Goal: Task Accomplishment & Management: Complete application form

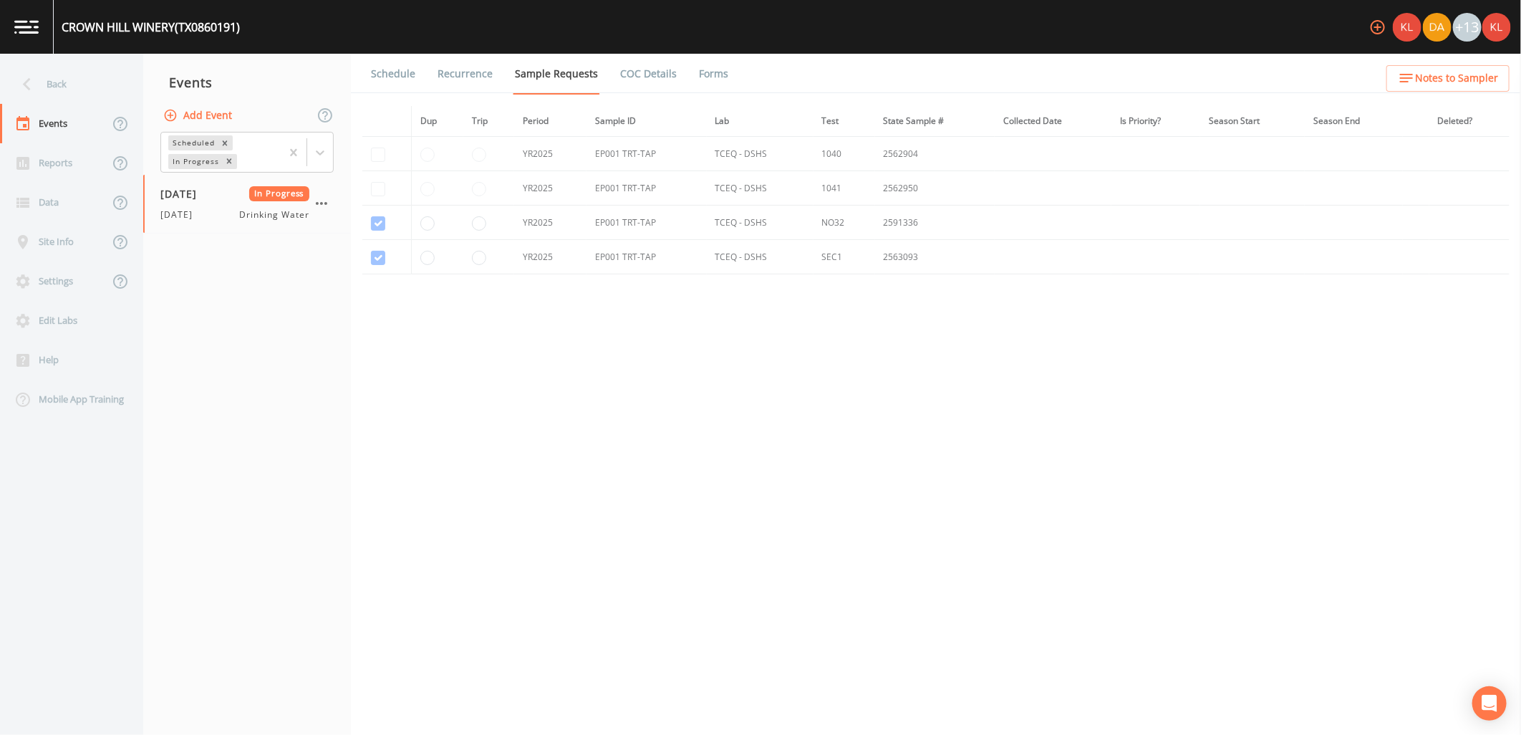
click at [44, 20] on link at bounding box center [27, 27] width 54 height 54
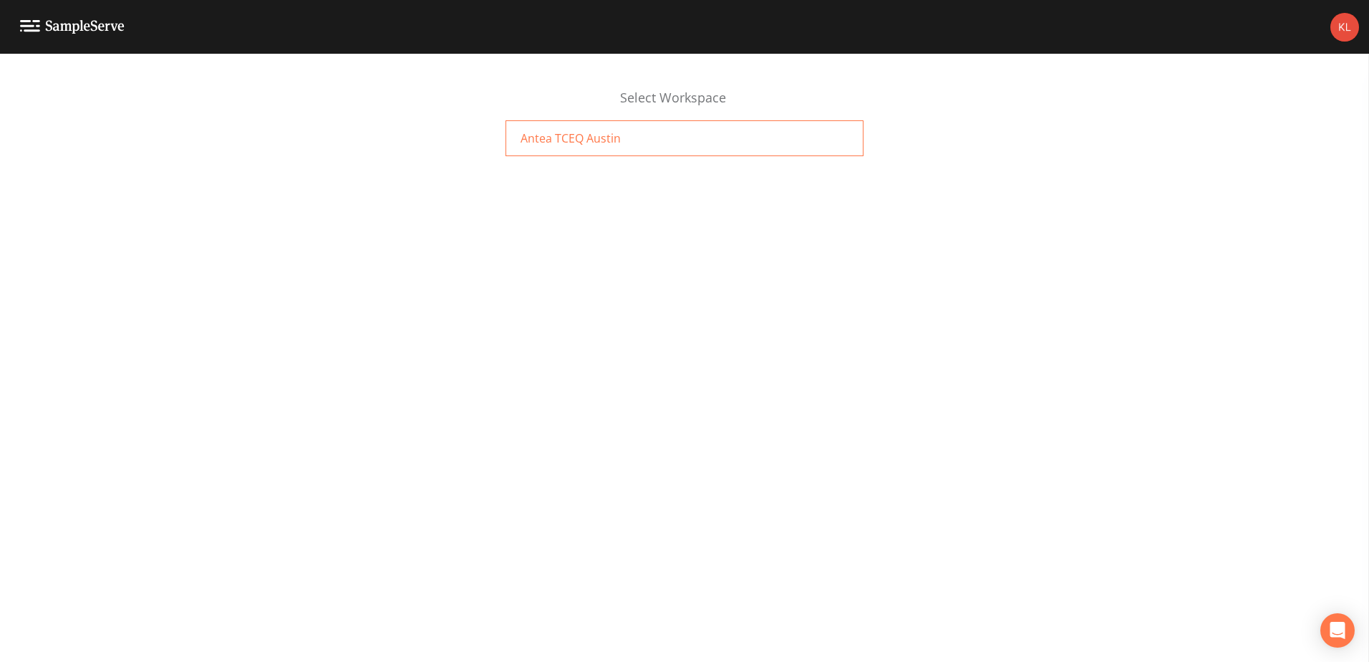
click at [607, 147] on div "Antea TCEQ Austin" at bounding box center [684, 138] width 358 height 36
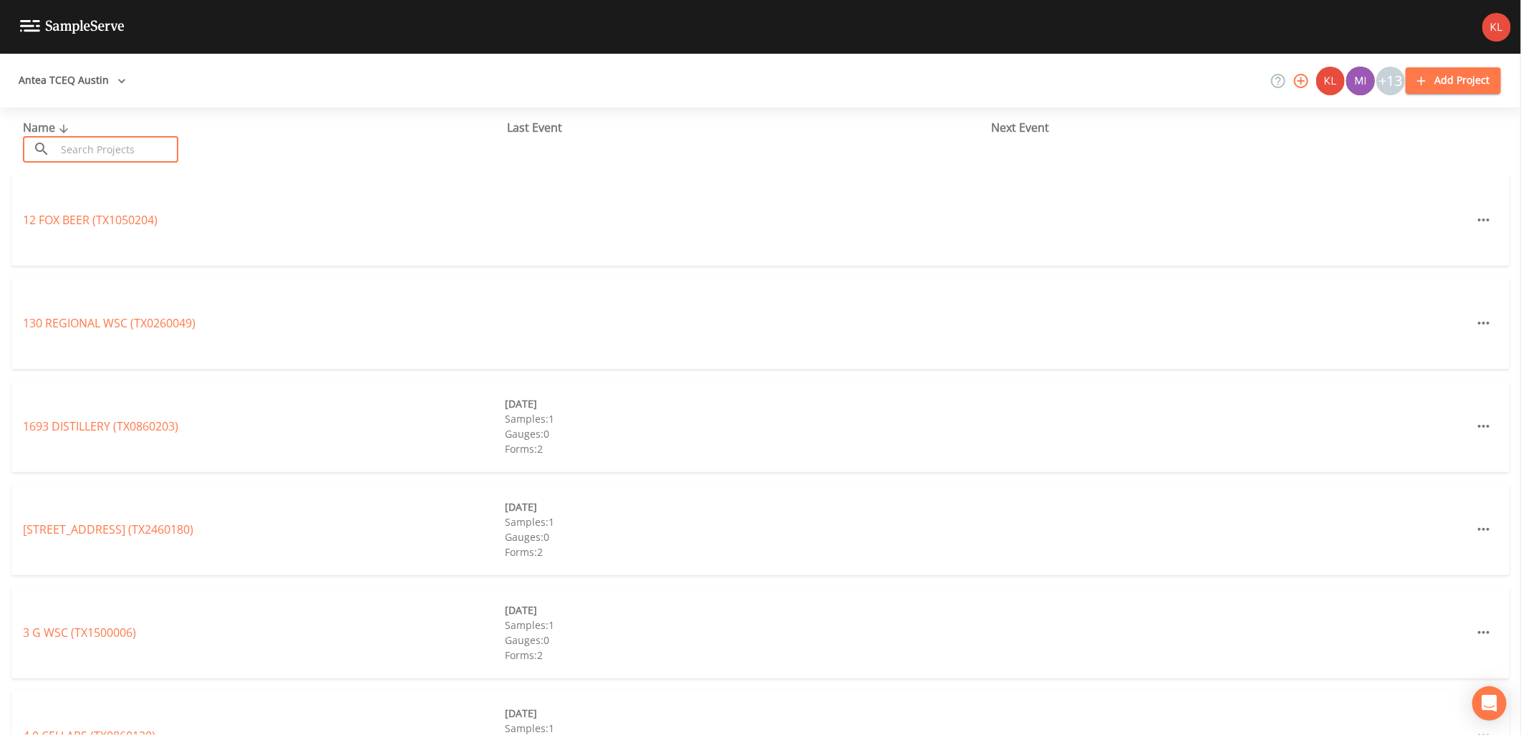
click at [110, 138] on input "text" at bounding box center [117, 149] width 122 height 26
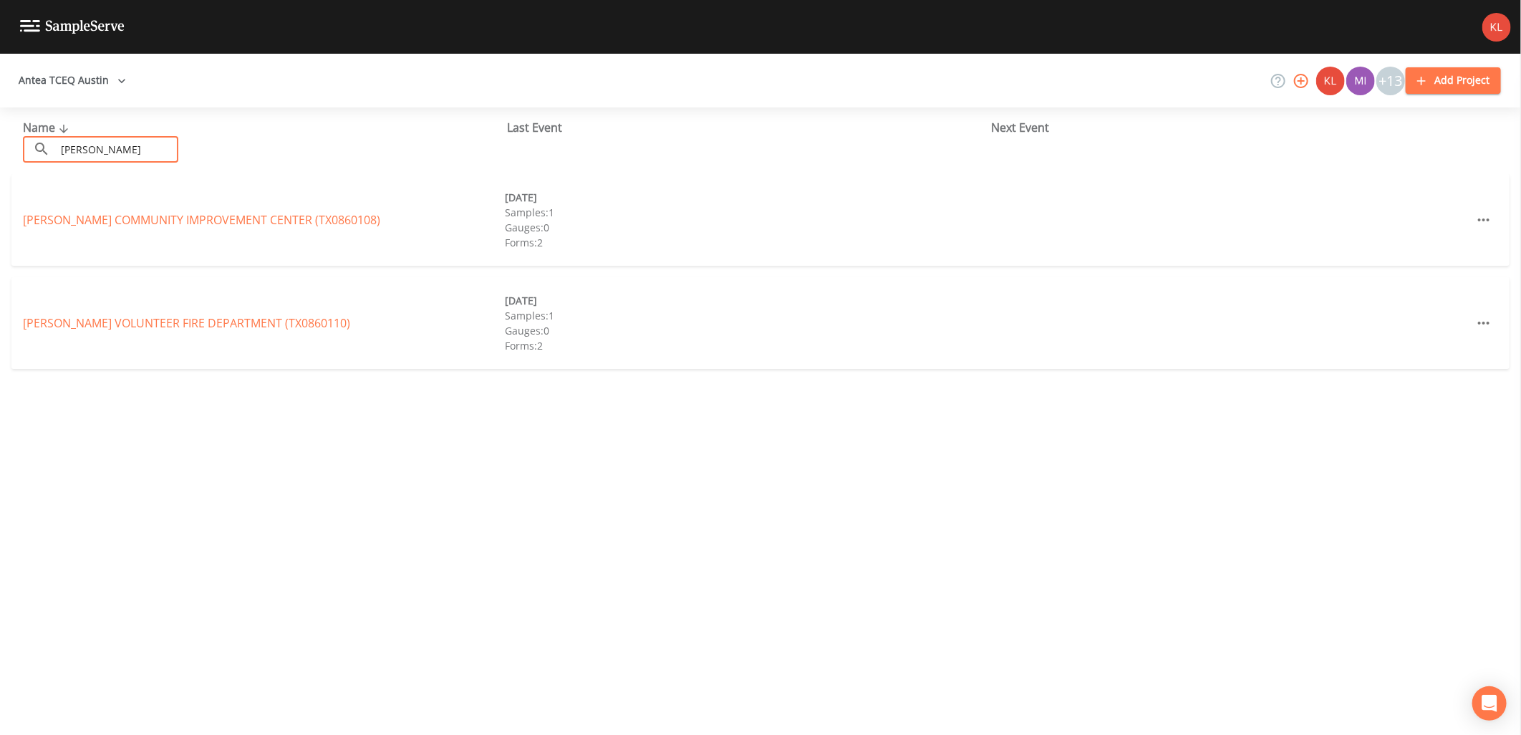
type input "doss"
click at [46, 208] on div "DOSS COMMUNITY IMPROVEMENT CENTER (TX0860108) 07/29/2025 Samples: 1 Gauges: 0 F…" at bounding box center [760, 220] width 1498 height 92
click at [47, 213] on link "DOSS COMMUNITY IMPROVEMENT CENTER (TX0860108)" at bounding box center [201, 220] width 357 height 16
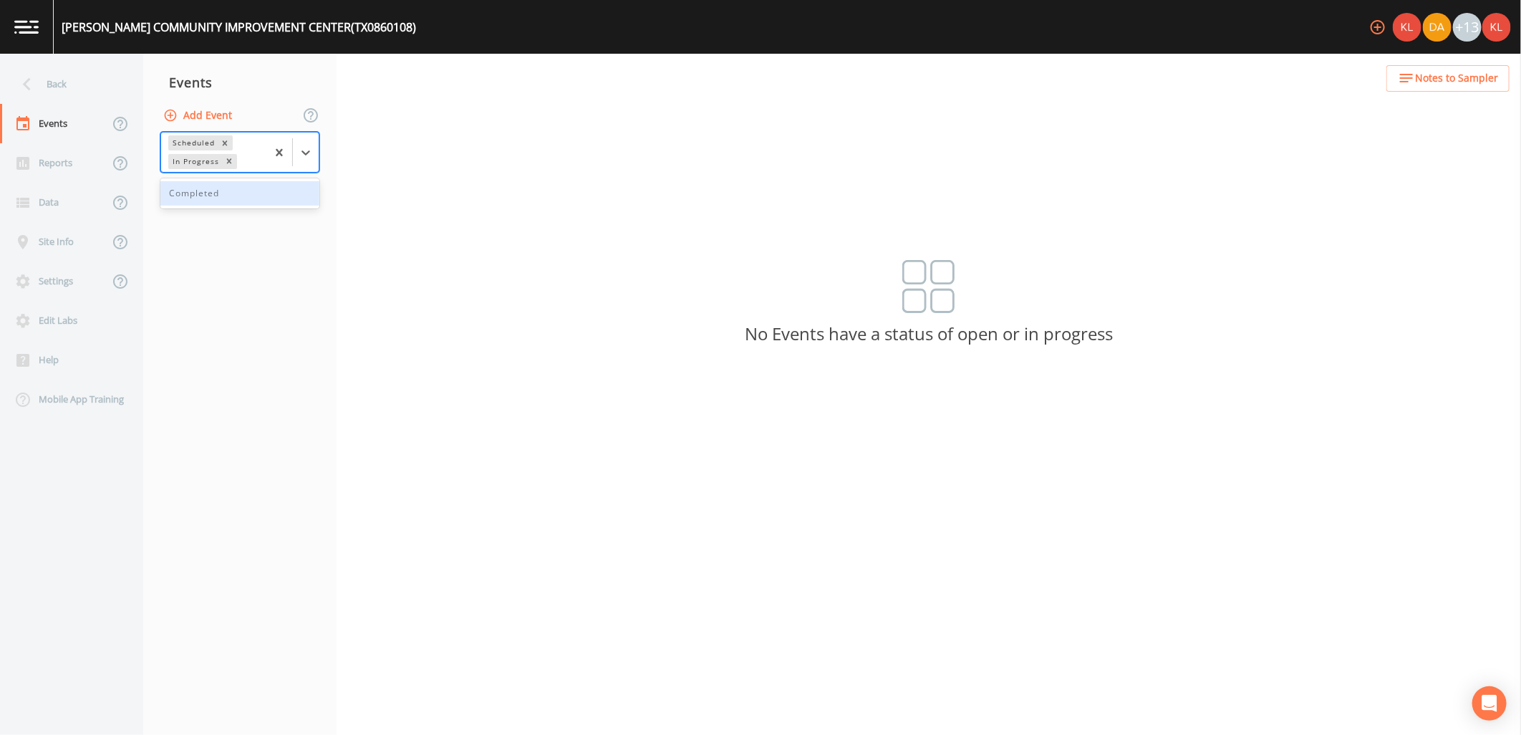
click at [294, 138] on div at bounding box center [292, 151] width 52 height 39
click at [291, 205] on div "Completed" at bounding box center [239, 193] width 159 height 30
click at [270, 198] on div "Completed" at bounding box center [239, 193] width 159 height 24
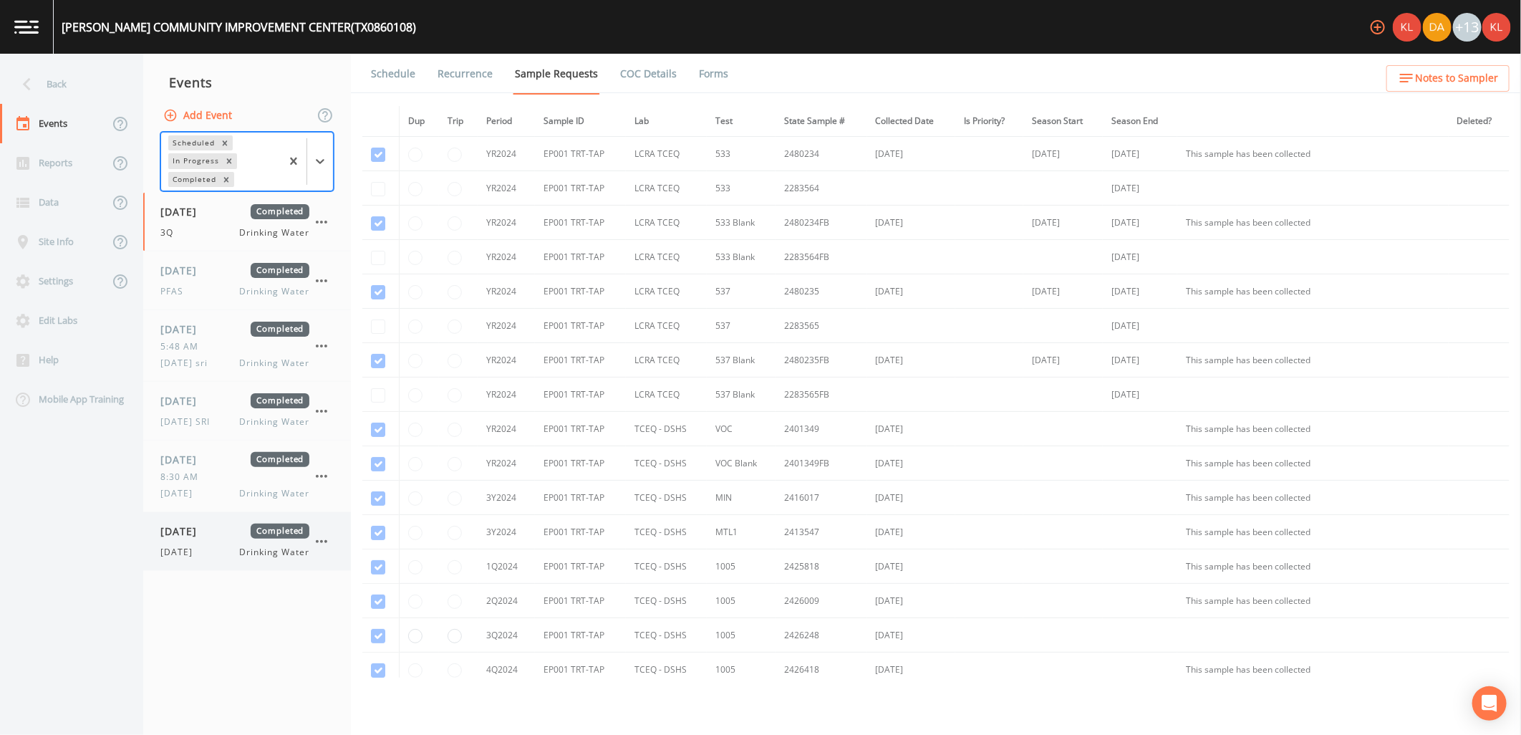
click at [231, 542] on div "07/29/2025 Completed 7/29/25 Drinking Water" at bounding box center [234, 540] width 149 height 35
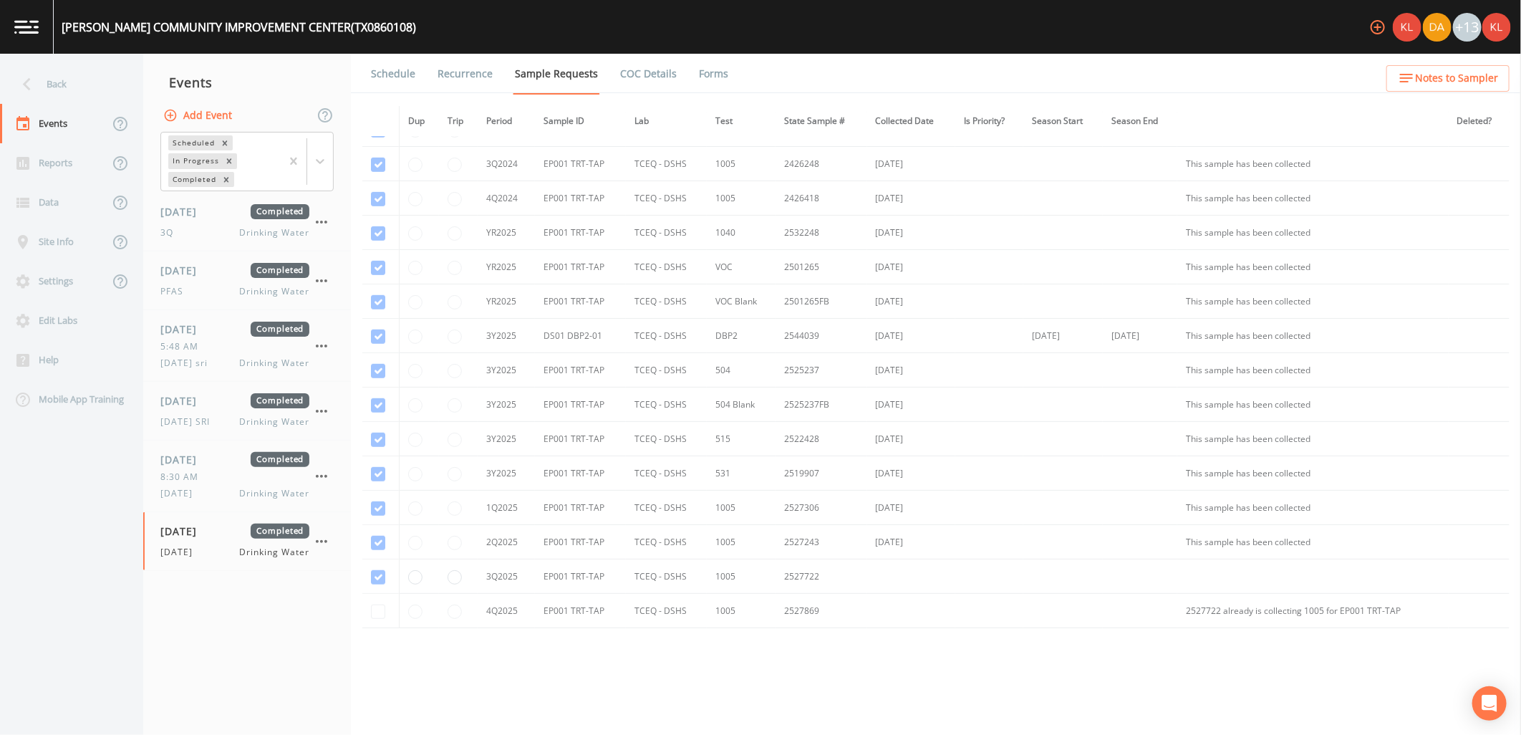
scroll to position [538, 0]
click at [697, 59] on link "Forms" at bounding box center [714, 74] width 34 height 40
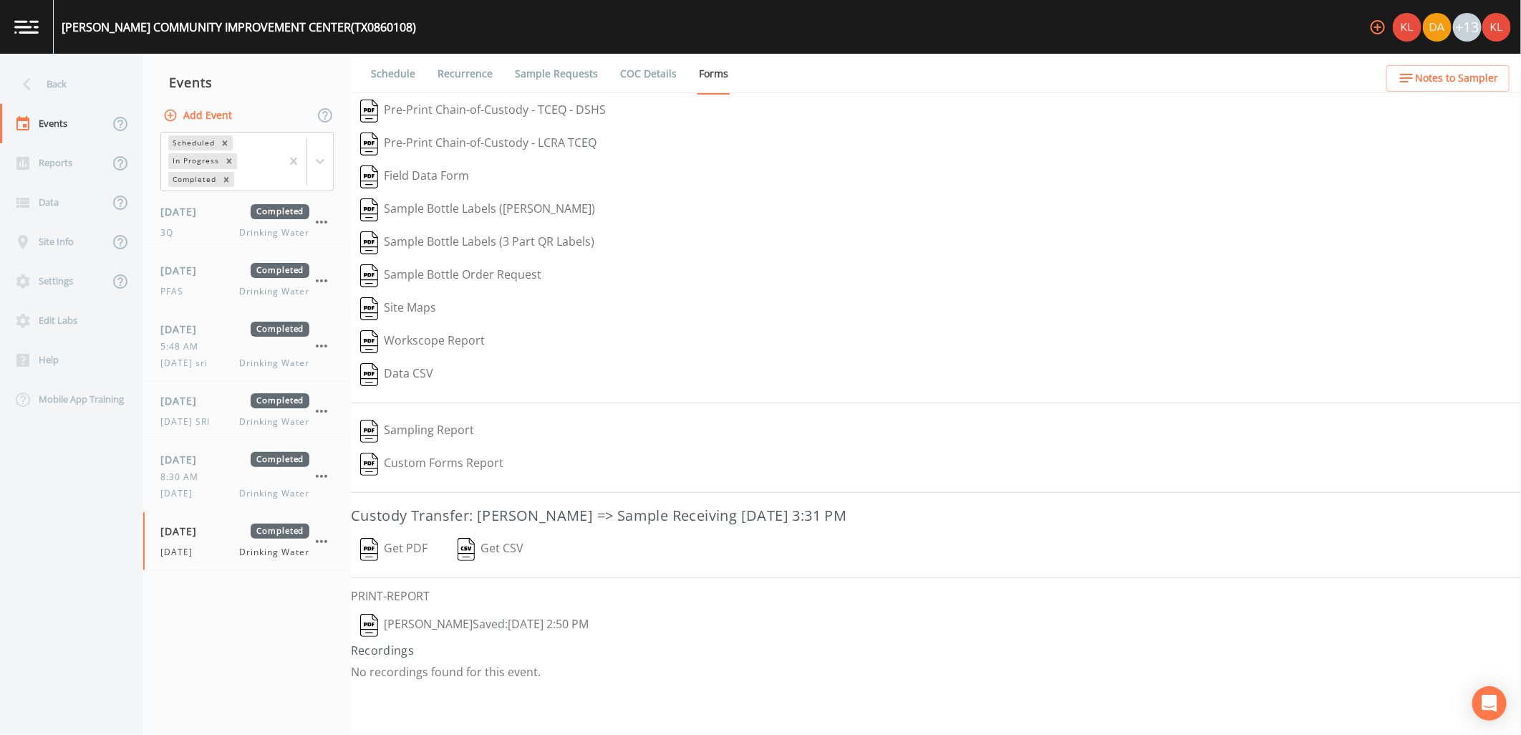
click at [399, 550] on button "Get PDF" at bounding box center [394, 549] width 86 height 33
click at [428, 631] on button "[PERSON_NAME]  Saved: [DATE] 2:50 PM" at bounding box center [474, 625] width 247 height 33
click at [40, 17] on link at bounding box center [27, 27] width 54 height 54
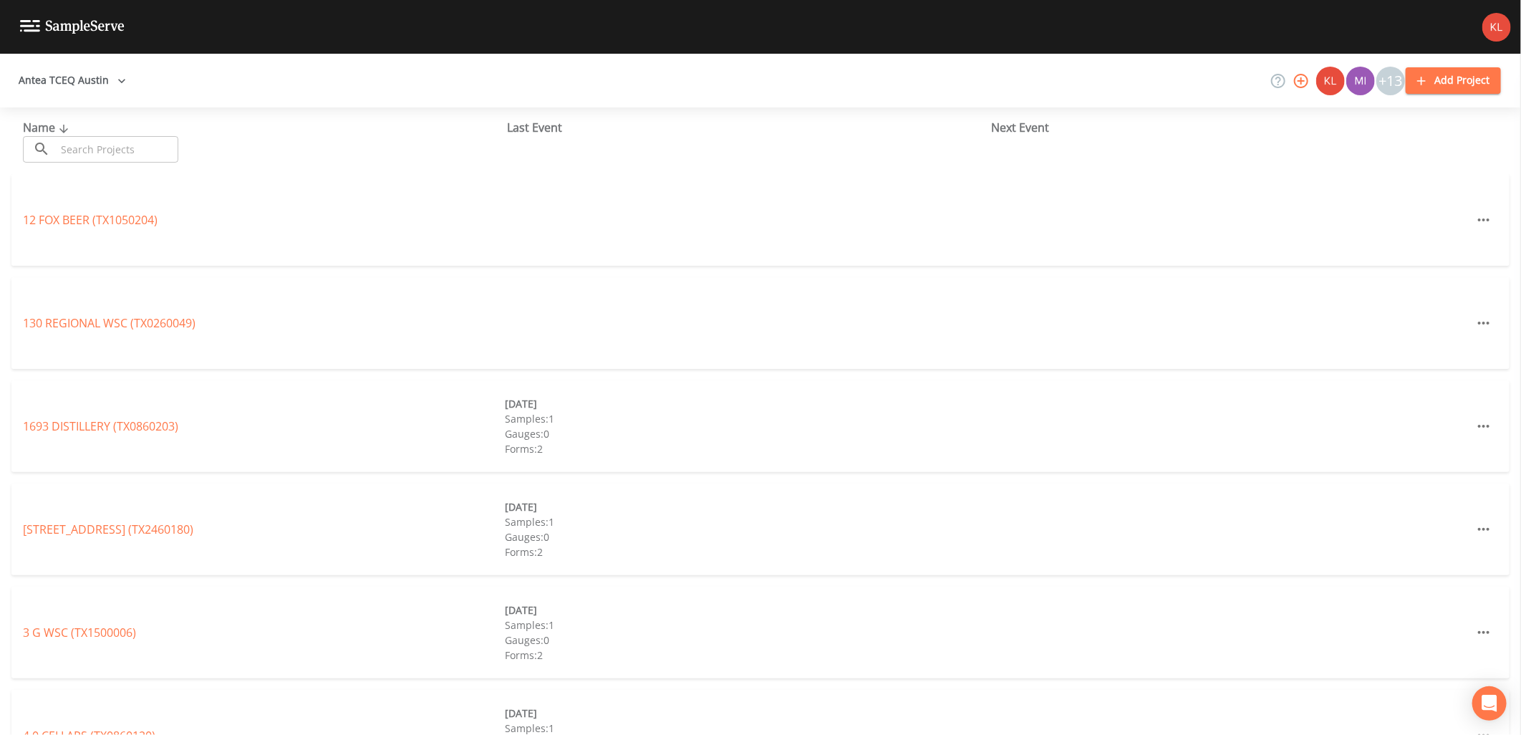
click at [130, 152] on input "text" at bounding box center [117, 149] width 122 height 26
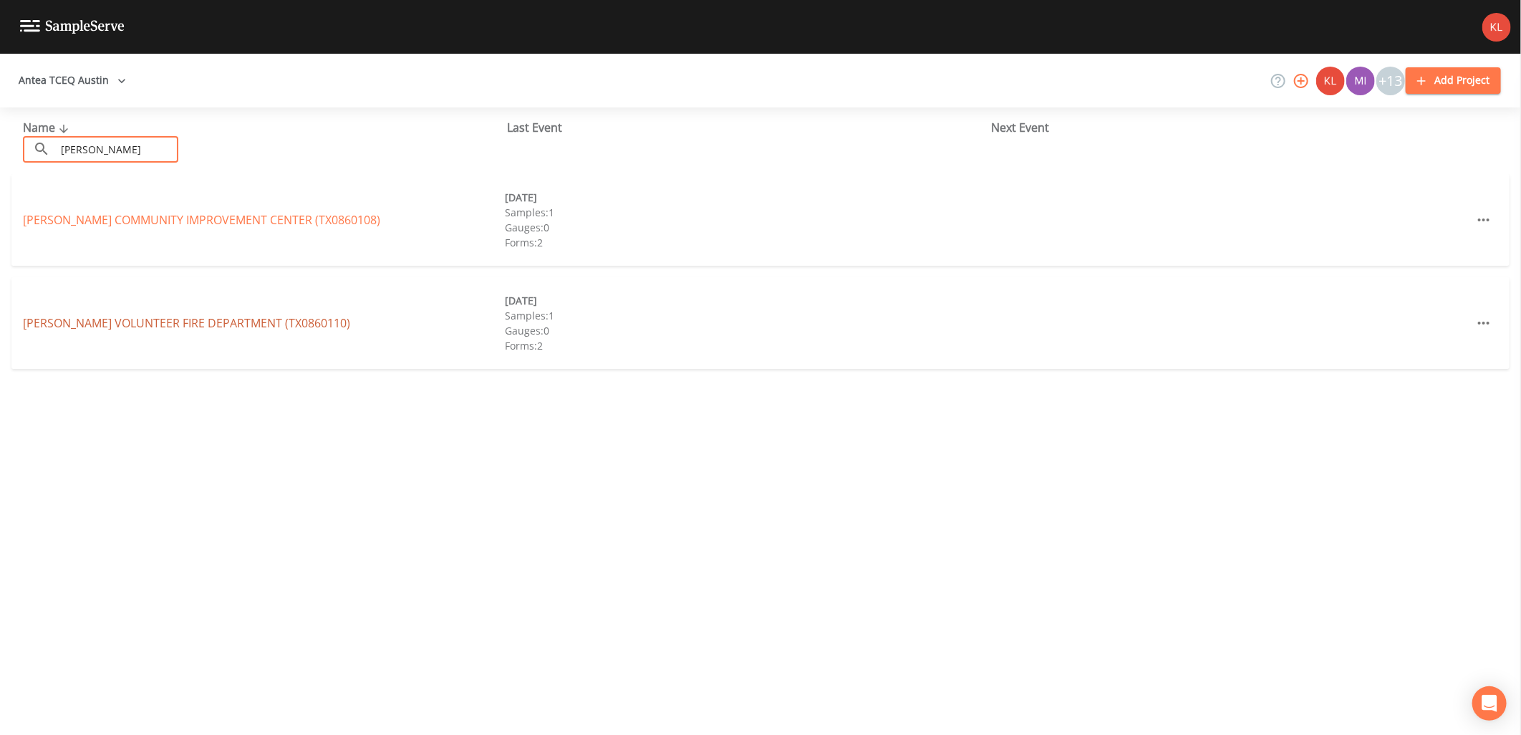
type input "doss"
click at [148, 324] on link "DOSS VOLUNTEER FIRE DEPARTMENT (TX0860110)" at bounding box center [186, 323] width 327 height 16
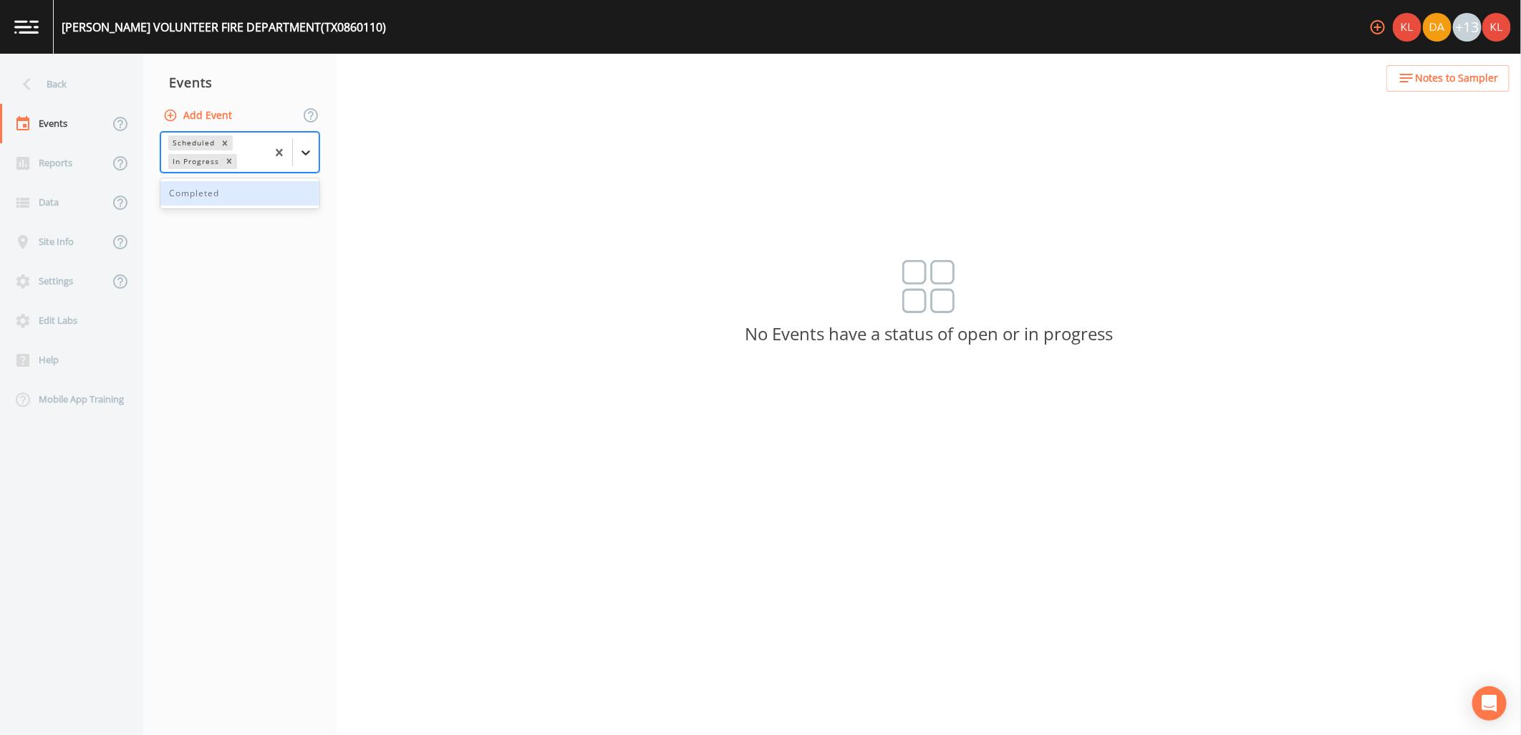
click at [295, 155] on div at bounding box center [306, 153] width 26 height 26
click at [256, 196] on div "Completed" at bounding box center [239, 193] width 159 height 24
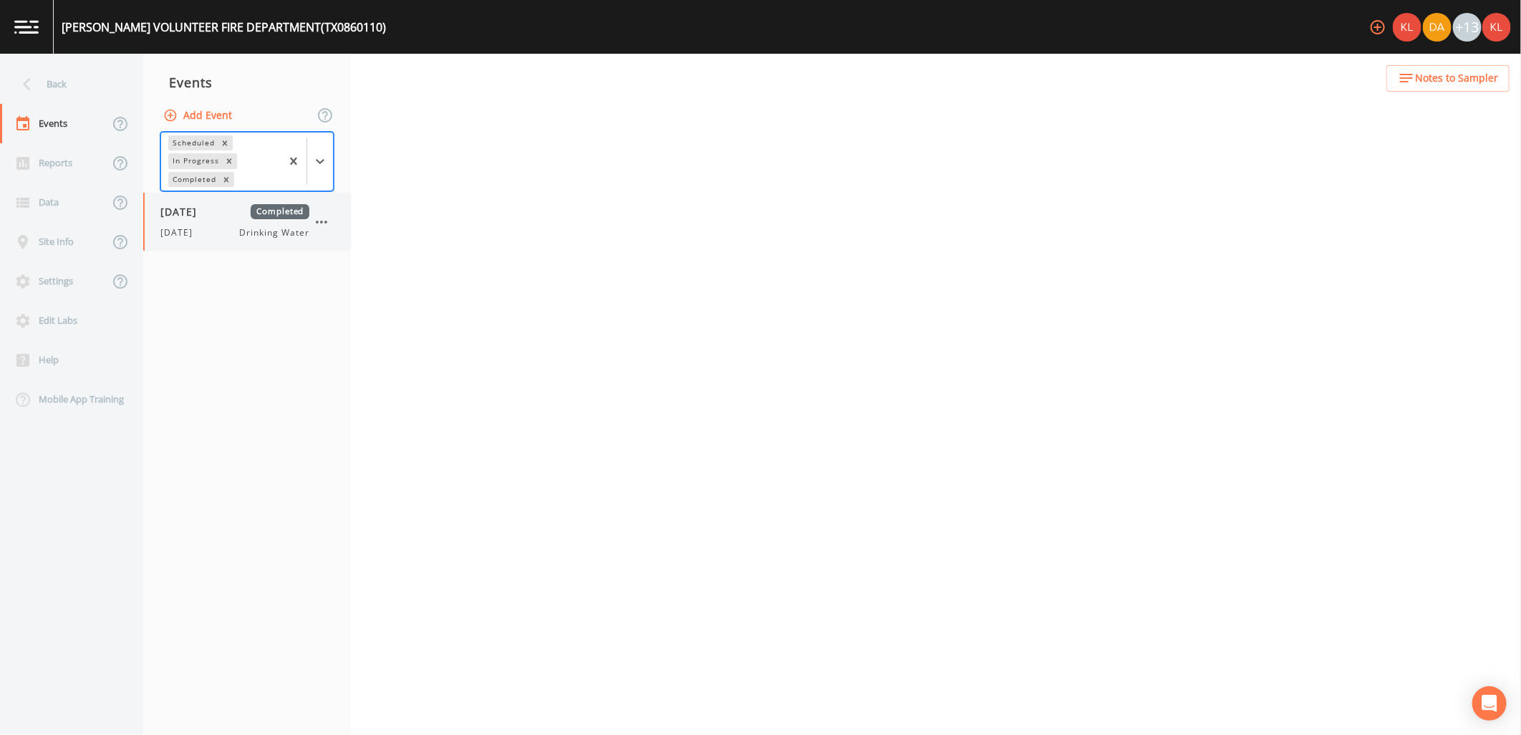
click at [207, 208] on span "[DATE]" at bounding box center [183, 211] width 47 height 15
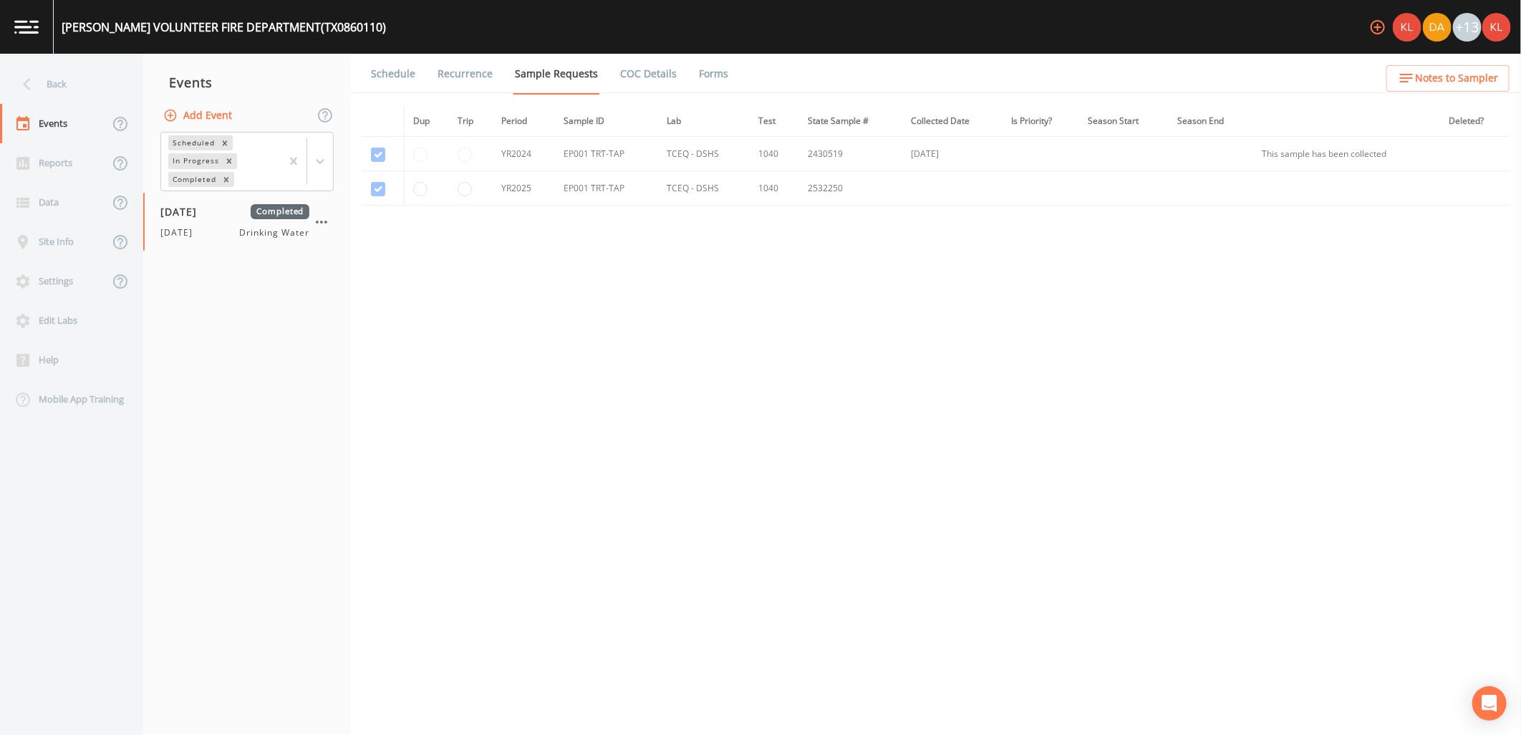
click at [705, 74] on link "Forms" at bounding box center [714, 74] width 34 height 40
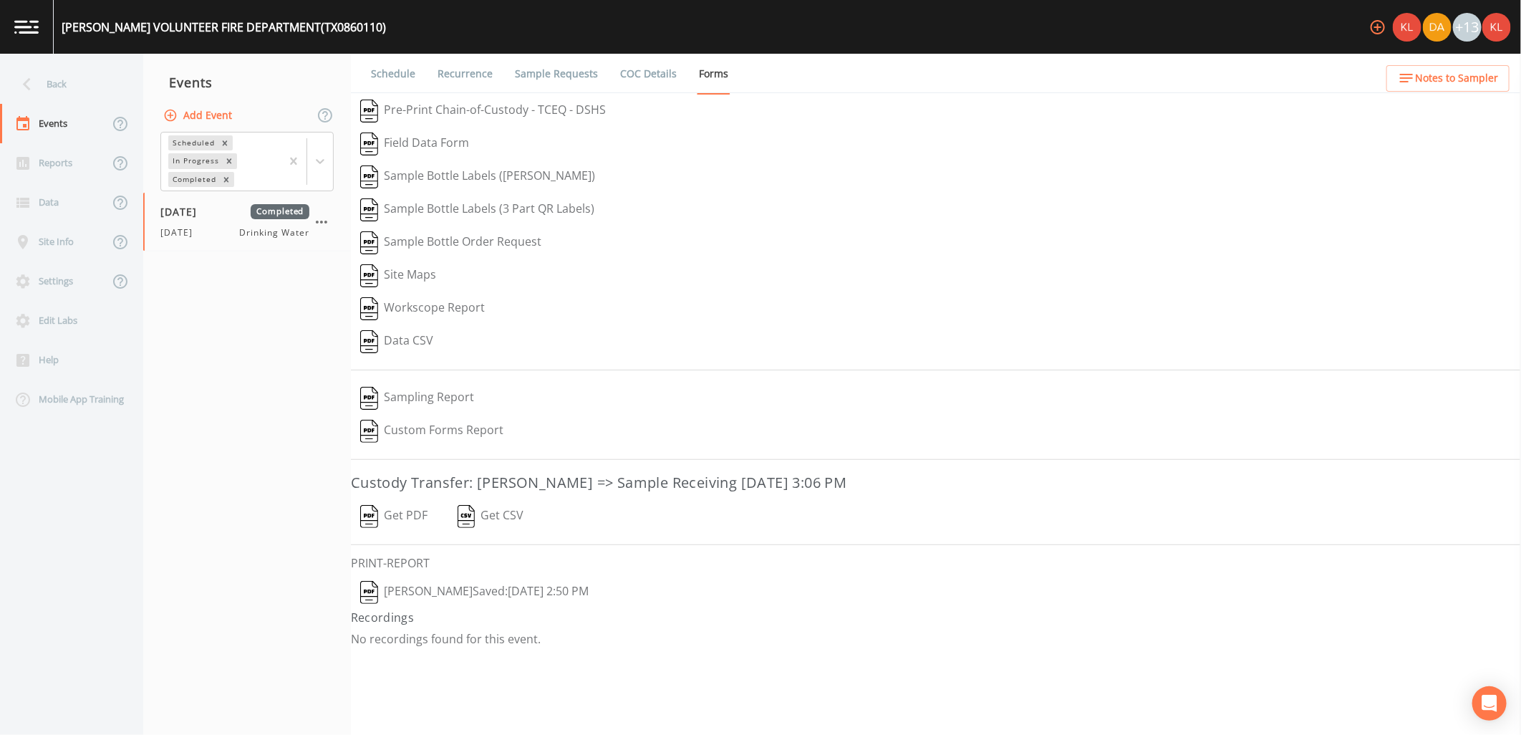
click at [408, 523] on button "Get PDF" at bounding box center [394, 516] width 86 height 33
click at [425, 591] on button "[PERSON_NAME]  Saved: [DATE] 2:50 PM" at bounding box center [474, 592] width 247 height 33
click at [17, 34] on link at bounding box center [27, 27] width 54 height 54
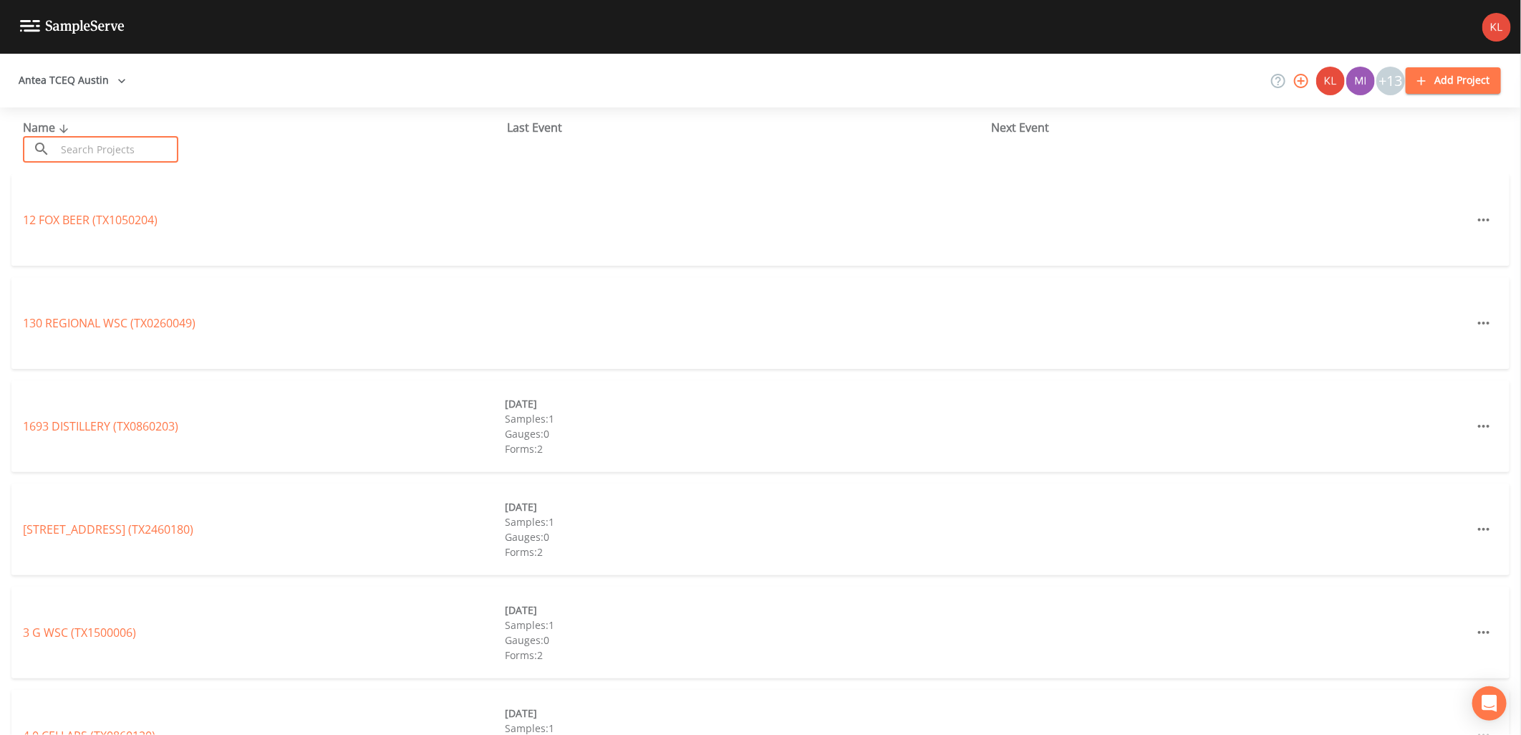
click at [149, 150] on input "text" at bounding box center [117, 149] width 122 height 26
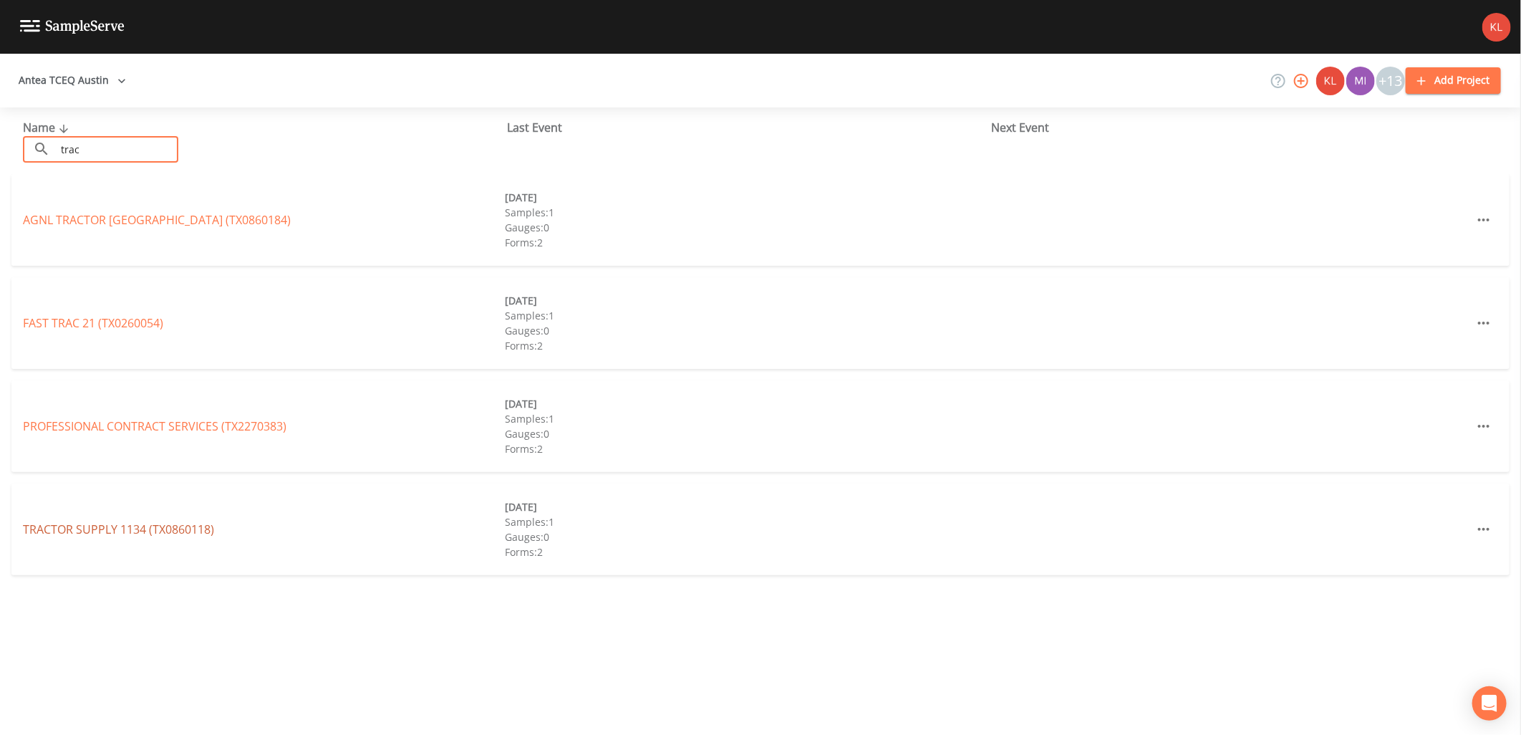
type input "trac"
click at [144, 533] on link "TRACTOR SUPPLY 1134 (TX0860118)" at bounding box center [118, 529] width 191 height 16
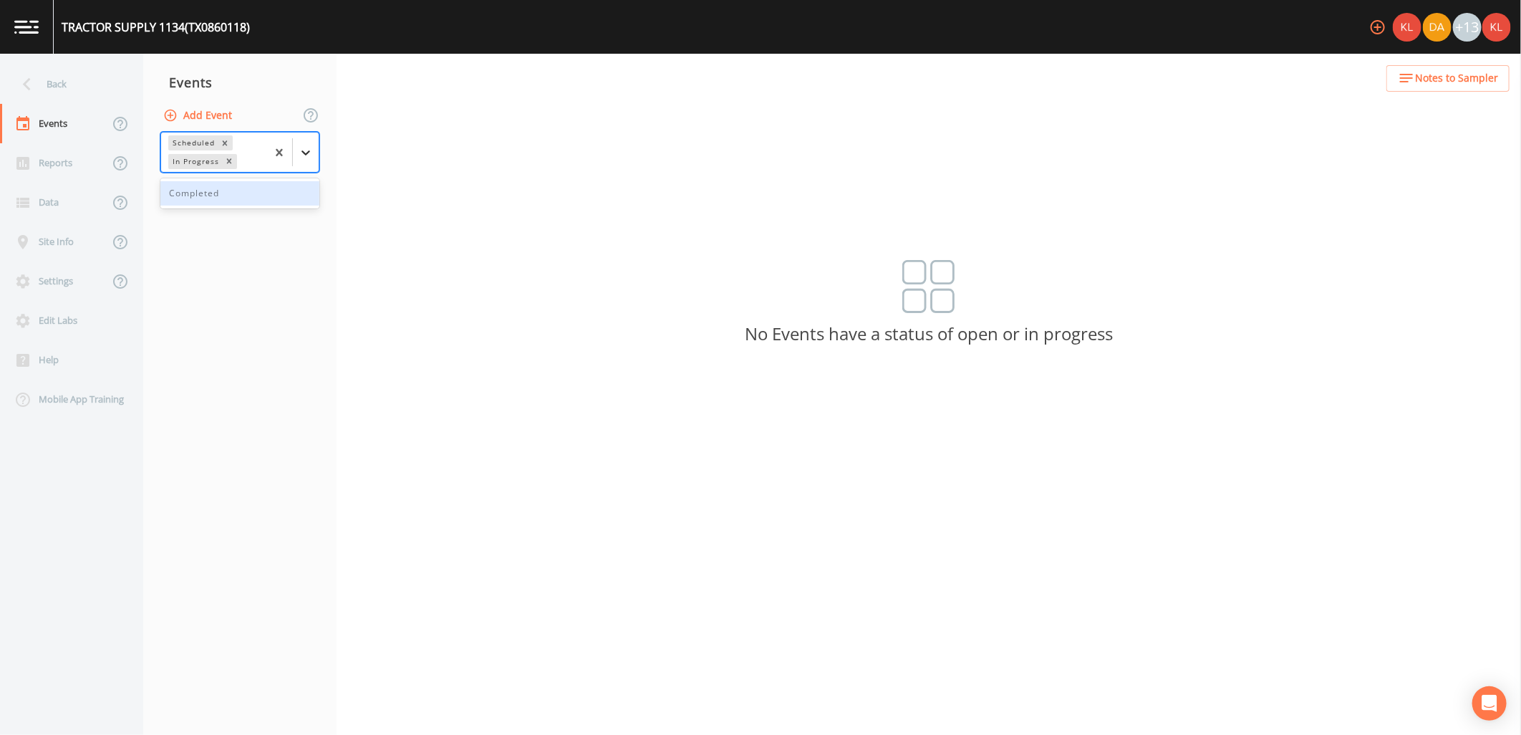
click at [306, 163] on div at bounding box center [306, 153] width 26 height 26
click at [279, 190] on div "Completed" at bounding box center [239, 193] width 159 height 24
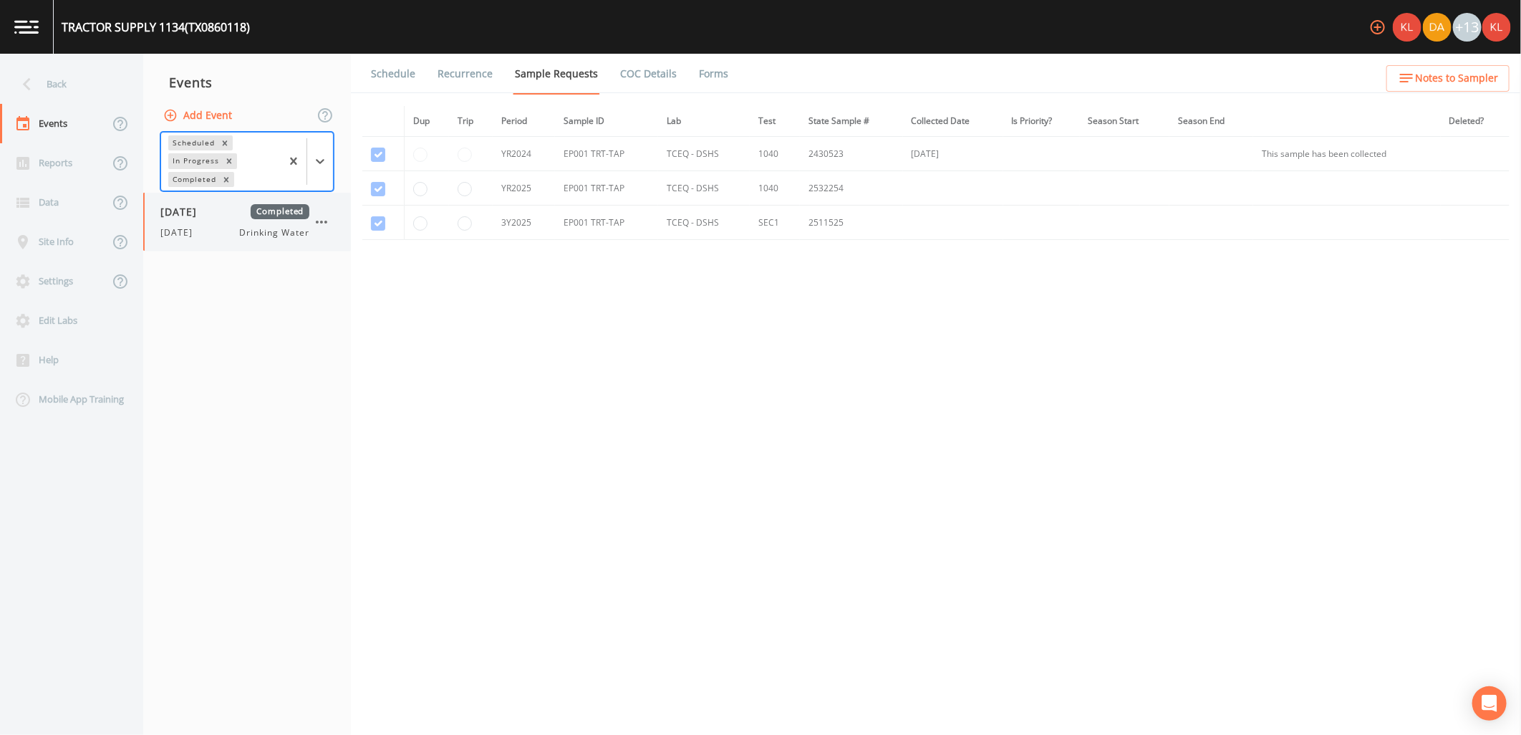
click at [261, 232] on span "Drinking Water" at bounding box center [274, 232] width 69 height 13
click at [706, 73] on link "Forms" at bounding box center [714, 74] width 34 height 40
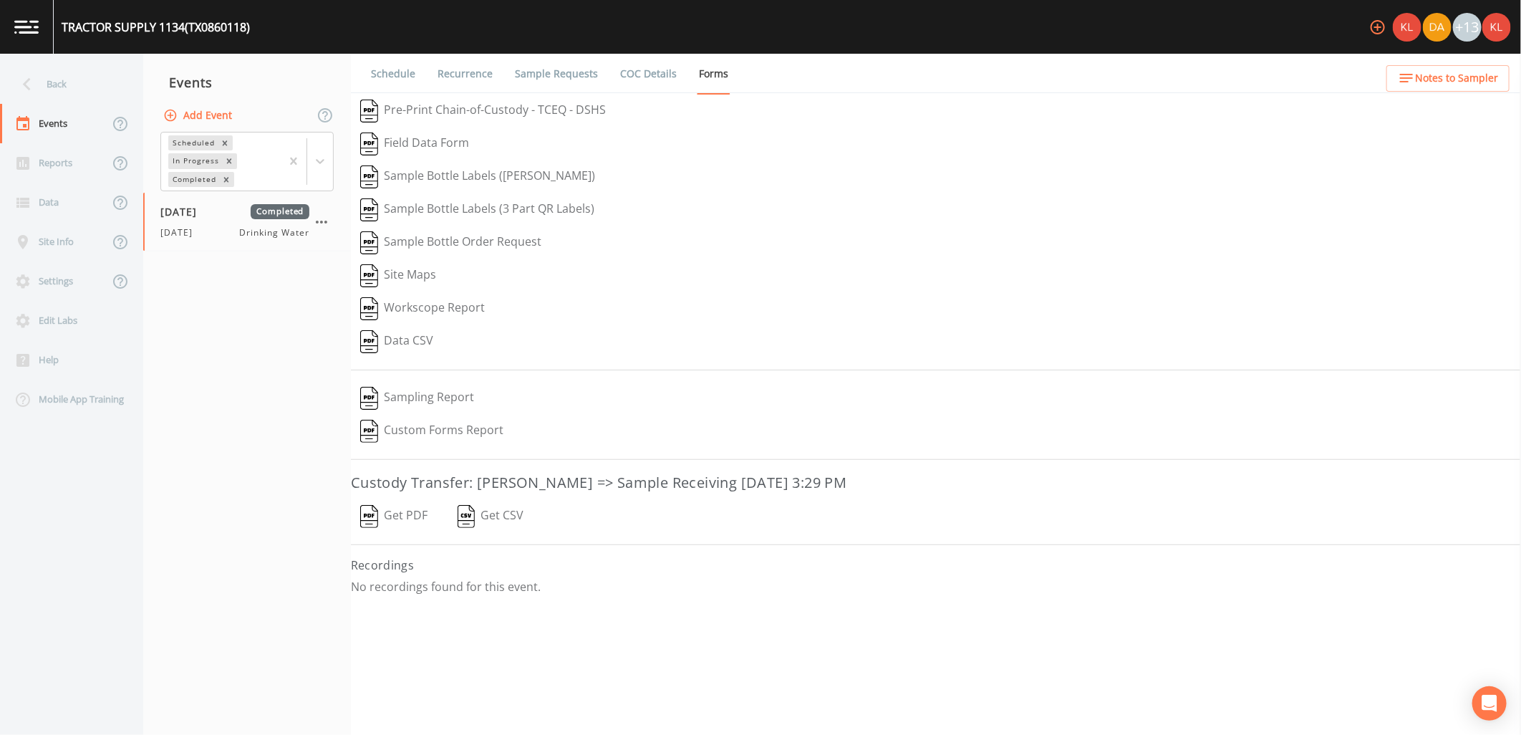
click at [412, 516] on button "Get PDF" at bounding box center [394, 516] width 86 height 33
click at [473, 591] on button "Kler Teran  Saved: August 13, 2025 8:57 PM" at bounding box center [474, 592] width 247 height 33
click at [31, 32] on img at bounding box center [26, 27] width 24 height 14
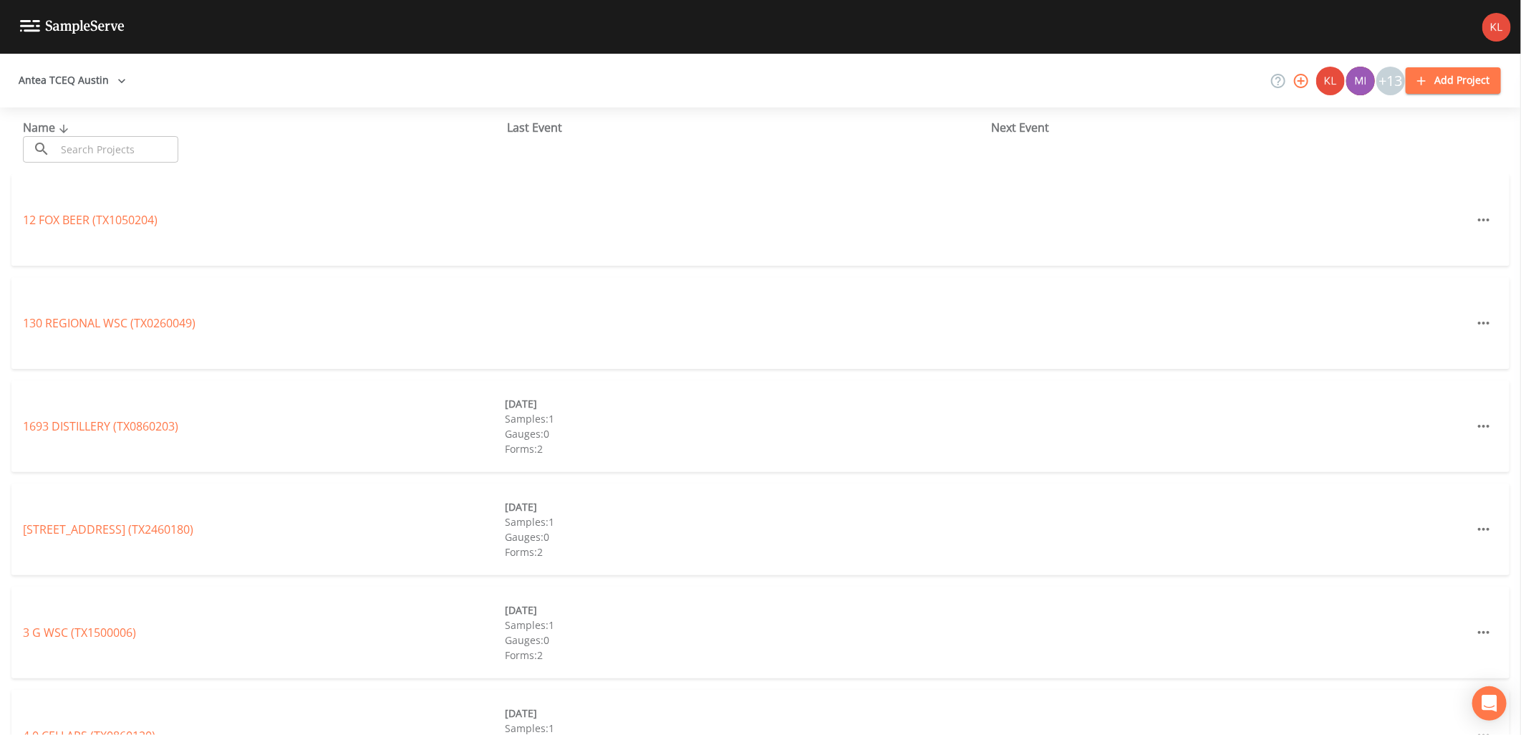
click at [112, 143] on input "text" at bounding box center [117, 149] width 122 height 26
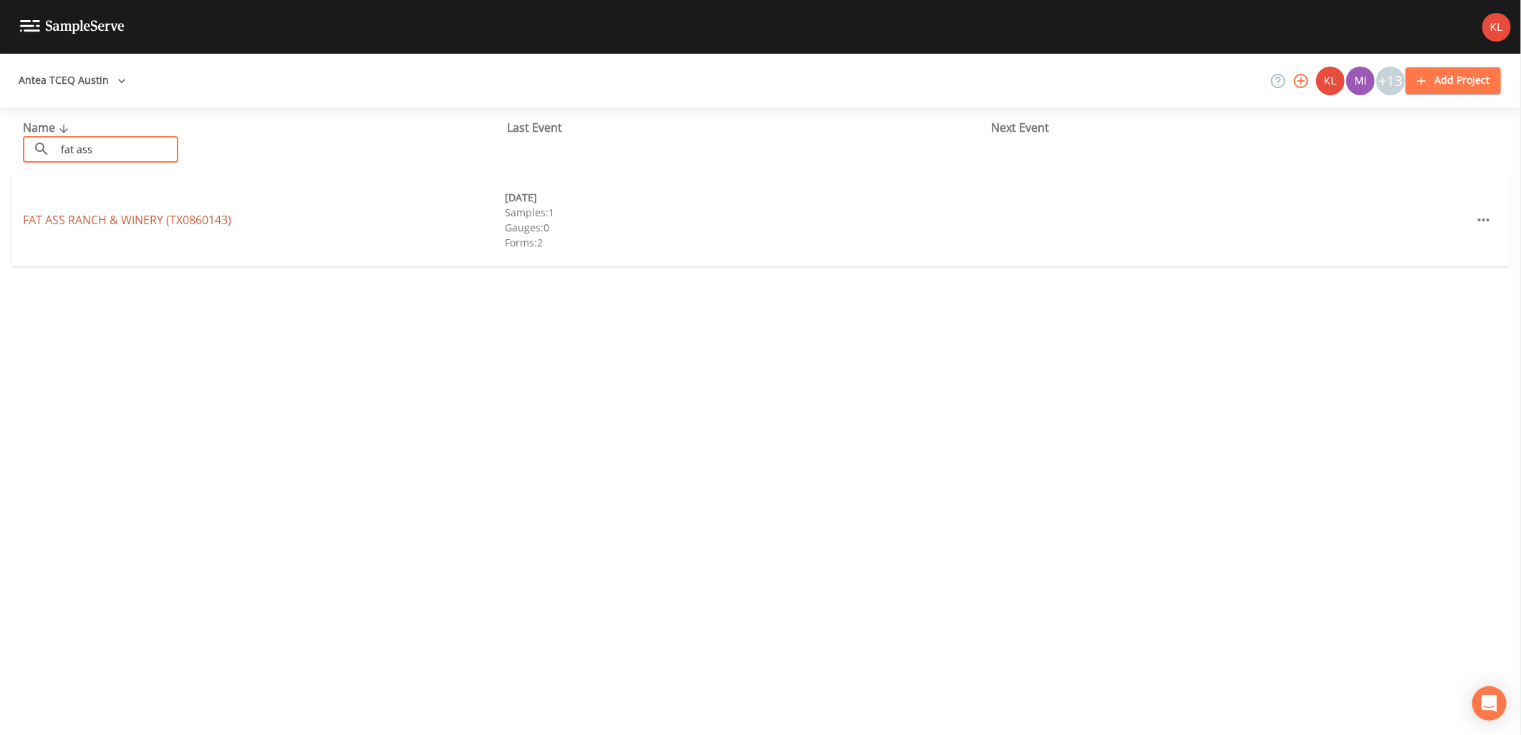
type input "fat ass"
click at [57, 225] on link "FAT ASS RANCH & WINERY (TX0860143)" at bounding box center [127, 220] width 208 height 16
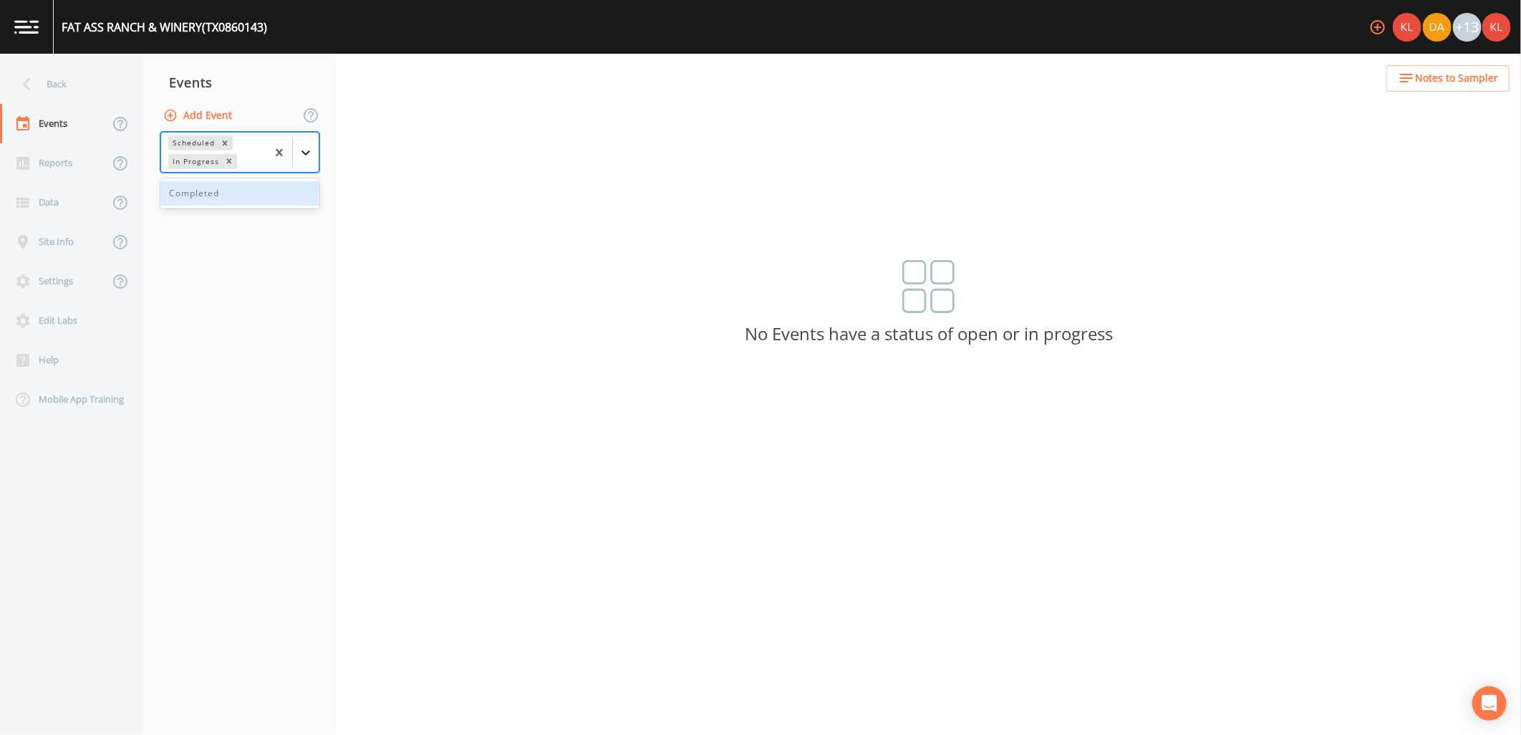
click at [309, 162] on div at bounding box center [306, 153] width 26 height 26
click at [254, 178] on div "Completed" at bounding box center [239, 193] width 159 height 30
click at [254, 192] on div "Completed" at bounding box center [239, 193] width 159 height 24
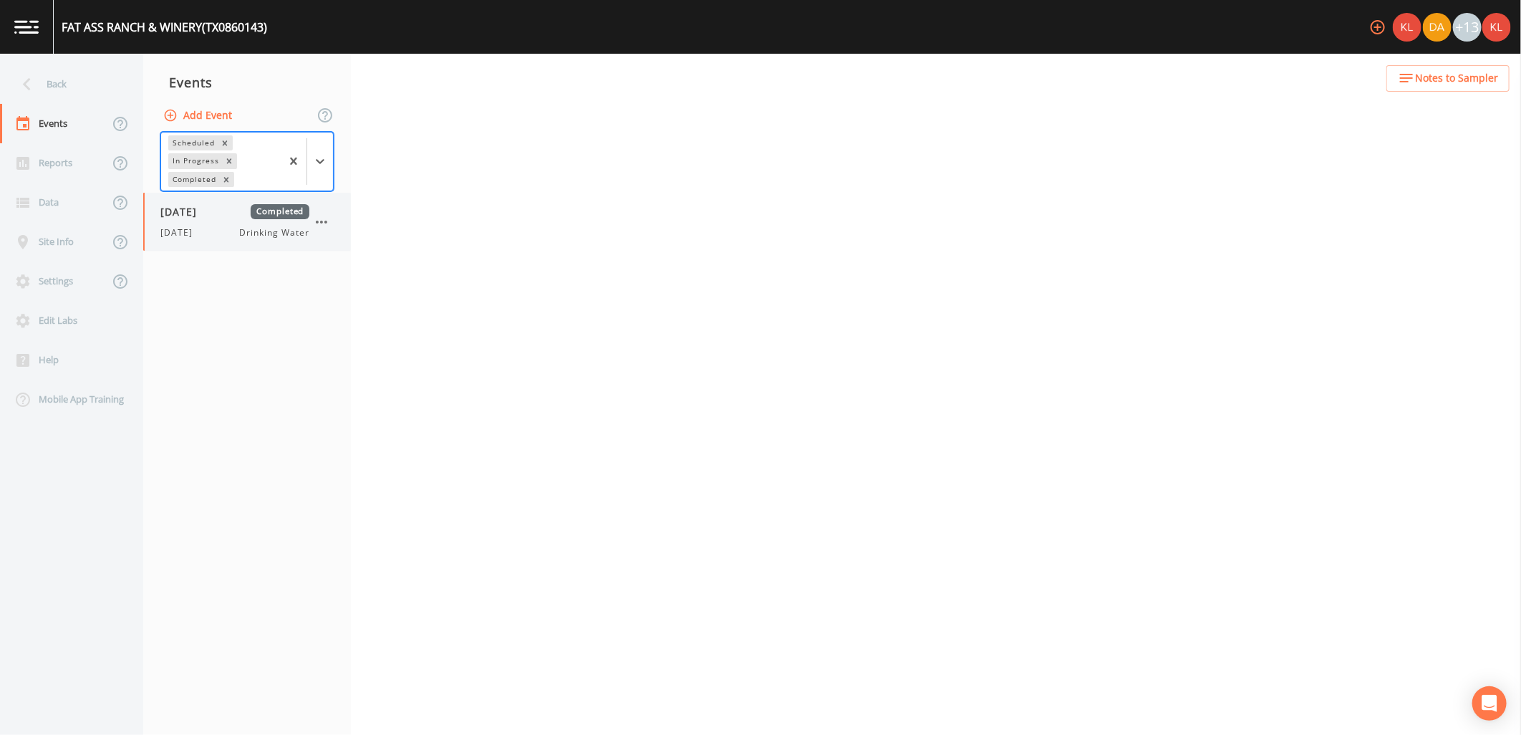
click at [207, 205] on span "07/29/2025" at bounding box center [183, 211] width 47 height 15
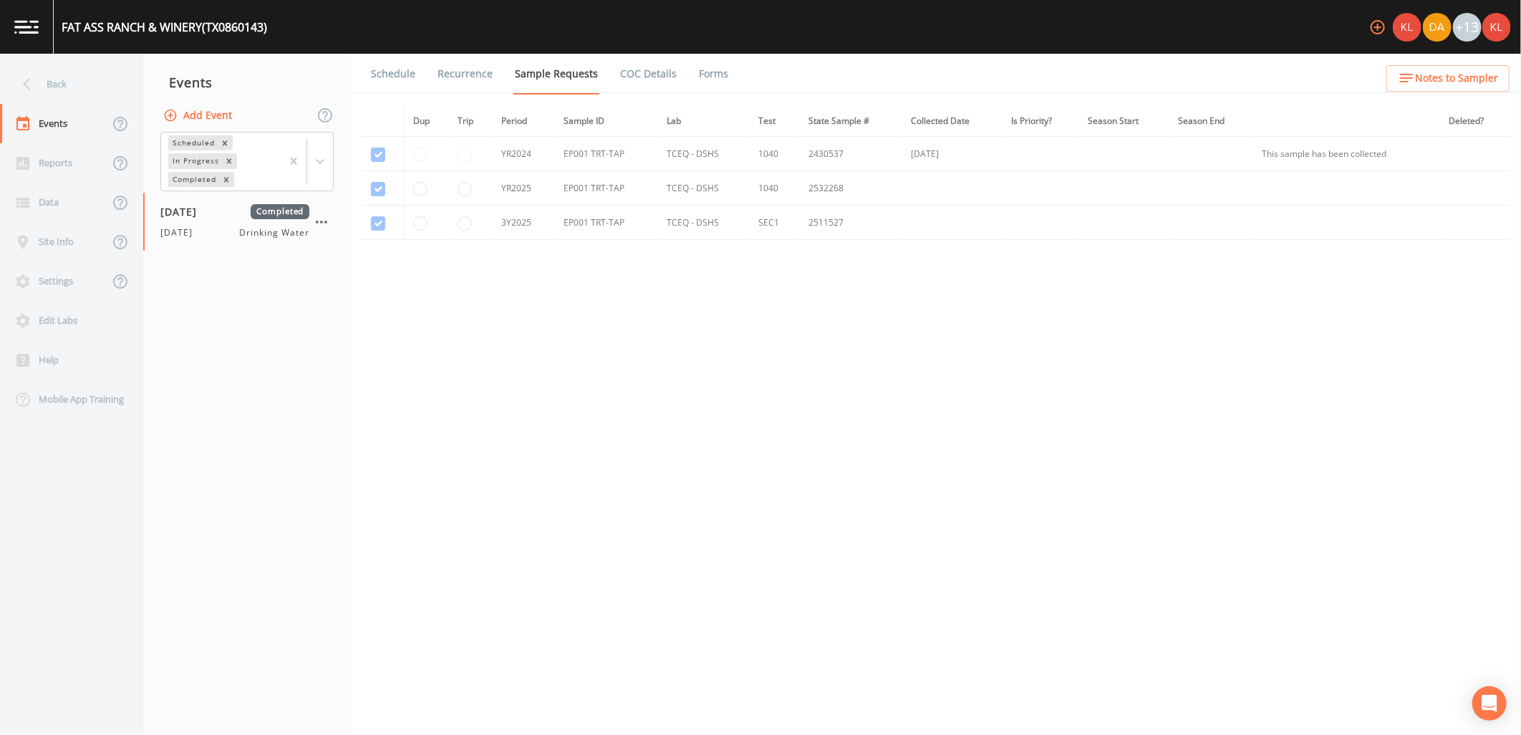
click at [710, 76] on link "Forms" at bounding box center [714, 74] width 34 height 40
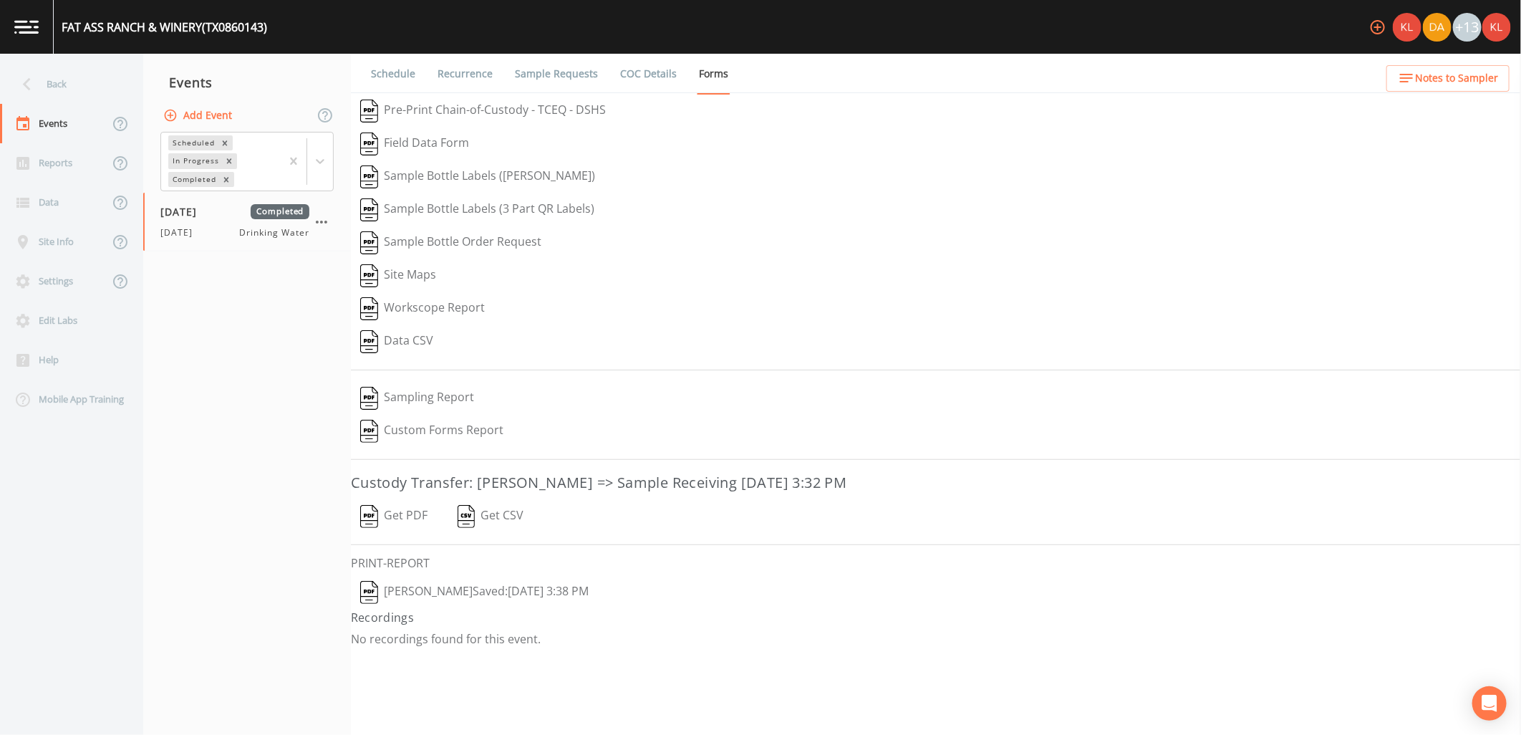
click at [411, 511] on button "Get PDF" at bounding box center [394, 516] width 86 height 33
click at [423, 588] on button "Kler Teran  Saved: August 13, 2025 3:38 PM" at bounding box center [474, 592] width 247 height 33
click at [25, 30] on img at bounding box center [26, 27] width 24 height 14
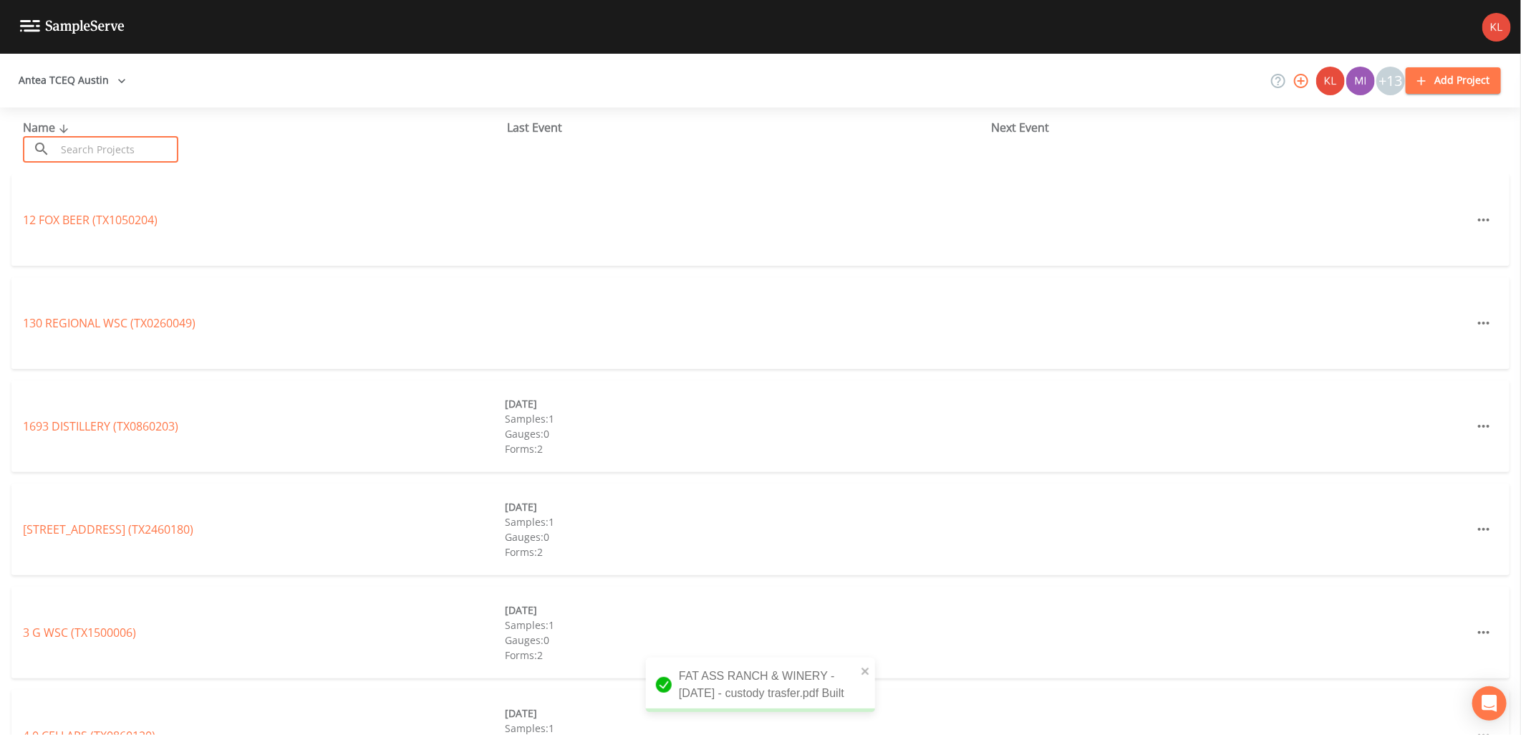
click at [168, 145] on input "text" at bounding box center [117, 149] width 122 height 26
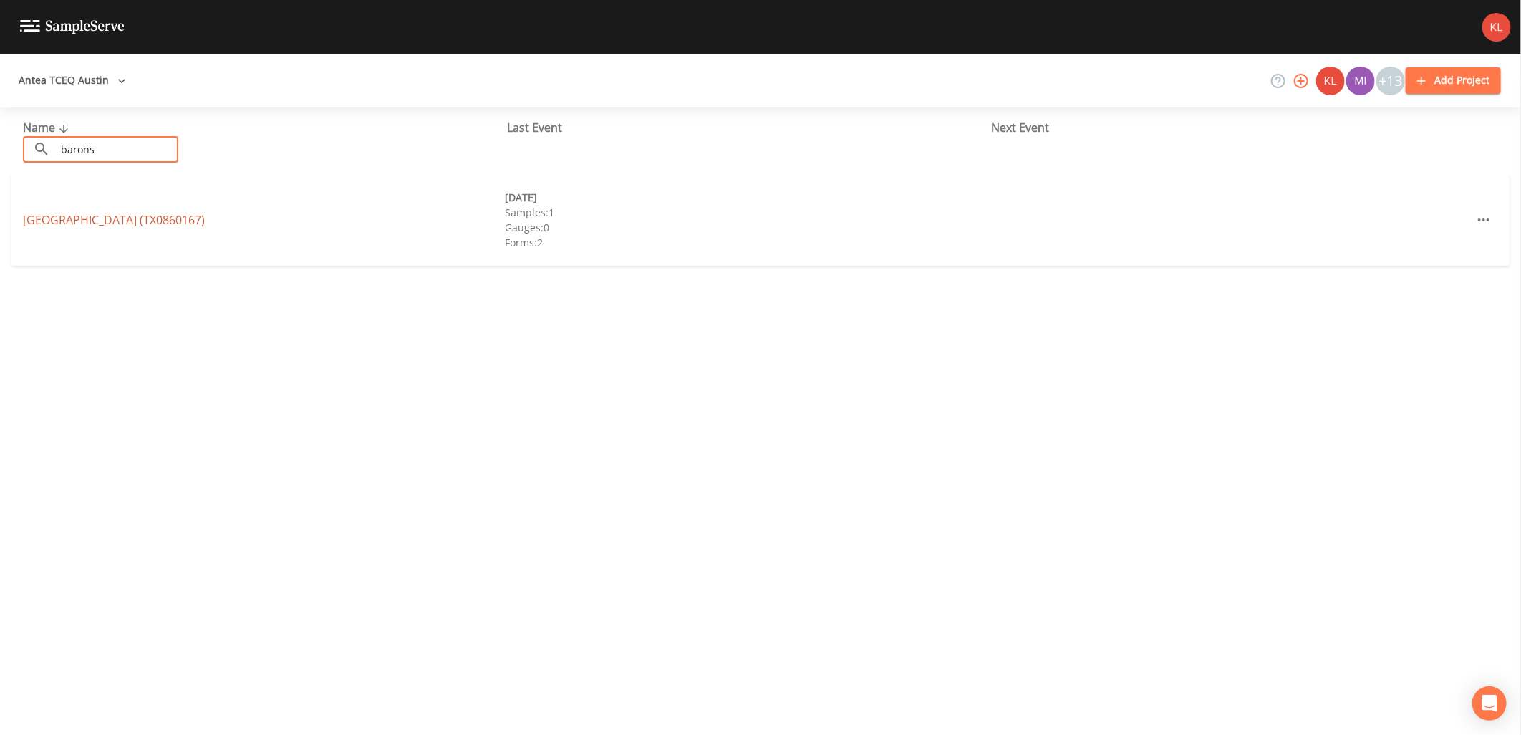
type input "barons"
click at [82, 218] on link "BARONS CREEK VINEYARDS (TX0860167)" at bounding box center [114, 220] width 182 height 16
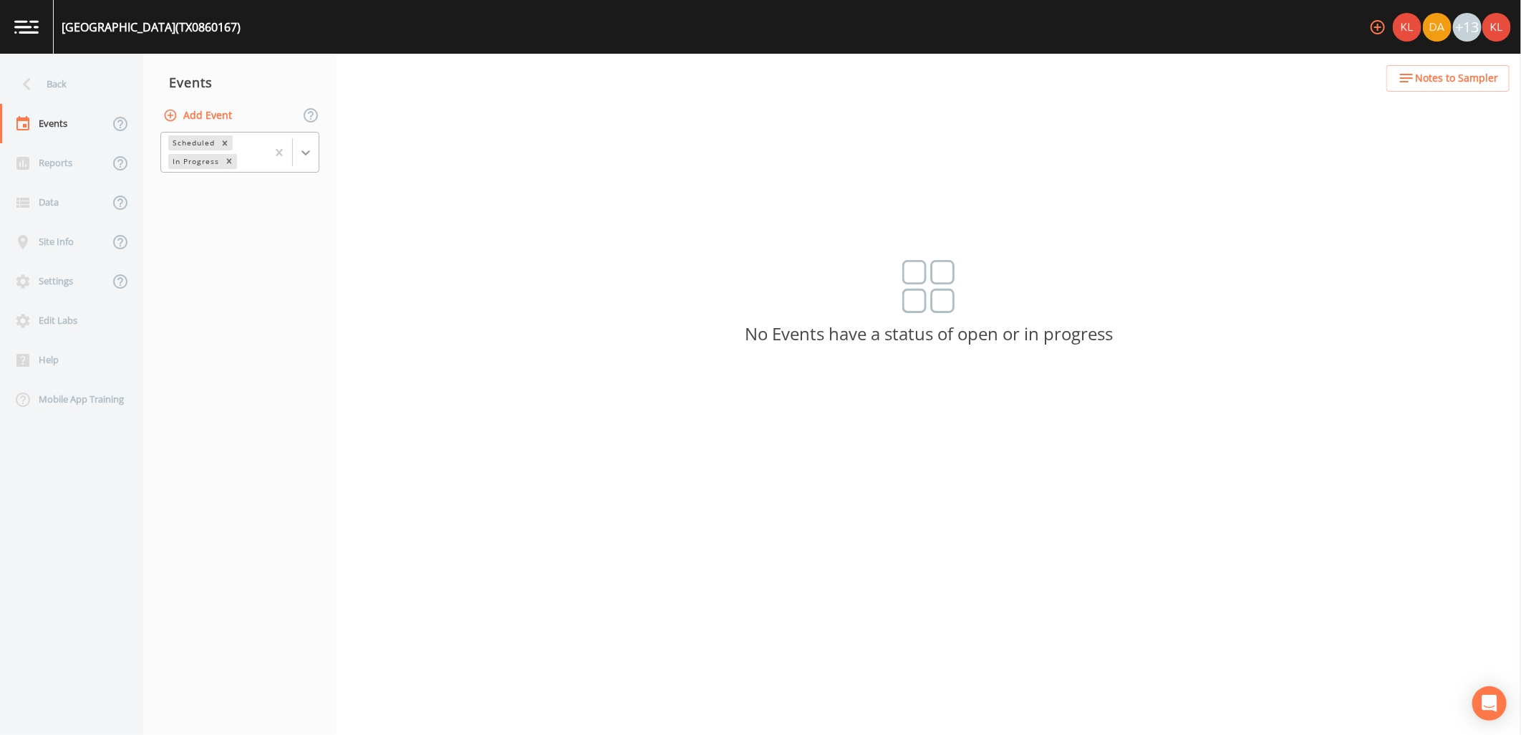
click at [301, 147] on icon at bounding box center [306, 152] width 14 height 14
click at [280, 203] on div "Completed" at bounding box center [239, 193] width 159 height 24
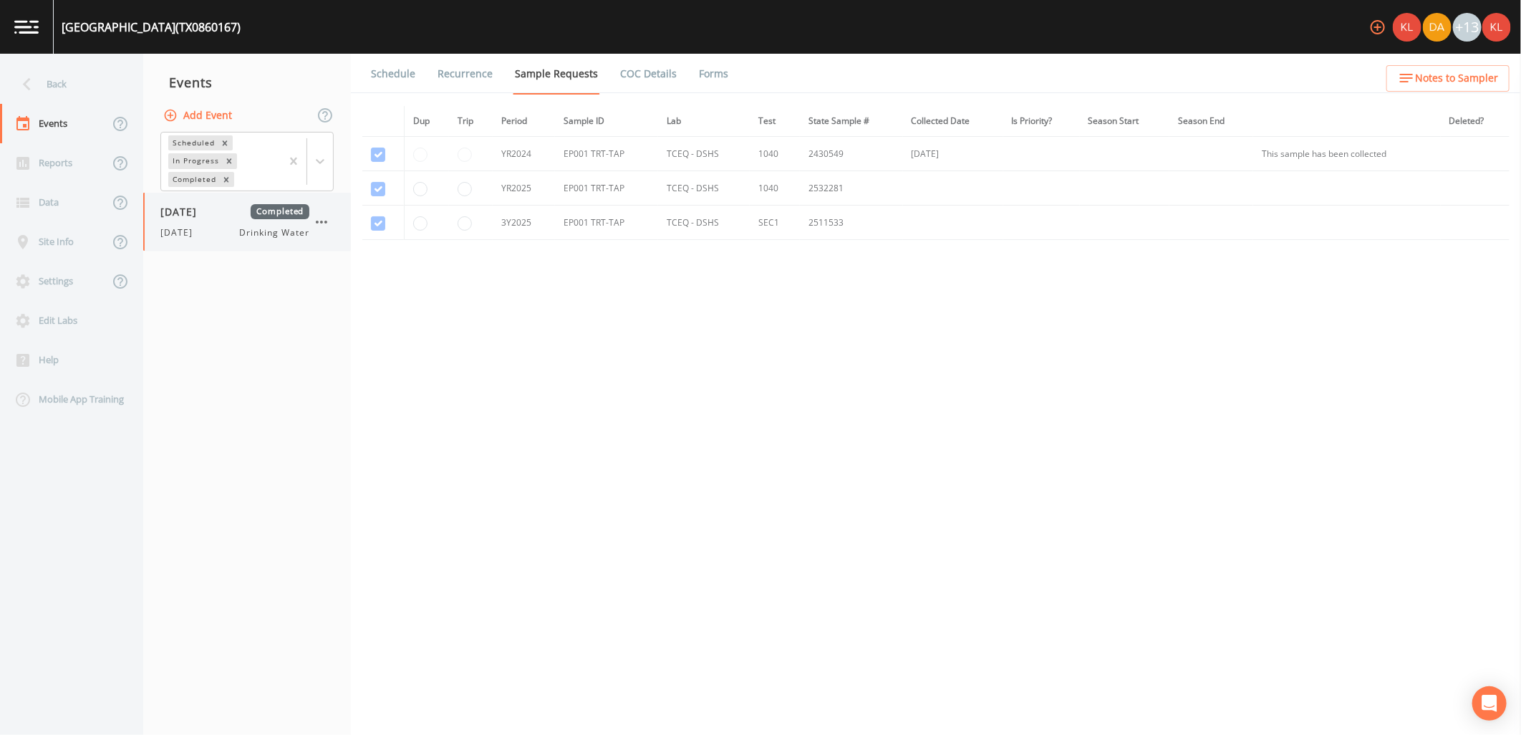
click at [225, 241] on div "[DATE] Completed [DATE] Drinking Water" at bounding box center [247, 222] width 208 height 58
click at [699, 82] on link "Forms" at bounding box center [714, 74] width 34 height 40
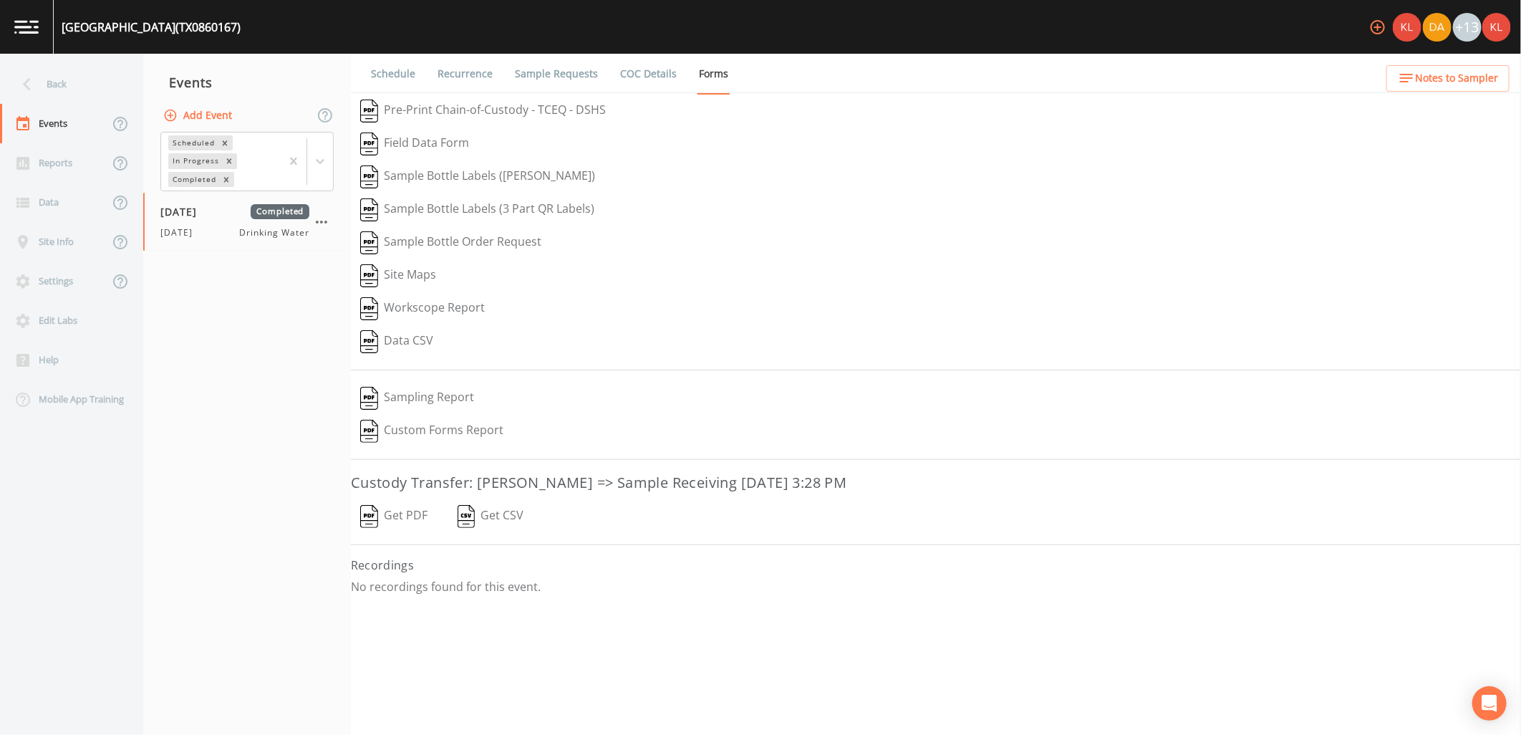
click at [392, 512] on button "Get PDF" at bounding box center [394, 516] width 86 height 33
click at [410, 584] on button "[PERSON_NAME]  Saved: [DATE] 8:58 PM" at bounding box center [474, 592] width 247 height 33
click at [25, 29] on img at bounding box center [26, 27] width 24 height 14
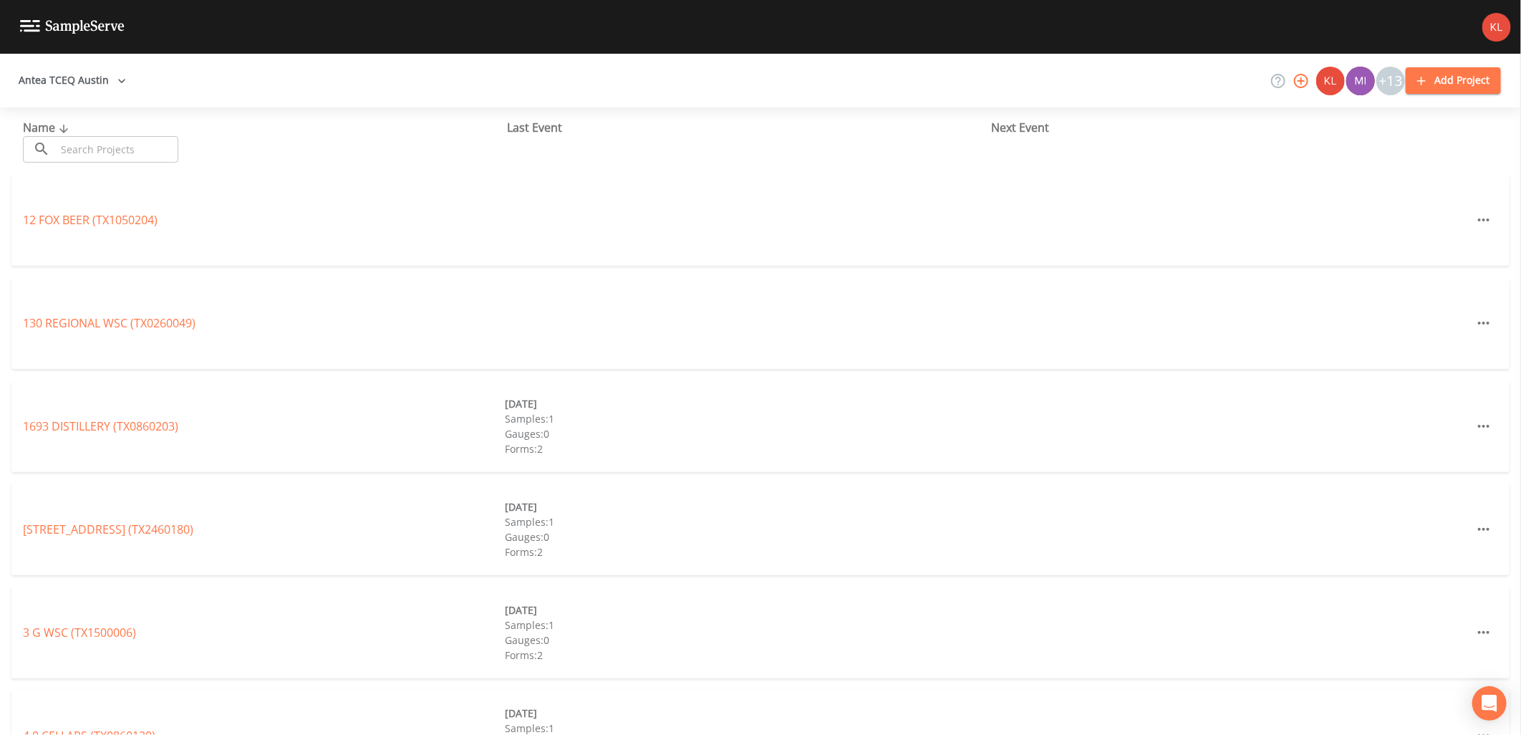
click at [125, 155] on input "text" at bounding box center [117, 149] width 122 height 26
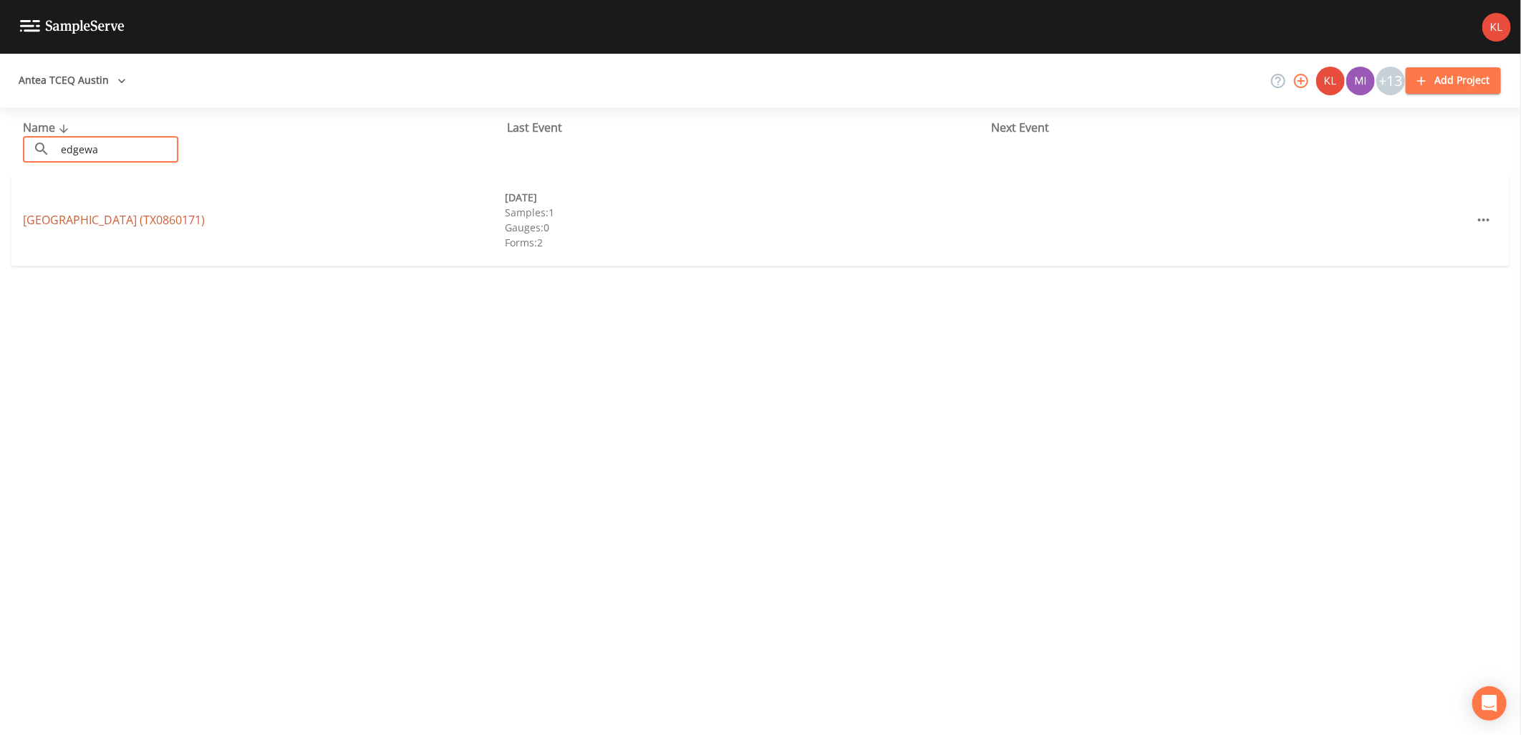
type input "edgewa"
click at [65, 216] on link "[GEOGRAPHIC_DATA] (TX0860171)" at bounding box center [114, 220] width 182 height 16
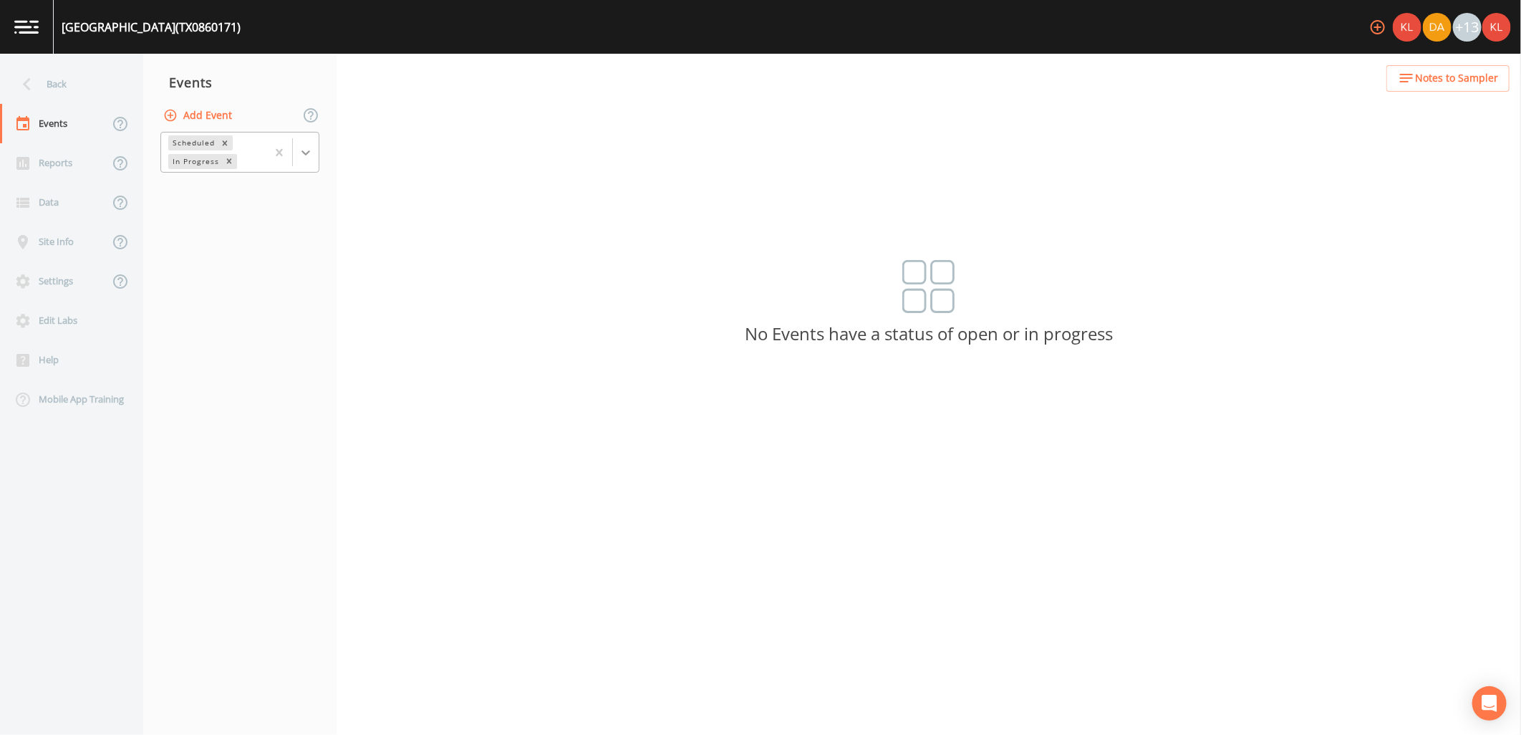
click at [311, 155] on icon at bounding box center [306, 152] width 14 height 14
click at [195, 191] on div "Completed" at bounding box center [239, 193] width 159 height 24
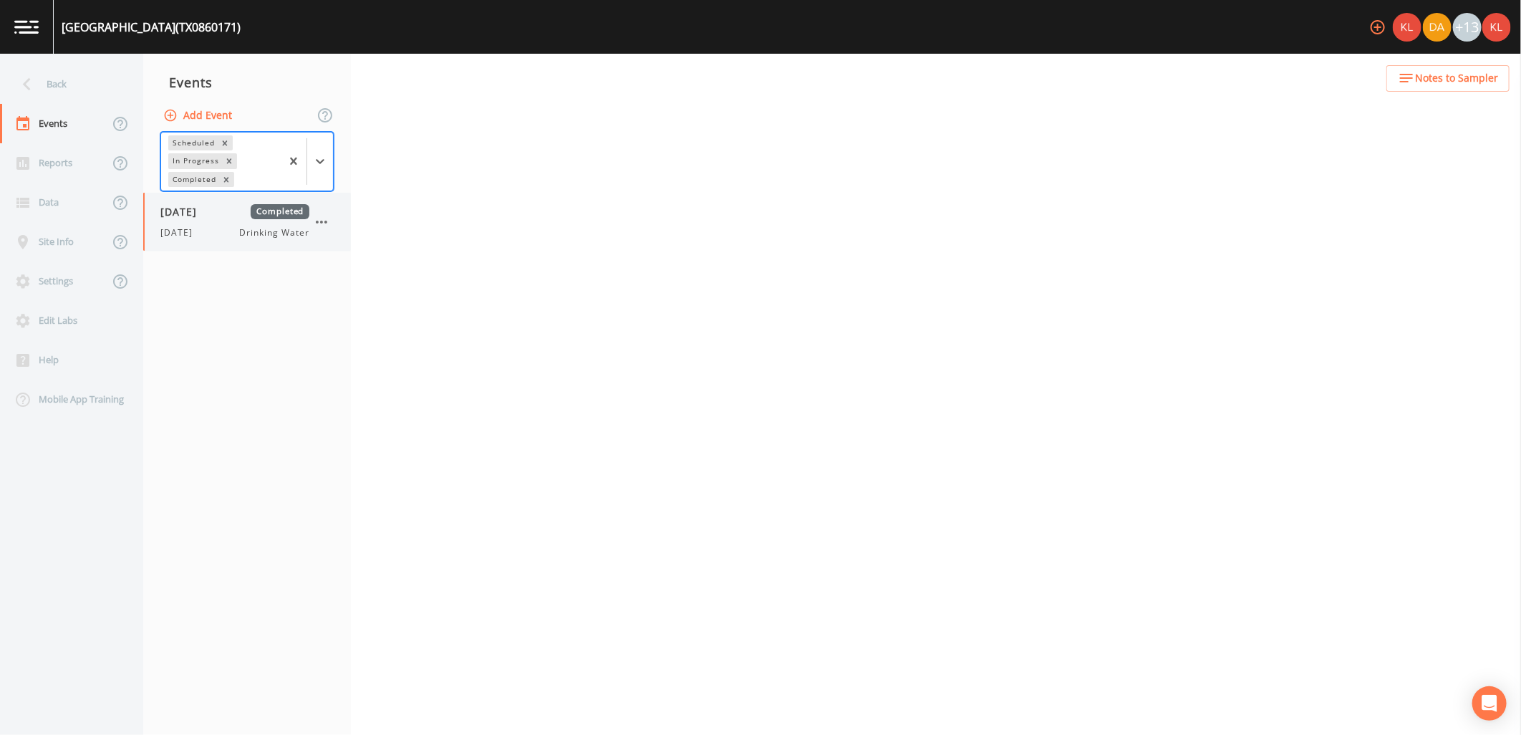
click at [208, 226] on div "[DATE] Drinking Water" at bounding box center [234, 232] width 149 height 13
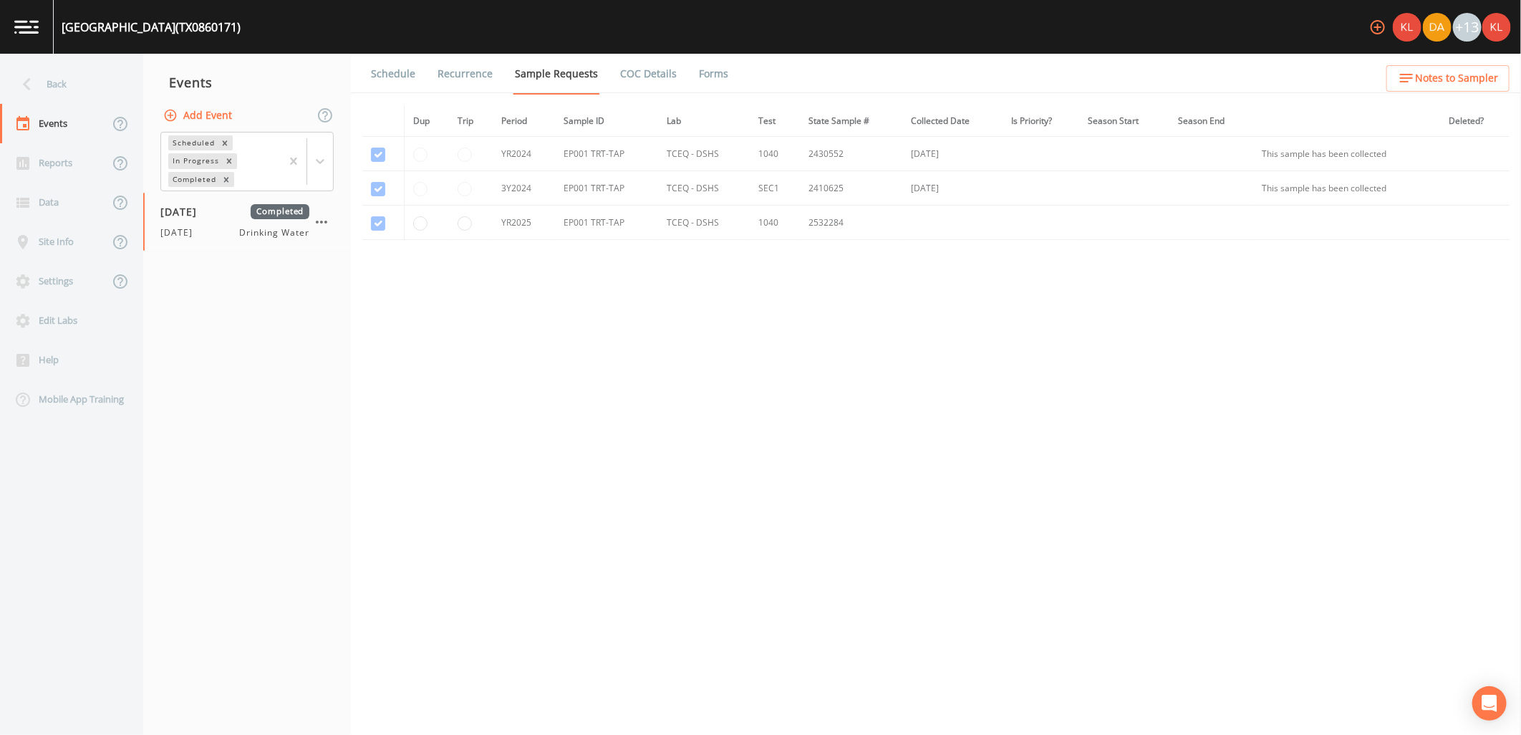
click at [697, 67] on link "Forms" at bounding box center [714, 74] width 34 height 40
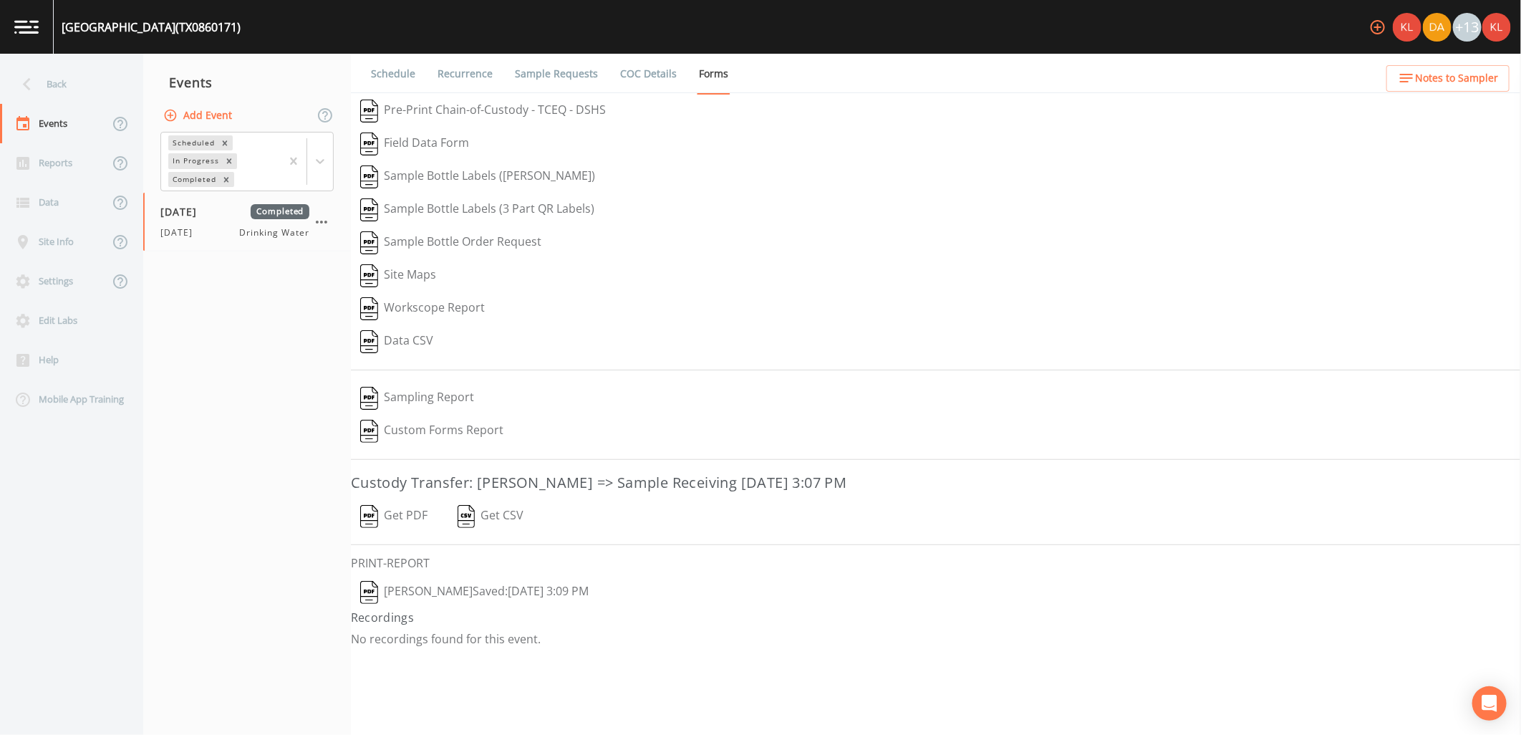
click at [406, 517] on button "Get PDF" at bounding box center [394, 516] width 86 height 33
click at [481, 587] on button "[PERSON_NAME]  Saved: [DATE] 3:09 PM" at bounding box center [474, 592] width 247 height 33
click at [46, 20] on link at bounding box center [27, 27] width 54 height 54
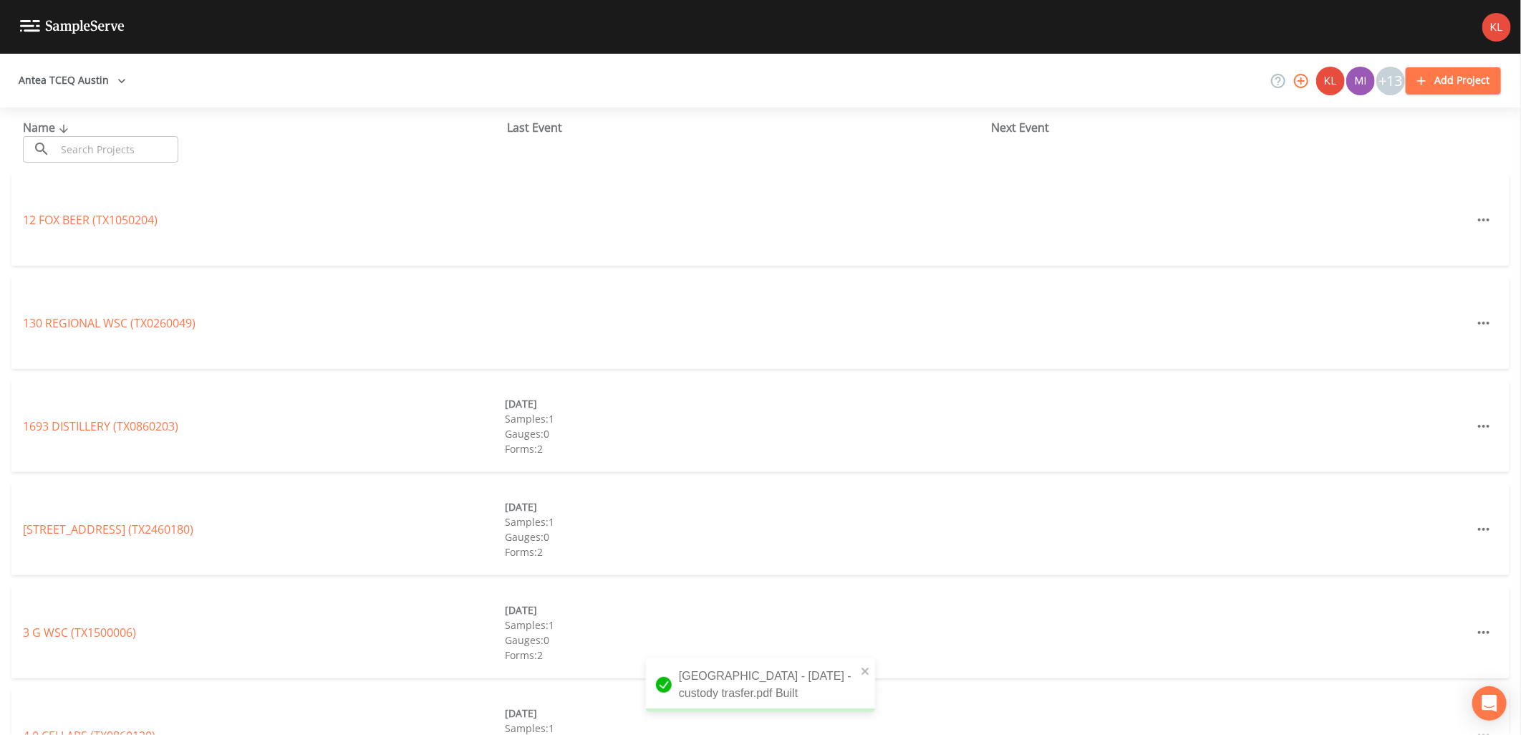
click at [102, 138] on input "text" at bounding box center [117, 149] width 122 height 26
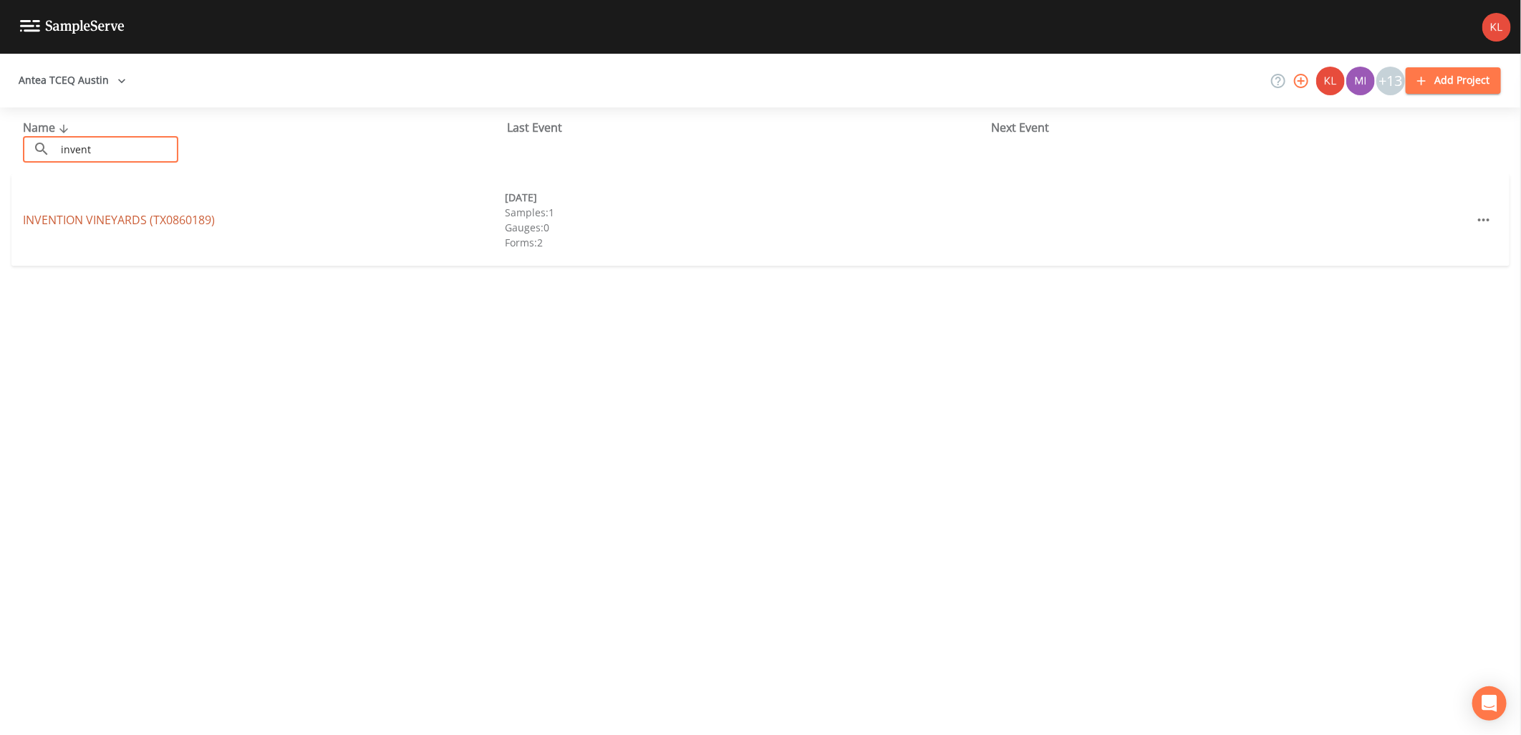
type input "invent"
click at [74, 223] on link "INVENTION VINEYARDS (TX0860189)" at bounding box center [119, 220] width 192 height 16
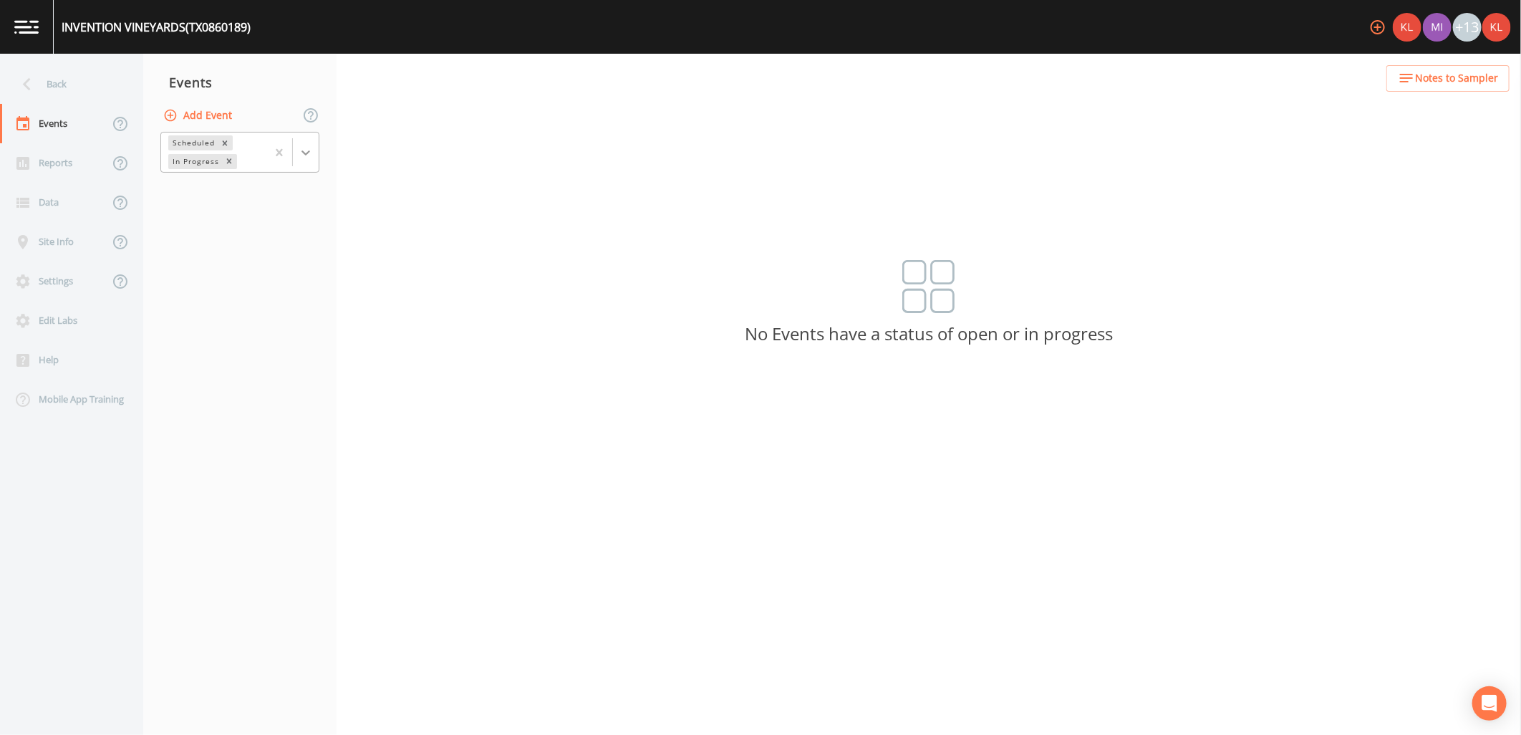
click at [299, 153] on icon at bounding box center [306, 152] width 14 height 14
click at [298, 198] on div "Completed" at bounding box center [239, 193] width 159 height 24
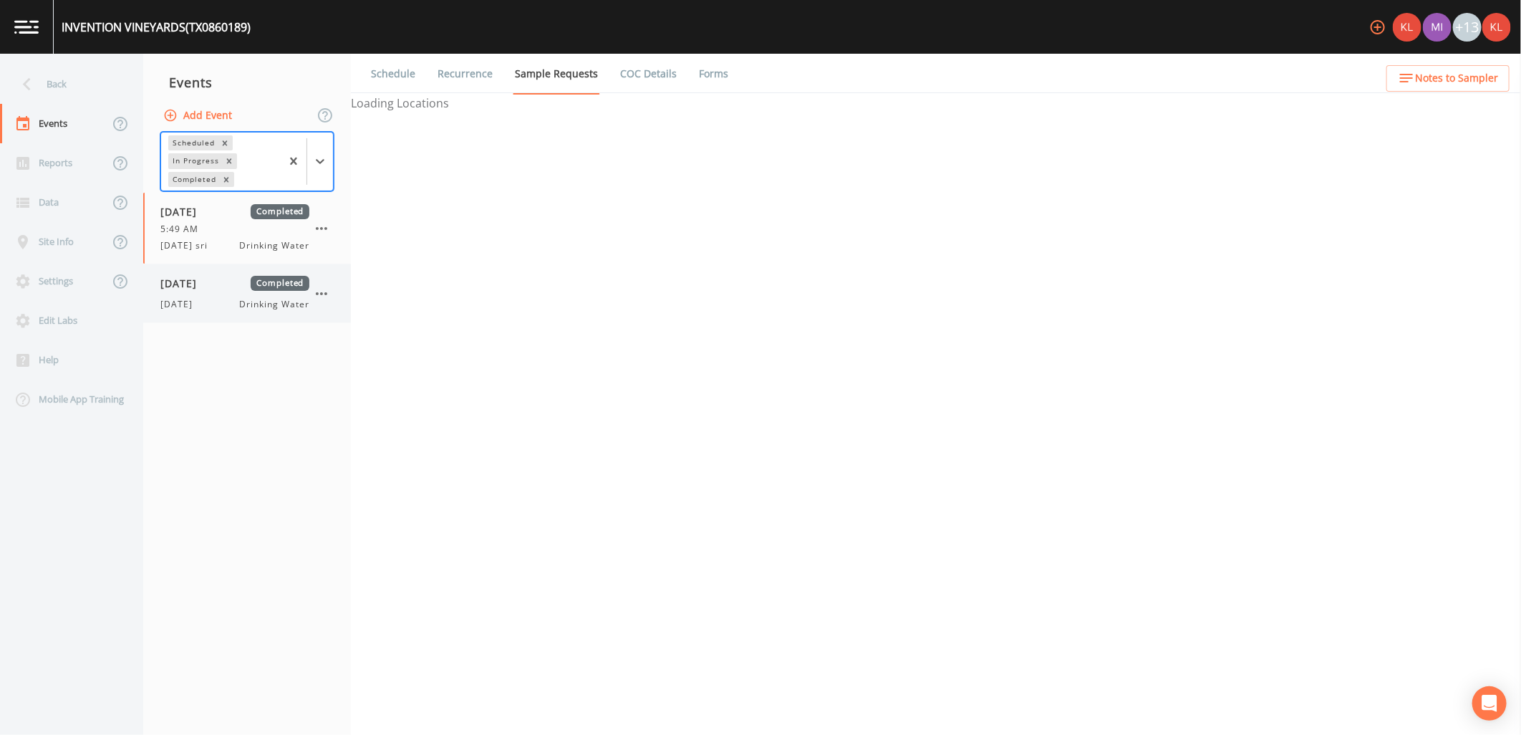
click at [265, 299] on span "Drinking Water" at bounding box center [274, 304] width 69 height 13
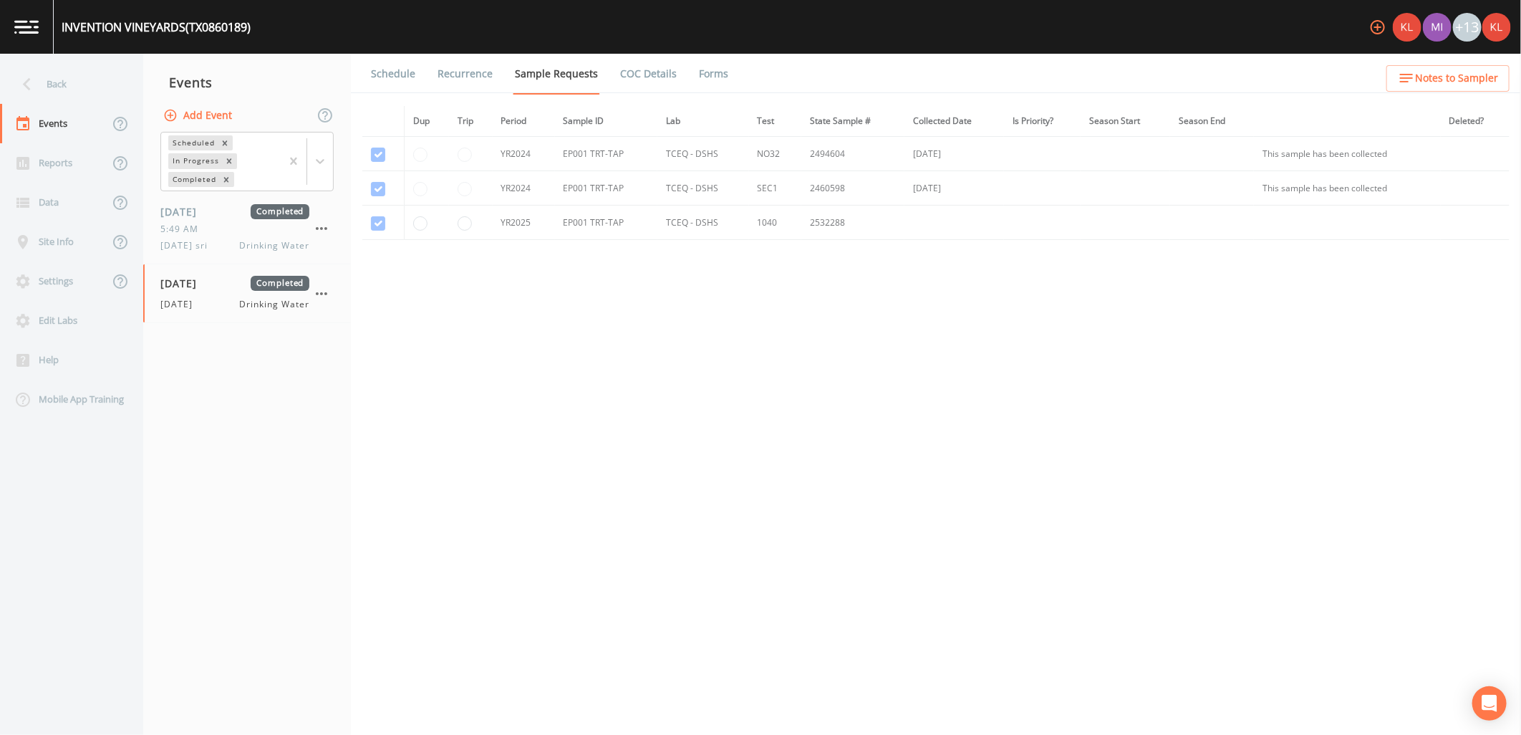
click at [697, 69] on link "Forms" at bounding box center [714, 74] width 34 height 40
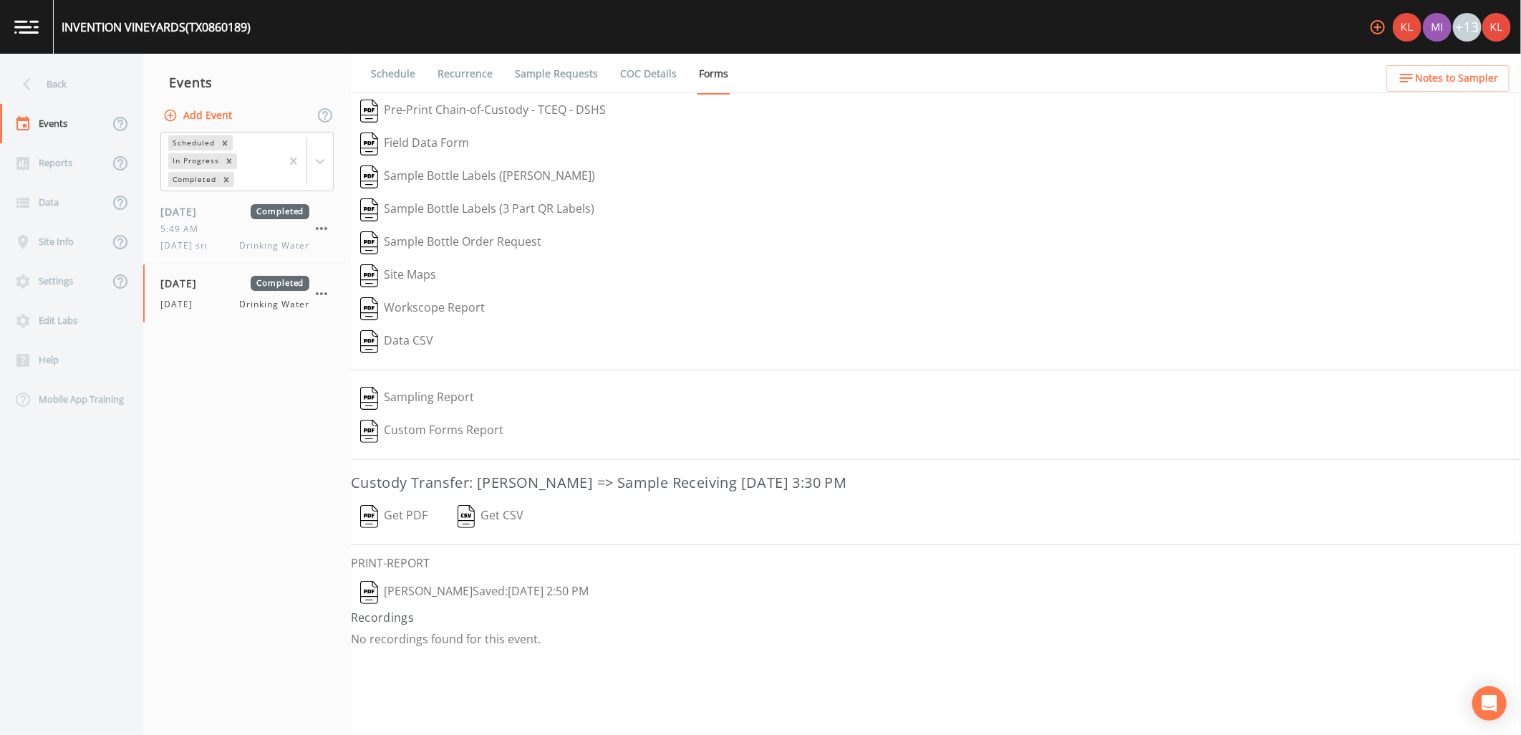
click at [398, 528] on button "Get PDF" at bounding box center [394, 516] width 86 height 33
click at [432, 596] on button "[PERSON_NAME]  Saved: [DATE] 2:50 PM" at bounding box center [474, 592] width 247 height 33
click at [31, 16] on link at bounding box center [27, 27] width 54 height 54
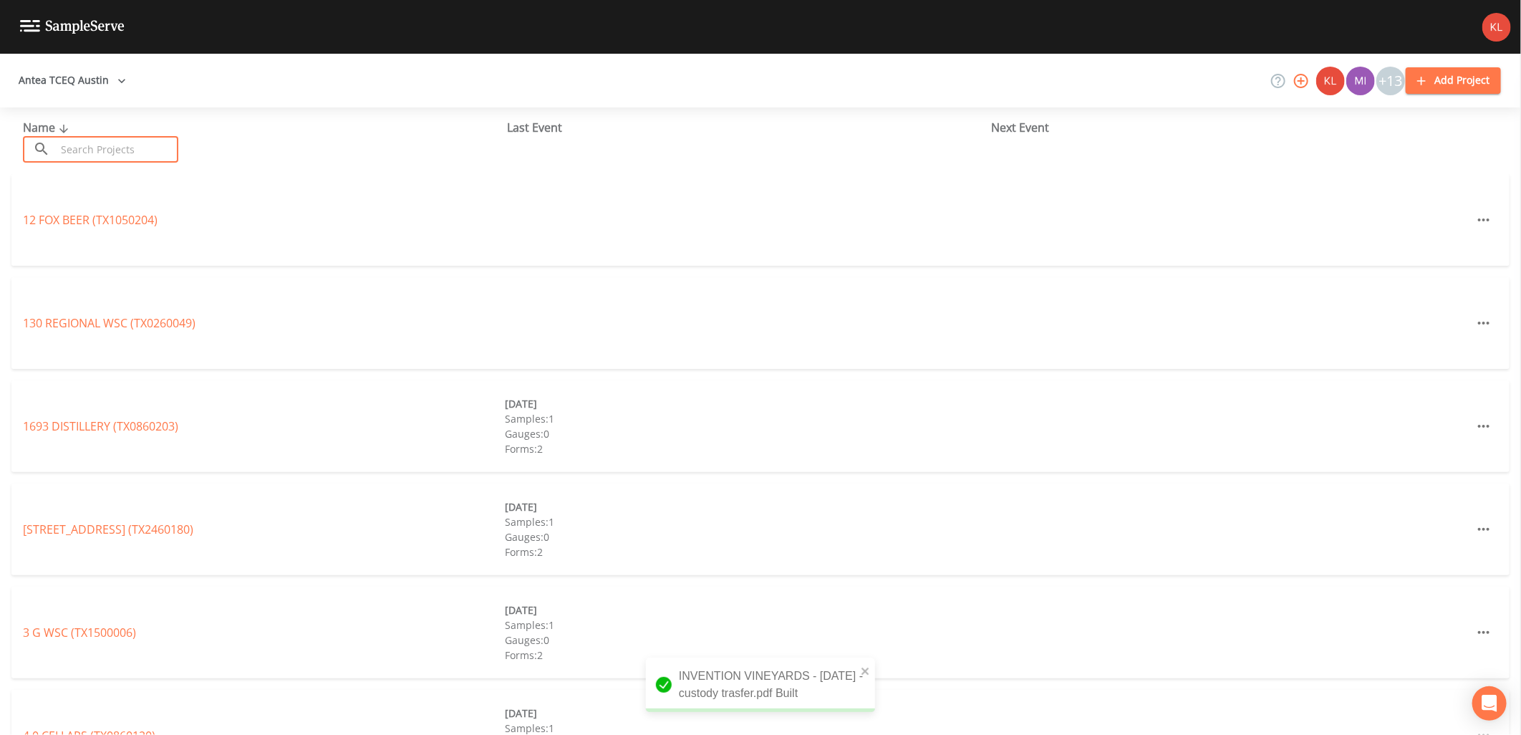
click at [178, 158] on input "text" at bounding box center [117, 149] width 122 height 26
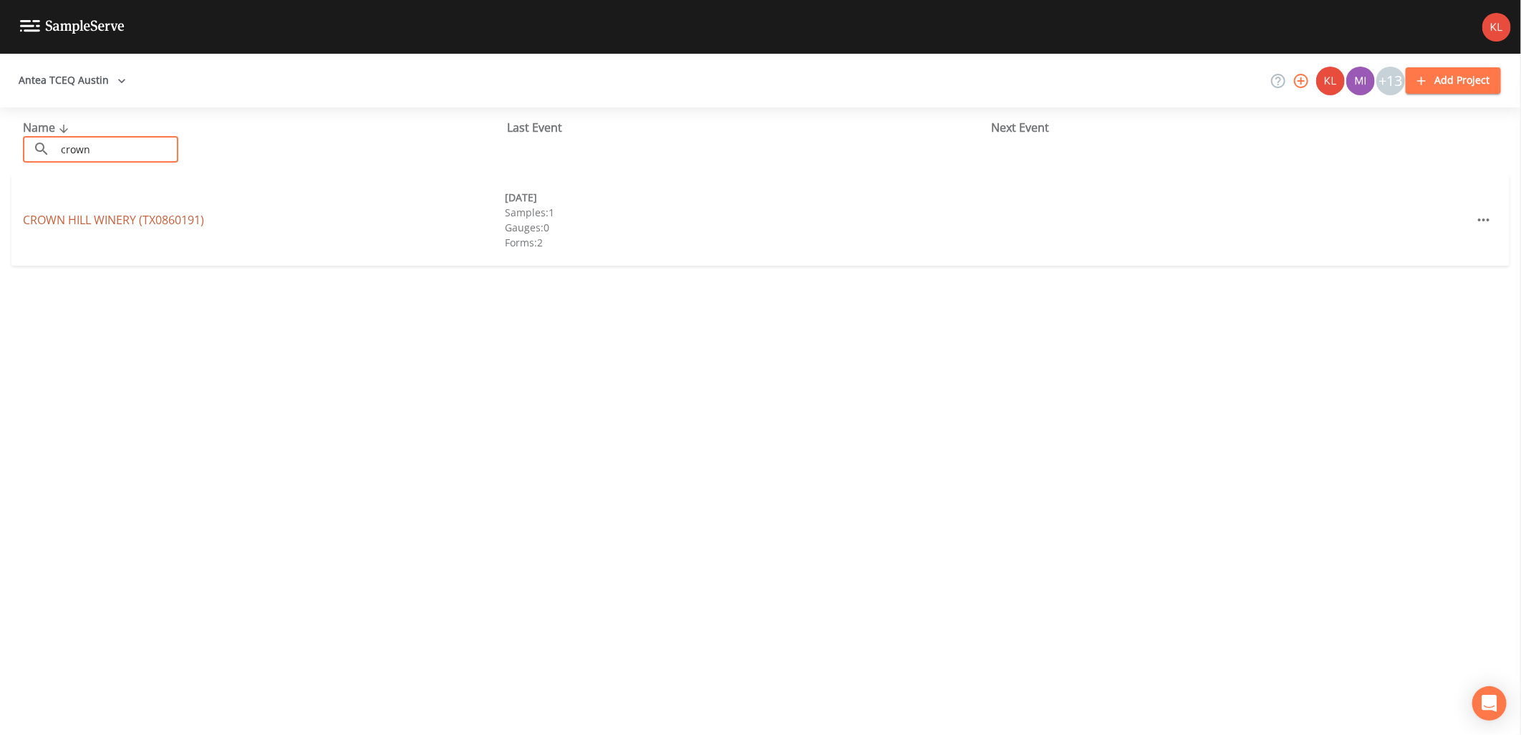
type input "crown"
click at [75, 222] on link "[GEOGRAPHIC_DATA] (TX0860191)" at bounding box center [113, 220] width 181 height 16
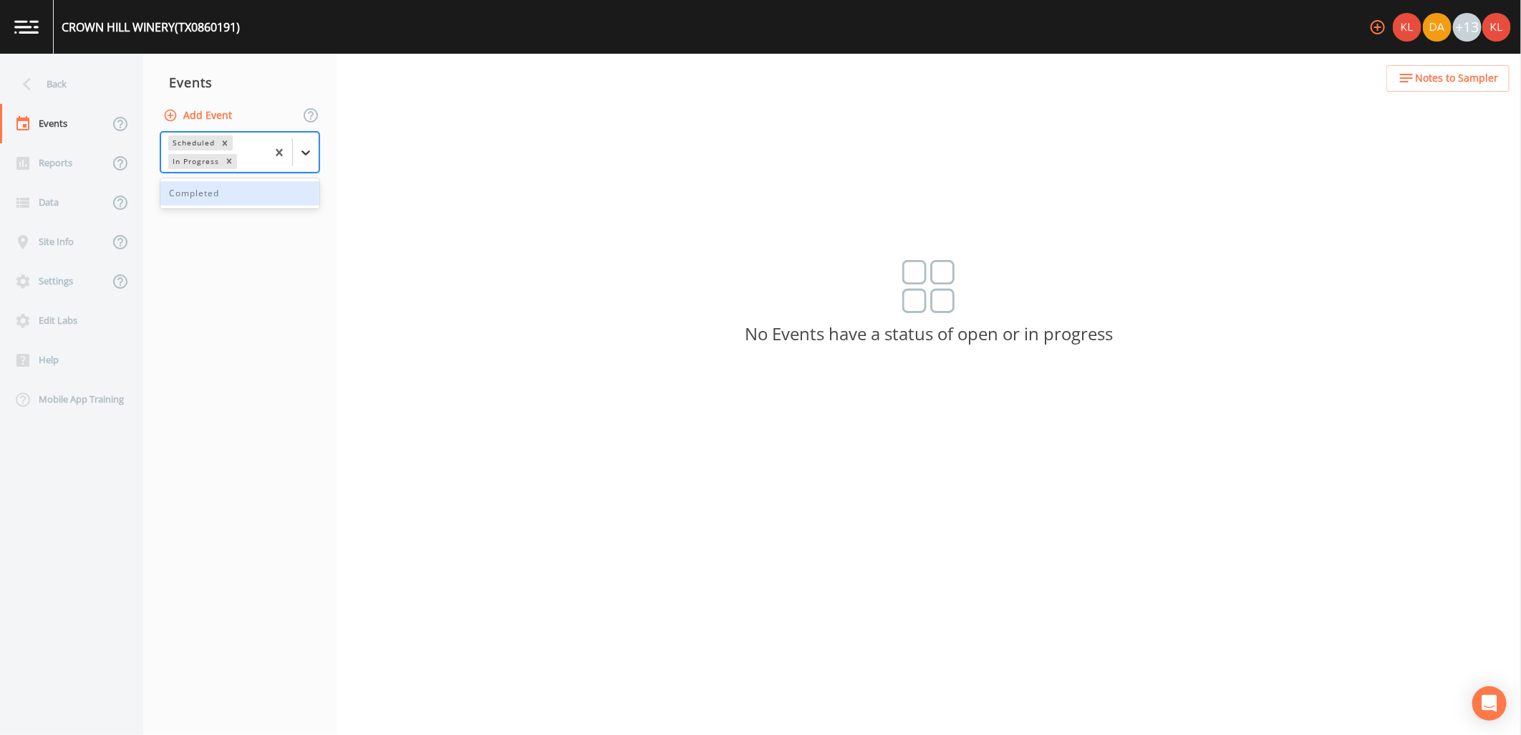
click at [306, 151] on icon at bounding box center [306, 152] width 14 height 14
click at [279, 203] on div "Completed" at bounding box center [239, 193] width 159 height 24
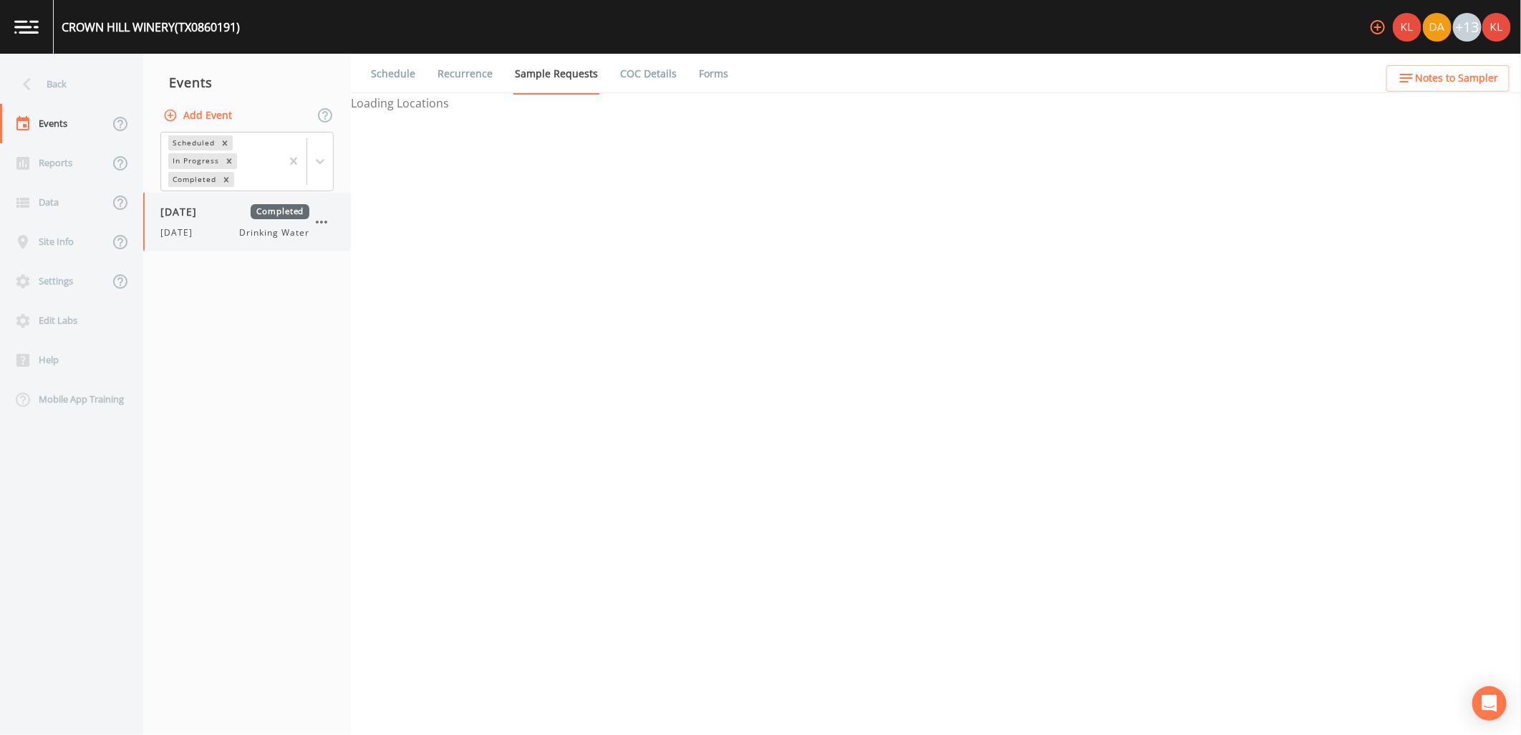
click at [224, 228] on div "[DATE] Drinking Water" at bounding box center [234, 232] width 149 height 13
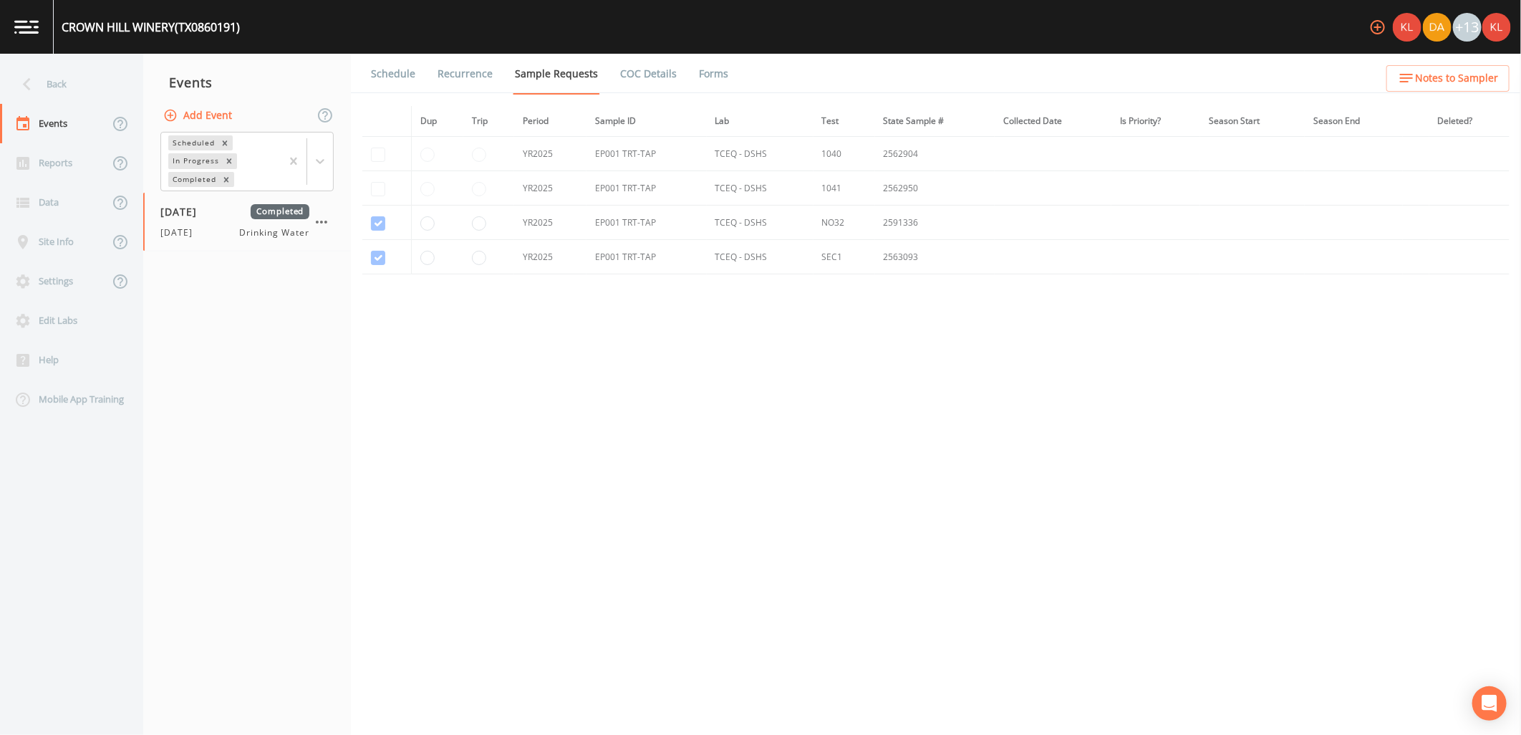
click at [700, 72] on link "Forms" at bounding box center [714, 74] width 34 height 40
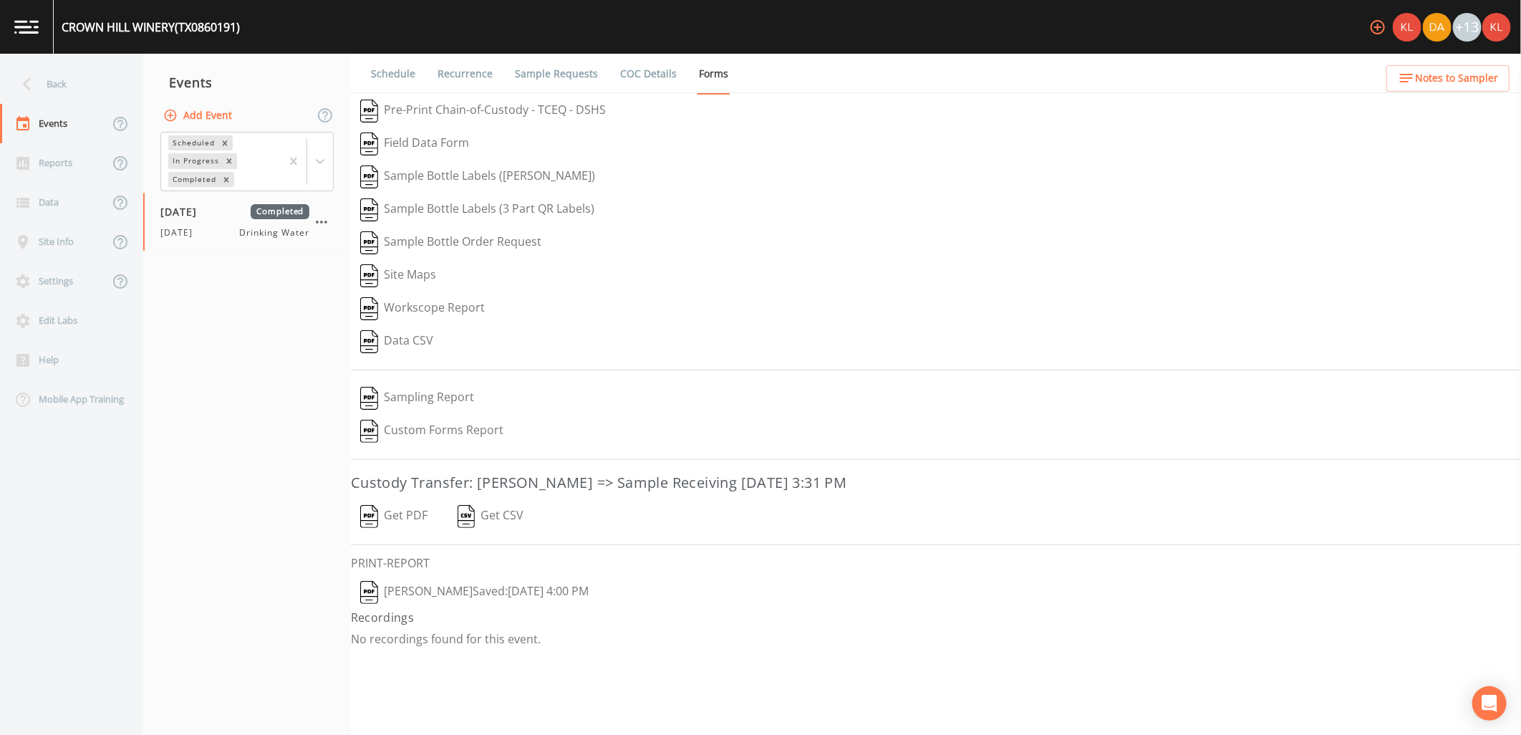
click at [378, 507] on button "Get PDF" at bounding box center [394, 516] width 86 height 33
click at [441, 589] on button "[PERSON_NAME]  Saved: [DATE] 4:00 PM" at bounding box center [474, 592] width 247 height 33
click at [26, 30] on img at bounding box center [26, 27] width 24 height 14
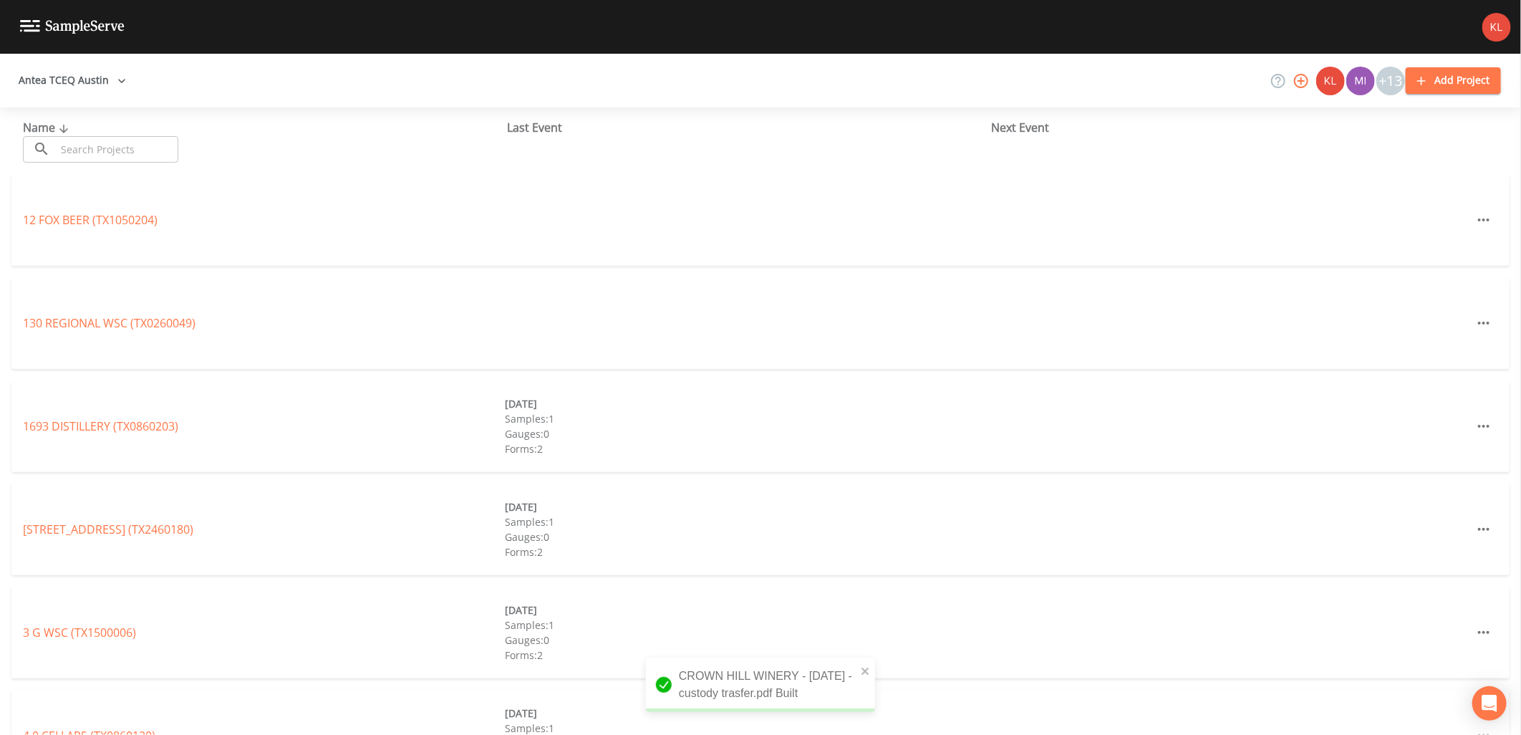
click at [119, 147] on input "text" at bounding box center [117, 149] width 122 height 26
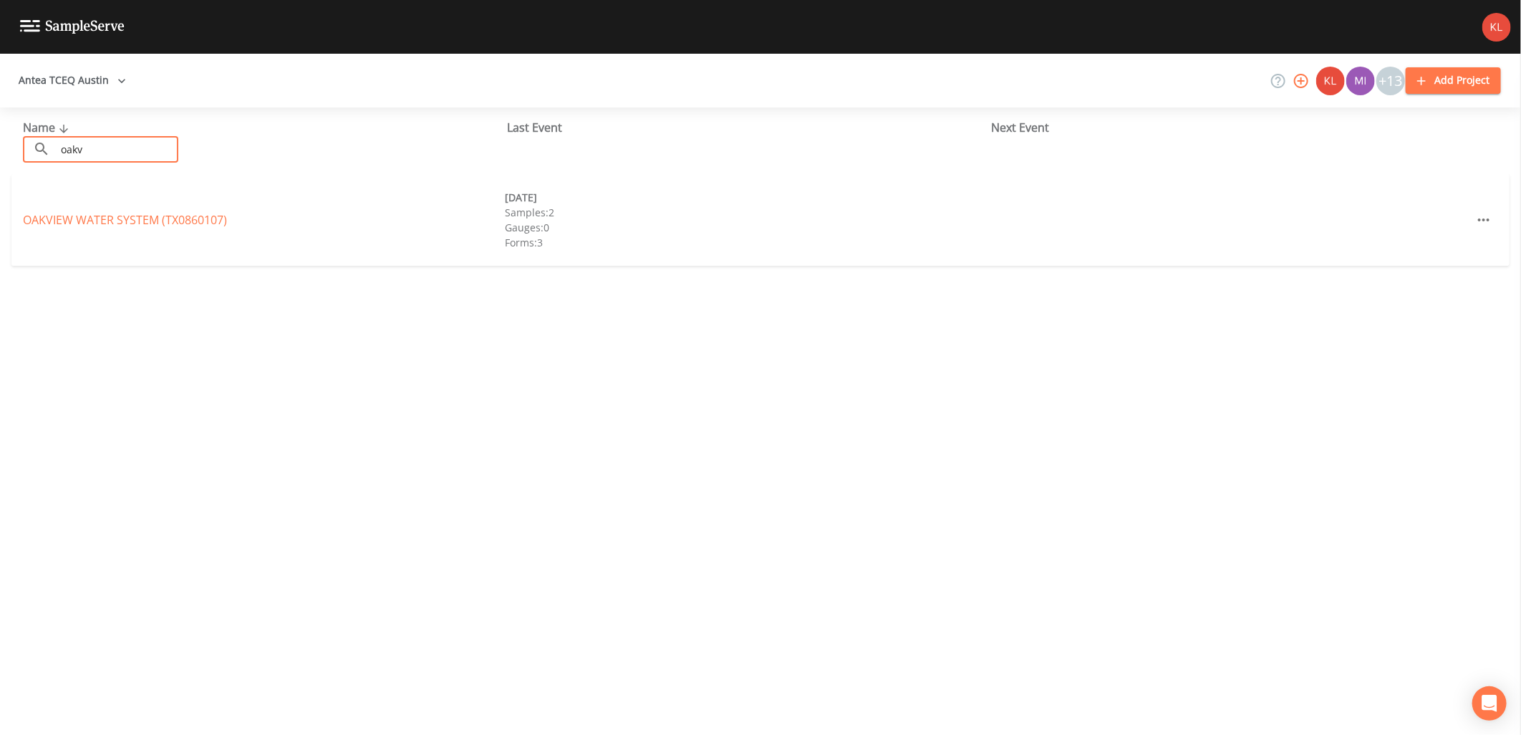
type input "oakv"
click at [51, 230] on div "OAKVIEW WATER SYSTEM (TX0860107) [DATE] Samples: 2 Gauges: 0 Forms: 3" at bounding box center [760, 220] width 1498 height 92
click at [54, 224] on link "OAKVIEW WATER SYSTEM (TX0860107)" at bounding box center [125, 220] width 204 height 16
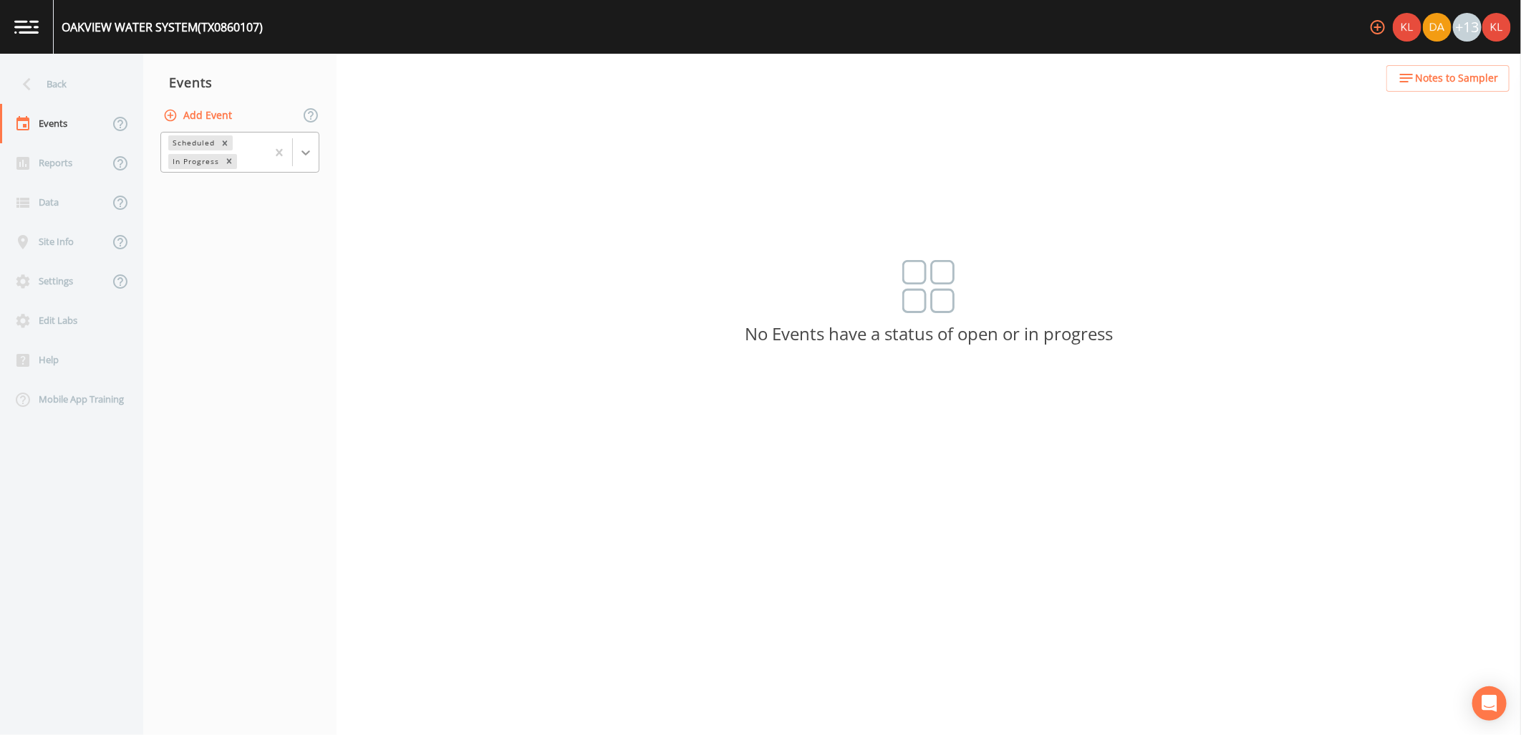
click at [312, 154] on icon at bounding box center [306, 152] width 14 height 14
click at [292, 190] on div "Completed" at bounding box center [239, 193] width 159 height 24
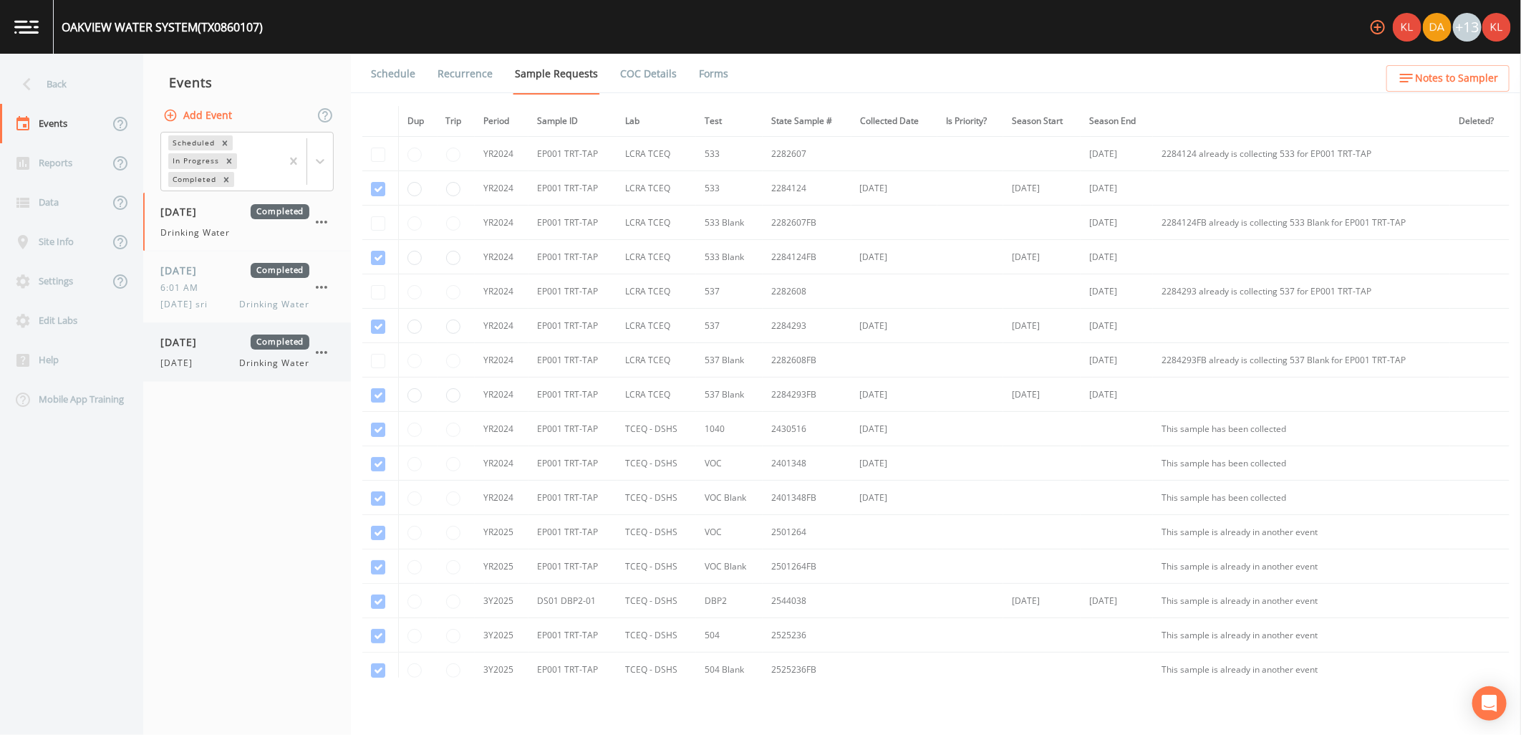
click at [234, 337] on div "[DATE] Completed" at bounding box center [234, 341] width 149 height 15
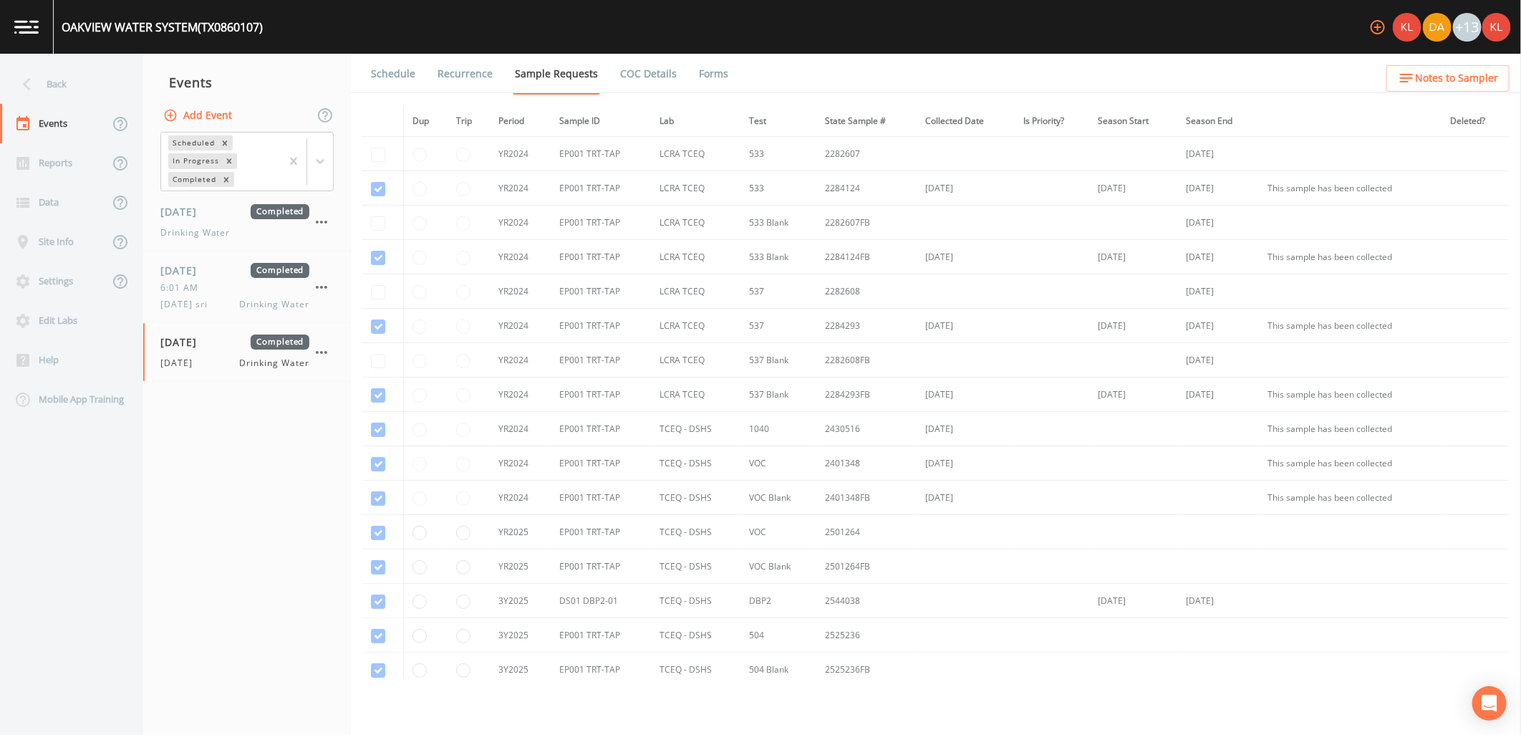
click at [710, 76] on link "Forms" at bounding box center [714, 74] width 34 height 40
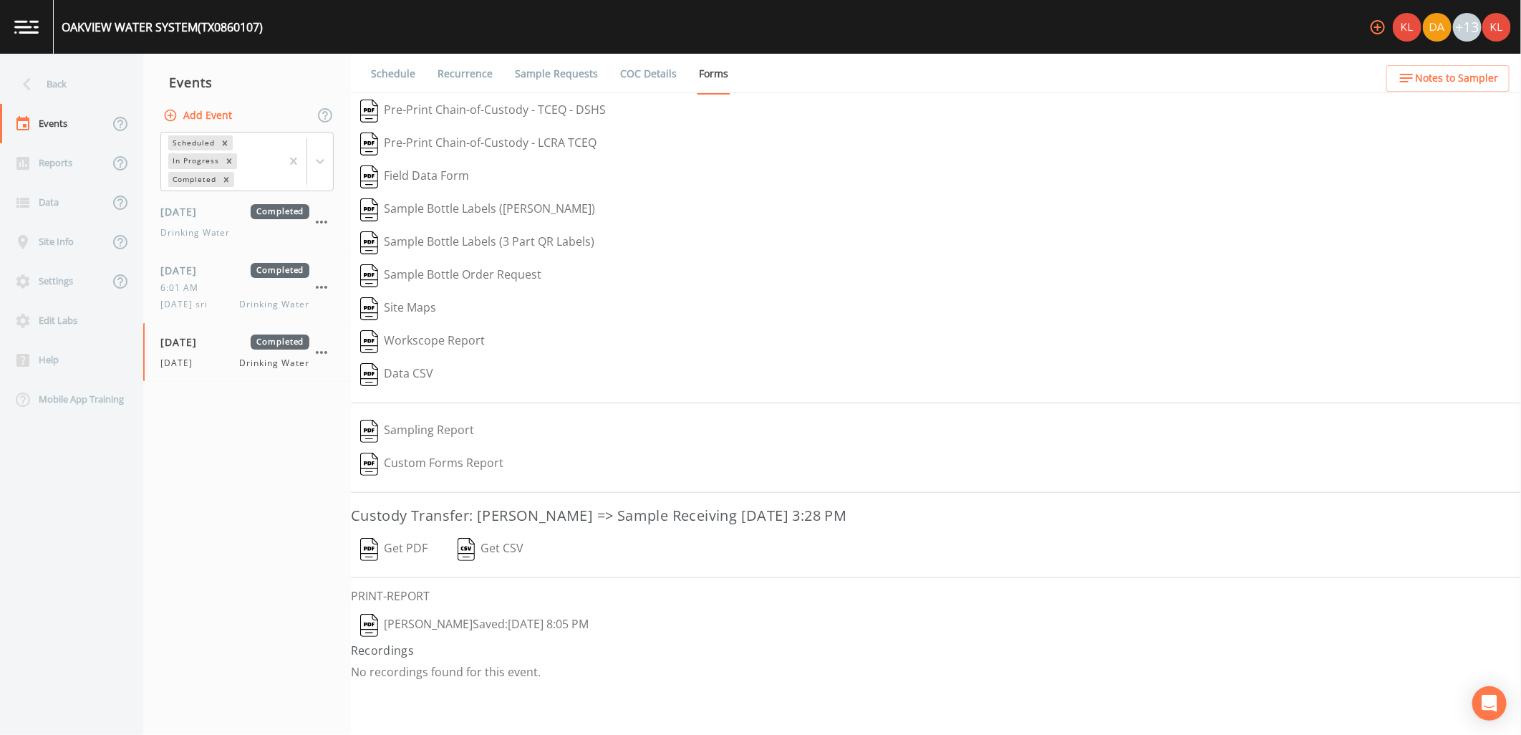
click at [420, 559] on button "Get PDF" at bounding box center [394, 549] width 86 height 33
click at [464, 635] on button "[PERSON_NAME]  Saved: [DATE] 8:05 PM" at bounding box center [474, 625] width 247 height 33
click at [32, 20] on img at bounding box center [26, 27] width 24 height 14
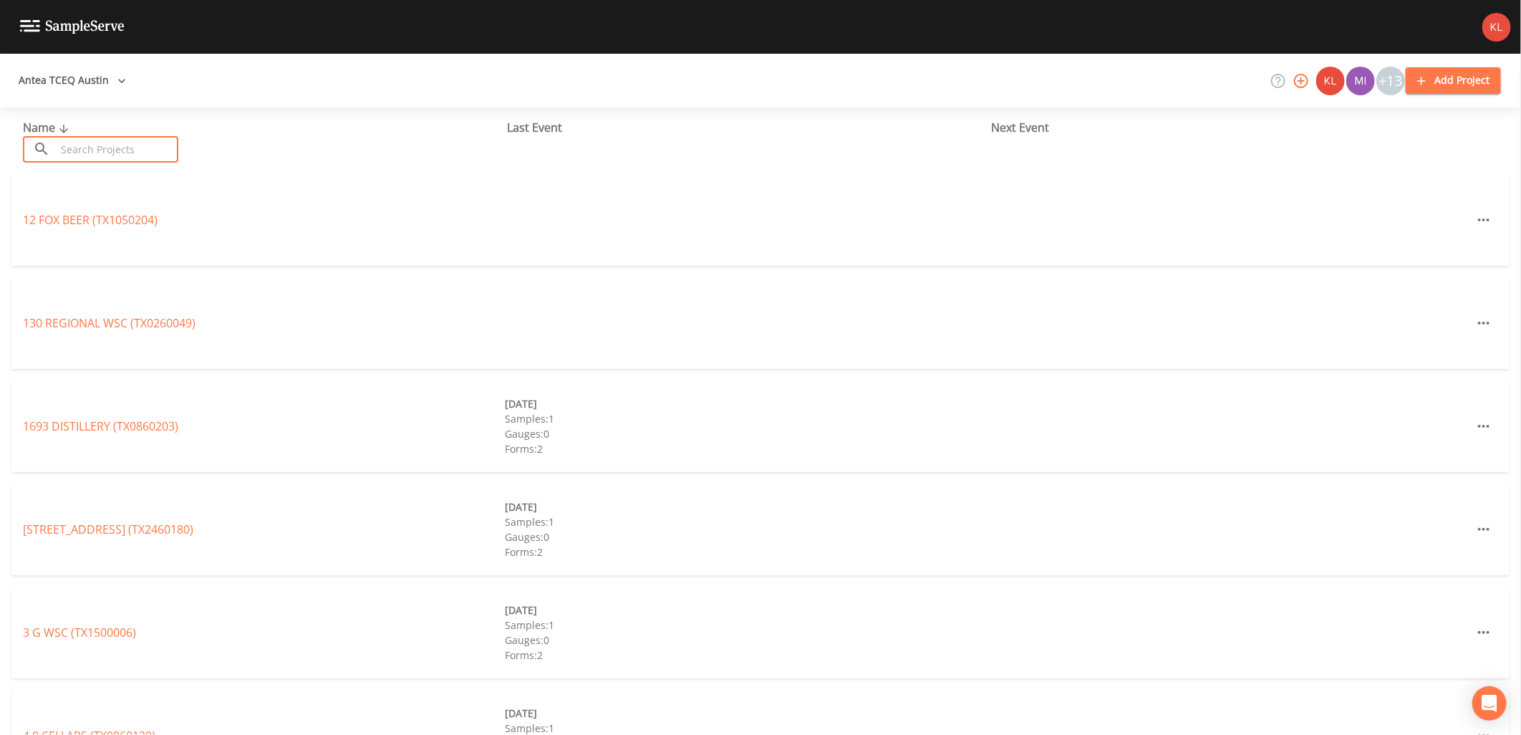
click at [112, 148] on input "text" at bounding box center [117, 149] width 122 height 26
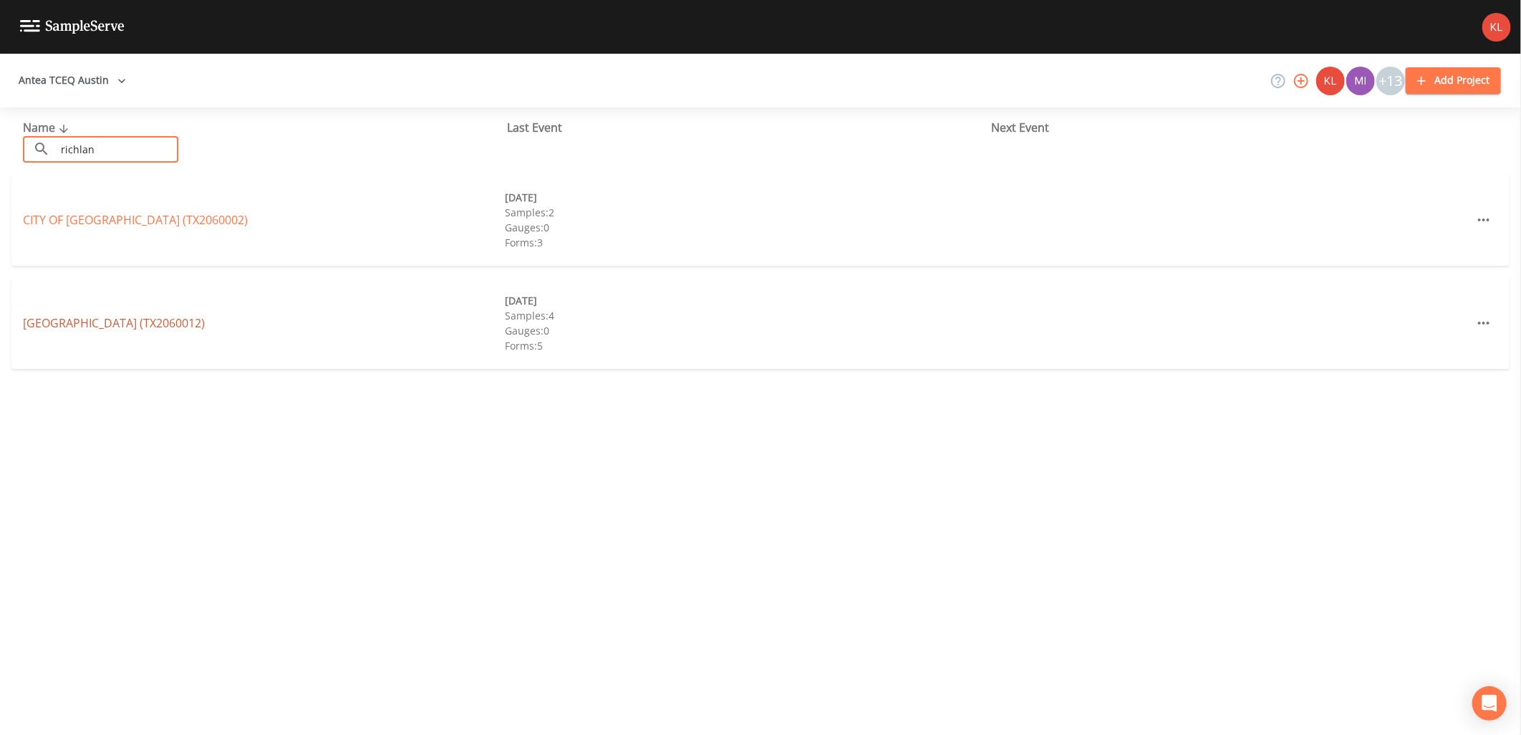
type input "richlan"
click at [123, 319] on link "[GEOGRAPHIC_DATA] (TX2060012)" at bounding box center [114, 323] width 182 height 16
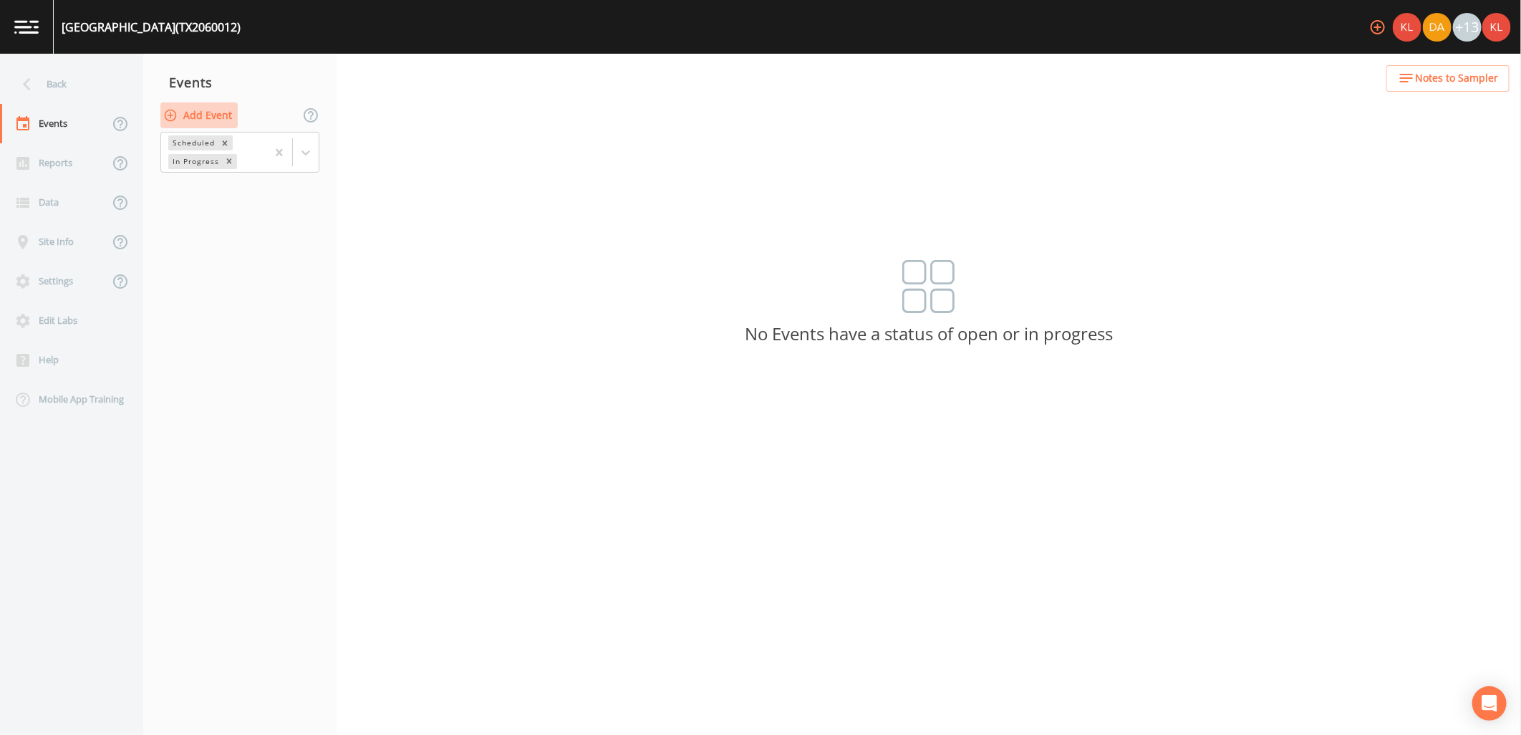
click at [211, 105] on button "Add Event" at bounding box center [198, 115] width 77 height 26
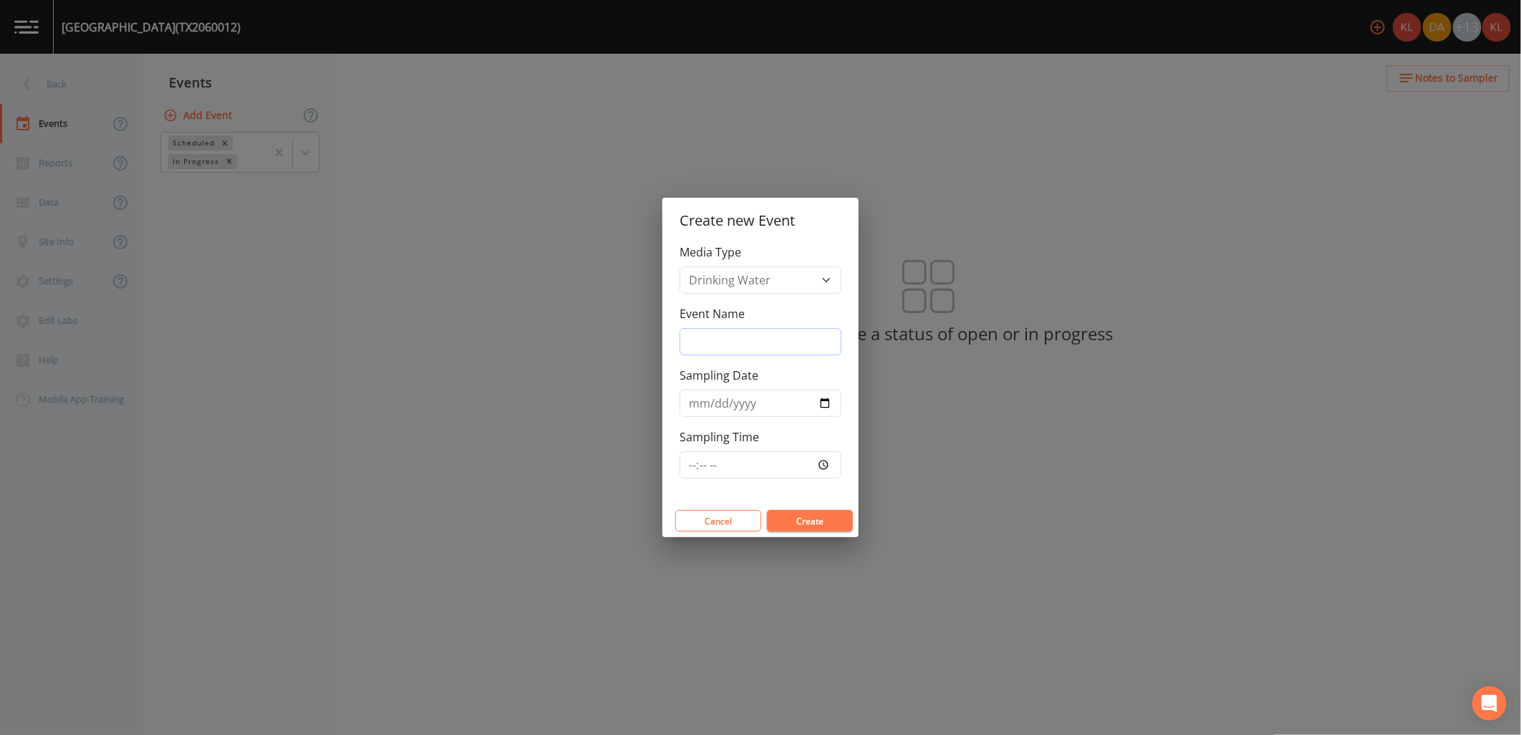
click at [796, 349] on input "Event Name" at bounding box center [760, 341] width 162 height 27
type input "[DATE]"
click at [821, 395] on input "Sampling Date" at bounding box center [760, 402] width 162 height 27
click at [828, 409] on input "Sampling Date" at bounding box center [760, 402] width 162 height 27
type input "[DATE]"
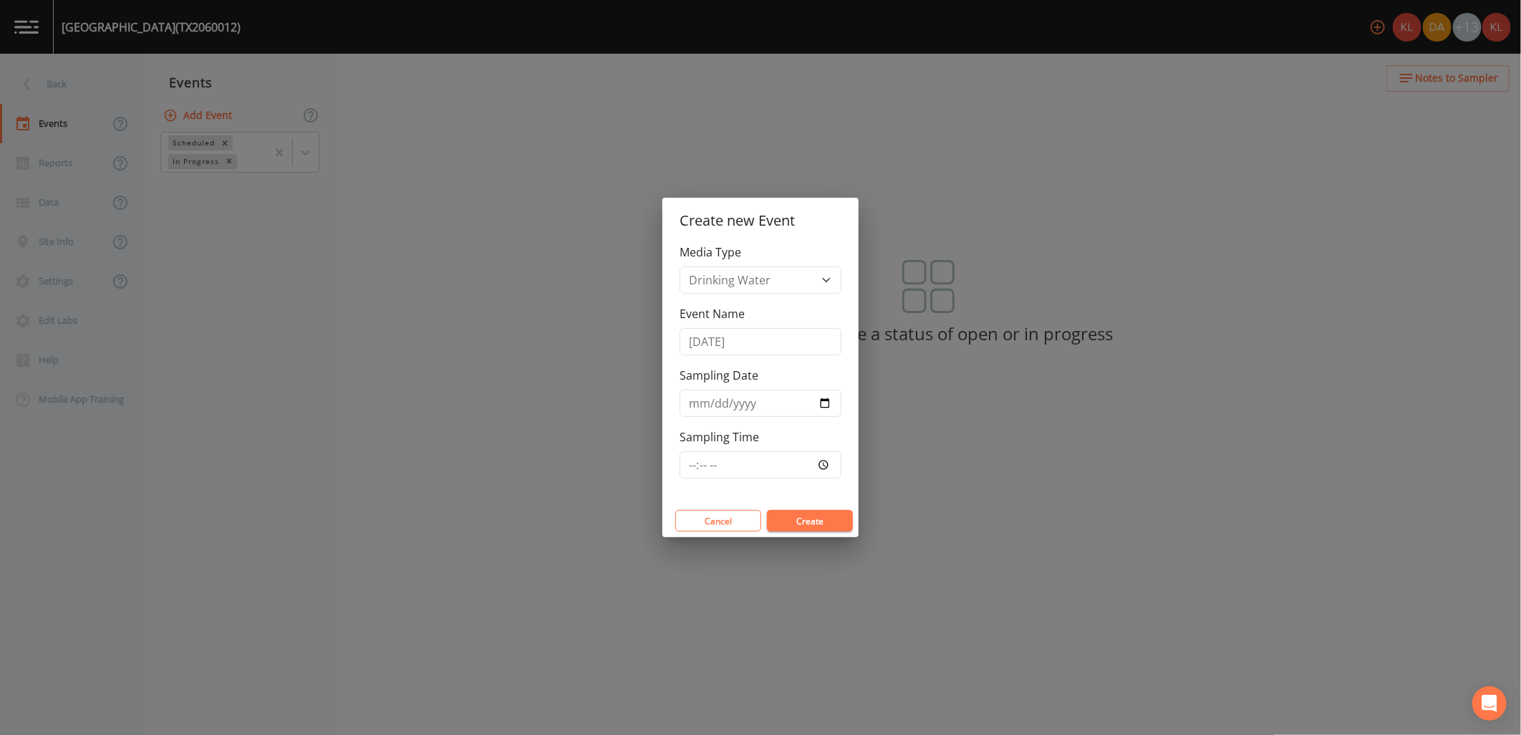
click at [822, 519] on button "Create" at bounding box center [810, 520] width 86 height 21
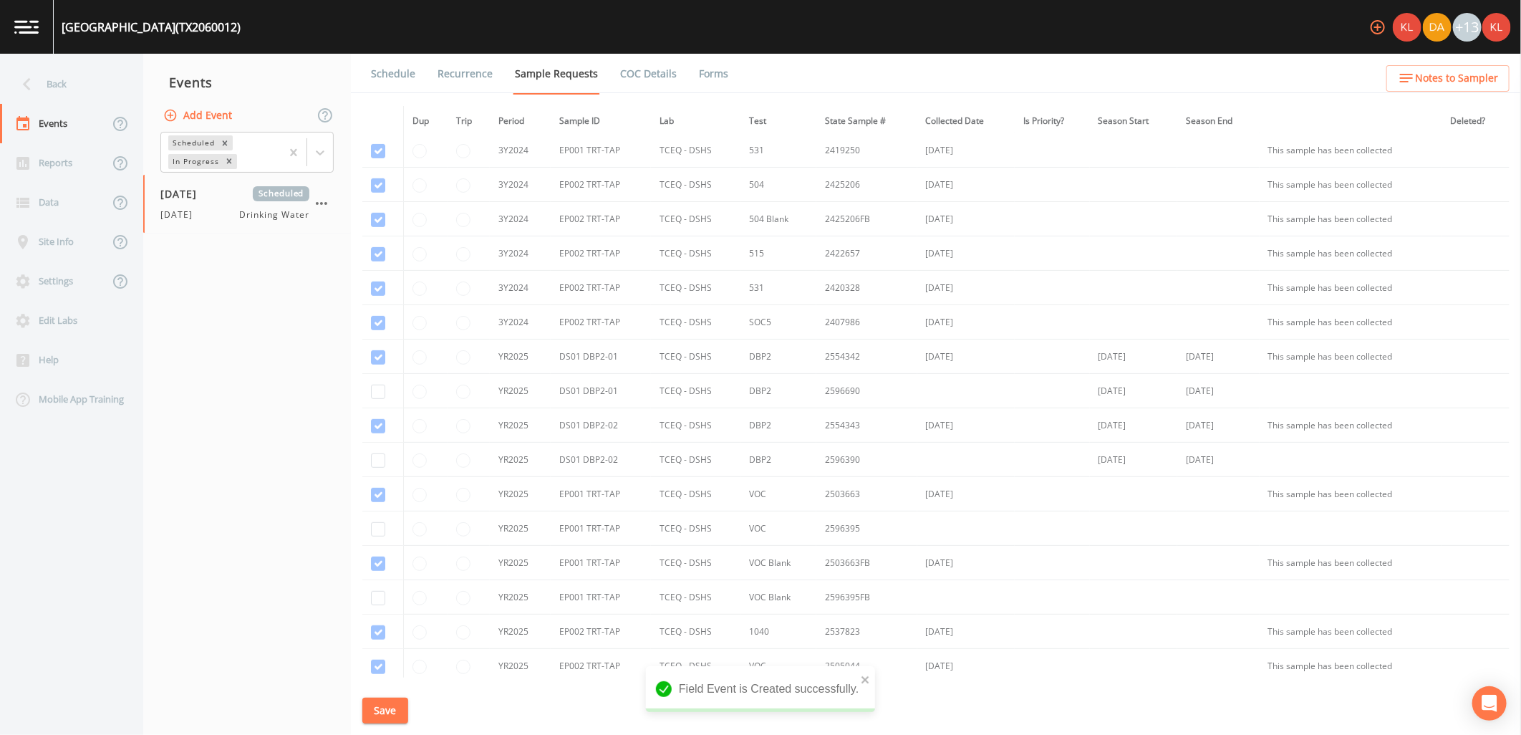
scroll to position [381, 0]
checkbox input "true"
click at [376, 454] on td at bounding box center [382, 460] width 41 height 34
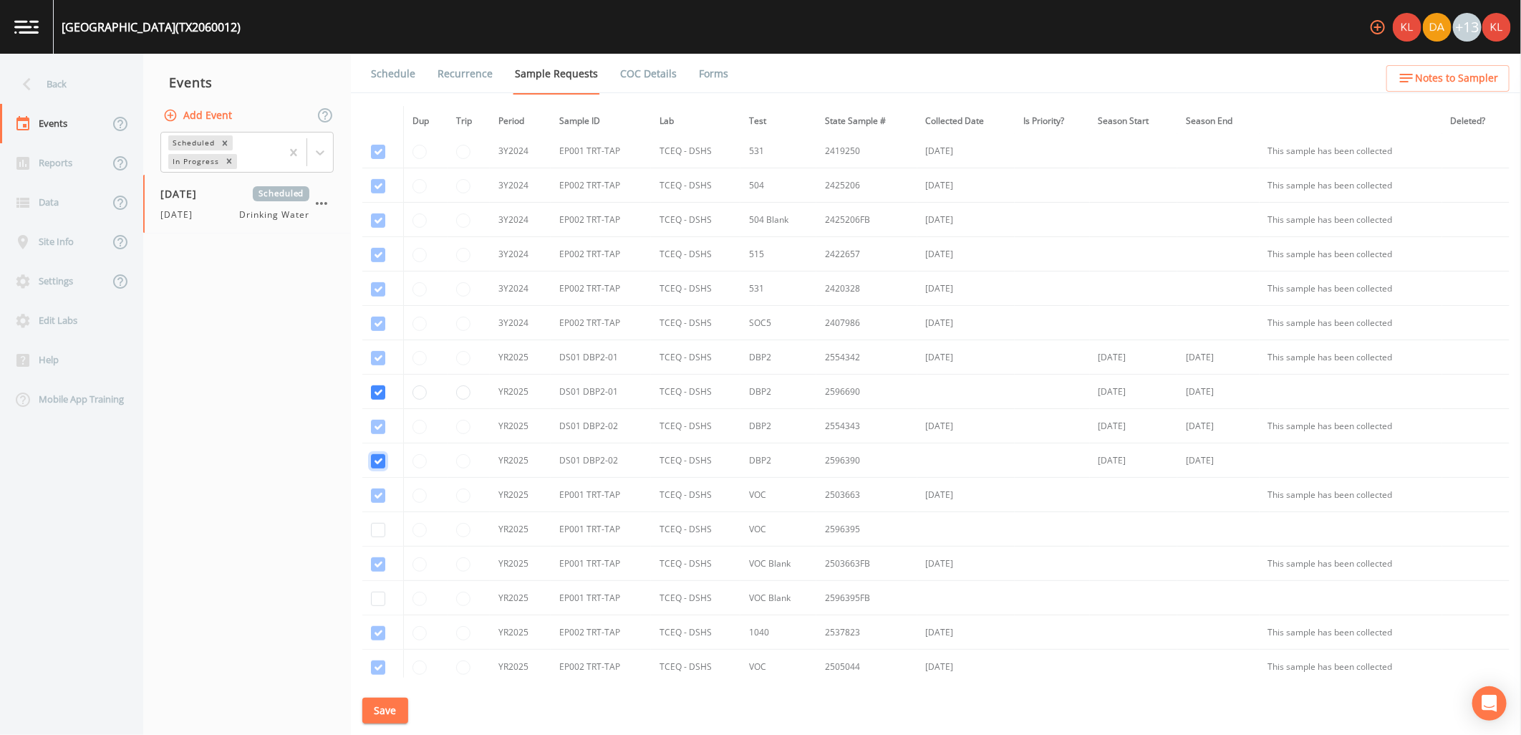
checkbox input "true"
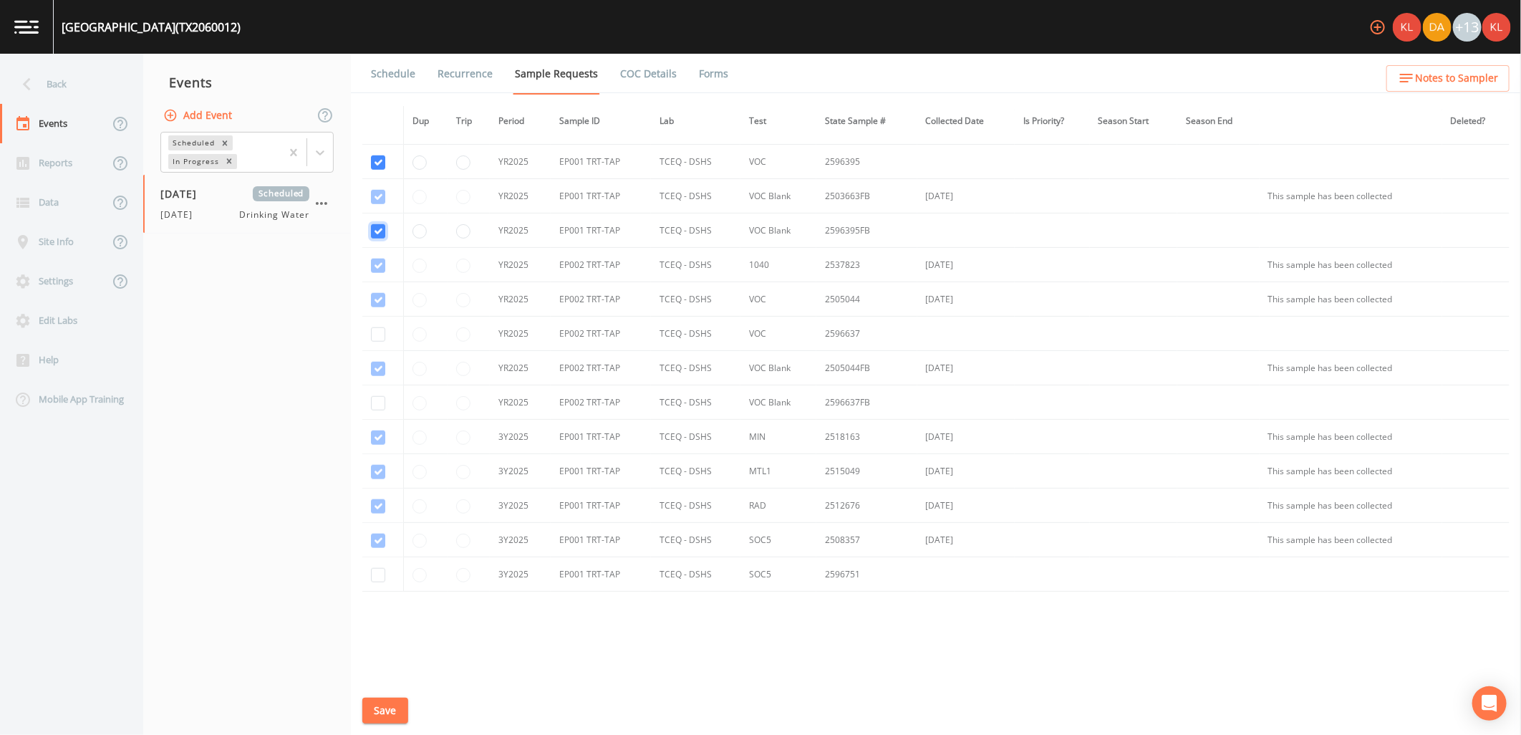
scroll to position [778, 0]
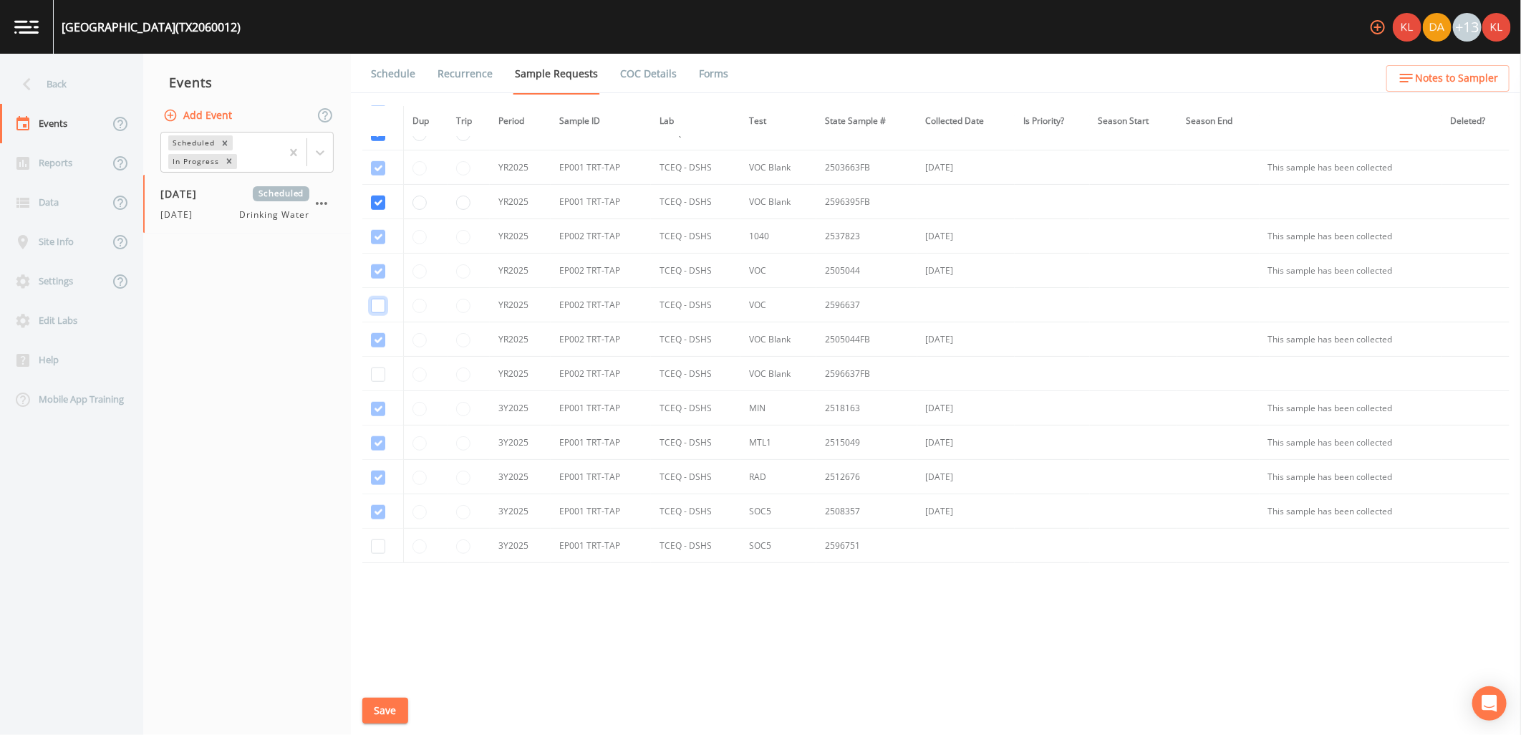
checkbox input "true"
click at [378, 519] on input "checkbox" at bounding box center [378, 512] width 14 height 14
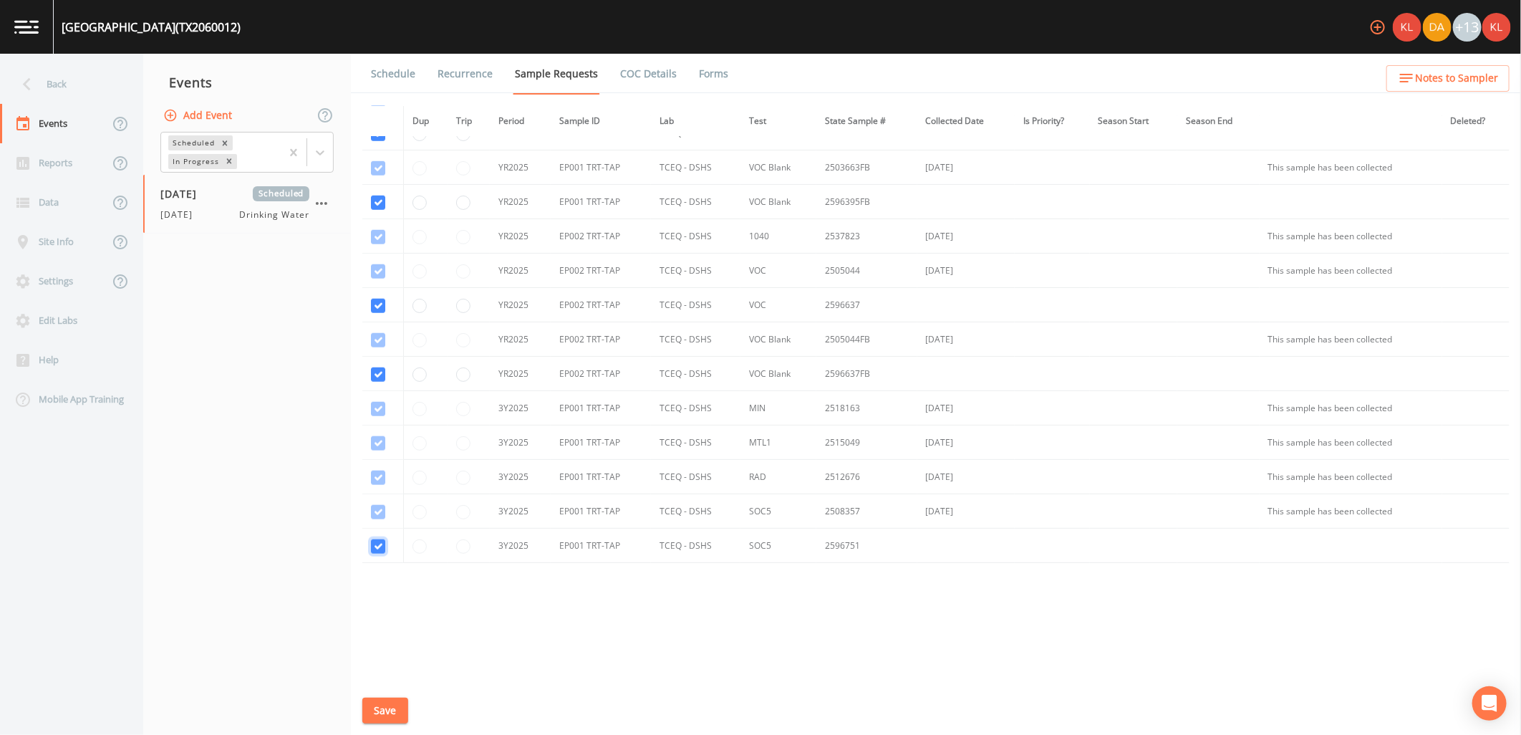
checkbox input "true"
click at [376, 711] on button "Save" at bounding box center [385, 710] width 46 height 26
click at [374, 74] on link "Schedule" at bounding box center [393, 74] width 49 height 40
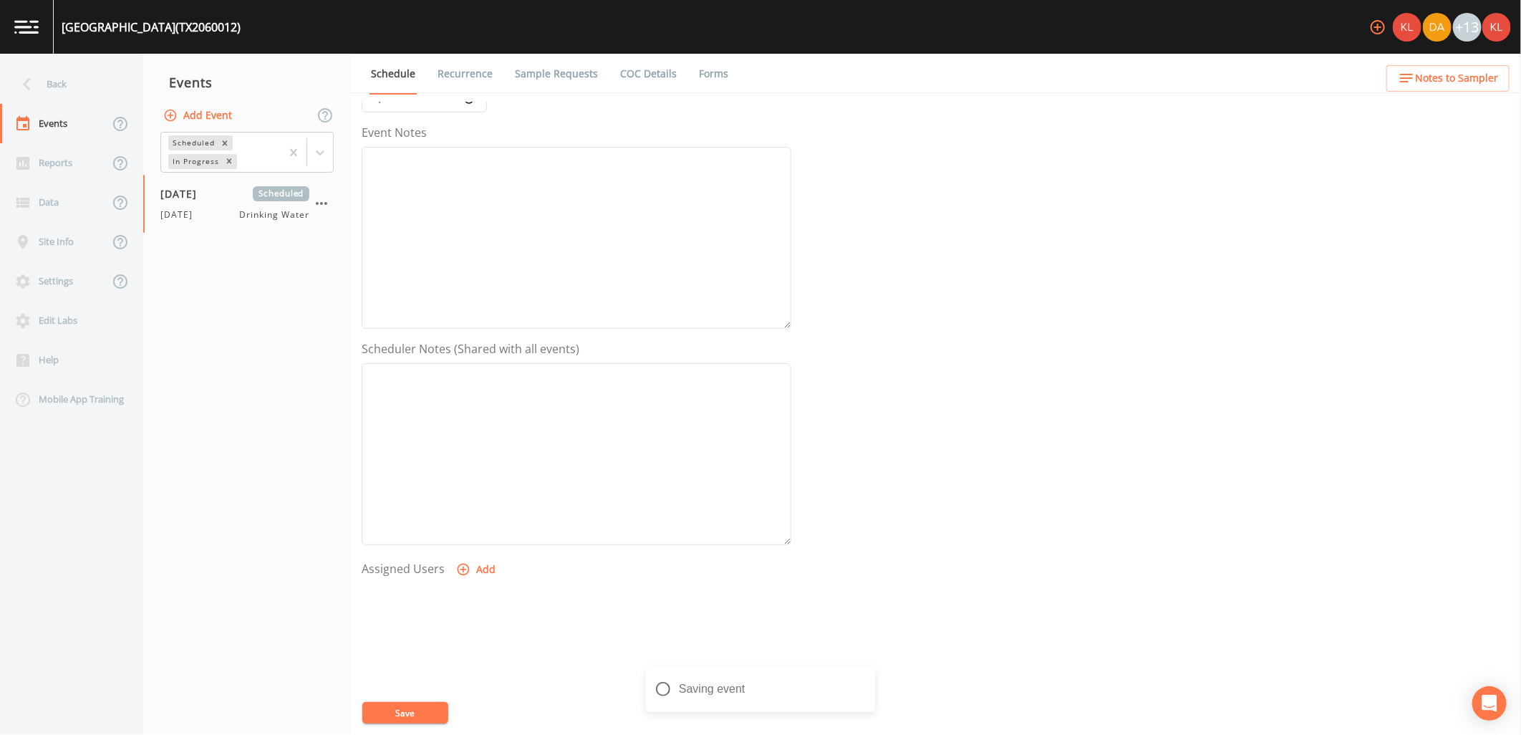
scroll to position [275, 0]
click at [463, 455] on icon "button" at bounding box center [463, 457] width 14 height 14
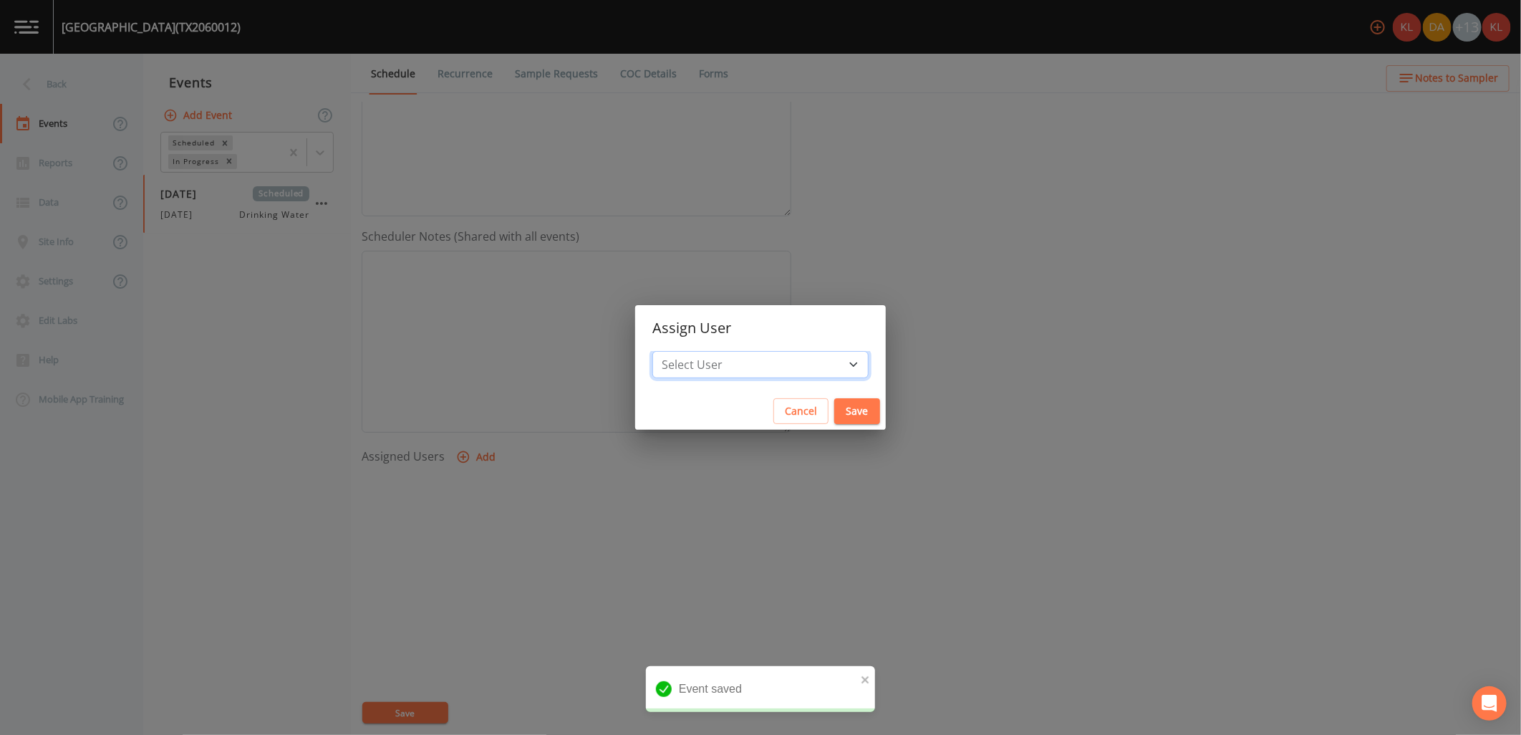
click at [704, 367] on select "Select User [PERSON_NAME] [PERSON_NAME] [PERSON_NAME] [PERSON_NAME] [PERSON_NAM…" at bounding box center [760, 364] width 216 height 27
select select "cc3a99b6-42a3-44aa-bed9-88599eb009c7"
click at [697, 351] on select "Select User [PERSON_NAME] [PERSON_NAME] [PERSON_NAME] [PERSON_NAME] [PERSON_NAM…" at bounding box center [760, 364] width 216 height 27
click at [834, 412] on button "Save" at bounding box center [857, 411] width 46 height 26
select select
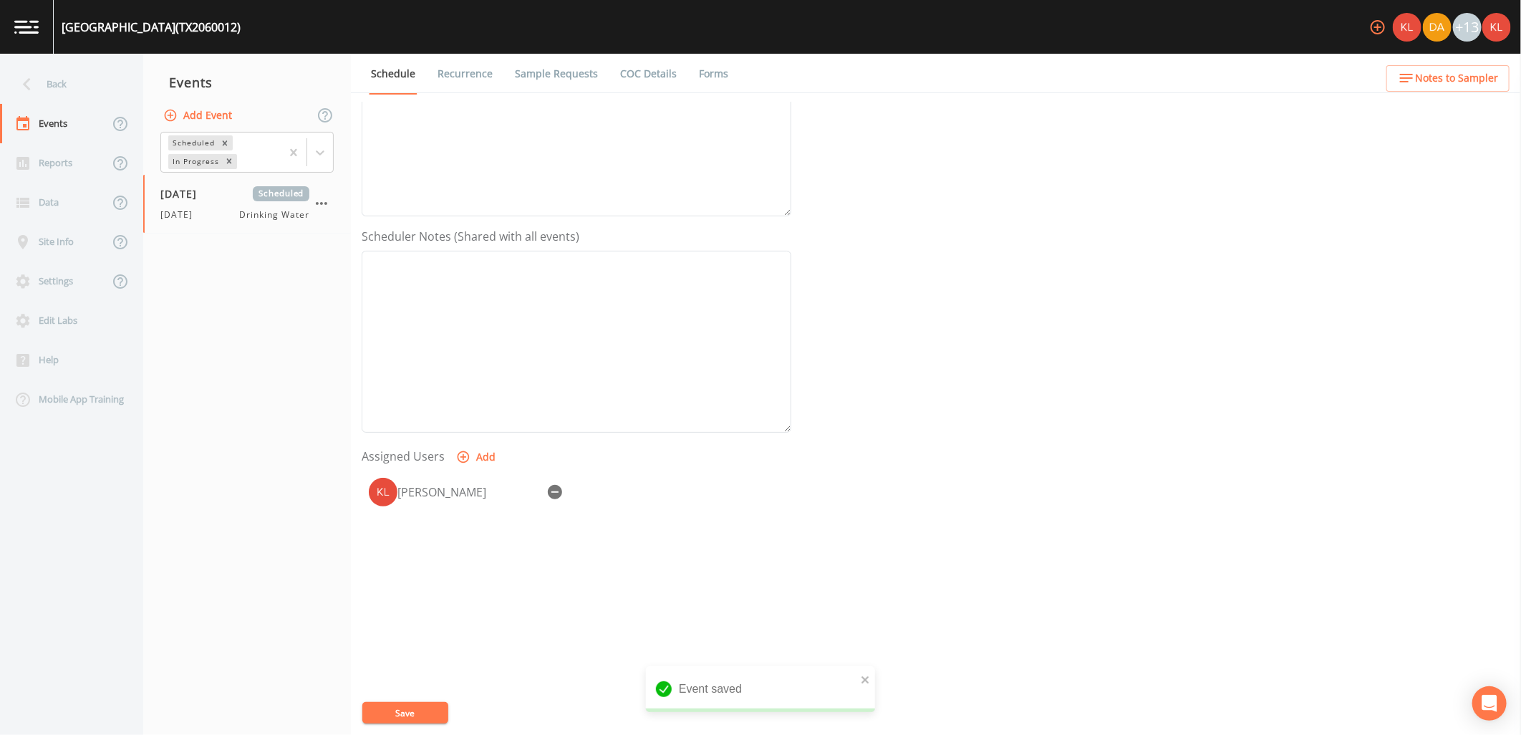
click at [415, 713] on button "Save" at bounding box center [405, 712] width 86 height 21
click at [20, 12] on link at bounding box center [27, 27] width 54 height 54
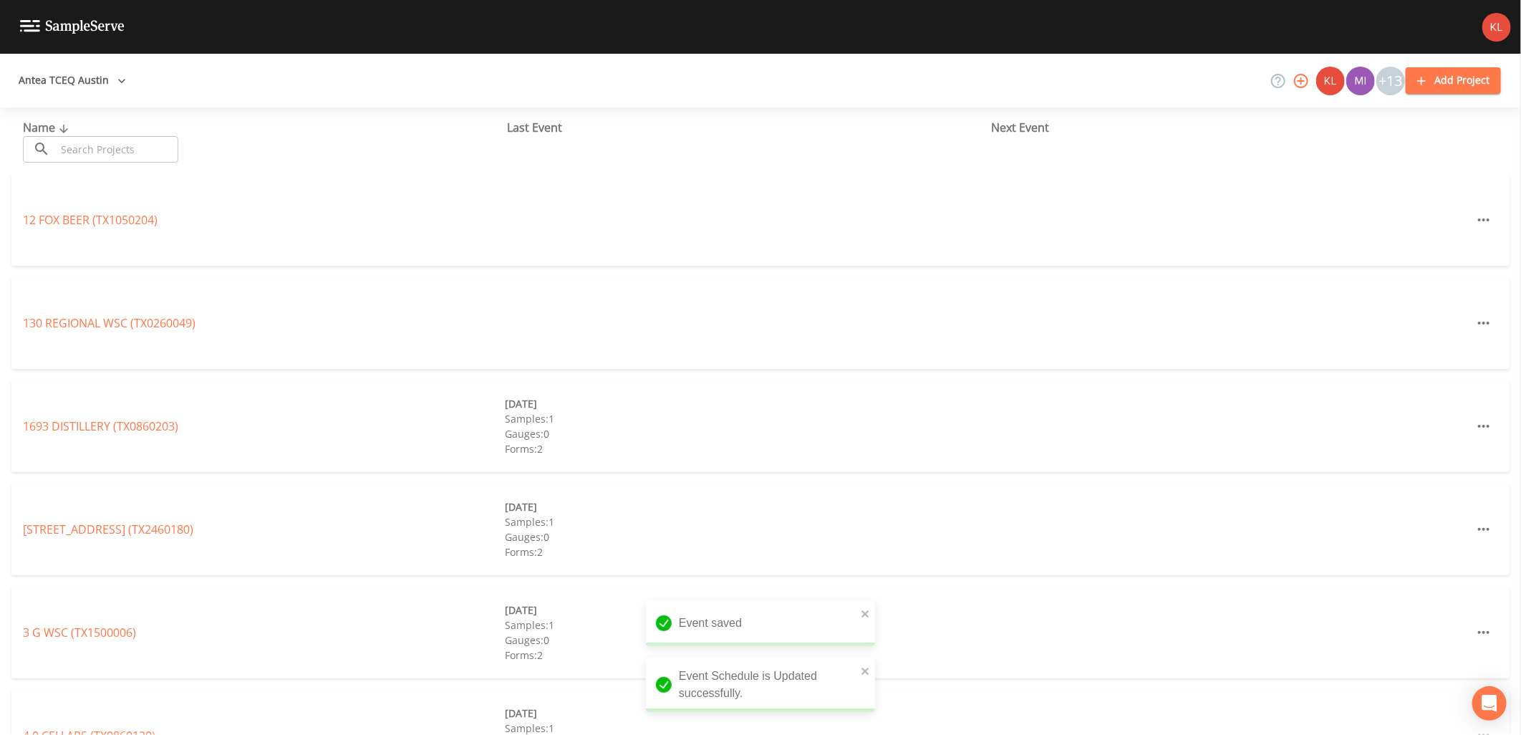
click at [170, 134] on div "Name ​ ​" at bounding box center [265, 141] width 484 height 44
click at [168, 144] on input "text" at bounding box center [117, 149] width 122 height 26
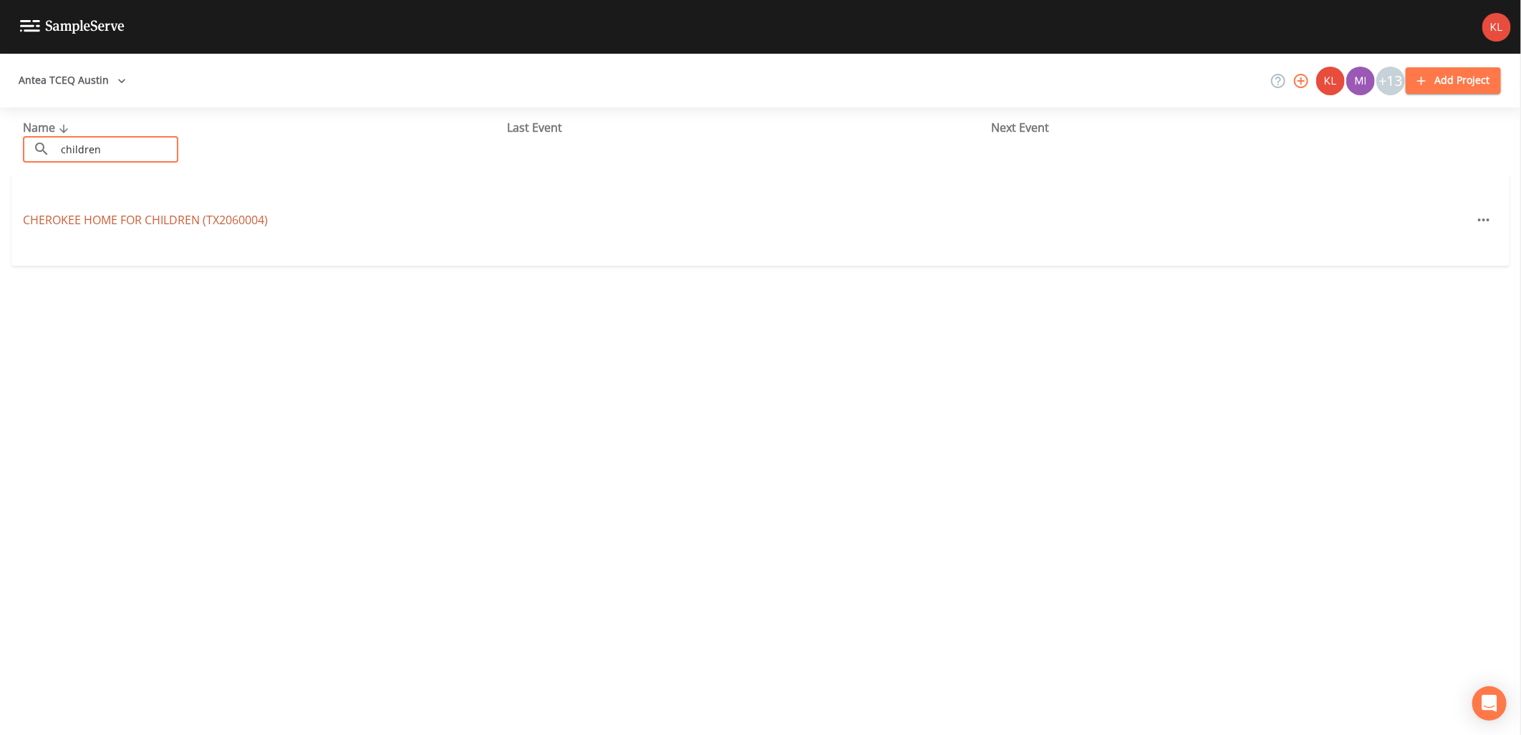
type input "children"
click at [175, 216] on link "CHEROKEE HOME FOR CHILDREN (TX2060004)" at bounding box center [145, 220] width 245 height 16
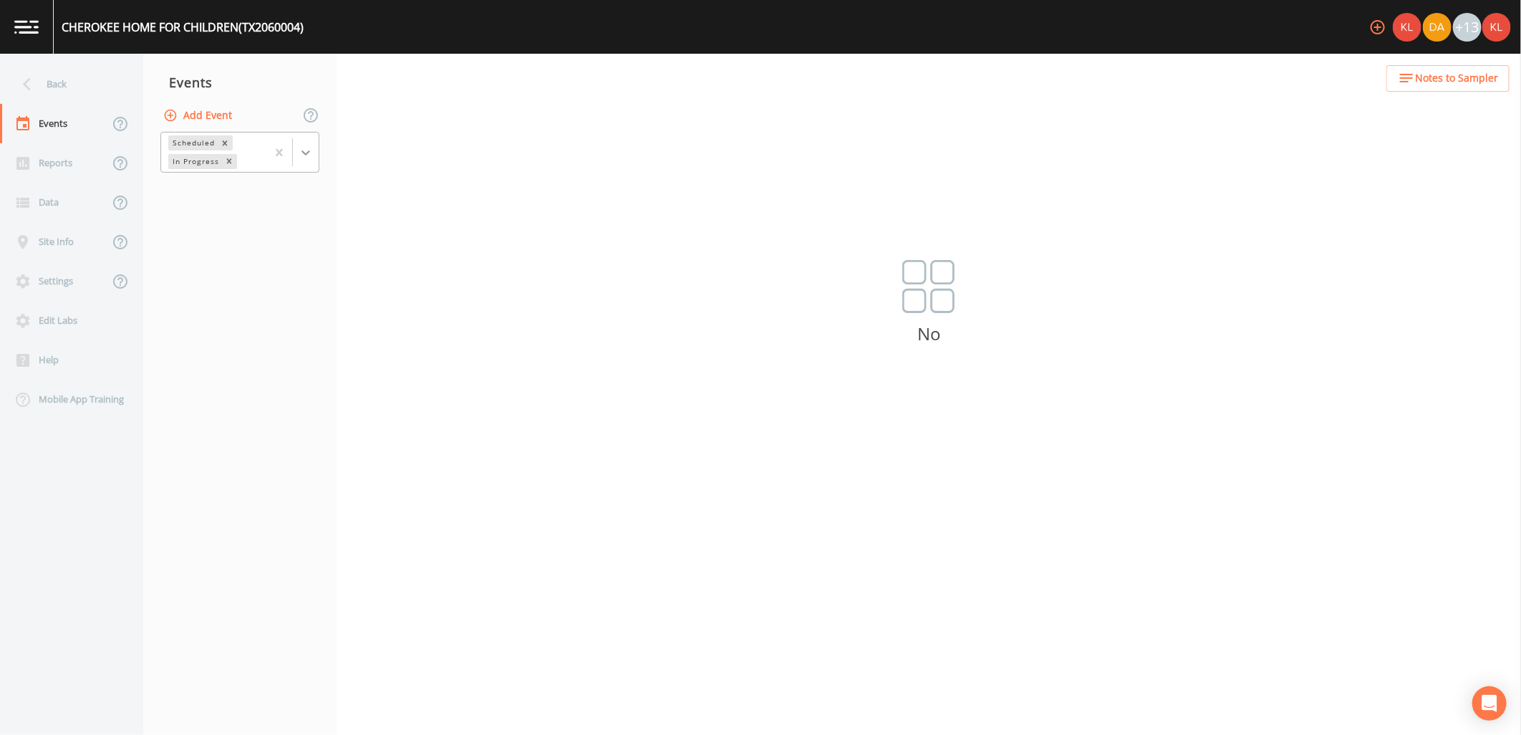
click at [305, 147] on icon at bounding box center [306, 152] width 14 height 14
click at [211, 113] on button "Add Event" at bounding box center [198, 115] width 77 height 26
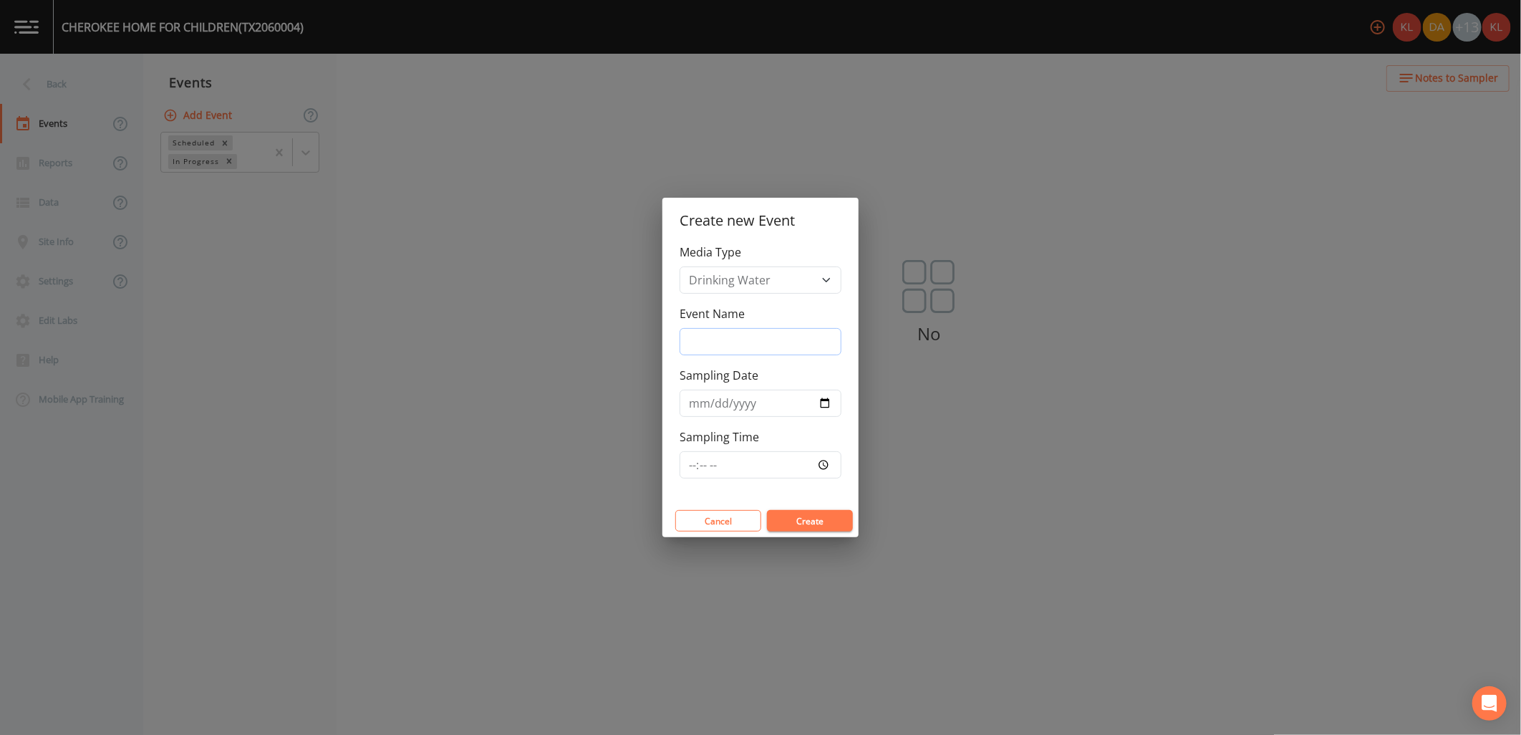
click at [774, 335] on input "Event Name" at bounding box center [760, 341] width 162 height 27
type input "[DATE]"
click at [821, 399] on input "Sampling Date" at bounding box center [760, 402] width 162 height 27
type input "[DATE]"
click at [822, 526] on button "Create" at bounding box center [810, 520] width 86 height 21
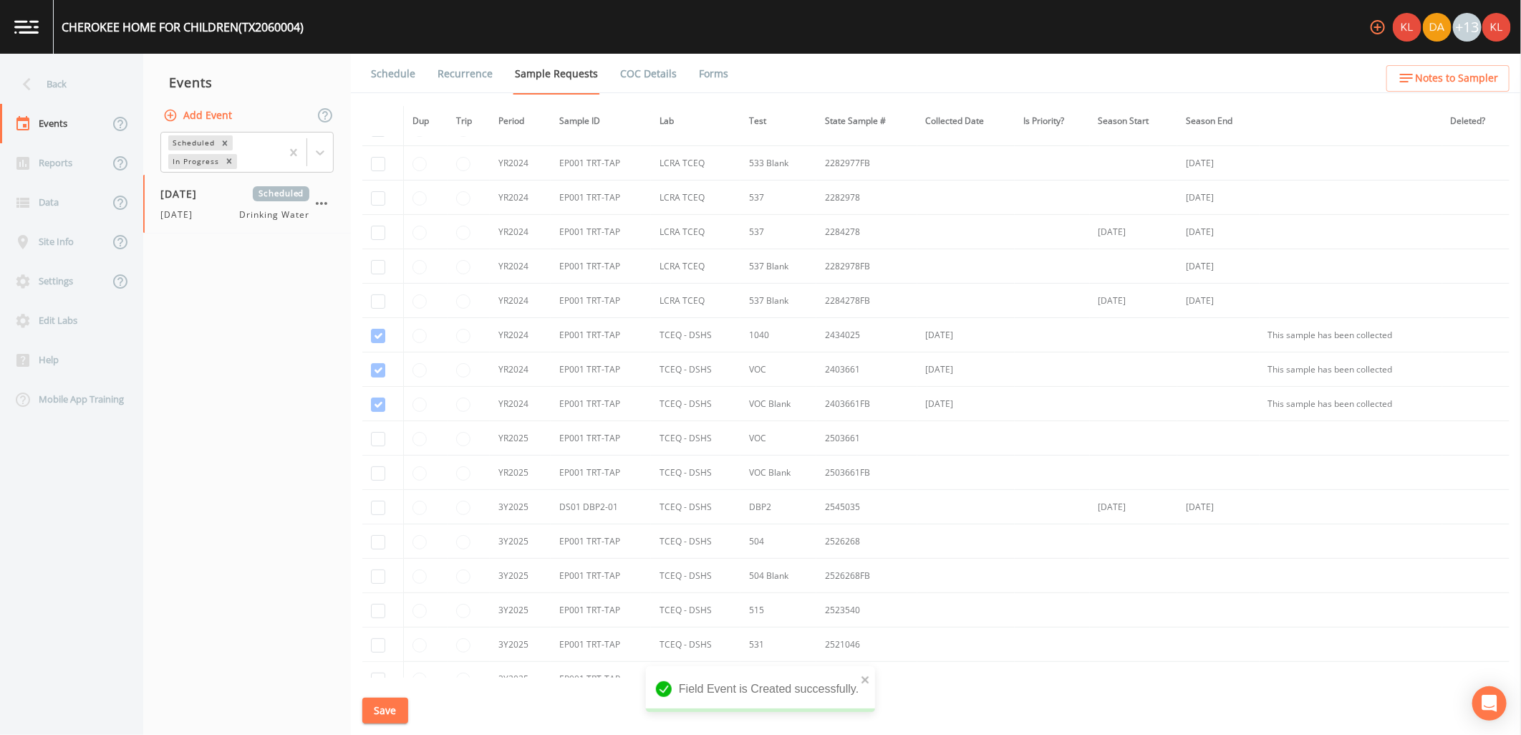
scroll to position [261, 0]
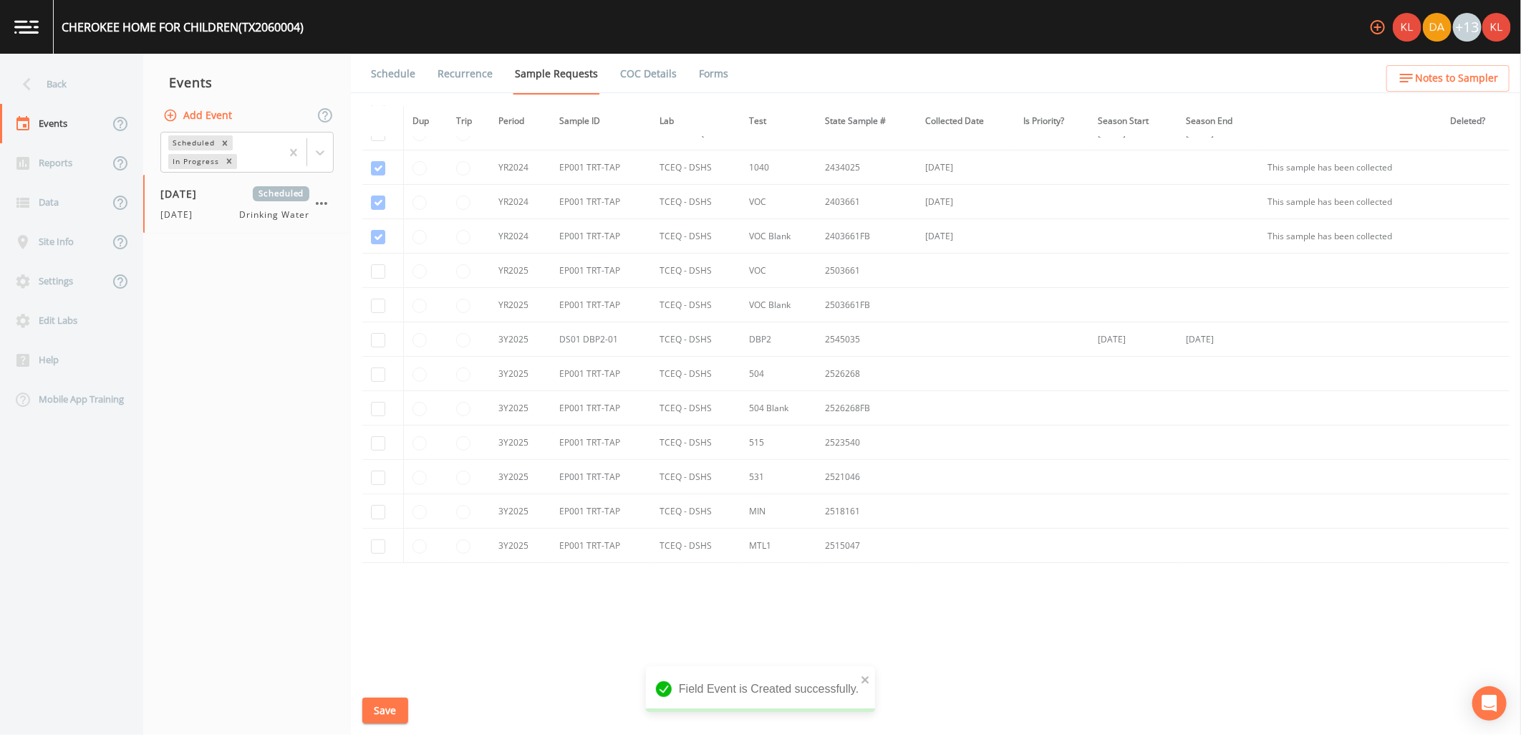
click at [377, 262] on td at bounding box center [382, 270] width 41 height 34
click at [377, 210] on input "checkbox" at bounding box center [378, 202] width 14 height 14
checkbox input "true"
drag, startPoint x: 373, startPoint y: 301, endPoint x: 373, endPoint y: 319, distance: 17.9
click at [373, 244] on input "checkbox" at bounding box center [378, 237] width 14 height 14
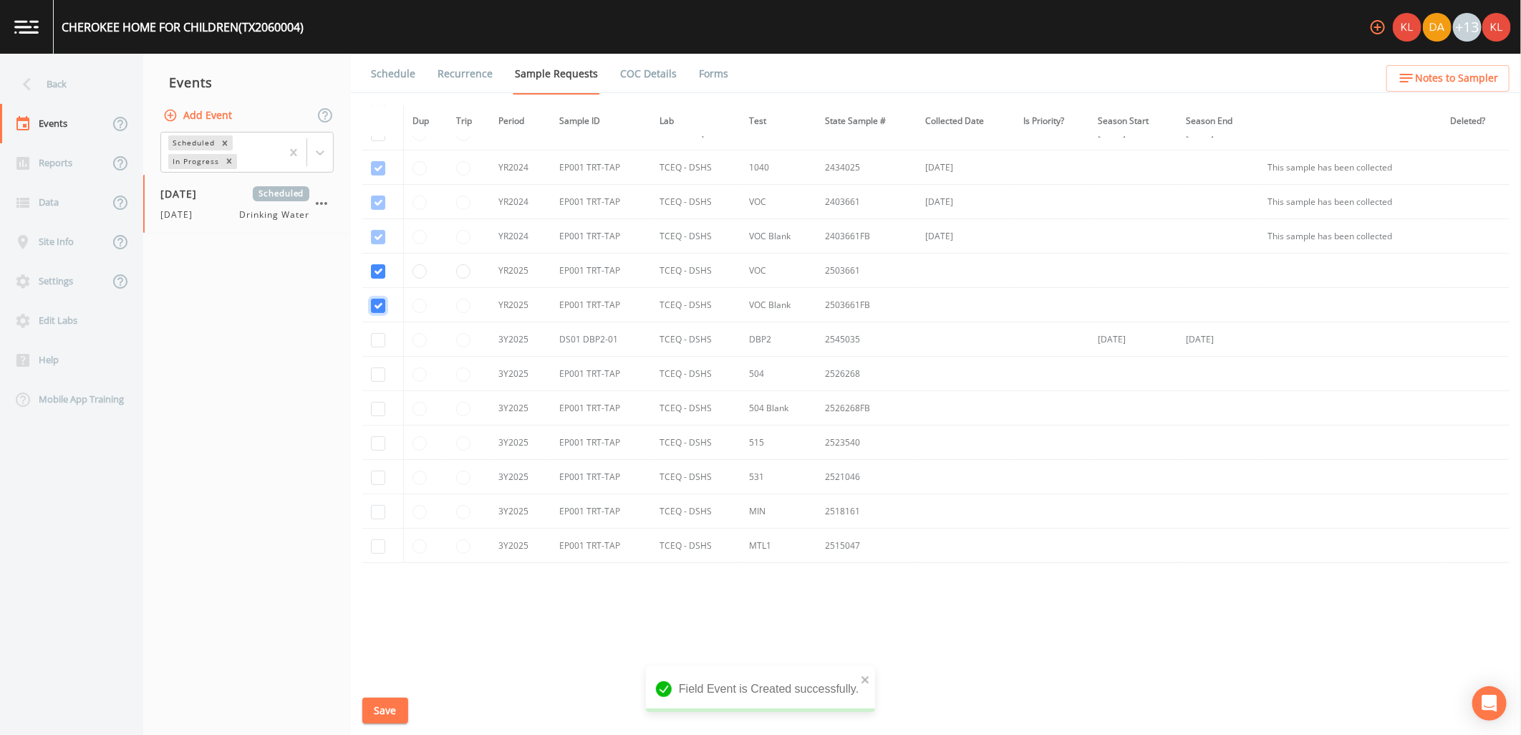
checkbox input "true"
click at [376, 346] on input "checkbox" at bounding box center [378, 340] width 14 height 14
checkbox input "true"
click at [373, 383] on td at bounding box center [382, 374] width 41 height 34
click at [377, 374] on input "checkbox" at bounding box center [378, 374] width 14 height 14
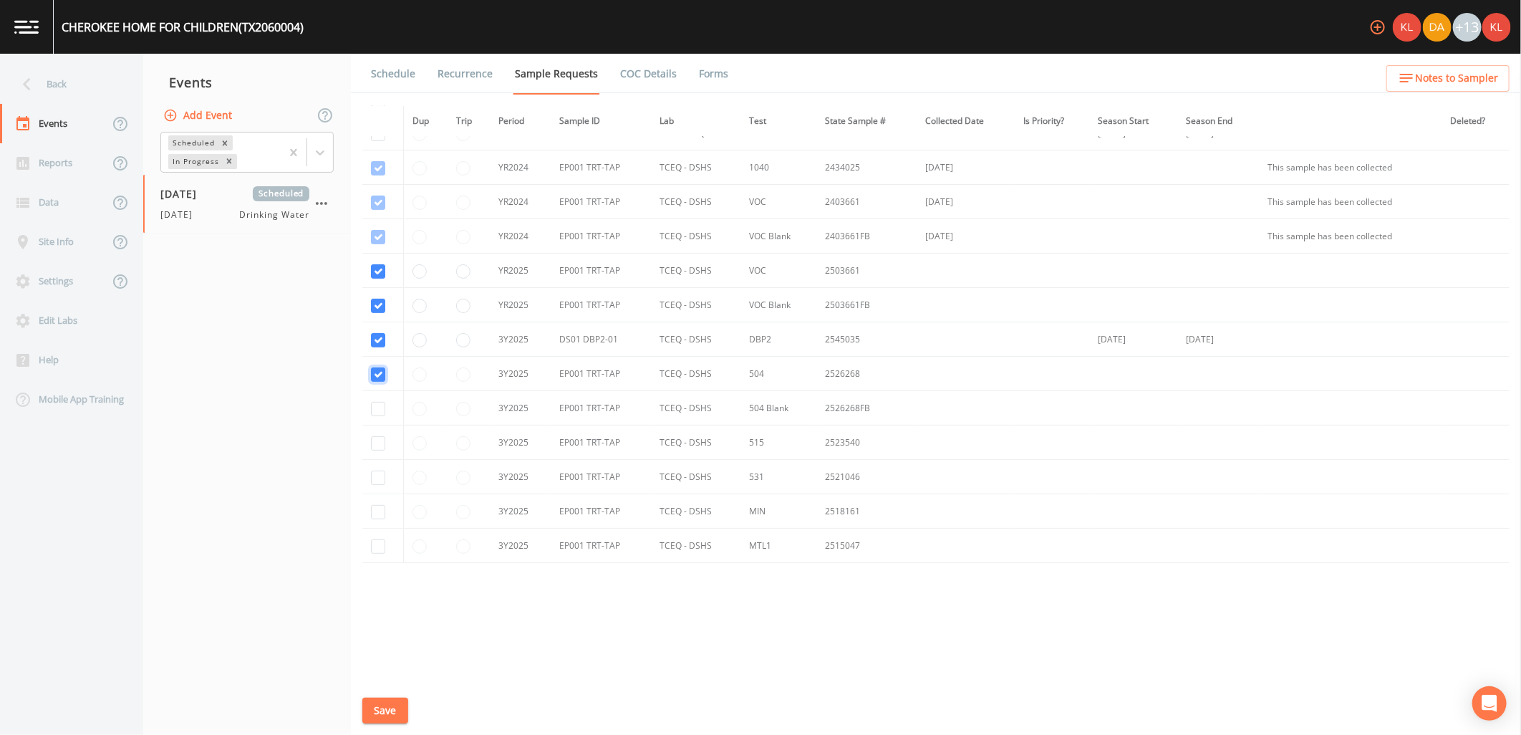
checkbox input "true"
click at [375, 410] on input "checkbox" at bounding box center [378, 409] width 14 height 14
checkbox input "true"
click at [374, 448] on input "checkbox" at bounding box center [378, 443] width 14 height 14
checkbox input "true"
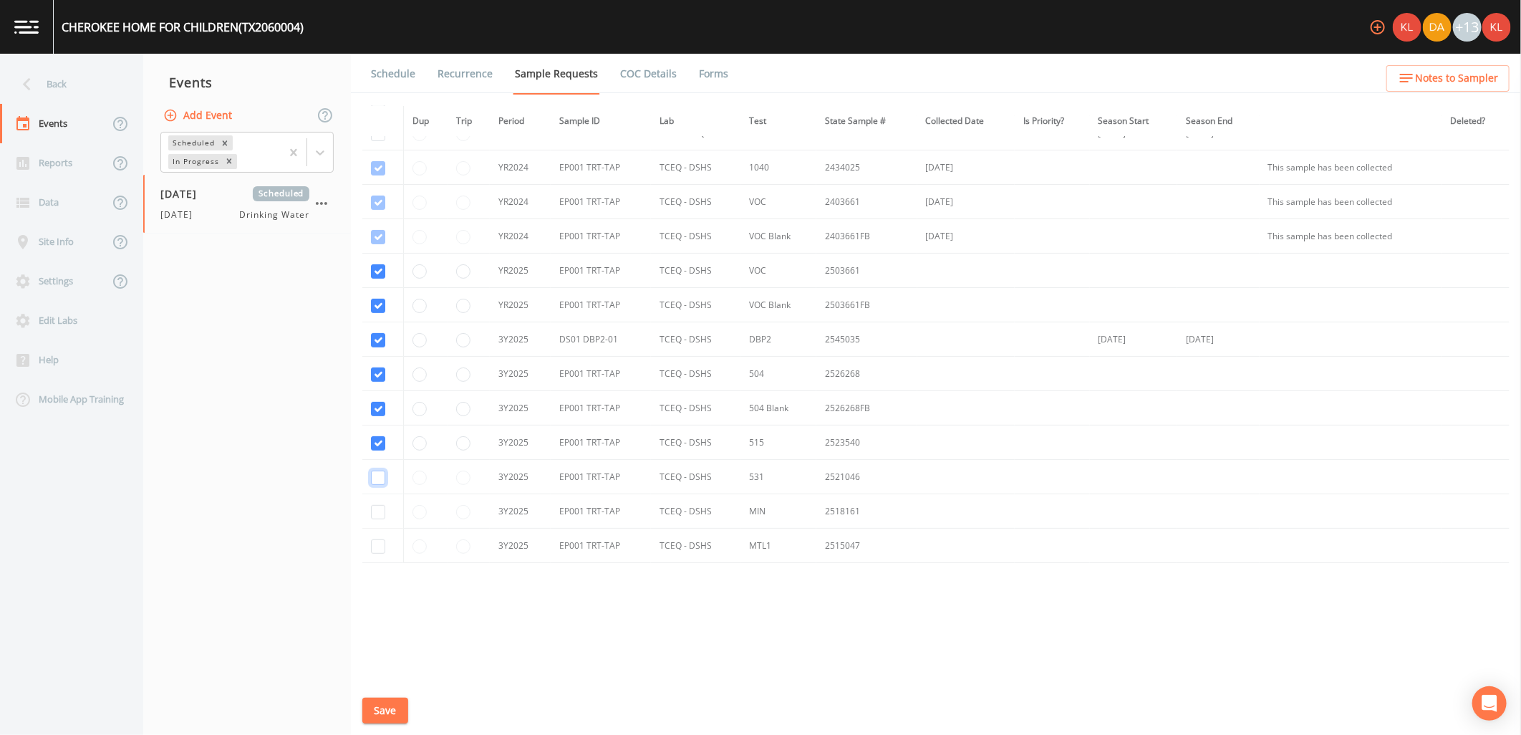
click at [378, 482] on input "checkbox" at bounding box center [378, 477] width 14 height 14
checkbox input "true"
click at [377, 509] on input "checkbox" at bounding box center [378, 512] width 14 height 14
checkbox input "true"
click at [378, 540] on input "checkbox" at bounding box center [378, 546] width 14 height 14
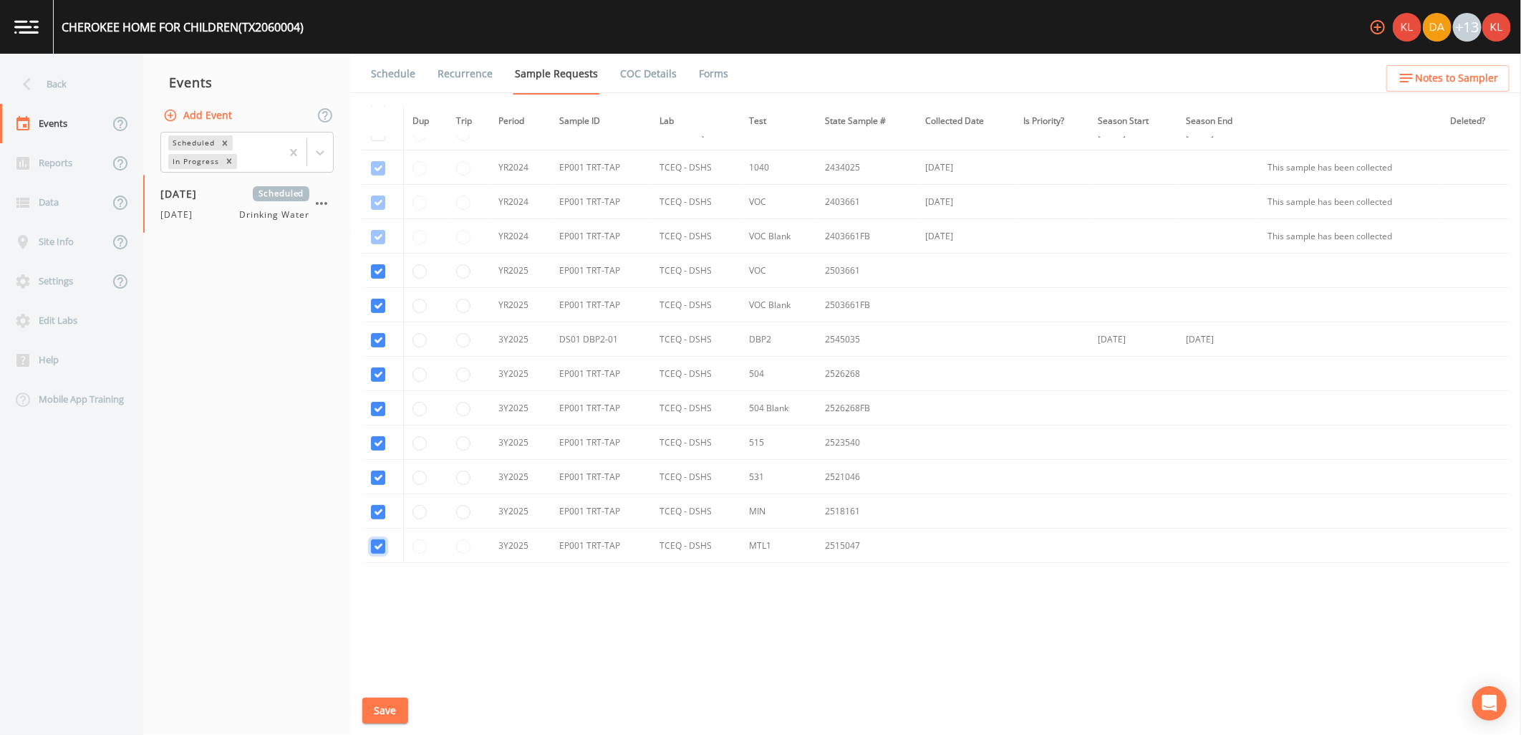
checkbox input "true"
click at [390, 709] on button "Save" at bounding box center [385, 710] width 46 height 26
click at [402, 74] on link "Schedule" at bounding box center [393, 74] width 49 height 40
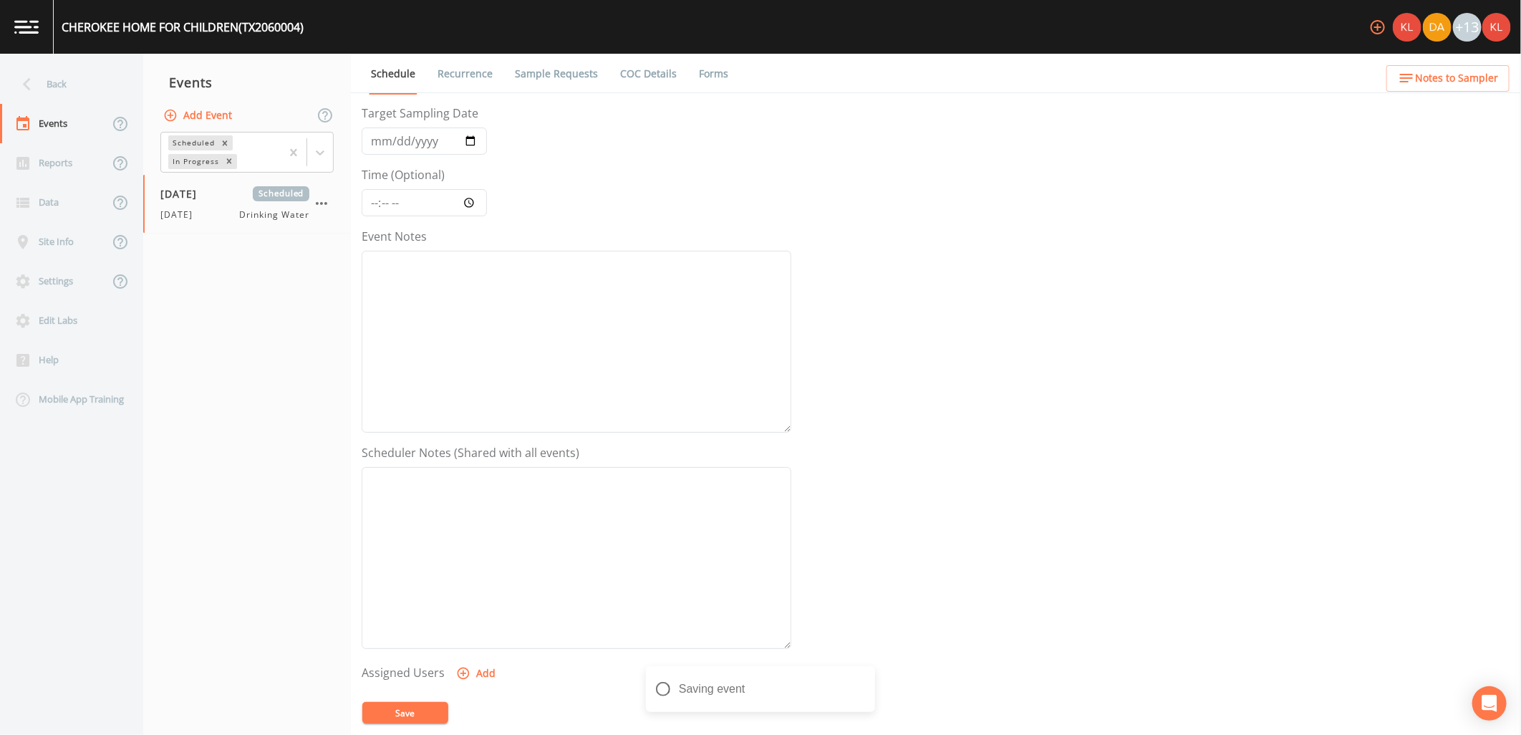
scroll to position [275, 0]
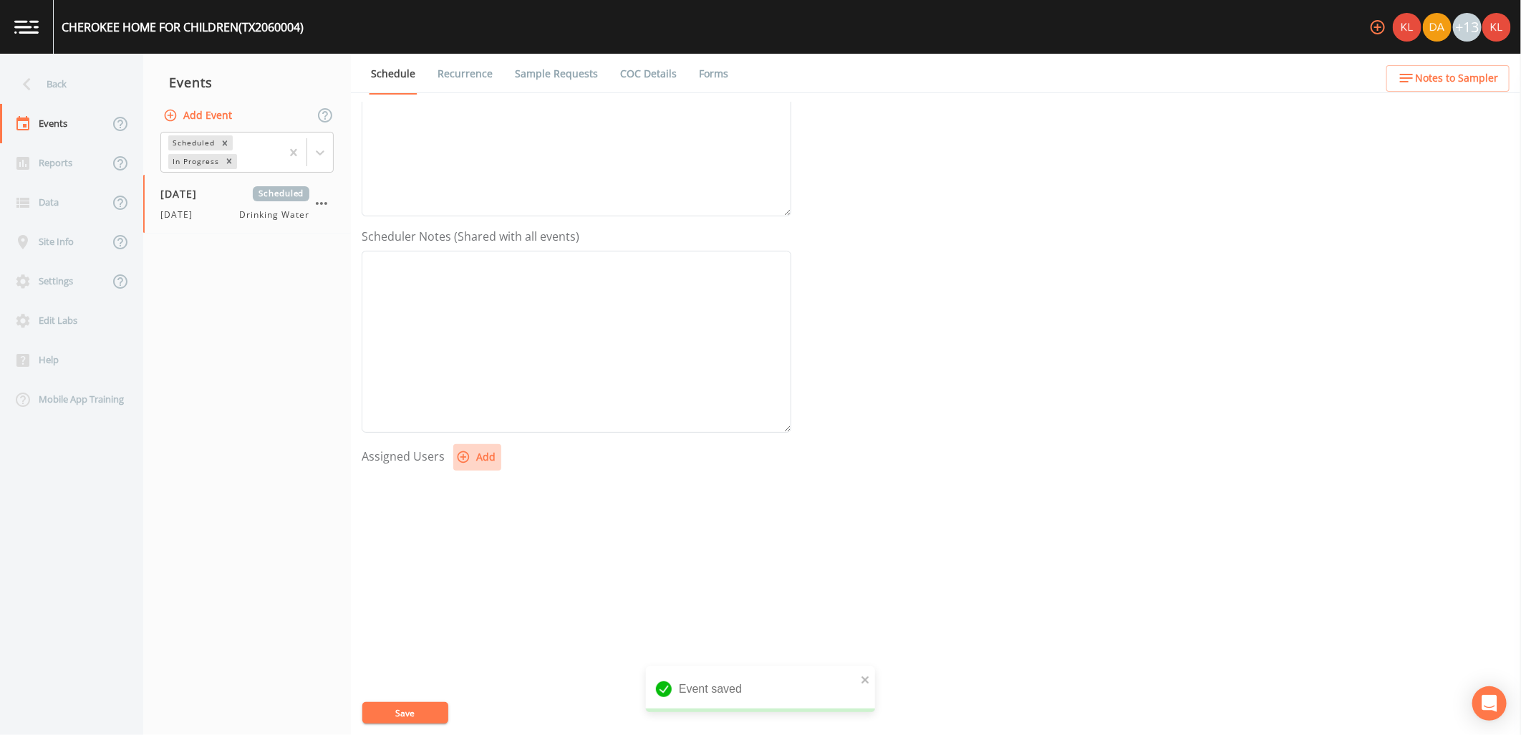
click at [488, 456] on button "Add" at bounding box center [477, 457] width 48 height 26
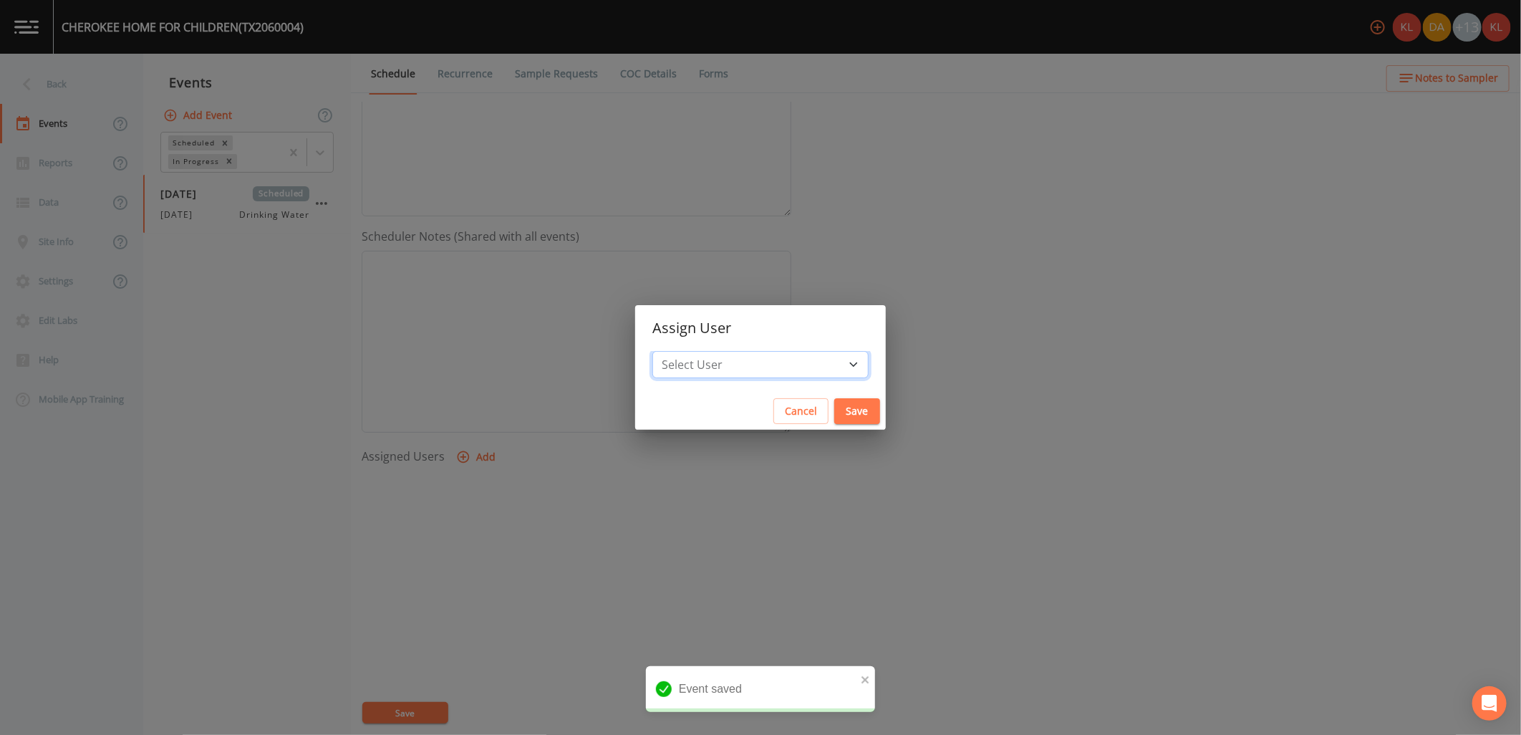
click at [753, 363] on select "Select User [PERSON_NAME] [PERSON_NAME] [PERSON_NAME] [PERSON_NAME] [PERSON_NAM…" at bounding box center [760, 364] width 216 height 27
select select "cc3a99b6-42a3-44aa-bed9-88599eb009c7"
click at [697, 351] on select "Select User [PERSON_NAME] [PERSON_NAME] [PERSON_NAME] [PERSON_NAME] [PERSON_NAM…" at bounding box center [760, 364] width 216 height 27
click at [834, 410] on button "Save" at bounding box center [857, 411] width 46 height 26
select select
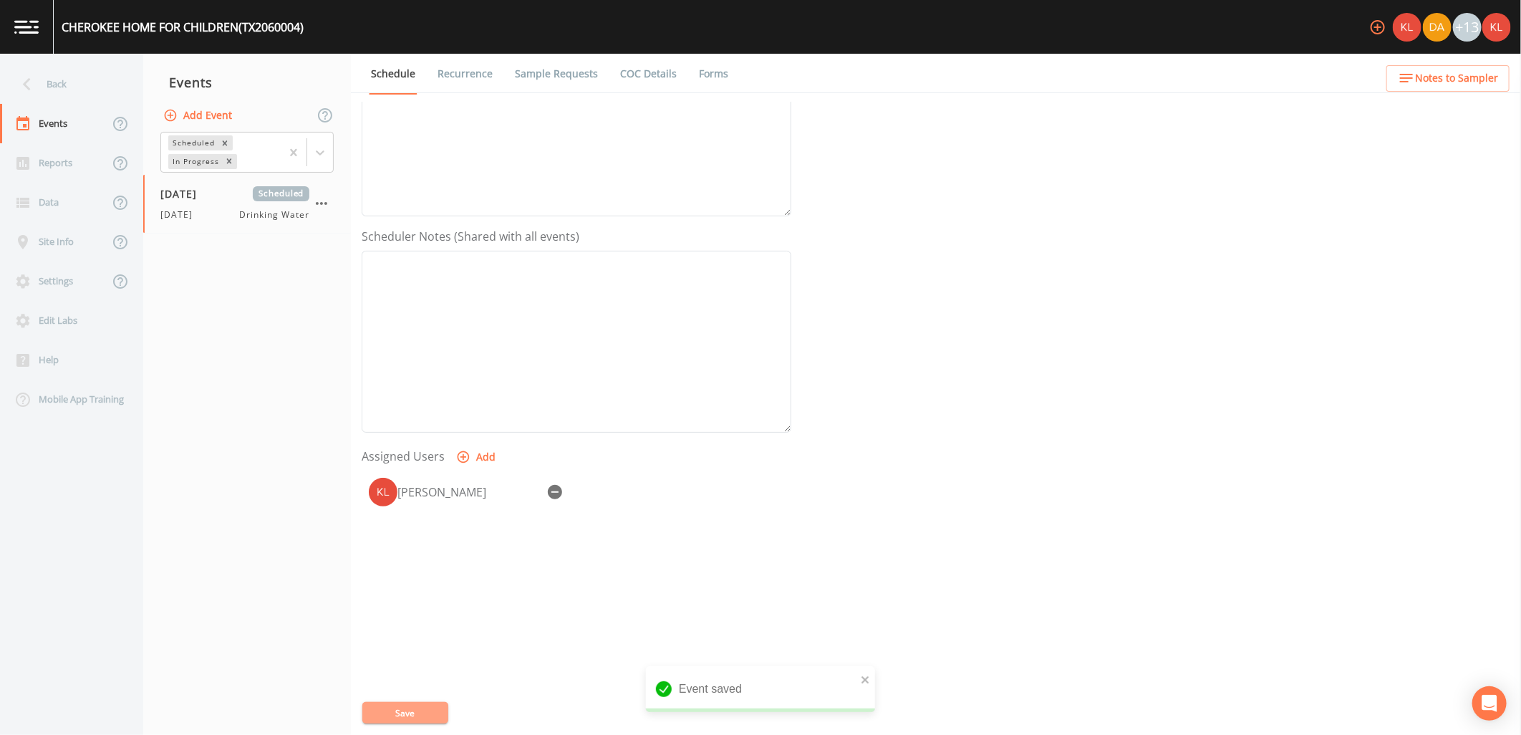
click at [432, 709] on button "Save" at bounding box center [405, 712] width 86 height 21
click at [39, 32] on link at bounding box center [27, 27] width 54 height 54
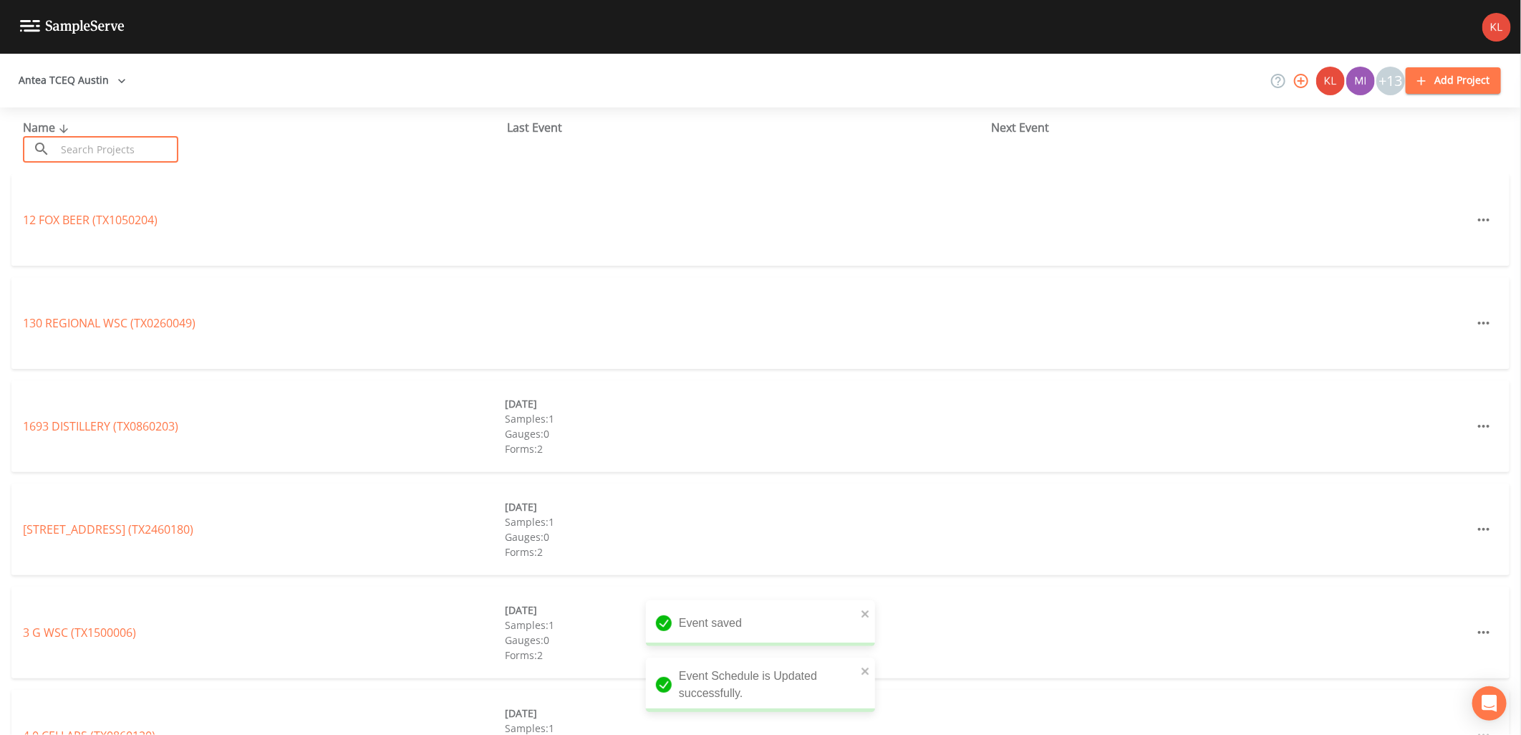
click at [178, 138] on input "text" at bounding box center [117, 149] width 122 height 26
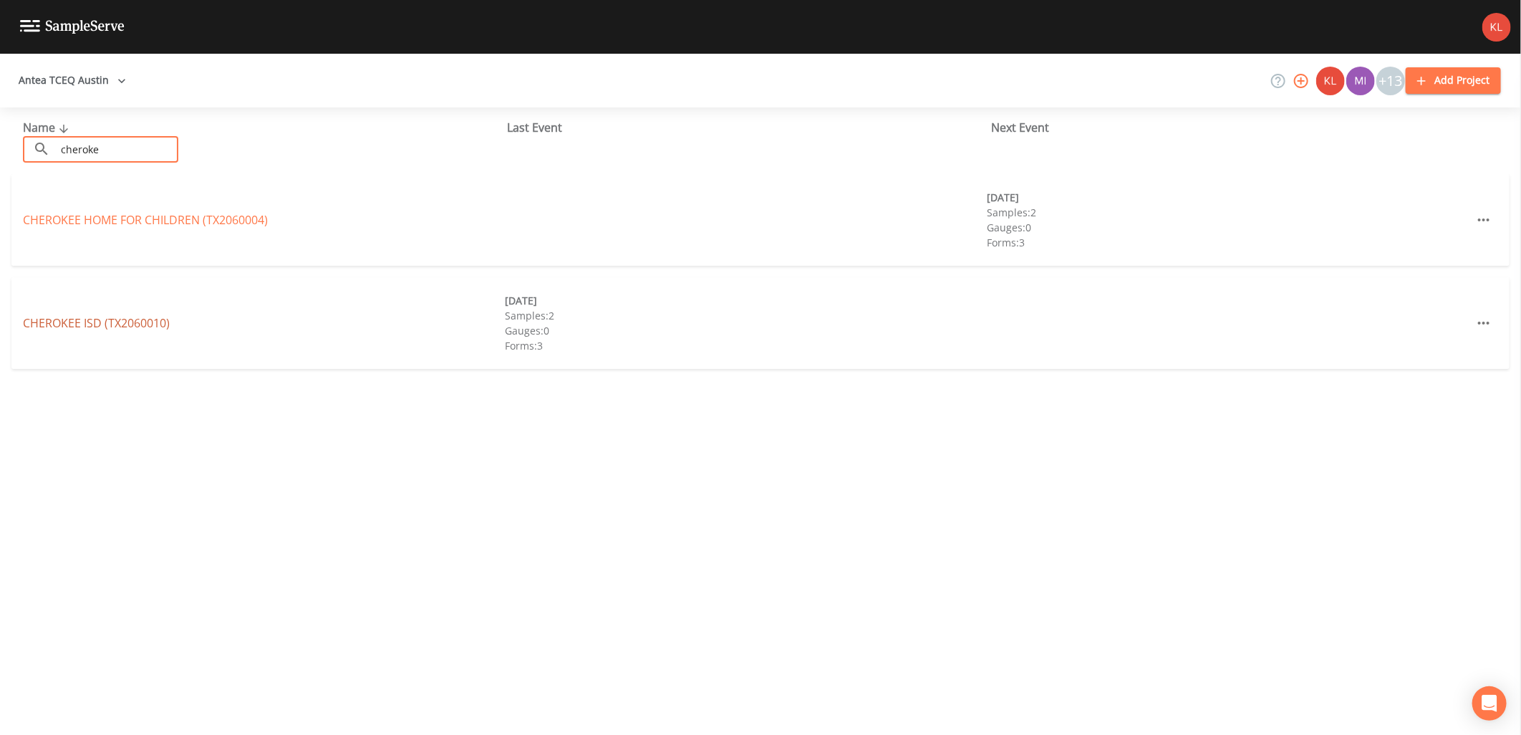
type input "cheroke"
click at [103, 324] on link "CHEROKEE ISD (TX2060010)" at bounding box center [96, 323] width 147 height 16
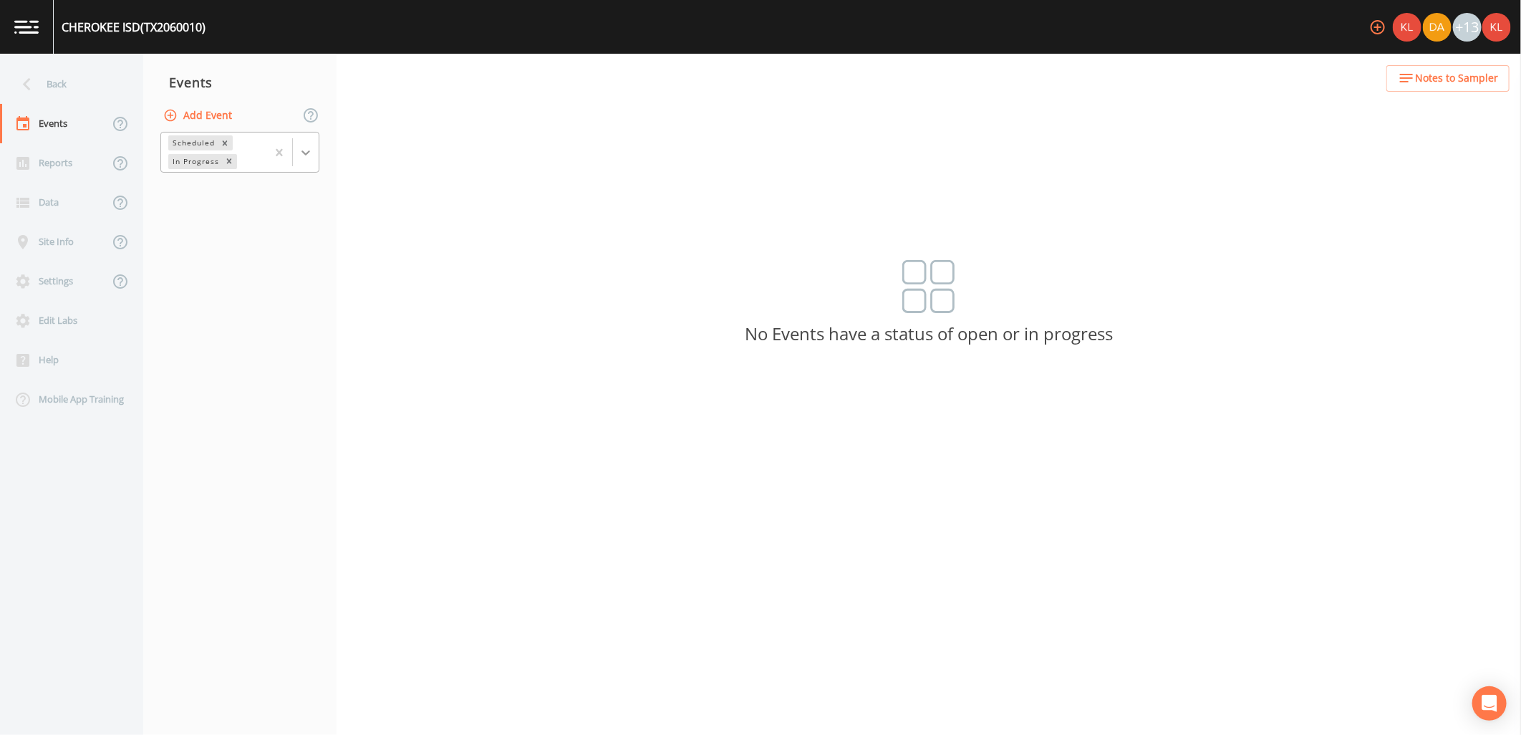
click at [311, 151] on icon at bounding box center [306, 152] width 14 height 14
click at [226, 112] on button "Add Event" at bounding box center [198, 115] width 77 height 26
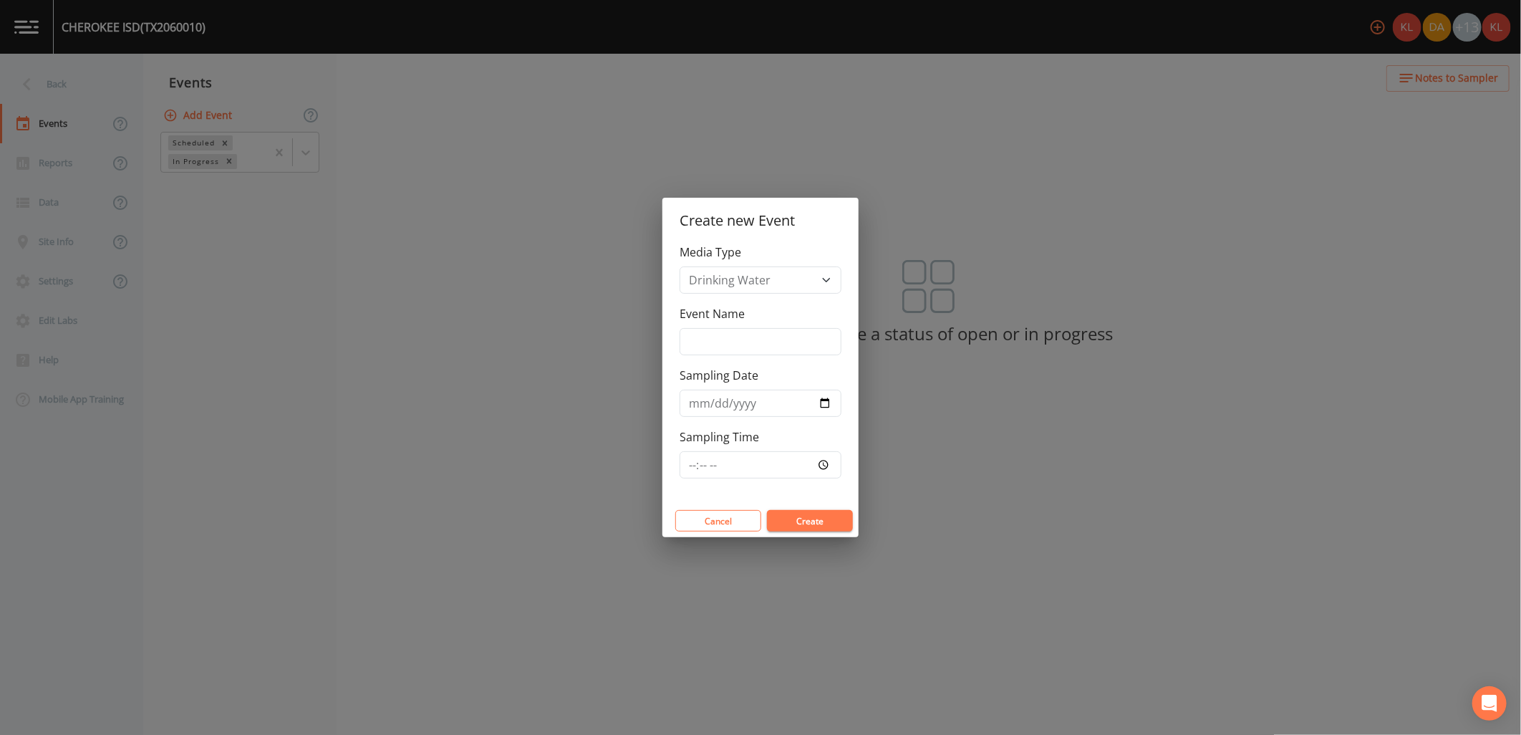
drag, startPoint x: 782, startPoint y: 304, endPoint x: 788, endPoint y: 339, distance: 34.8
click at [782, 310] on div "Event Name" at bounding box center [760, 330] width 162 height 50
click at [788, 339] on input "Event Name" at bounding box center [760, 341] width 162 height 27
type input "[DATE]"
click at [824, 533] on div "Cancel Create" at bounding box center [760, 520] width 196 height 33
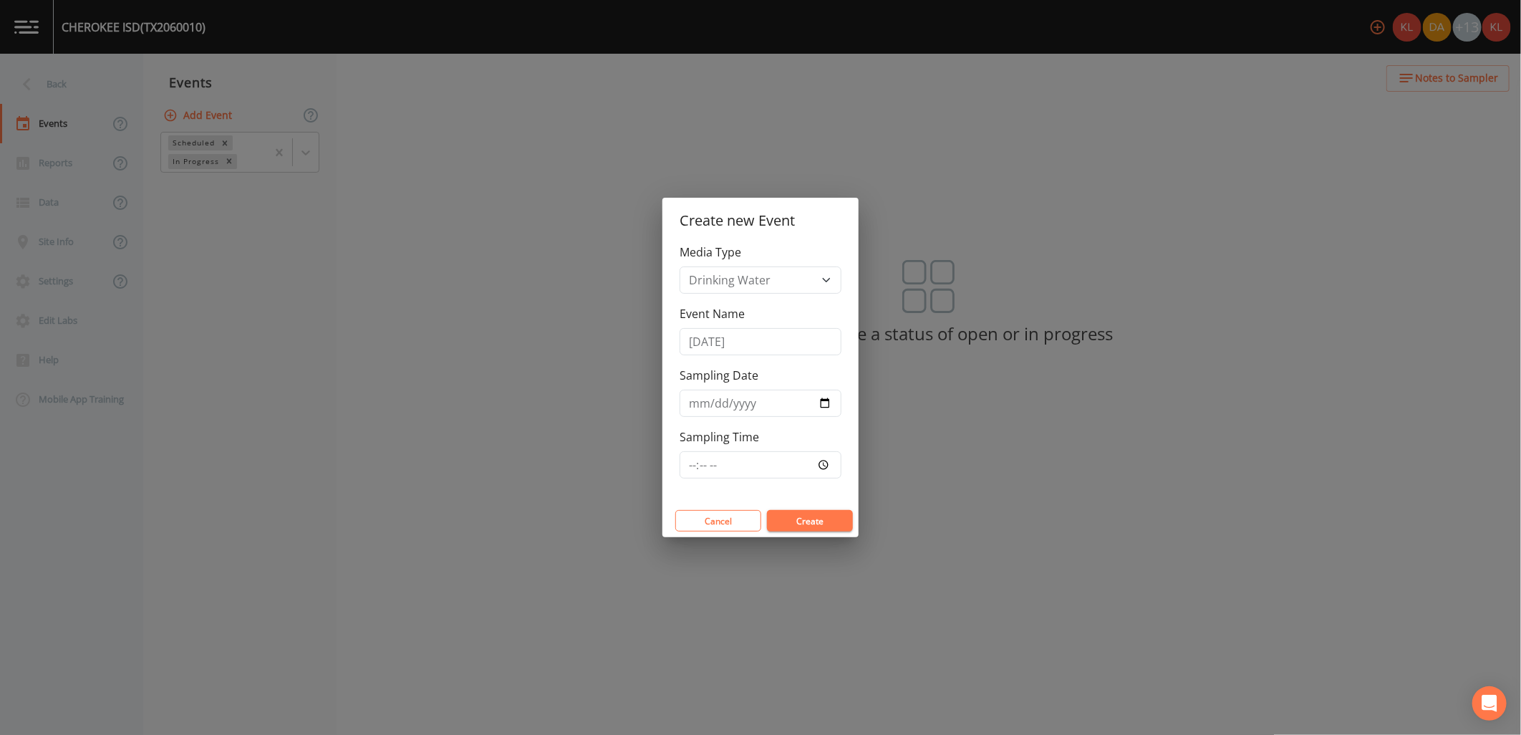
click at [824, 521] on button "Create" at bounding box center [810, 520] width 86 height 21
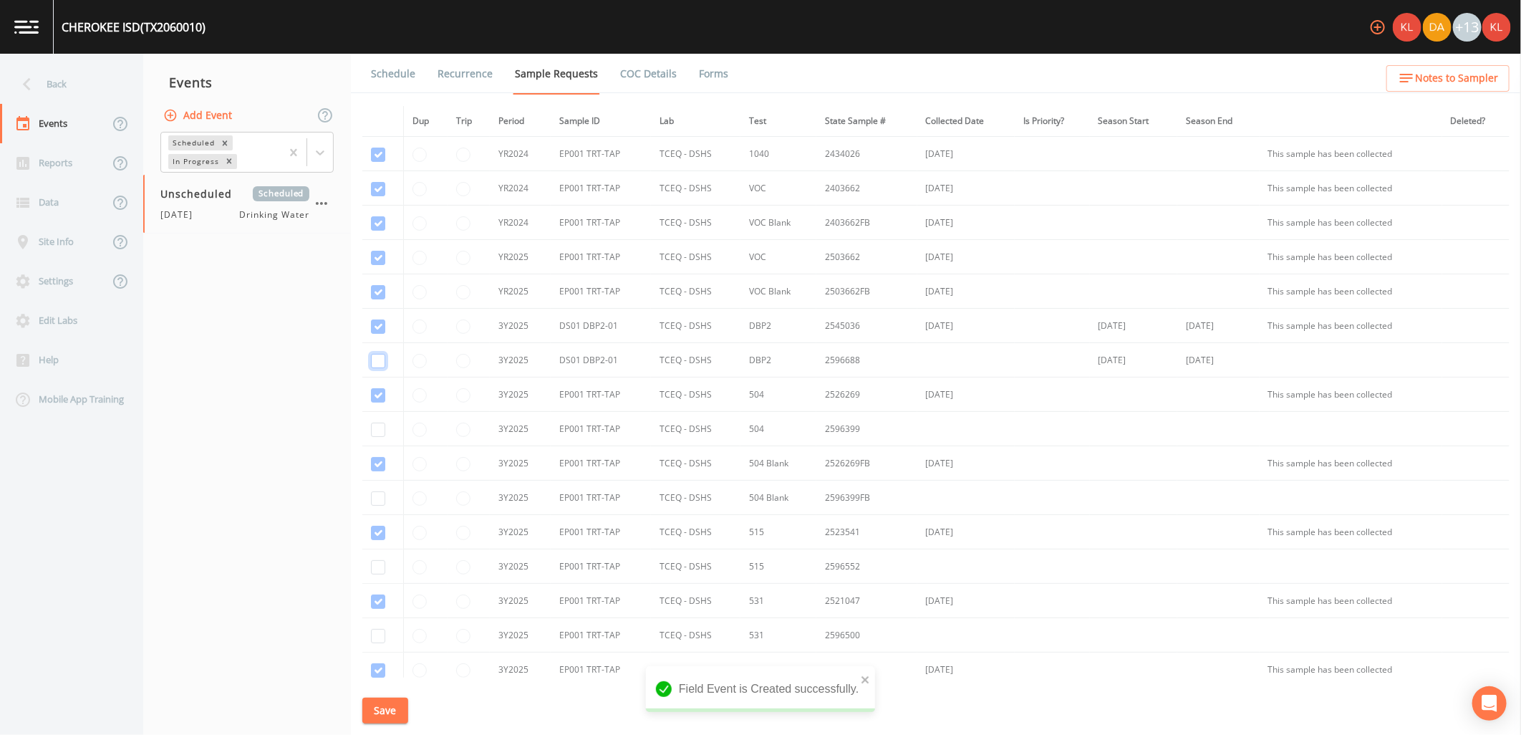
click at [371, 334] on input "checkbox" at bounding box center [378, 326] width 14 height 14
checkbox input "true"
click at [383, 402] on input "checkbox" at bounding box center [378, 395] width 14 height 14
checkbox input "true"
click at [382, 471] on input "checkbox" at bounding box center [378, 464] width 14 height 14
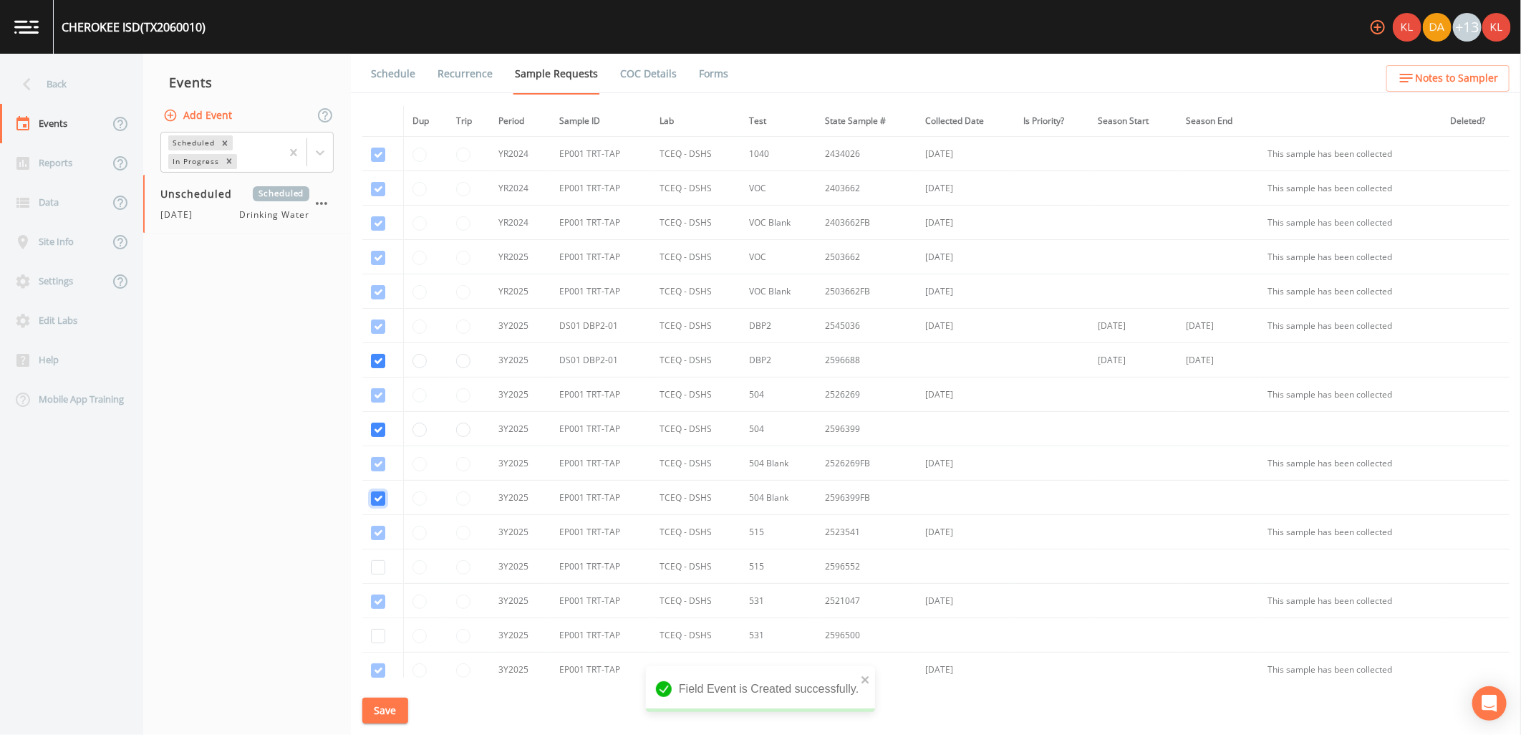
checkbox input "true"
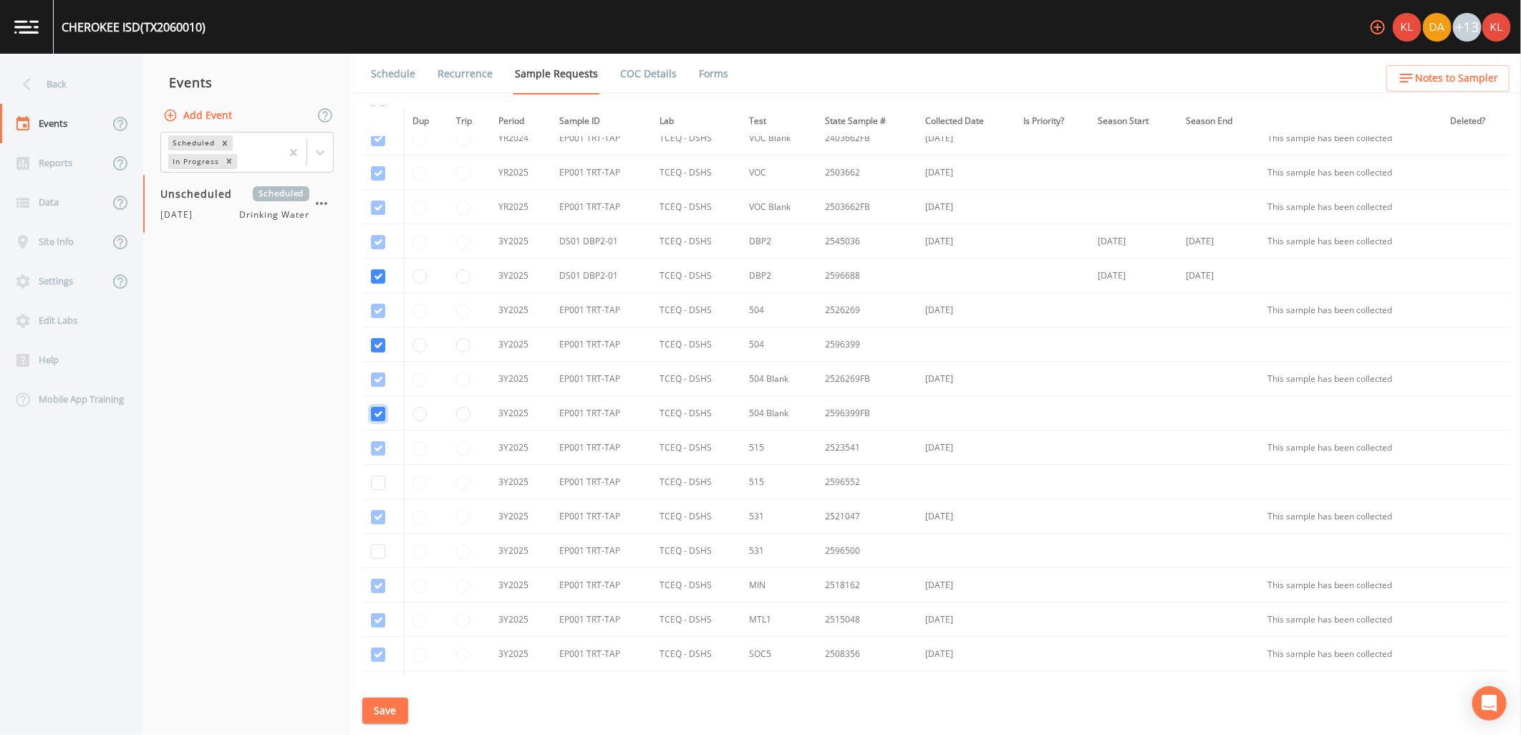
scroll to position [159, 0]
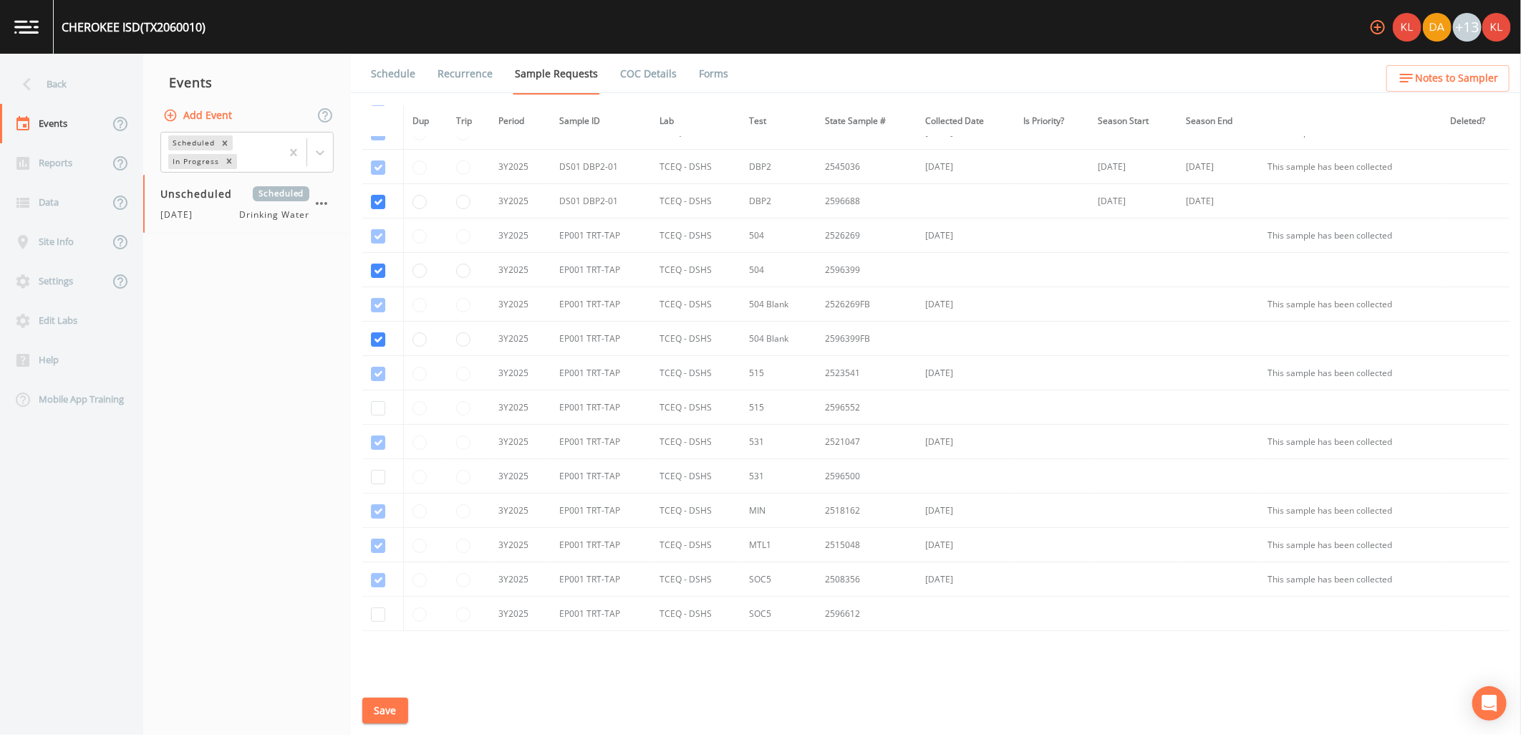
click at [377, 399] on td at bounding box center [382, 407] width 41 height 34
click at [381, 381] on input "checkbox" at bounding box center [378, 374] width 14 height 14
checkbox input "true"
click at [374, 450] on input "checkbox" at bounding box center [378, 442] width 14 height 14
checkbox input "true"
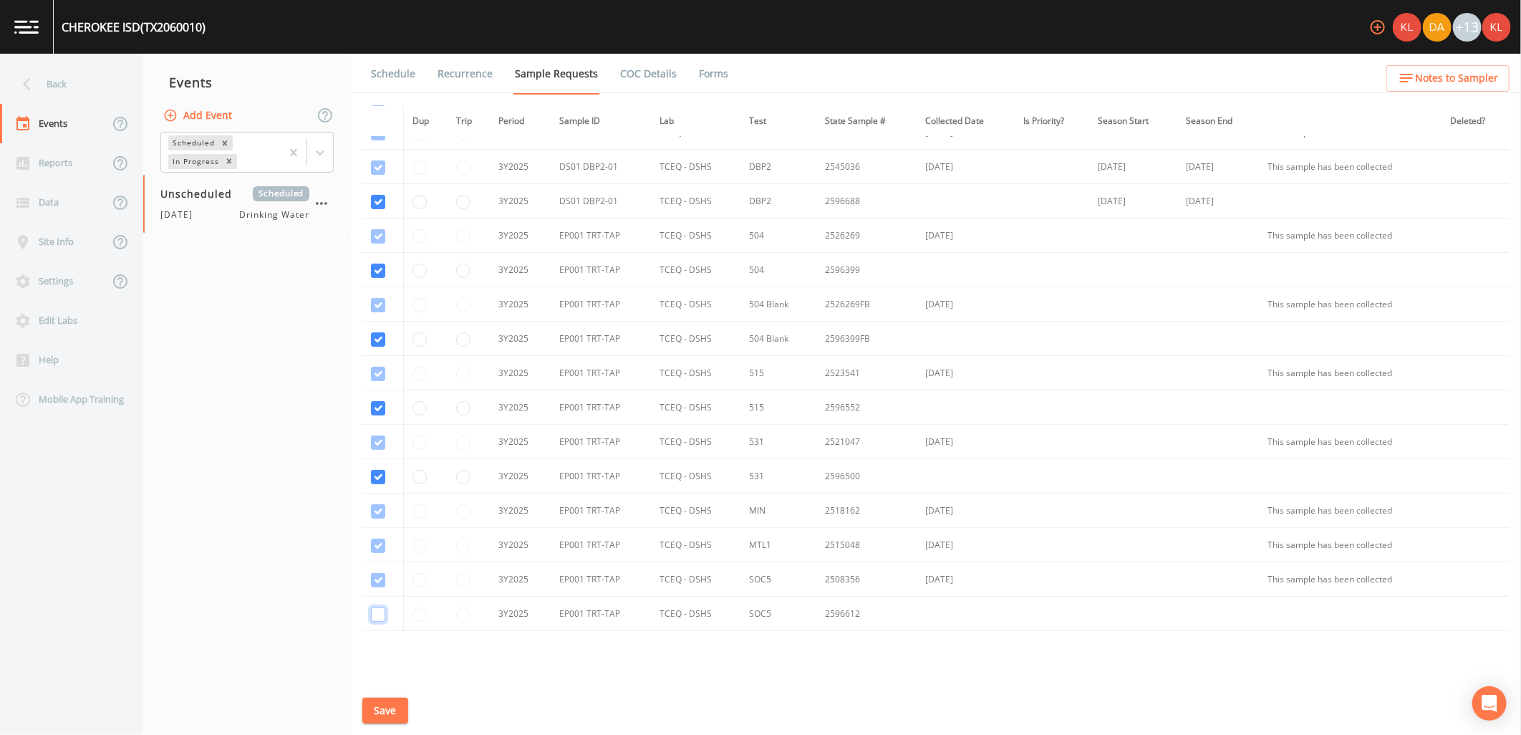
click at [380, 587] on input "checkbox" at bounding box center [378, 580] width 14 height 14
checkbox input "true"
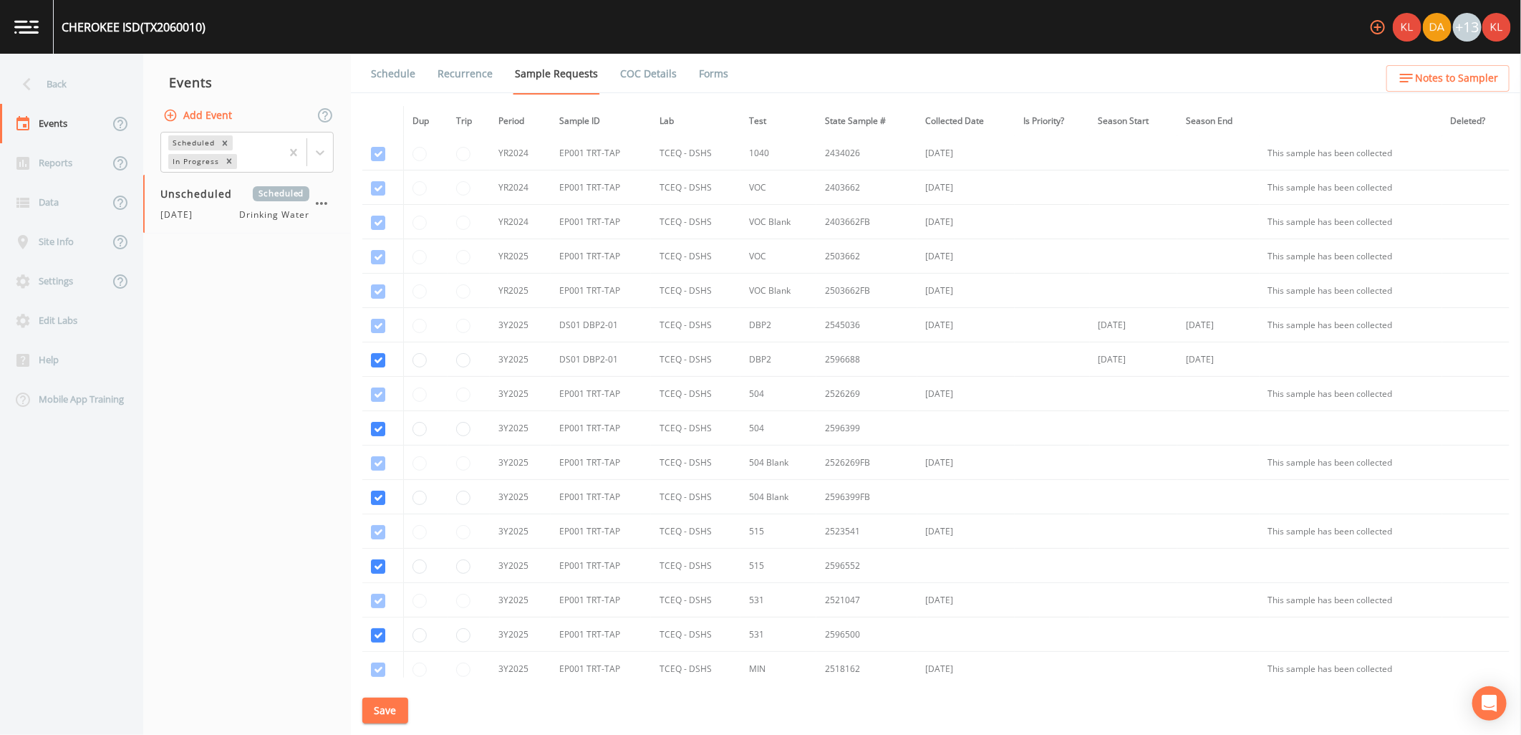
scroll to position [0, 0]
click at [387, 726] on div "Schedule Recurrence Sample Requests COC Details Forms Dup Trip Period Sample ID…" at bounding box center [936, 394] width 1170 height 681
click at [389, 717] on button "Save" at bounding box center [385, 710] width 46 height 26
click at [382, 67] on link "Schedule" at bounding box center [393, 74] width 49 height 40
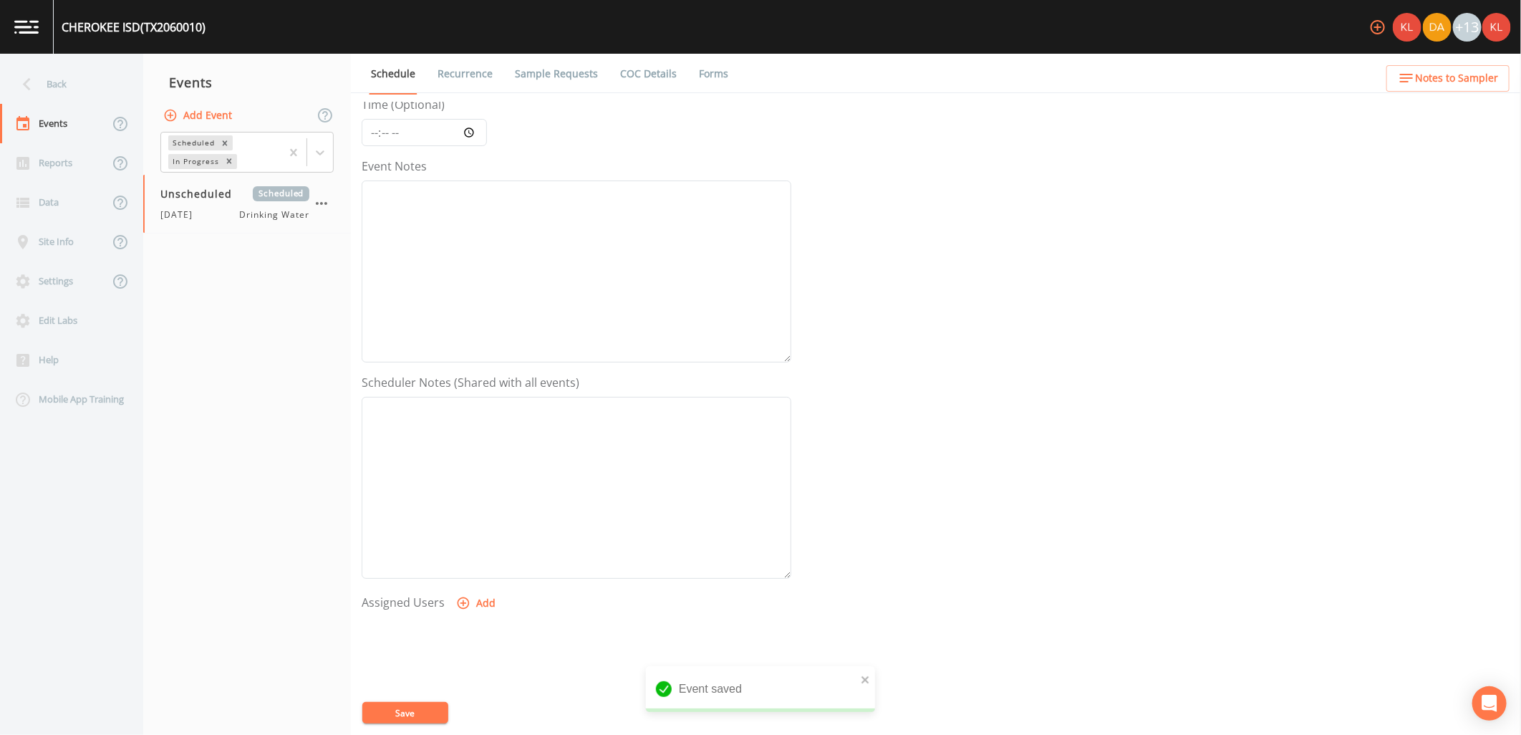
scroll to position [275, 0]
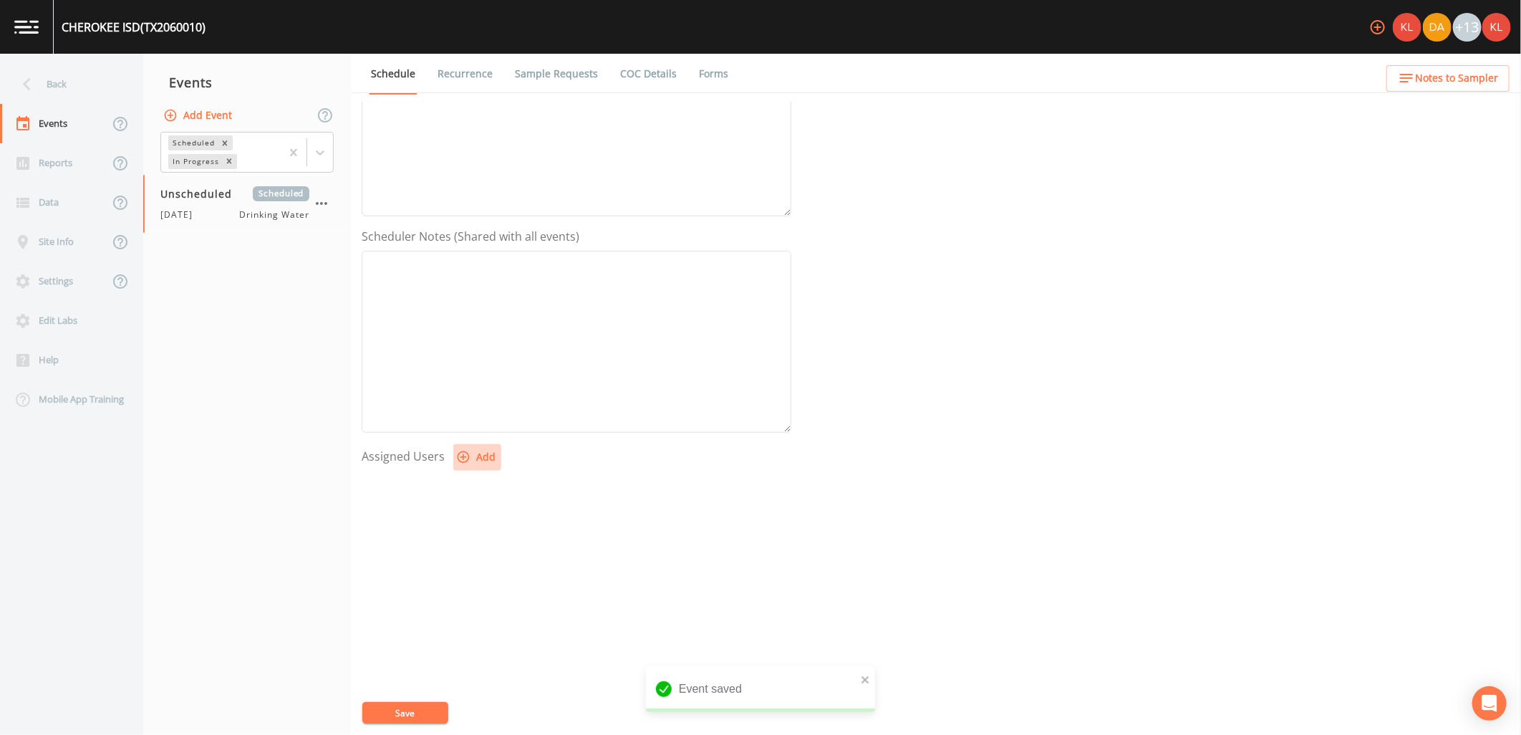
click at [460, 447] on button "Add" at bounding box center [477, 457] width 48 height 26
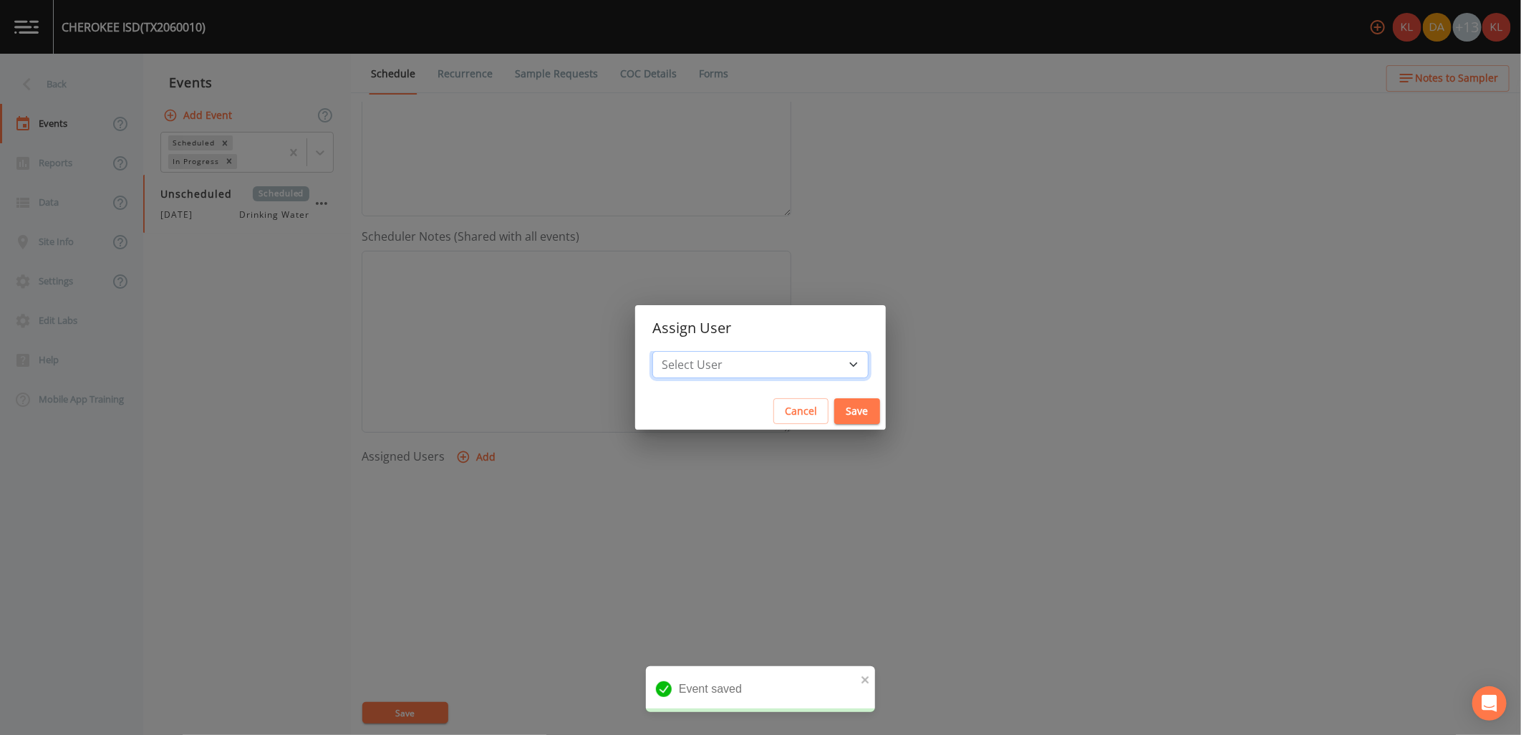
click at [719, 359] on select "Select User [PERSON_NAME] [PERSON_NAME] [PERSON_NAME] [PERSON_NAME] [PERSON_NAM…" at bounding box center [760, 364] width 216 height 27
select select "cc3a99b6-42a3-44aa-bed9-88599eb009c7"
click at [697, 351] on select "Select User [PERSON_NAME] [PERSON_NAME] [PERSON_NAME] [PERSON_NAME] [PERSON_NAM…" at bounding box center [760, 364] width 216 height 27
click at [834, 412] on button "Save" at bounding box center [857, 411] width 46 height 26
select select
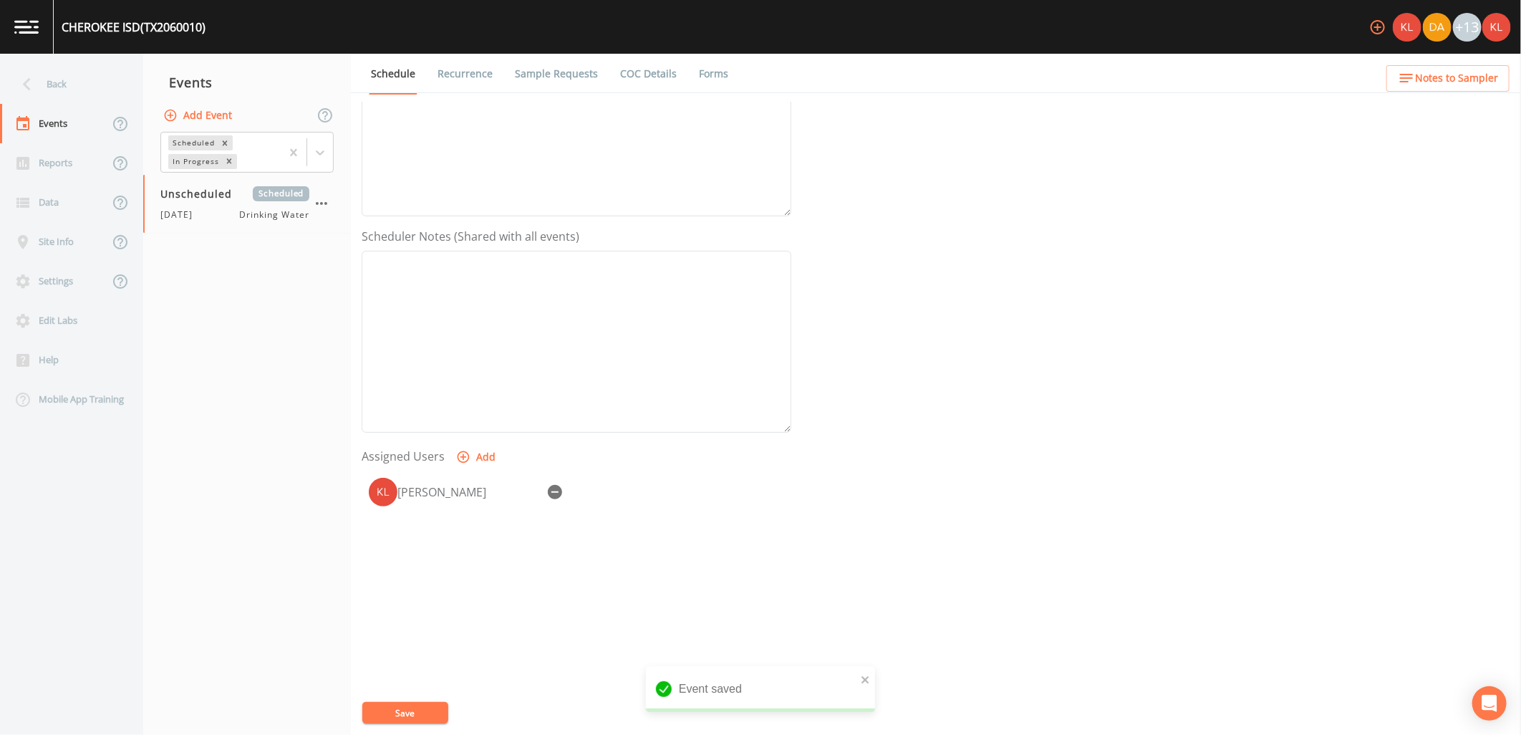
click at [417, 694] on div "Event Name [DATE] Target Sampling Date Time (Optional) Event Notes Scheduler No…" at bounding box center [941, 418] width 1159 height 633
click at [417, 713] on button "Save" at bounding box center [405, 712] width 86 height 21
click at [44, 37] on link at bounding box center [27, 27] width 54 height 54
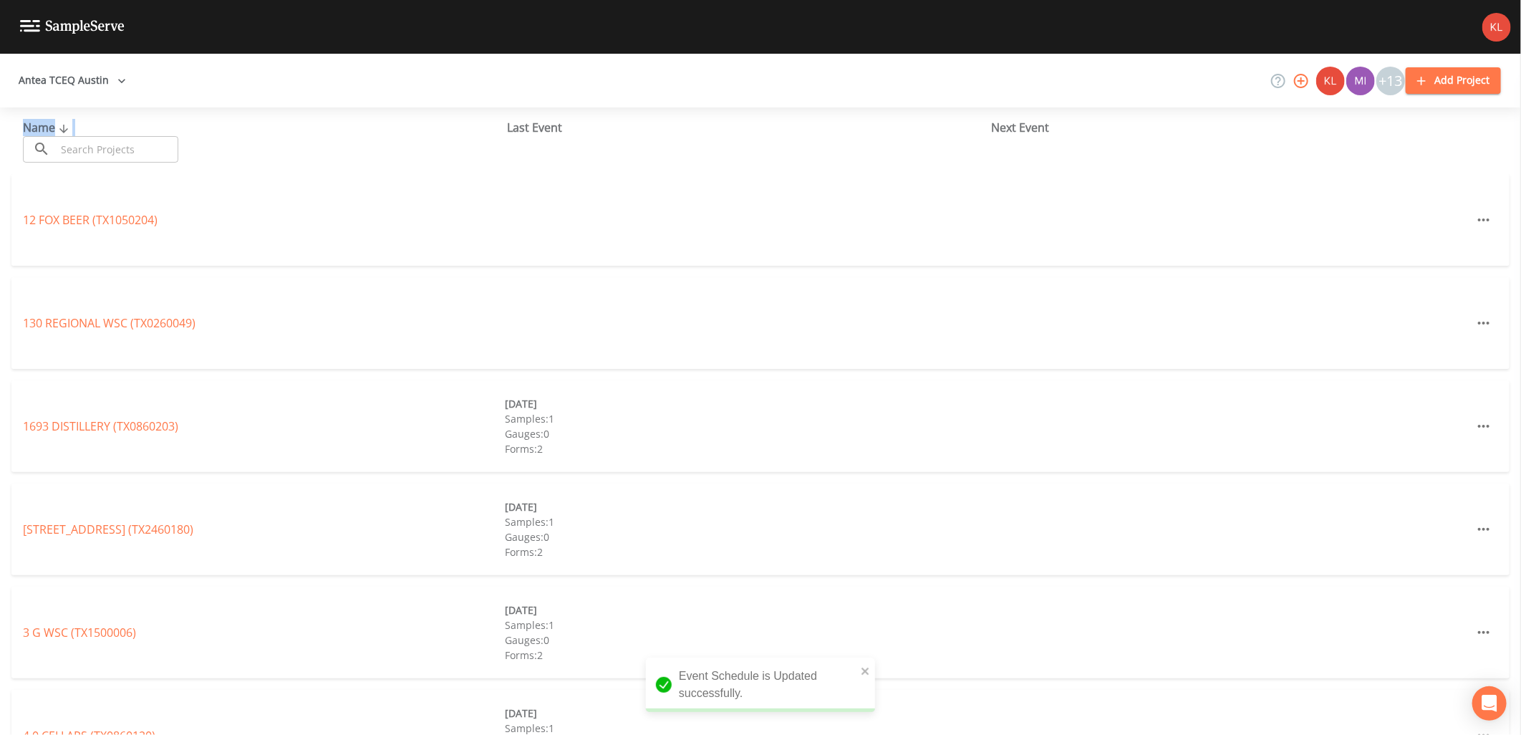
click at [152, 147] on div "Name ​ ​" at bounding box center [265, 141] width 484 height 44
click at [152, 147] on input "text" at bounding box center [117, 149] width 122 height 26
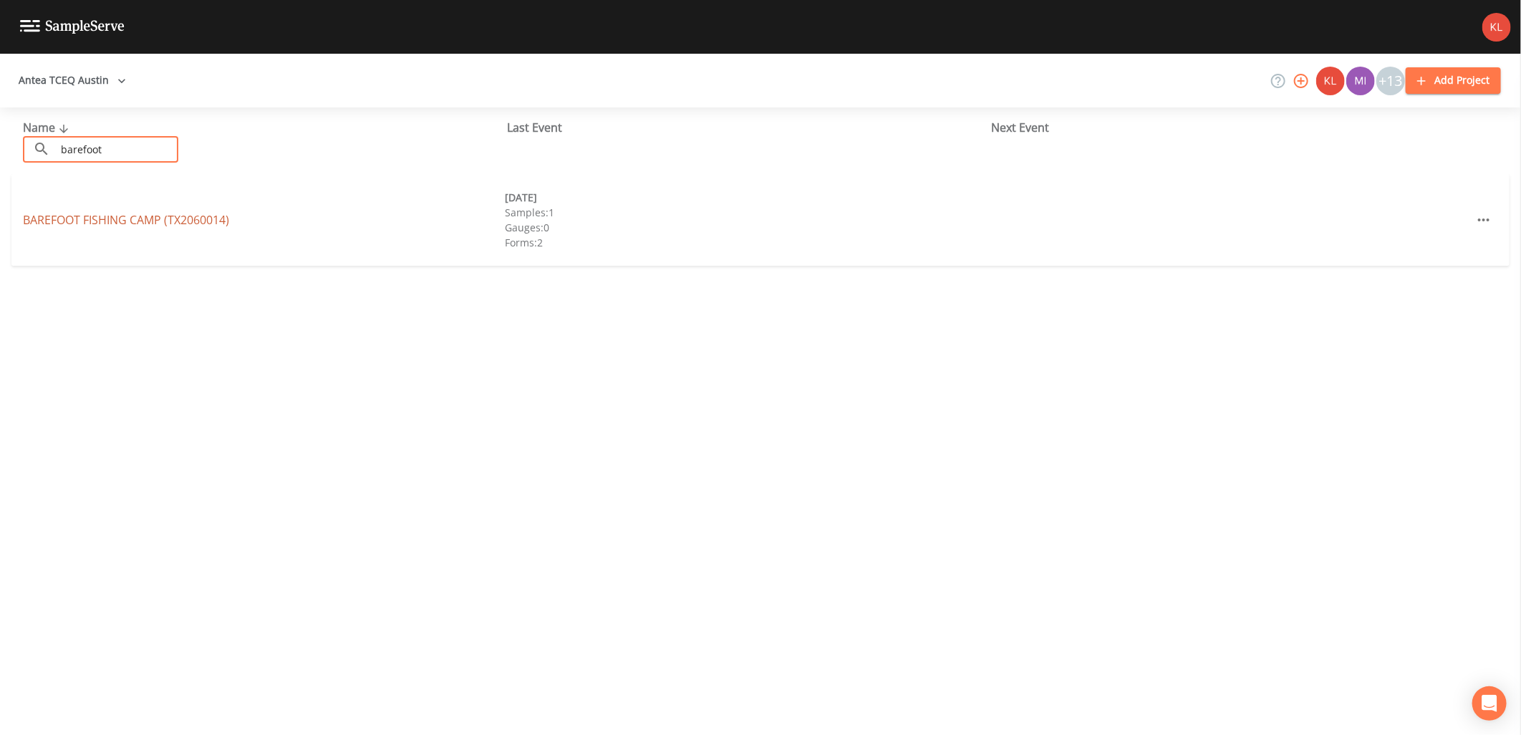
type input "barefoot"
click at [167, 215] on link "BAREFOOT FISHING CAMP (TX2060014)" at bounding box center [126, 220] width 206 height 16
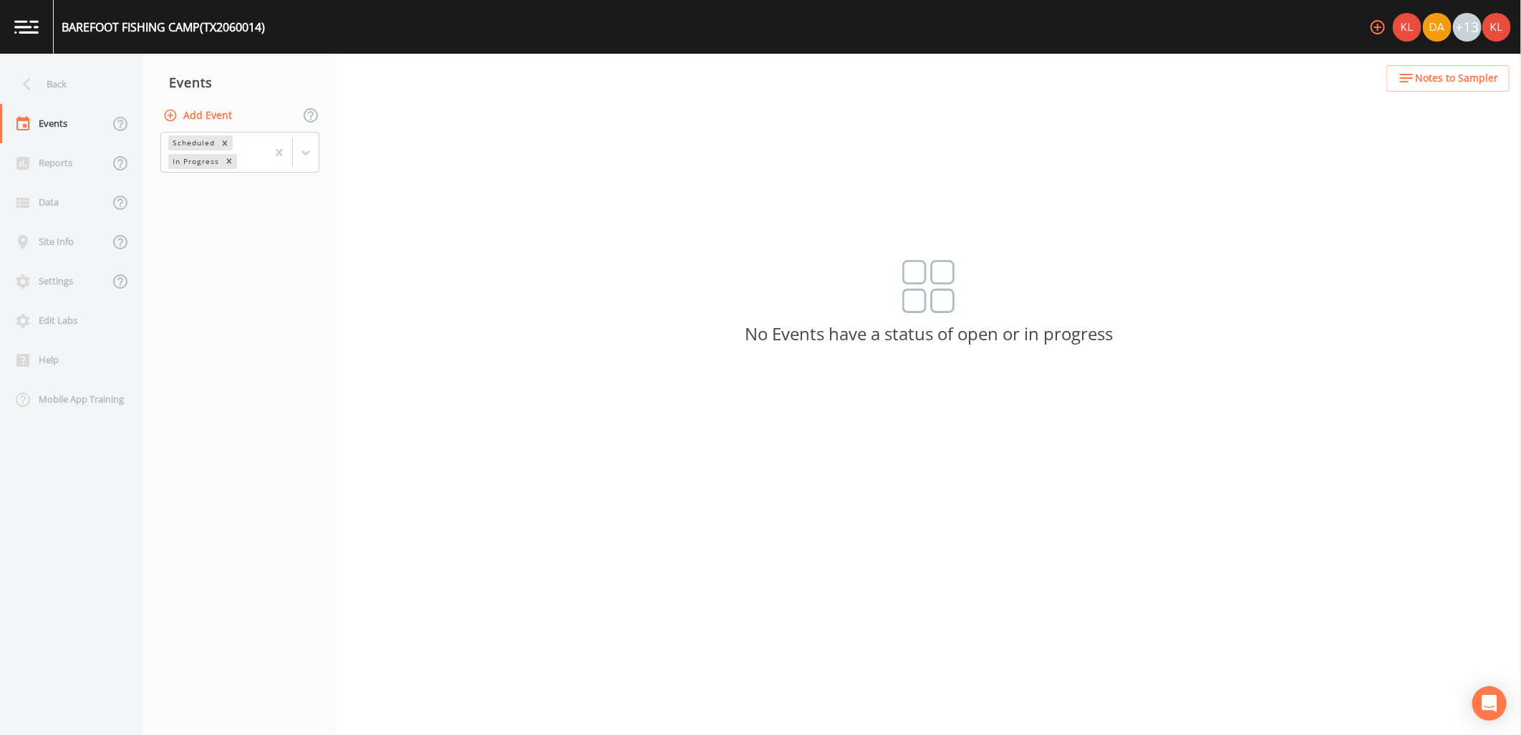
click at [215, 102] on button "Add Event" at bounding box center [198, 115] width 77 height 26
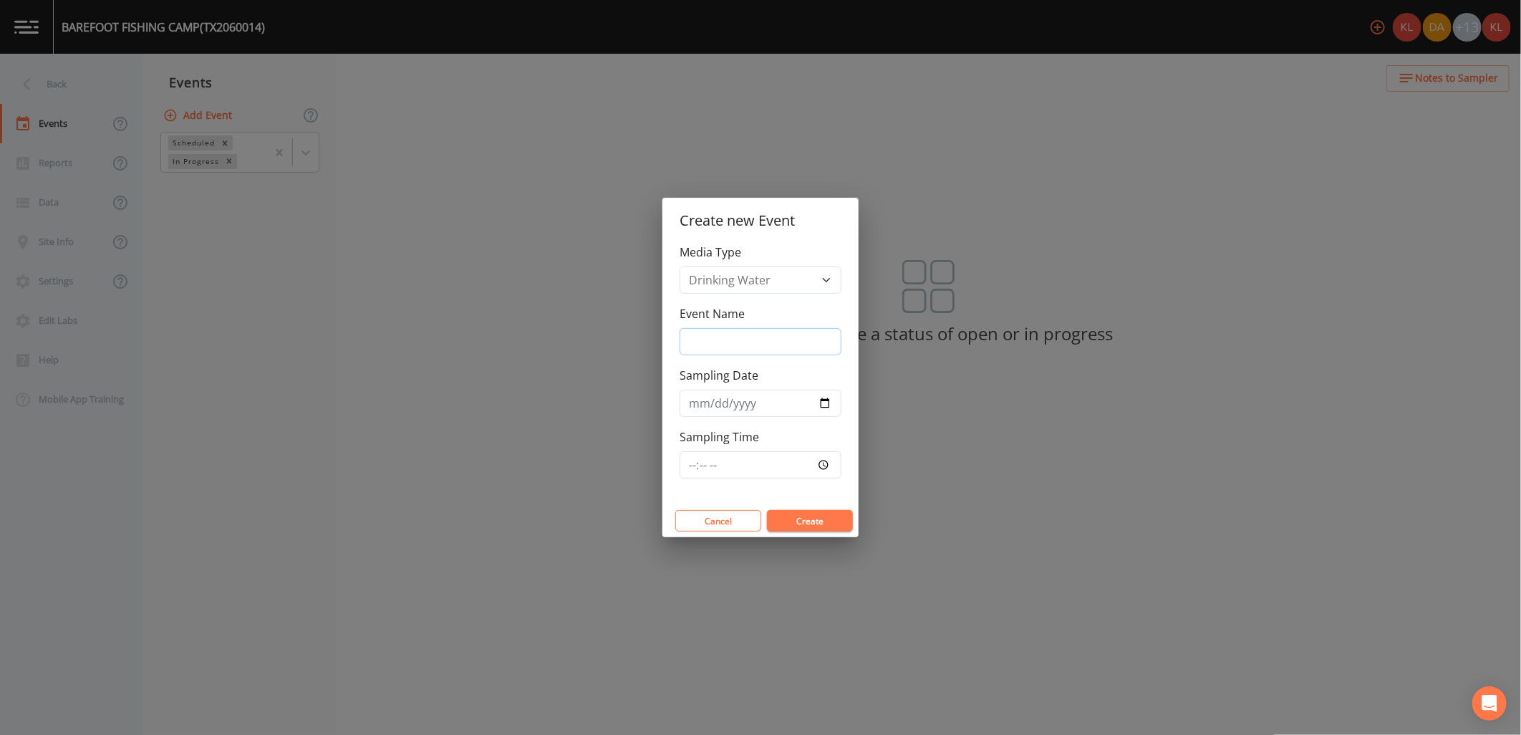
click at [778, 337] on input "Event Name" at bounding box center [760, 341] width 162 height 27
type input "[DATE]"
click at [820, 395] on input "Sampling Date" at bounding box center [760, 402] width 162 height 27
click at [833, 406] on input "Sampling Date" at bounding box center [760, 402] width 162 height 27
click at [826, 396] on input "Sampling Date" at bounding box center [760, 402] width 162 height 27
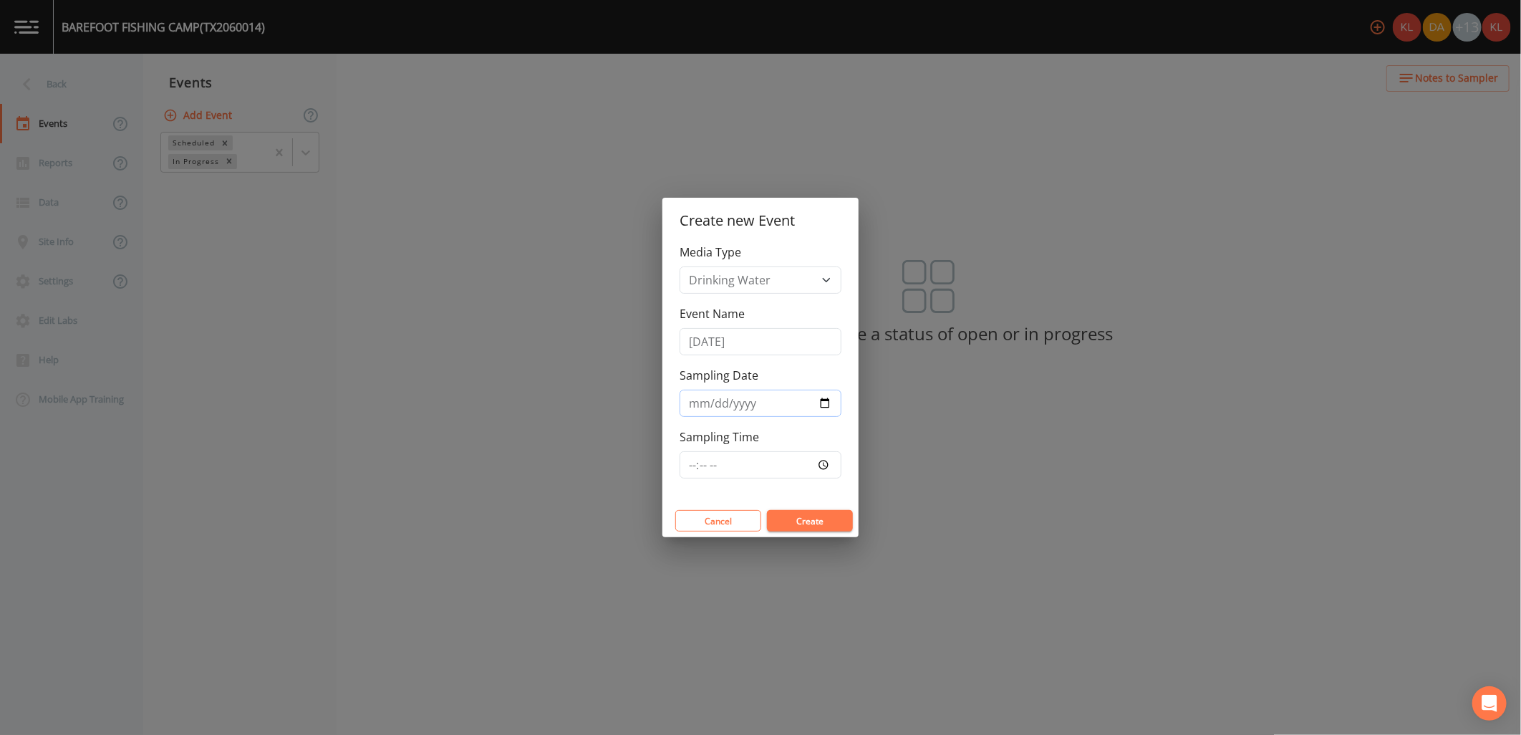
type input "[DATE]"
click at [820, 521] on button "Create" at bounding box center [810, 520] width 86 height 21
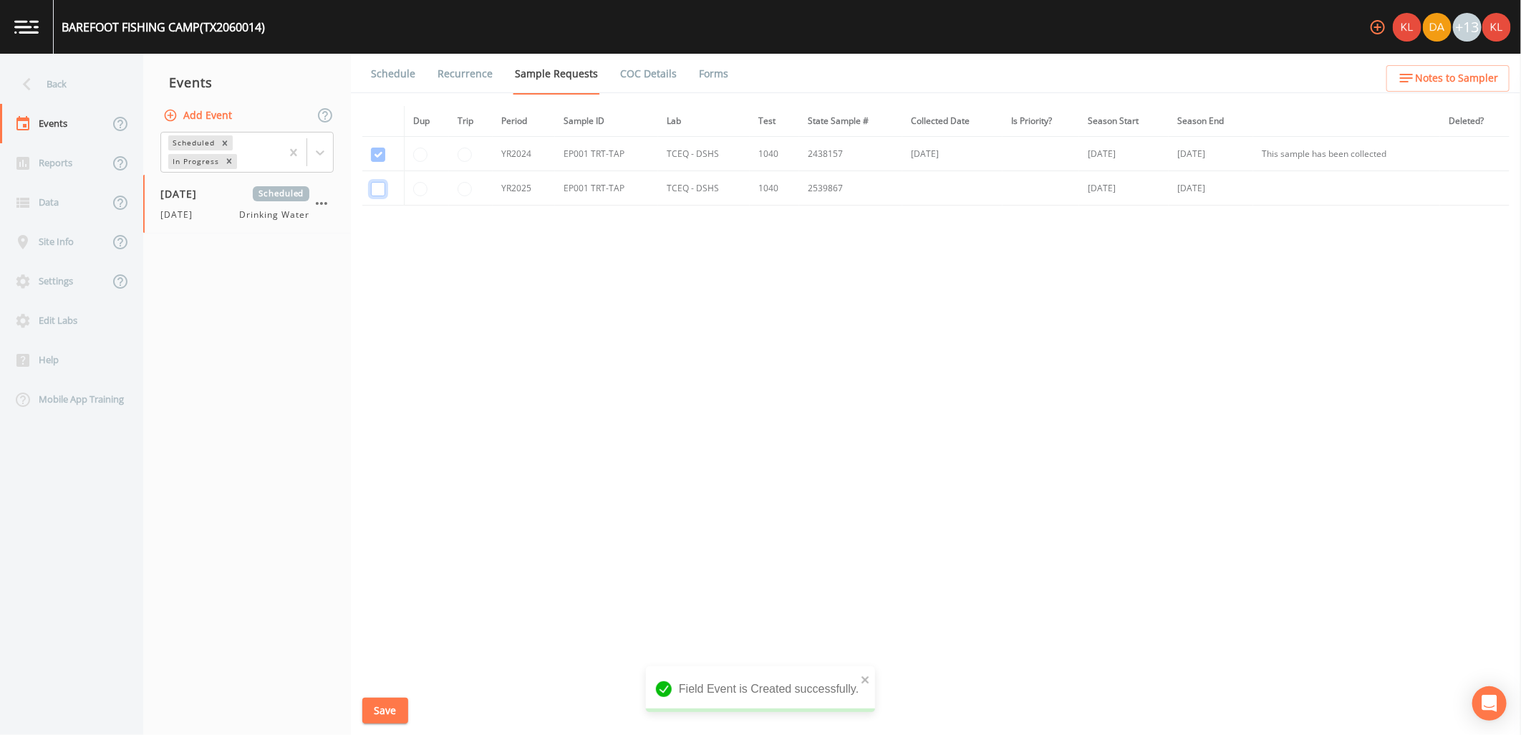
drag, startPoint x: 377, startPoint y: 195, endPoint x: 376, endPoint y: 188, distance: 7.9
click at [377, 162] on input "checkbox" at bounding box center [378, 154] width 14 height 14
checkbox input "true"
click at [709, 79] on link "Forms" at bounding box center [714, 74] width 34 height 40
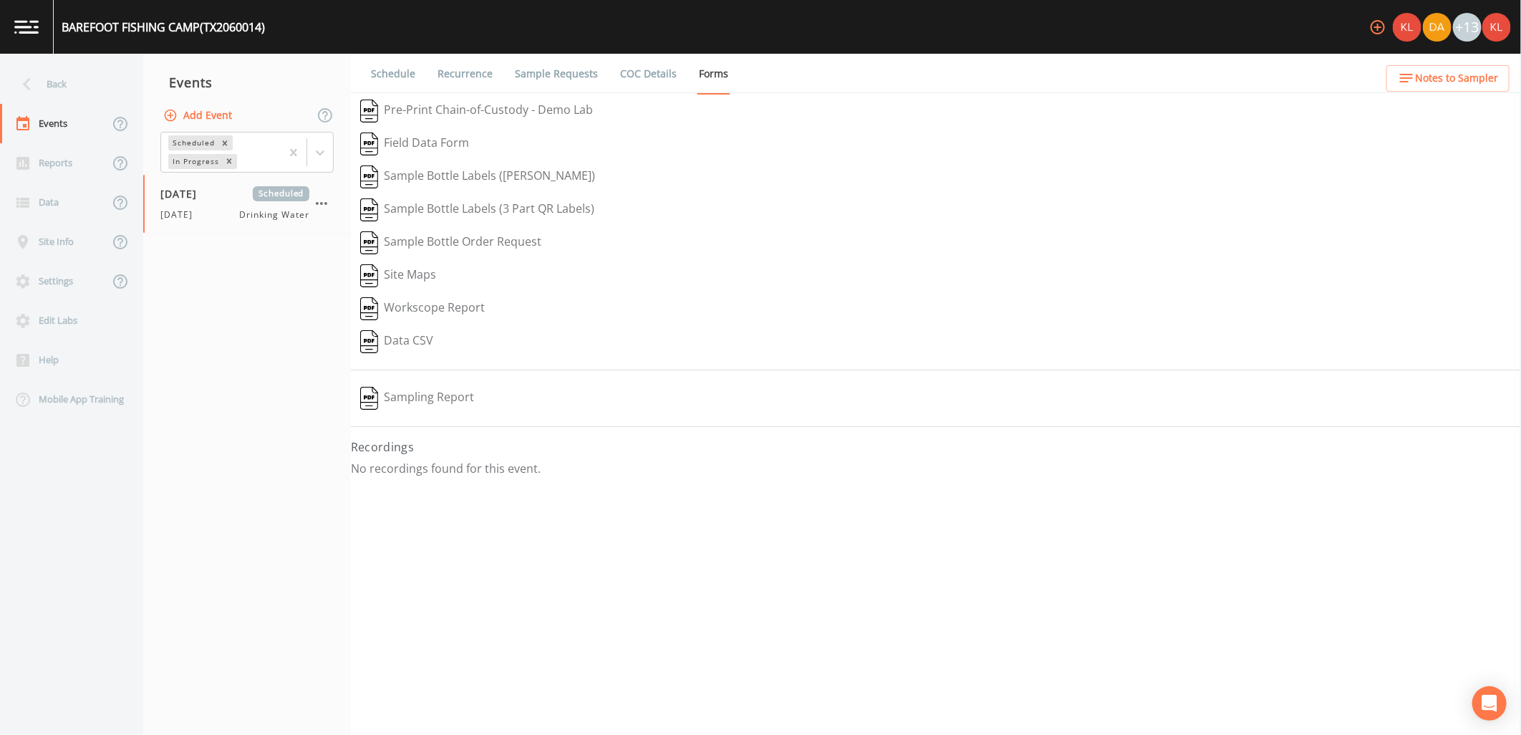
click at [642, 77] on link "COC Details" at bounding box center [648, 74] width 61 height 40
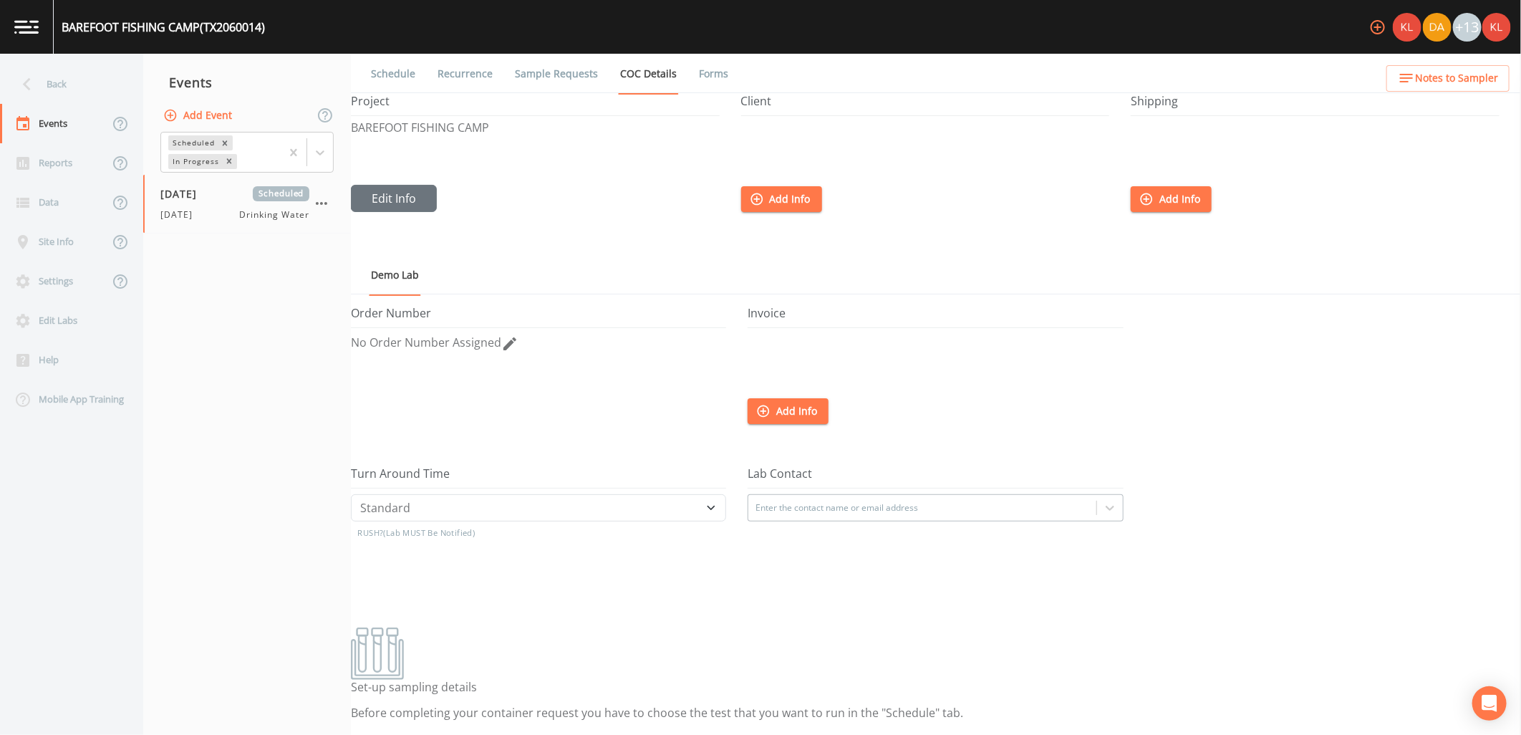
click at [435, 67] on link "Recurrence" at bounding box center [464, 74] width 59 height 40
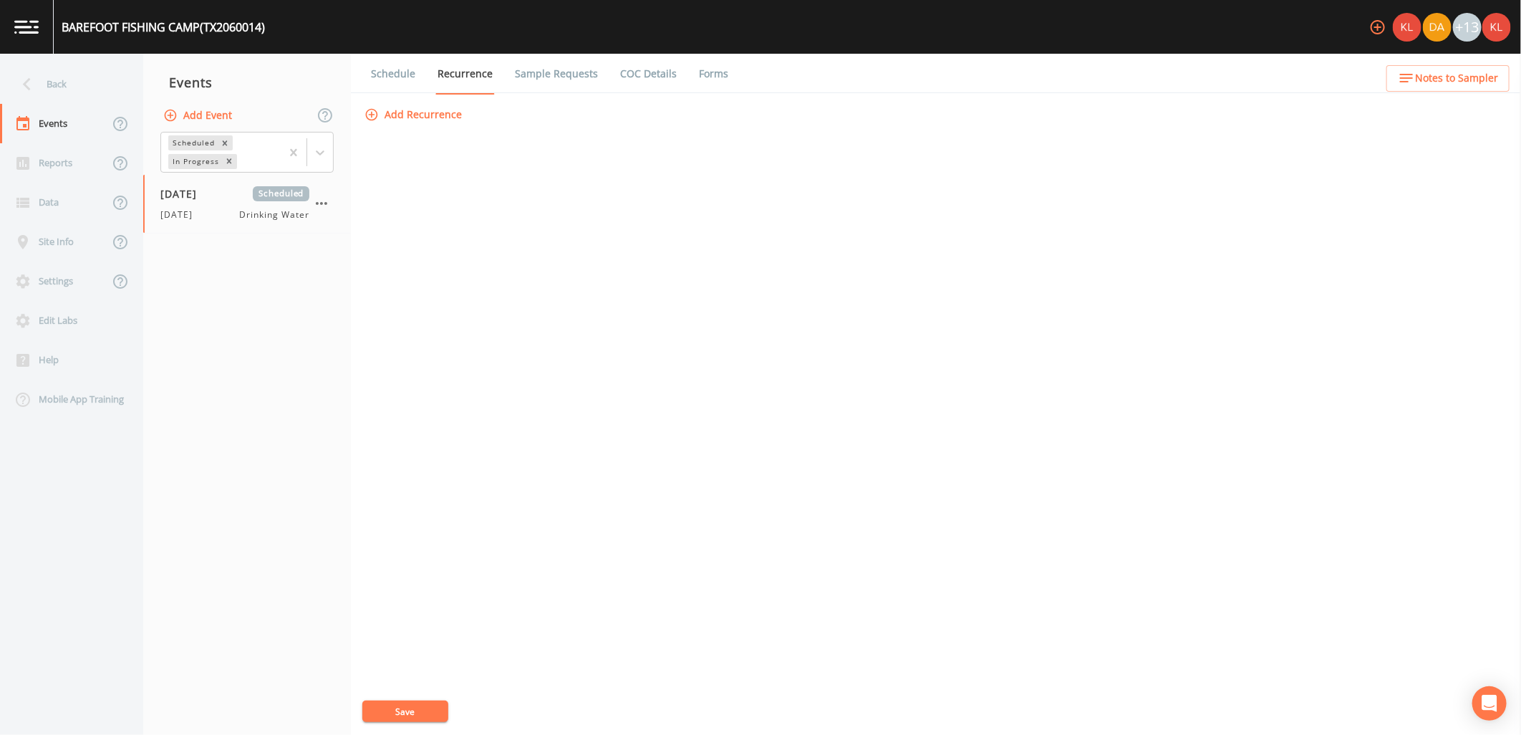
click at [398, 70] on link "Schedule" at bounding box center [393, 74] width 49 height 40
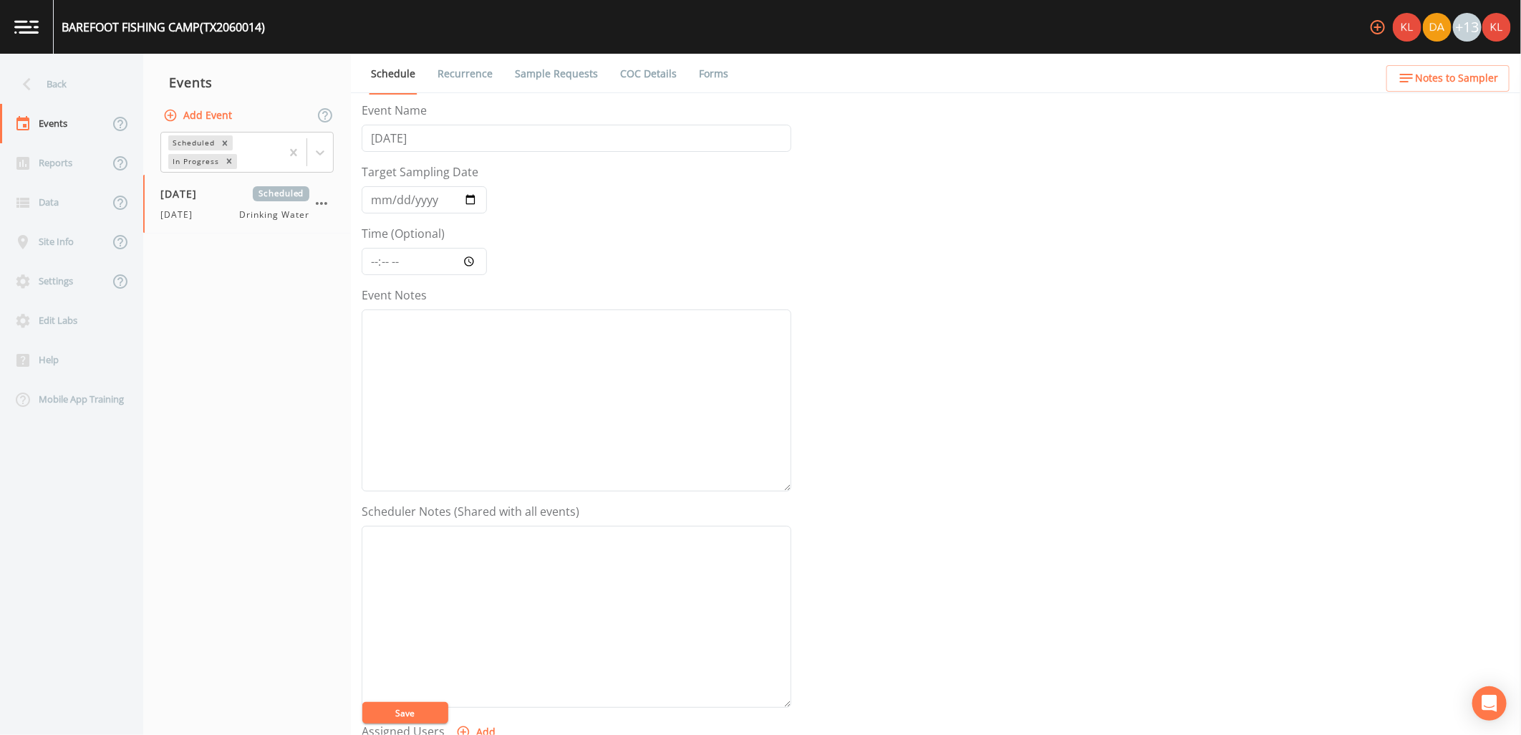
click at [575, 70] on link "Sample Requests" at bounding box center [556, 74] width 87 height 40
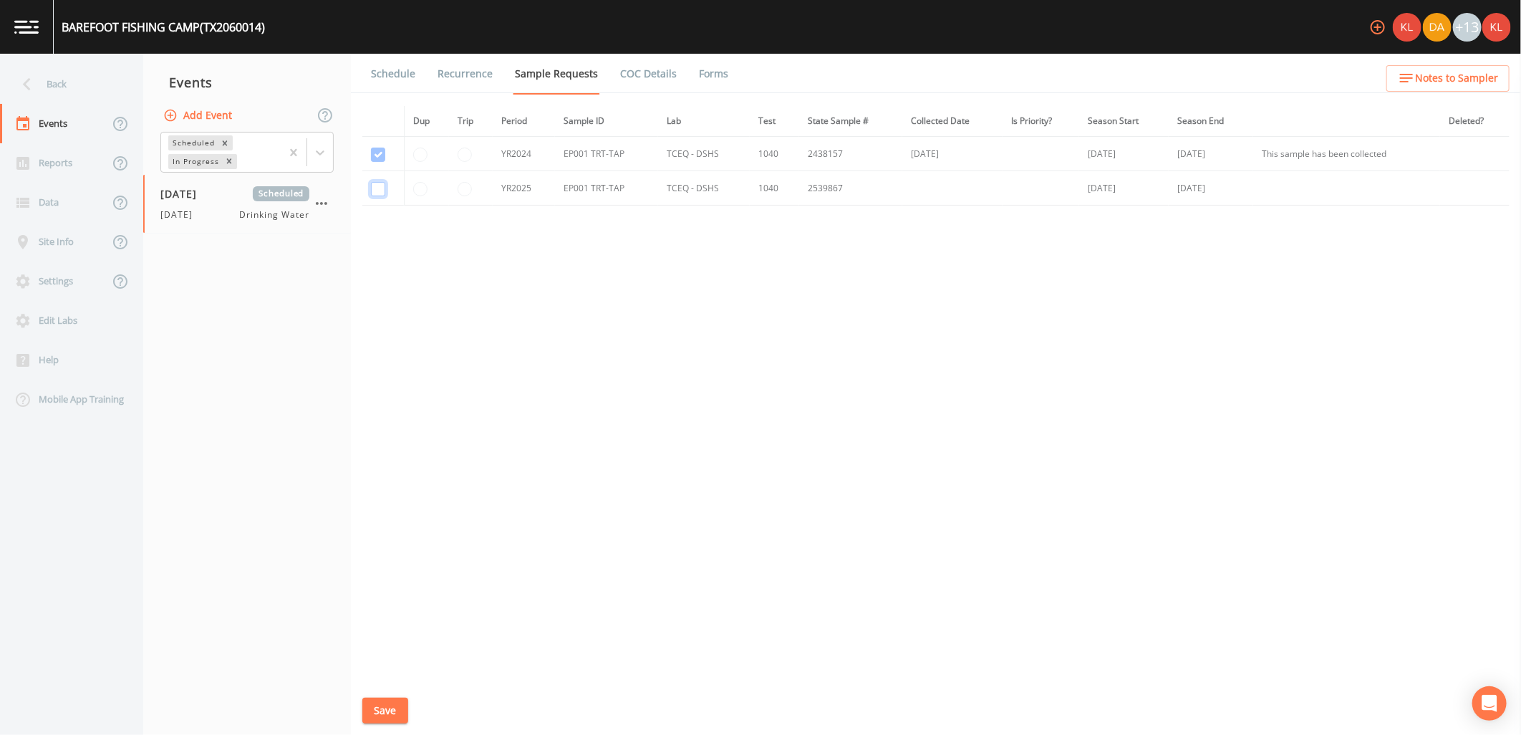
click at [384, 162] on input "checkbox" at bounding box center [378, 154] width 14 height 14
checkbox input "true"
click at [399, 713] on button "Save" at bounding box center [385, 710] width 46 height 26
click at [402, 74] on link "Schedule" at bounding box center [393, 74] width 49 height 40
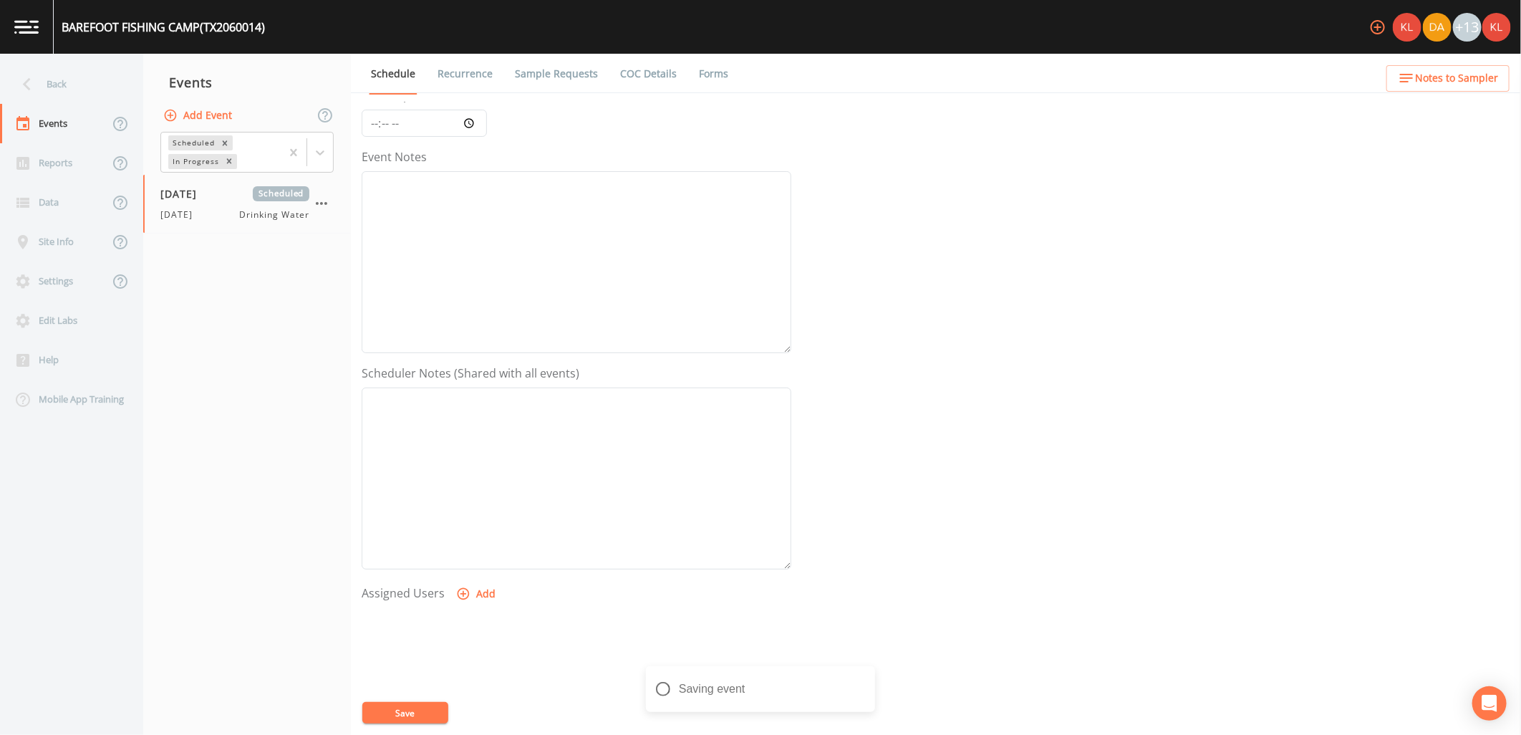
scroll to position [275, 0]
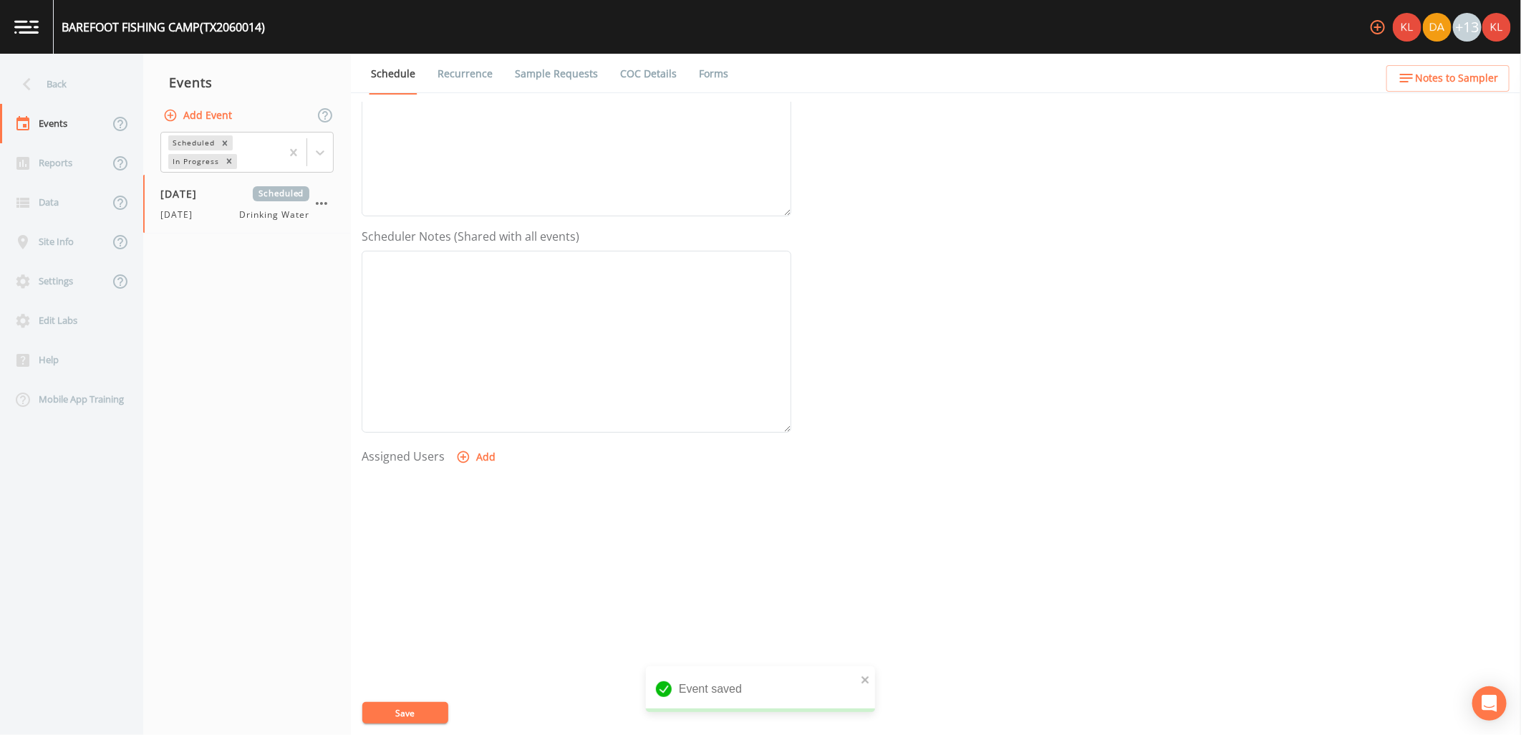
click at [476, 448] on button "Add" at bounding box center [477, 457] width 48 height 26
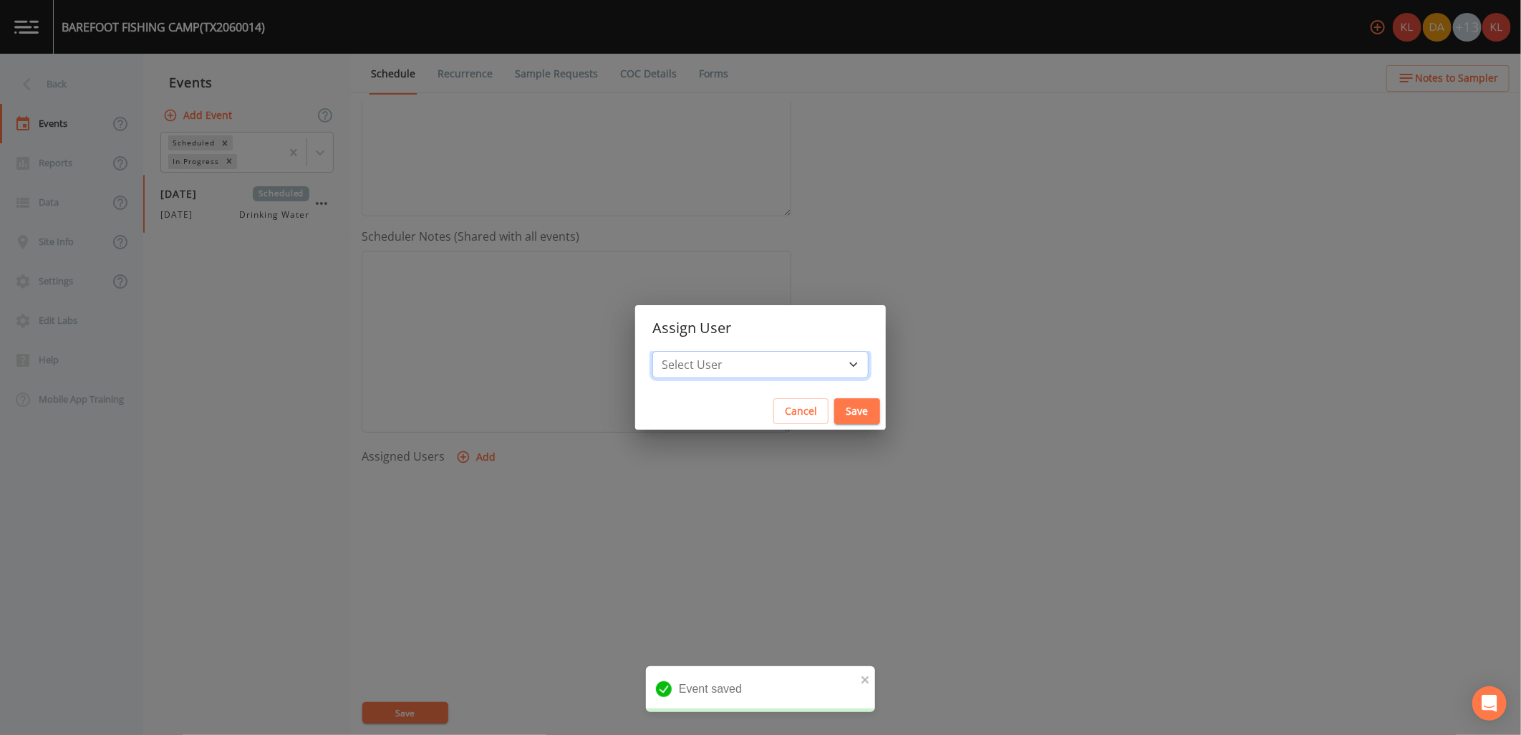
click at [738, 359] on select "Select User [PERSON_NAME] [PERSON_NAME] [PERSON_NAME] [PERSON_NAME] [PERSON_NAM…" at bounding box center [760, 364] width 216 height 27
select select "cc3a99b6-42a3-44aa-bed9-88599eb009c7"
click at [697, 351] on select "Select User [PERSON_NAME] [PERSON_NAME] [PERSON_NAME] [PERSON_NAME] [PERSON_NAM…" at bounding box center [760, 364] width 216 height 27
click at [836, 407] on div "Assign User Select User [PERSON_NAME] [PERSON_NAME] [PERSON_NAME] [PERSON_NAME]…" at bounding box center [760, 367] width 1521 height 735
select select
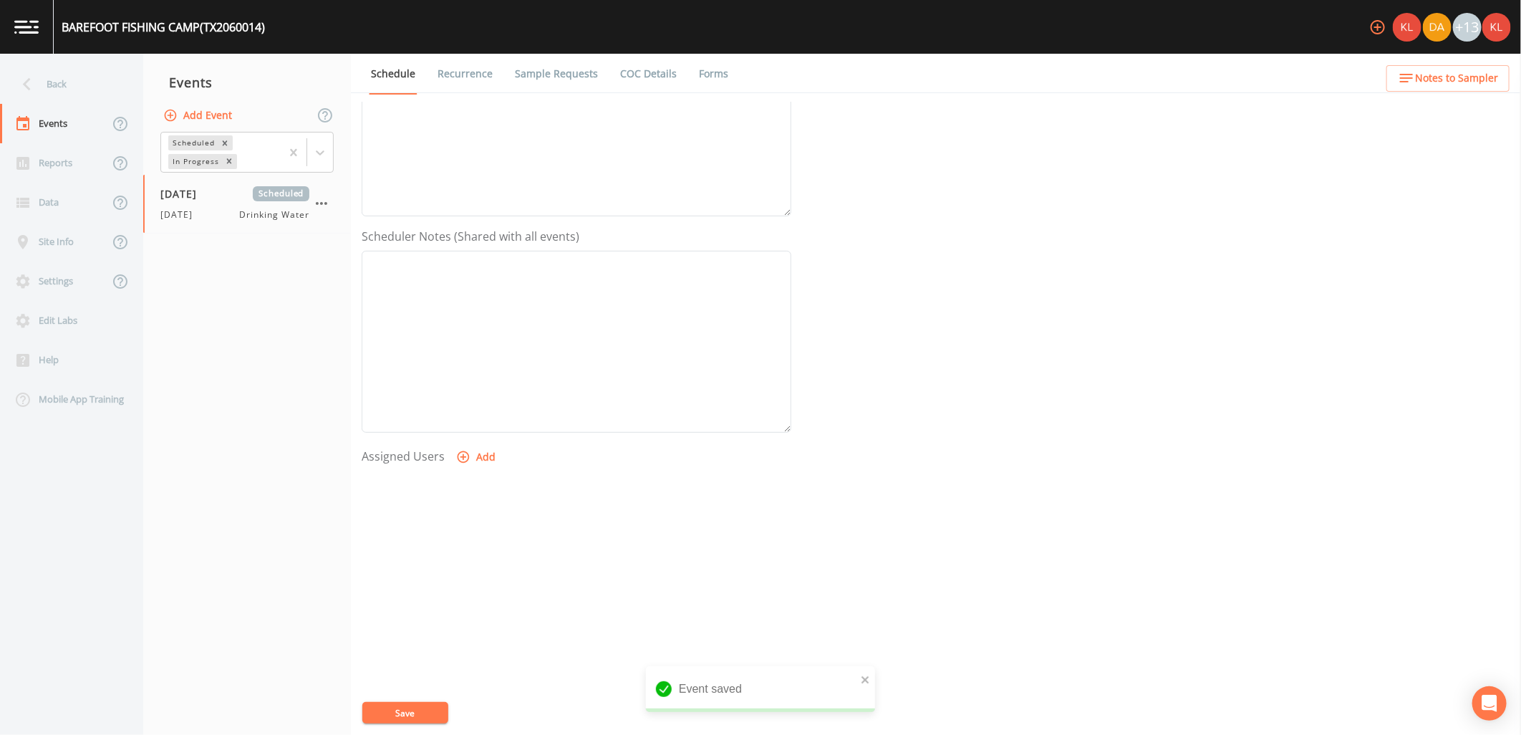
click at [498, 460] on div "Assigned Users Add" at bounding box center [577, 532] width 430 height 177
click at [489, 451] on button "Add" at bounding box center [477, 457] width 48 height 26
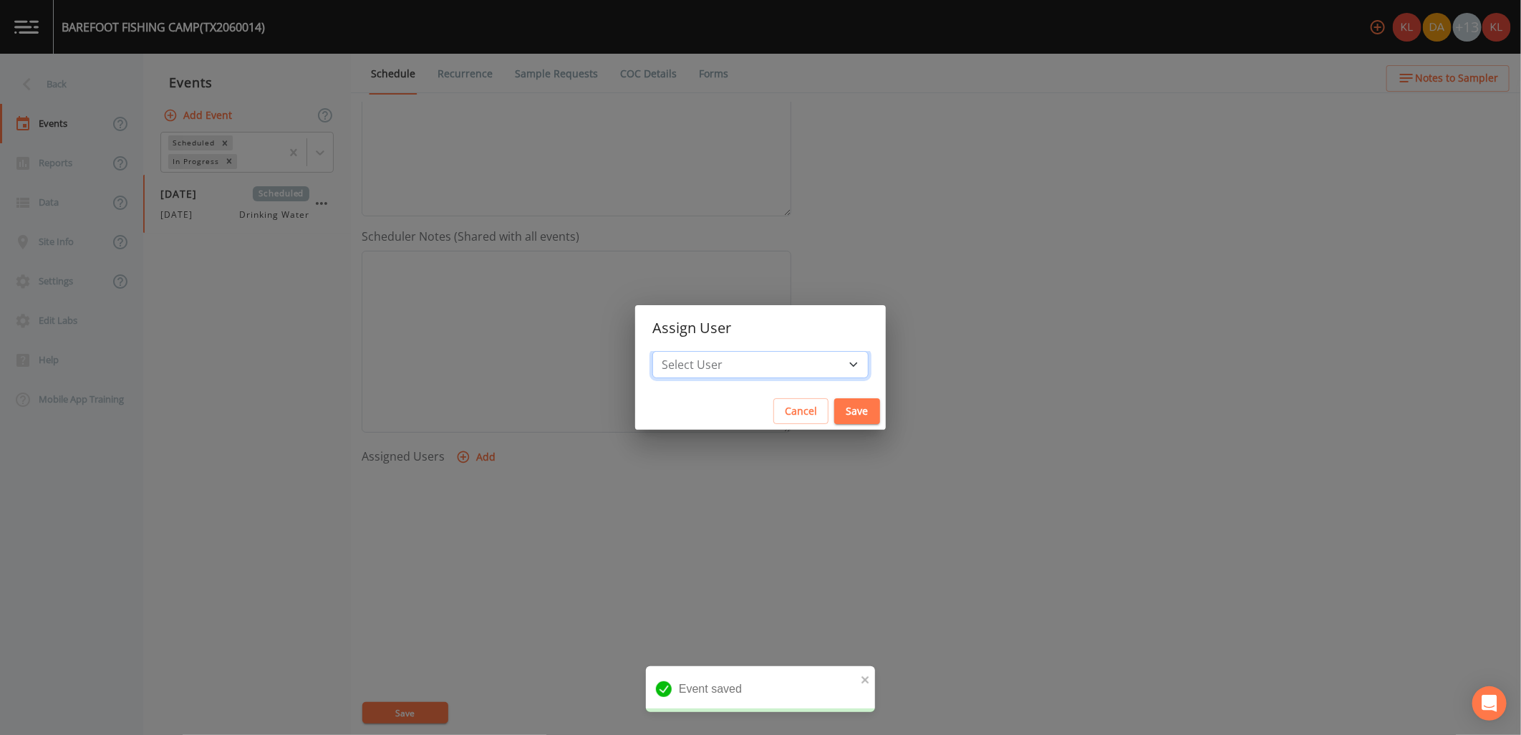
click at [798, 369] on select "Select User [PERSON_NAME] [PERSON_NAME] [PERSON_NAME] [PERSON_NAME] [PERSON_NAM…" at bounding box center [760, 364] width 216 height 27
select select "cc3a99b6-42a3-44aa-bed9-88599eb009c7"
click at [697, 351] on select "Select User [PERSON_NAME] [PERSON_NAME] [PERSON_NAME] [PERSON_NAME] [PERSON_NAM…" at bounding box center [760, 364] width 216 height 27
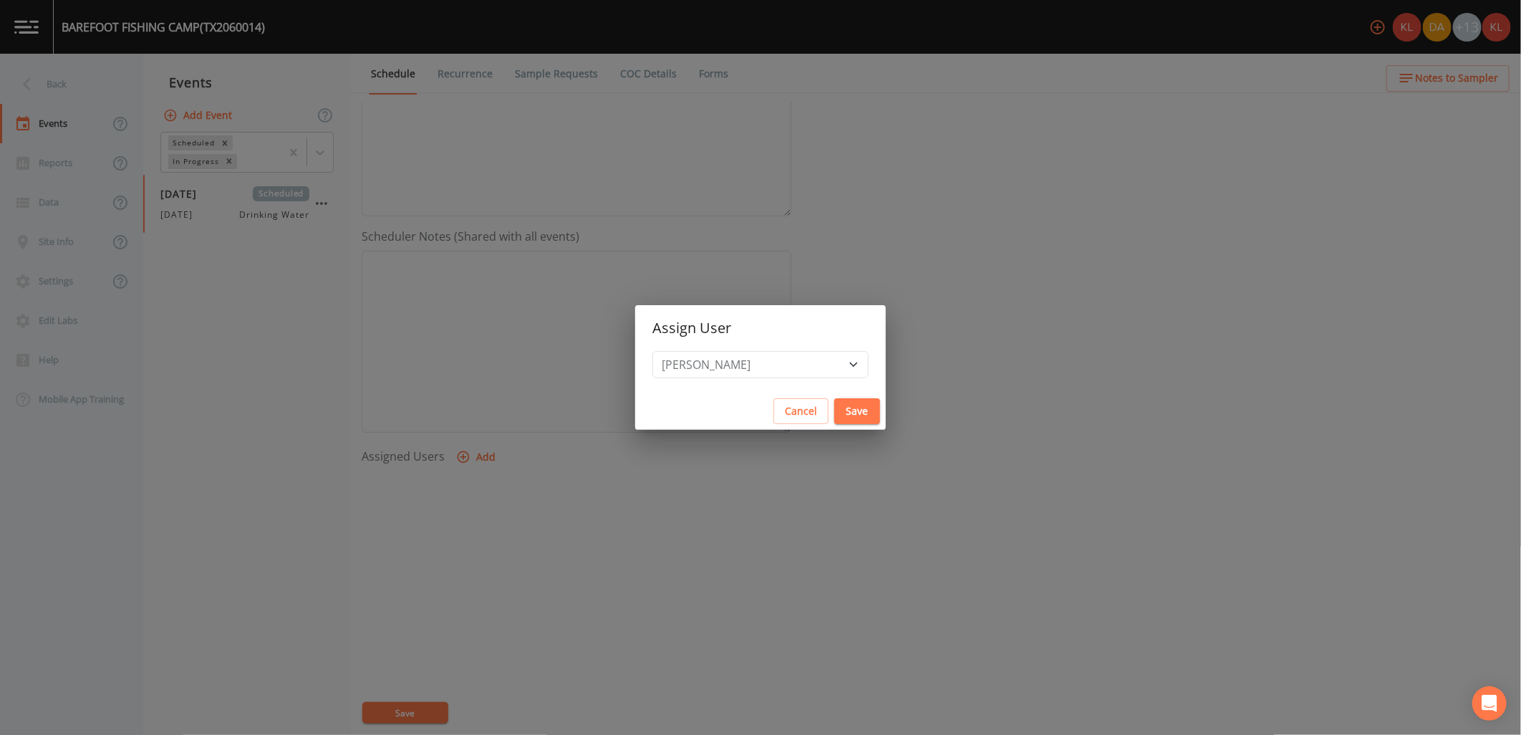
click at [834, 405] on button "Save" at bounding box center [857, 411] width 46 height 26
select select
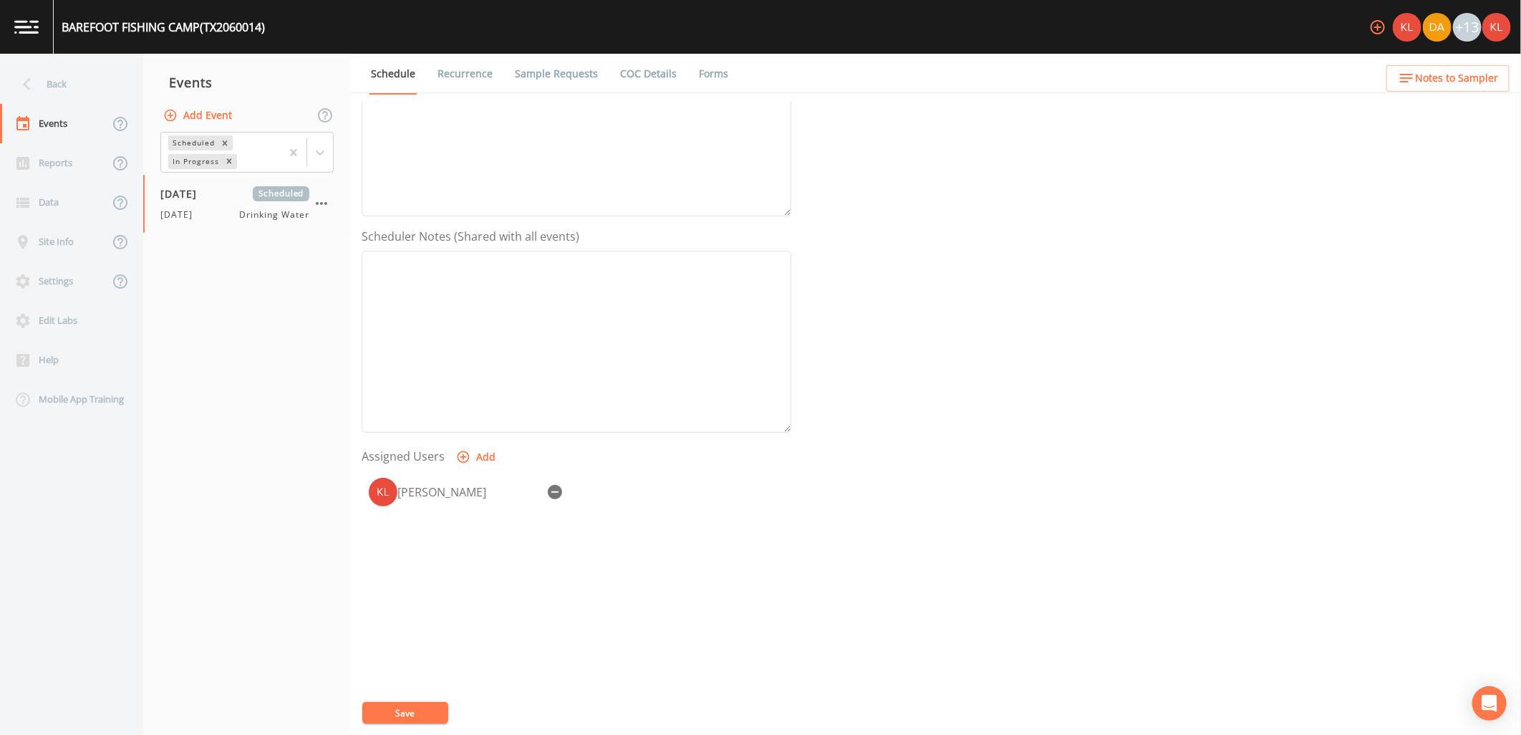
click at [405, 709] on button "Save" at bounding box center [405, 712] width 86 height 21
click at [26, 26] on img at bounding box center [26, 27] width 24 height 14
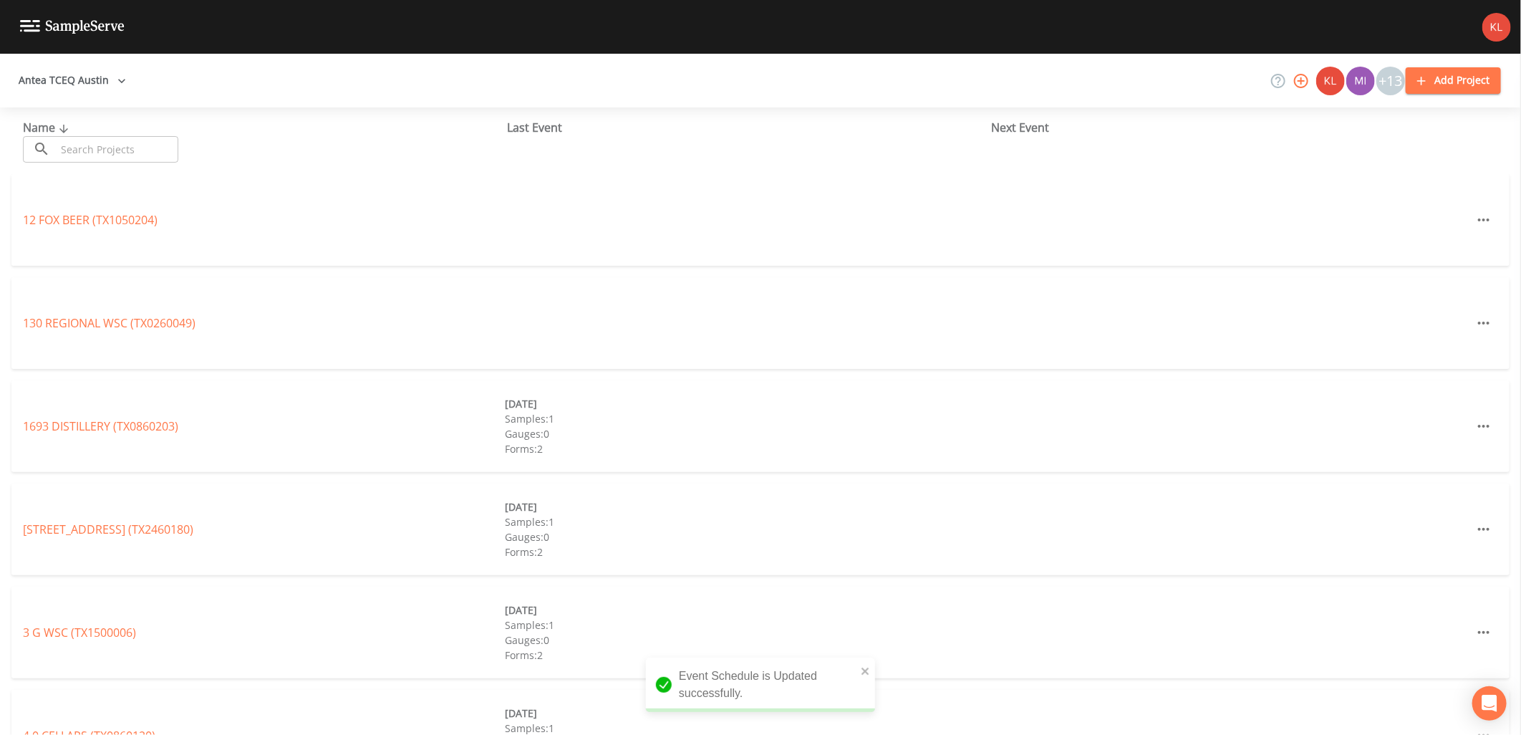
click at [170, 155] on input "text" at bounding box center [117, 149] width 122 height 26
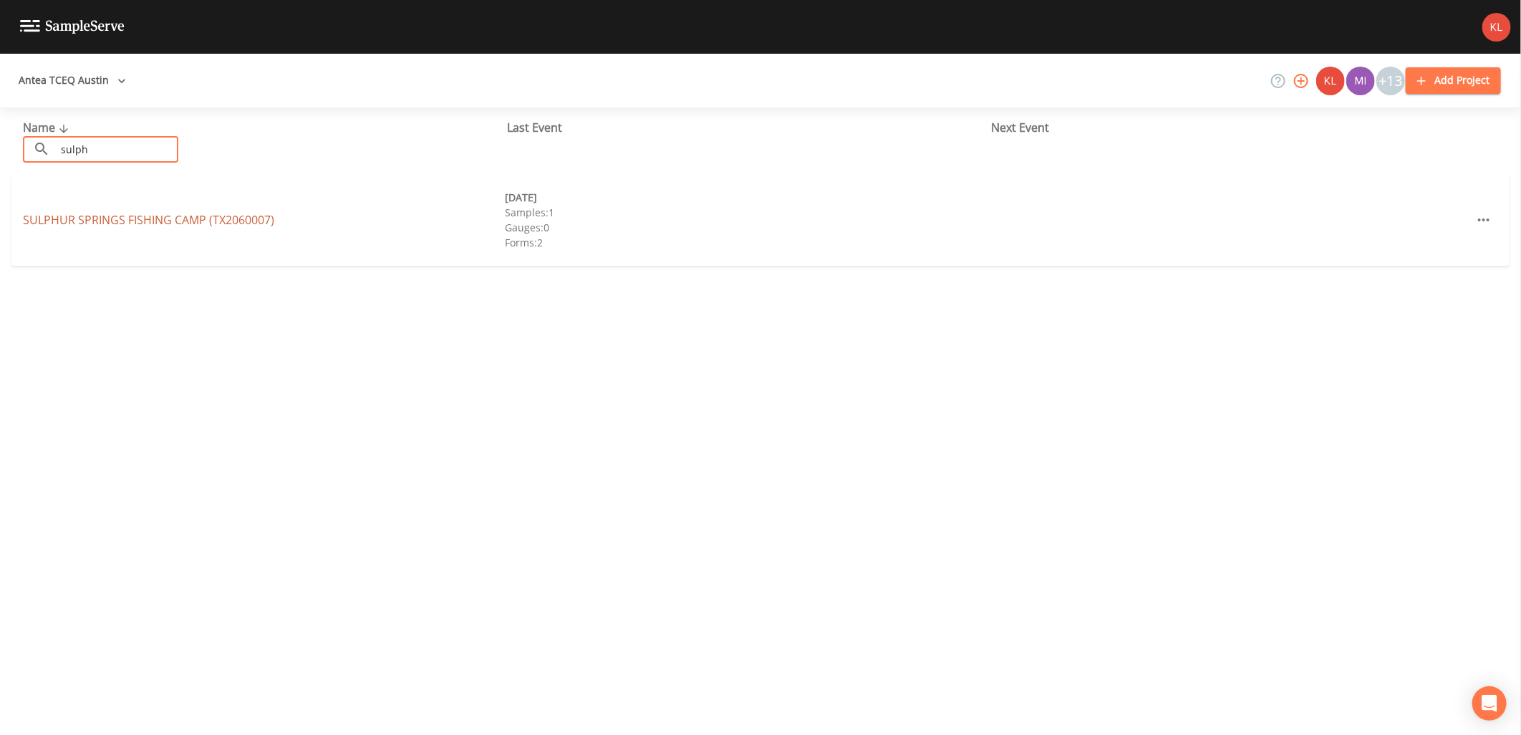
type input "sulph"
click at [174, 218] on link "SULPHUR SPRINGS FISHING CAMP (TX2060007)" at bounding box center [148, 220] width 251 height 16
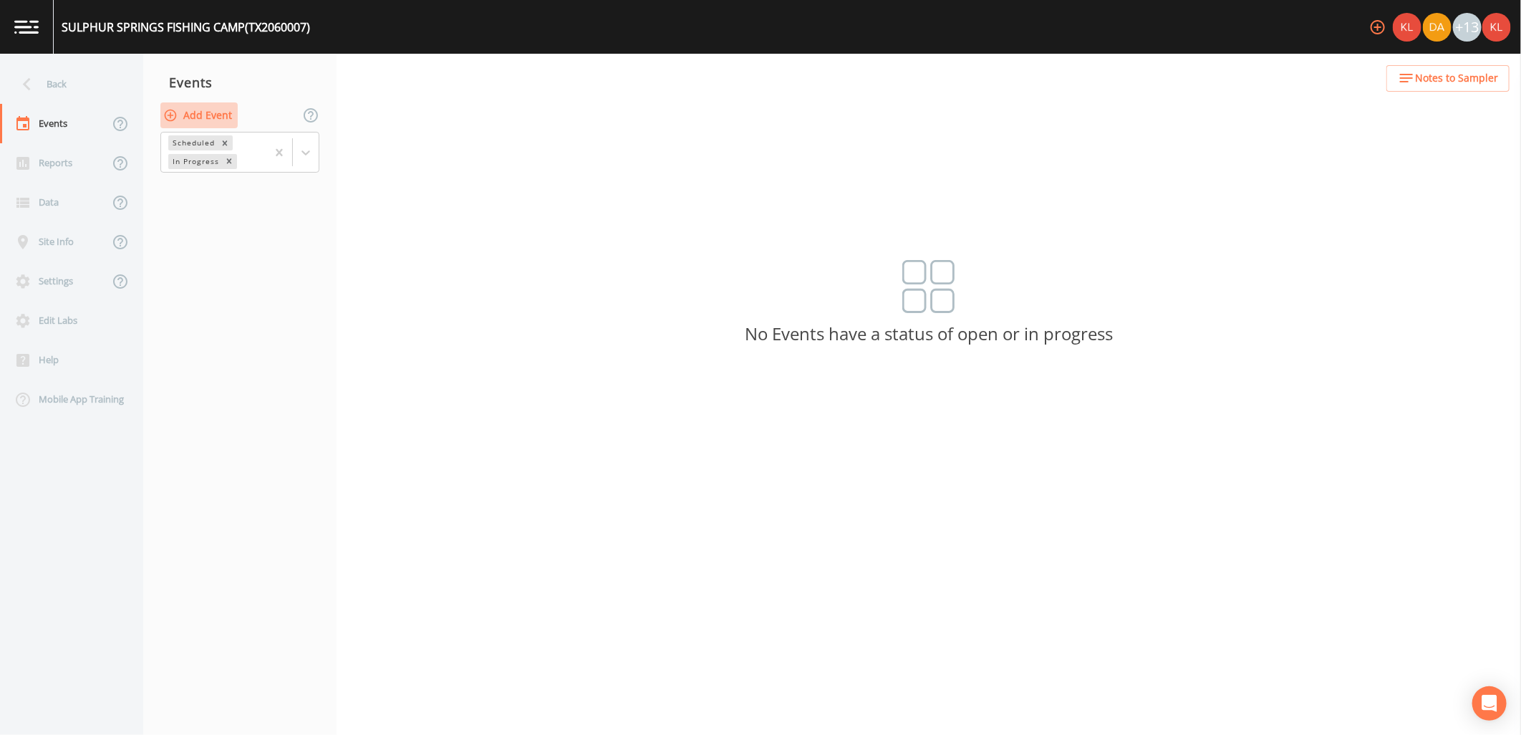
click at [213, 117] on button "Add Event" at bounding box center [198, 115] width 77 height 26
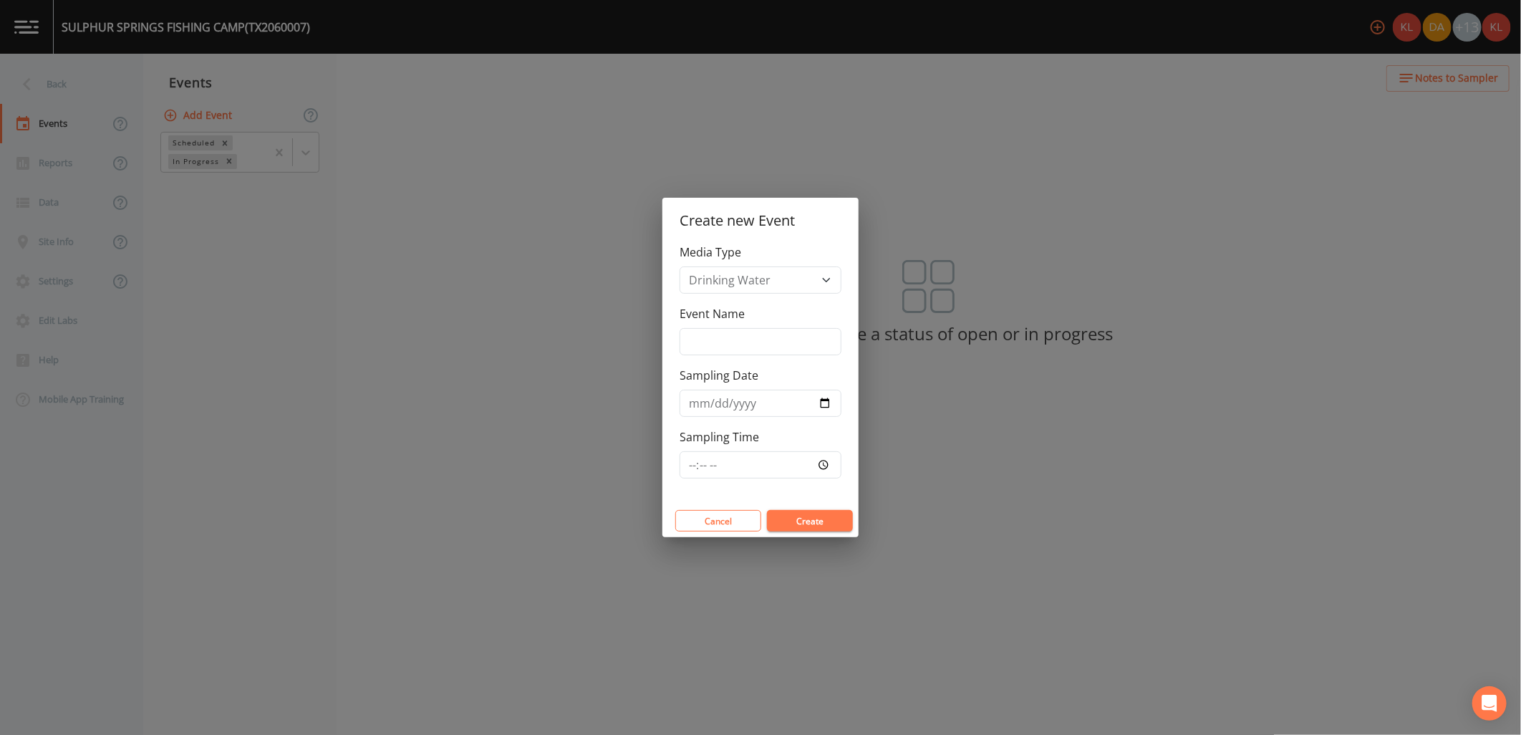
click at [705, 326] on div "Event Name" at bounding box center [760, 330] width 162 height 50
drag, startPoint x: 705, startPoint y: 326, endPoint x: 719, endPoint y: 342, distance: 21.3
click at [717, 340] on input "Event Name" at bounding box center [760, 341] width 162 height 27
type input "[DATE]"
click at [832, 409] on input "Sampling Date" at bounding box center [760, 402] width 162 height 27
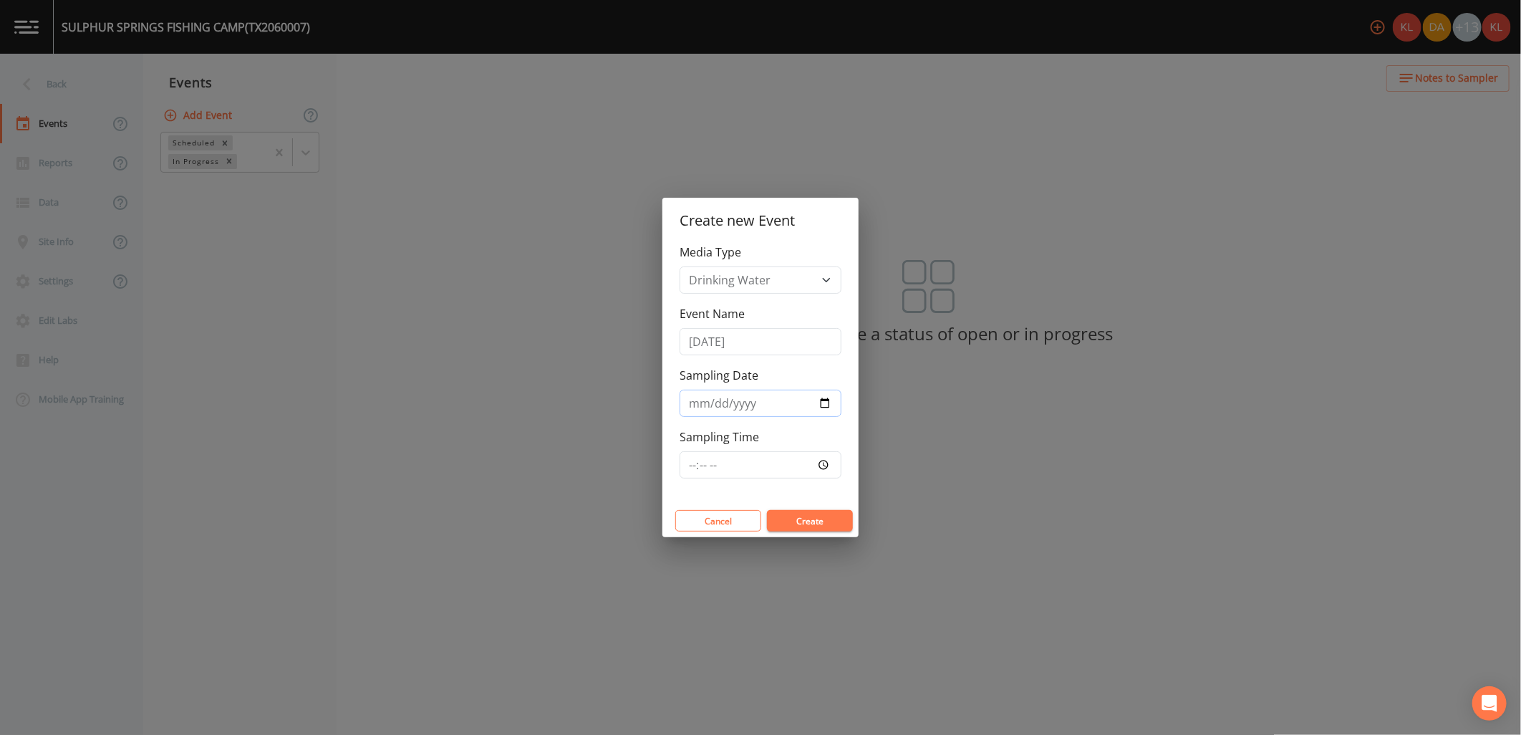
click at [828, 395] on input "Sampling Date" at bounding box center [760, 402] width 162 height 27
click at [827, 403] on input "Sampling Date" at bounding box center [760, 402] width 162 height 27
type input "[DATE]"
click at [810, 526] on button "Create" at bounding box center [810, 520] width 86 height 21
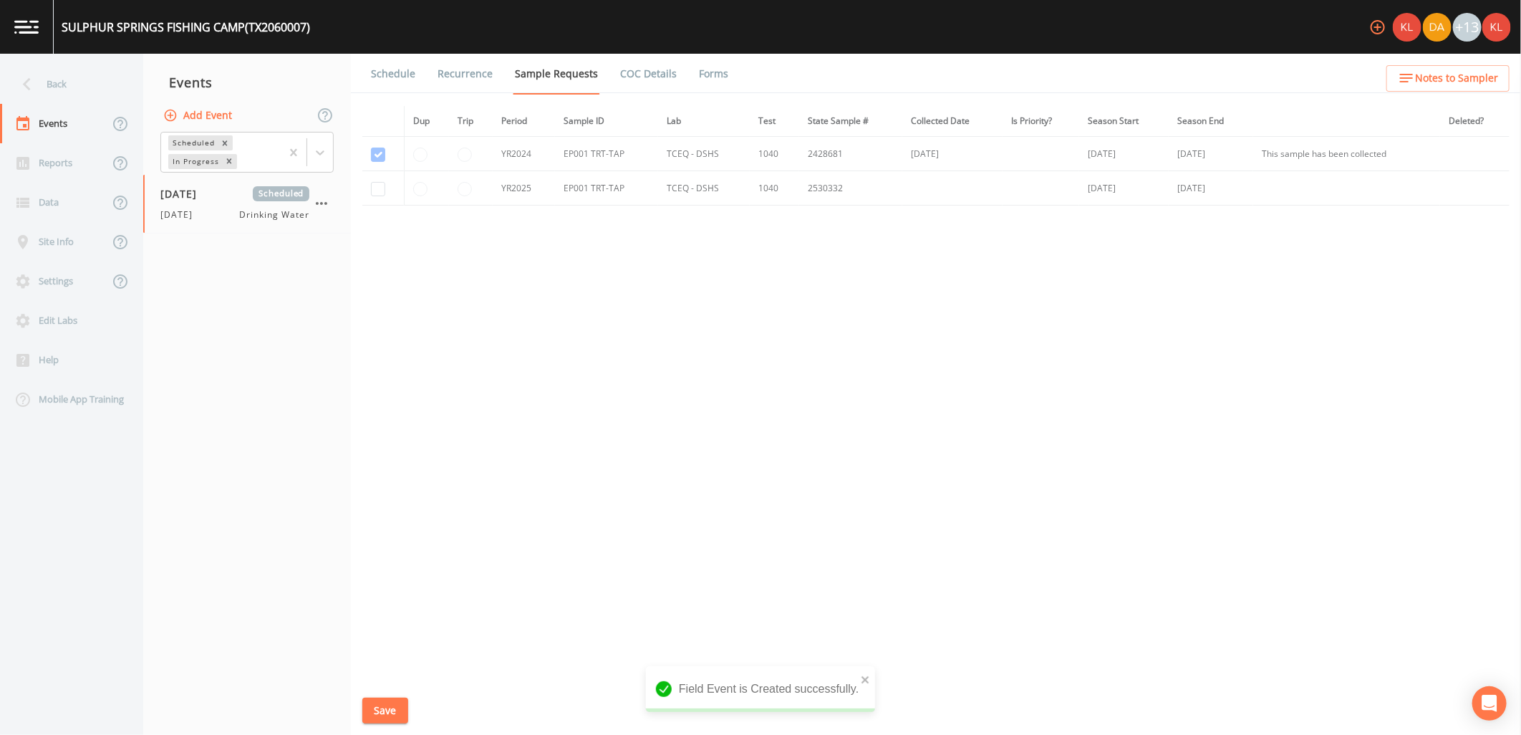
click at [369, 185] on td at bounding box center [383, 188] width 42 height 34
click at [378, 162] on input "checkbox" at bounding box center [378, 154] width 14 height 14
checkbox input "true"
click at [389, 716] on button "Save" at bounding box center [385, 710] width 46 height 26
click at [398, 61] on link "Schedule" at bounding box center [393, 74] width 49 height 40
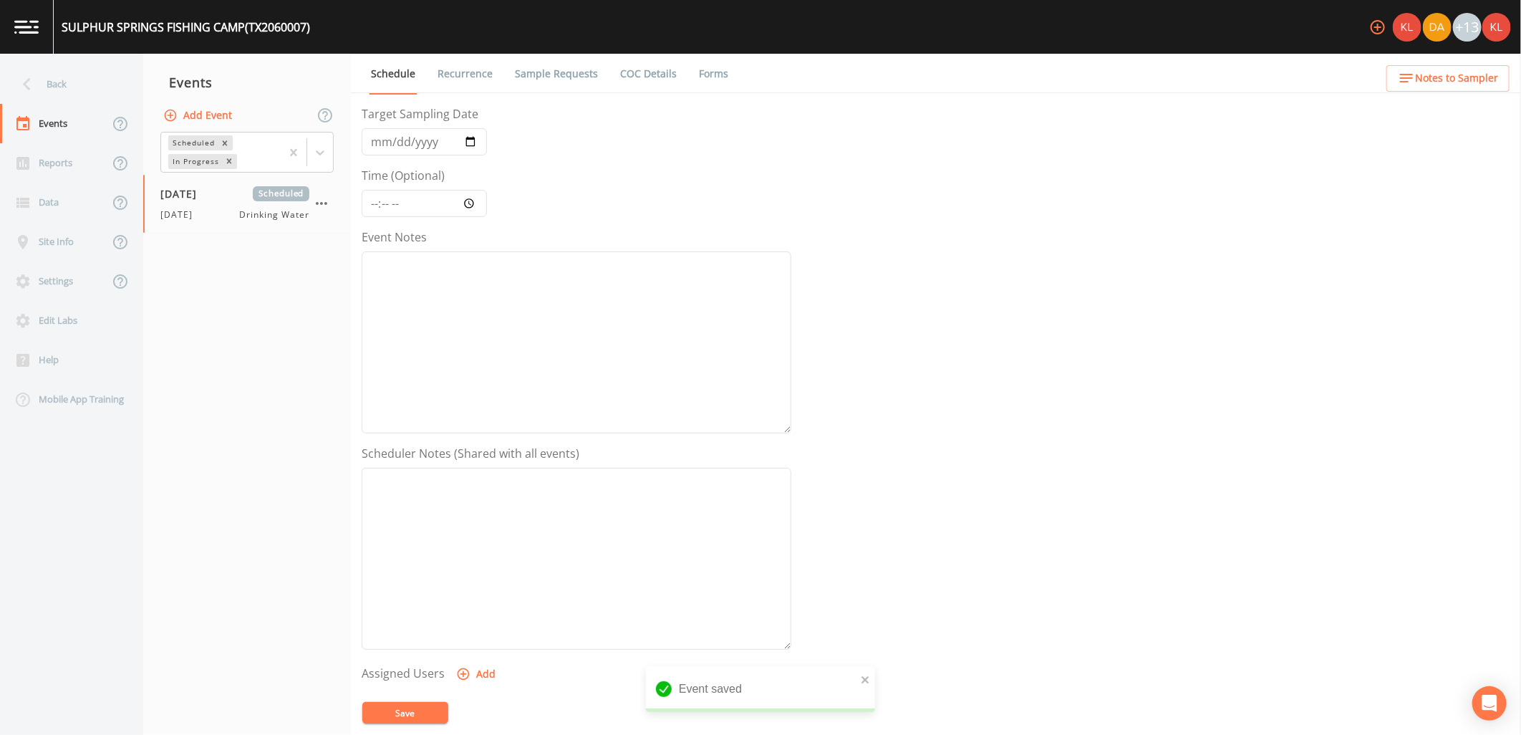
scroll to position [275, 0]
click at [468, 447] on button "Add" at bounding box center [477, 457] width 48 height 26
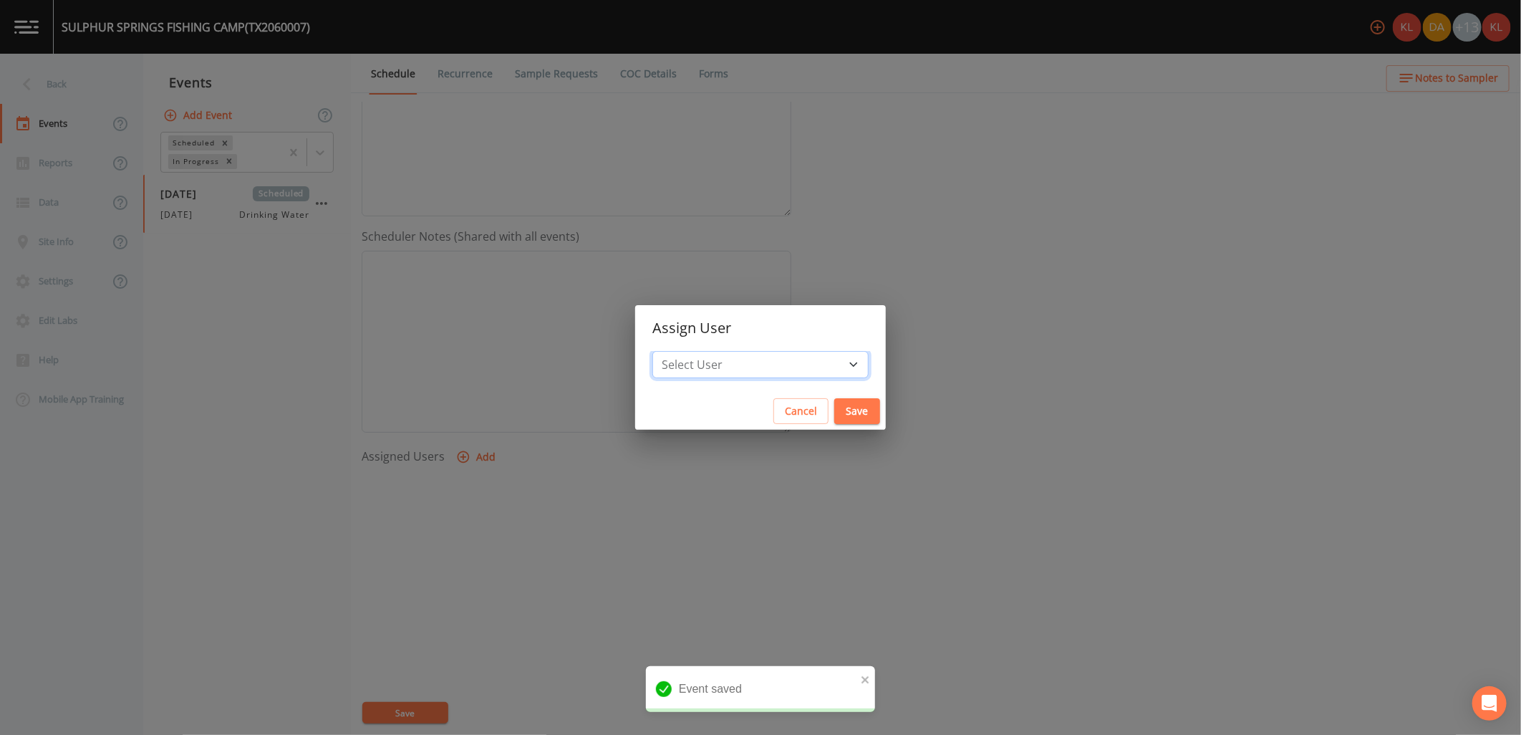
click at [772, 351] on select "Select User [PERSON_NAME] [PERSON_NAME] [PERSON_NAME] [PERSON_NAME] [PERSON_NAM…" at bounding box center [760, 364] width 216 height 27
select select "cc3a99b6-42a3-44aa-bed9-88599eb009c7"
click at [697, 351] on select "Select User [PERSON_NAME] [PERSON_NAME] [PERSON_NAME] [PERSON_NAME] [PERSON_NAM…" at bounding box center [760, 364] width 216 height 27
click at [834, 415] on button "Save" at bounding box center [857, 411] width 46 height 26
select select
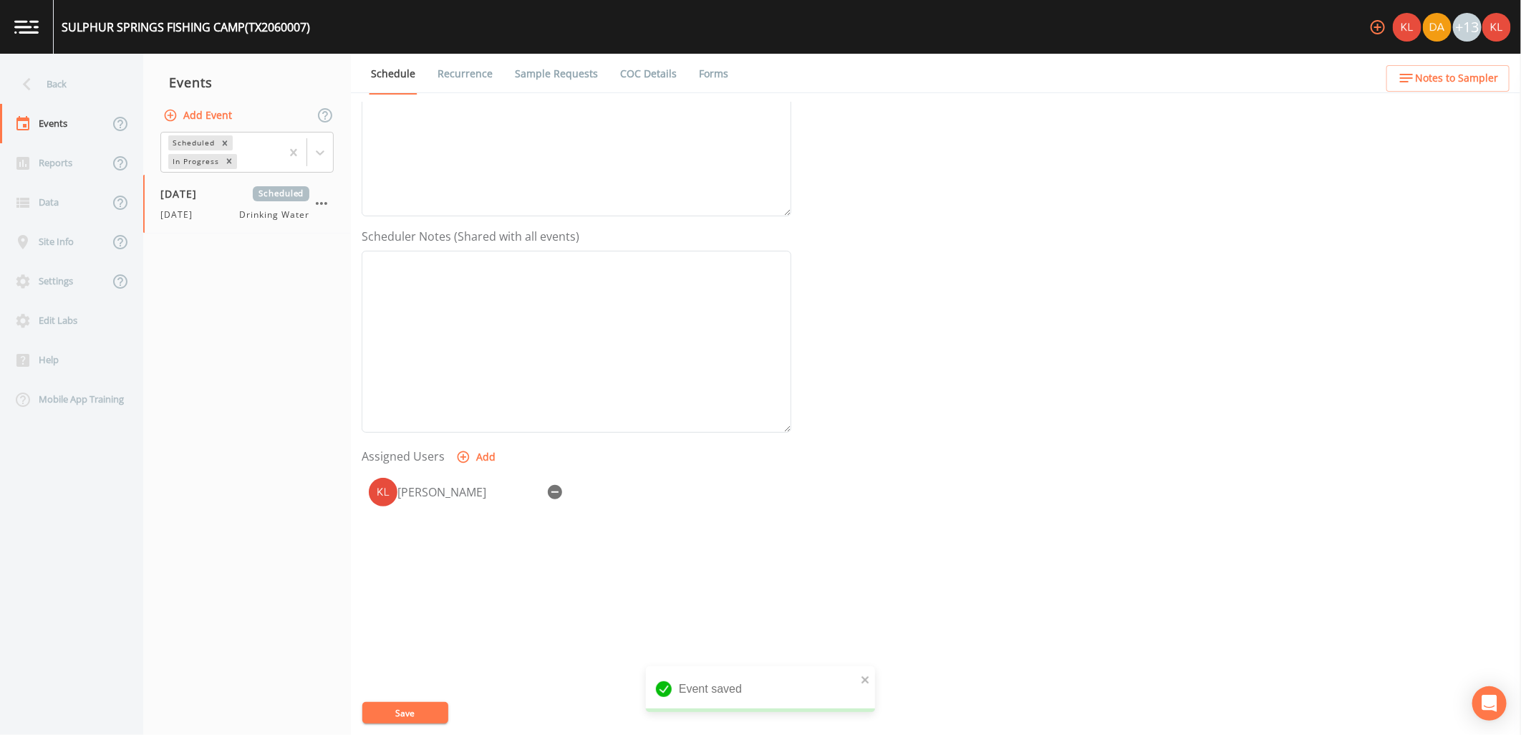
click at [401, 712] on button "Save" at bounding box center [405, 712] width 86 height 21
click at [24, 32] on img at bounding box center [26, 27] width 24 height 14
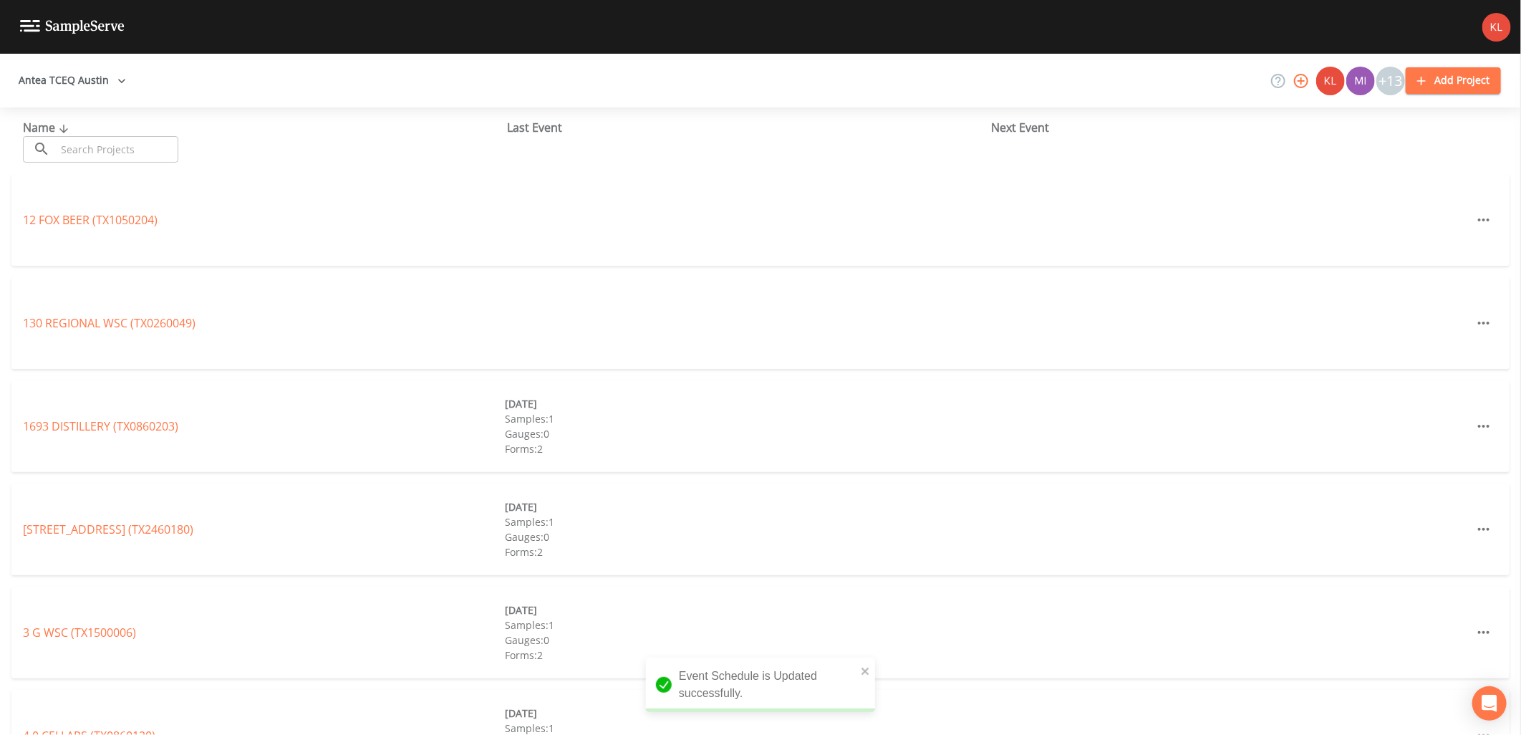
click at [154, 152] on input "text" at bounding box center [117, 149] width 122 height 26
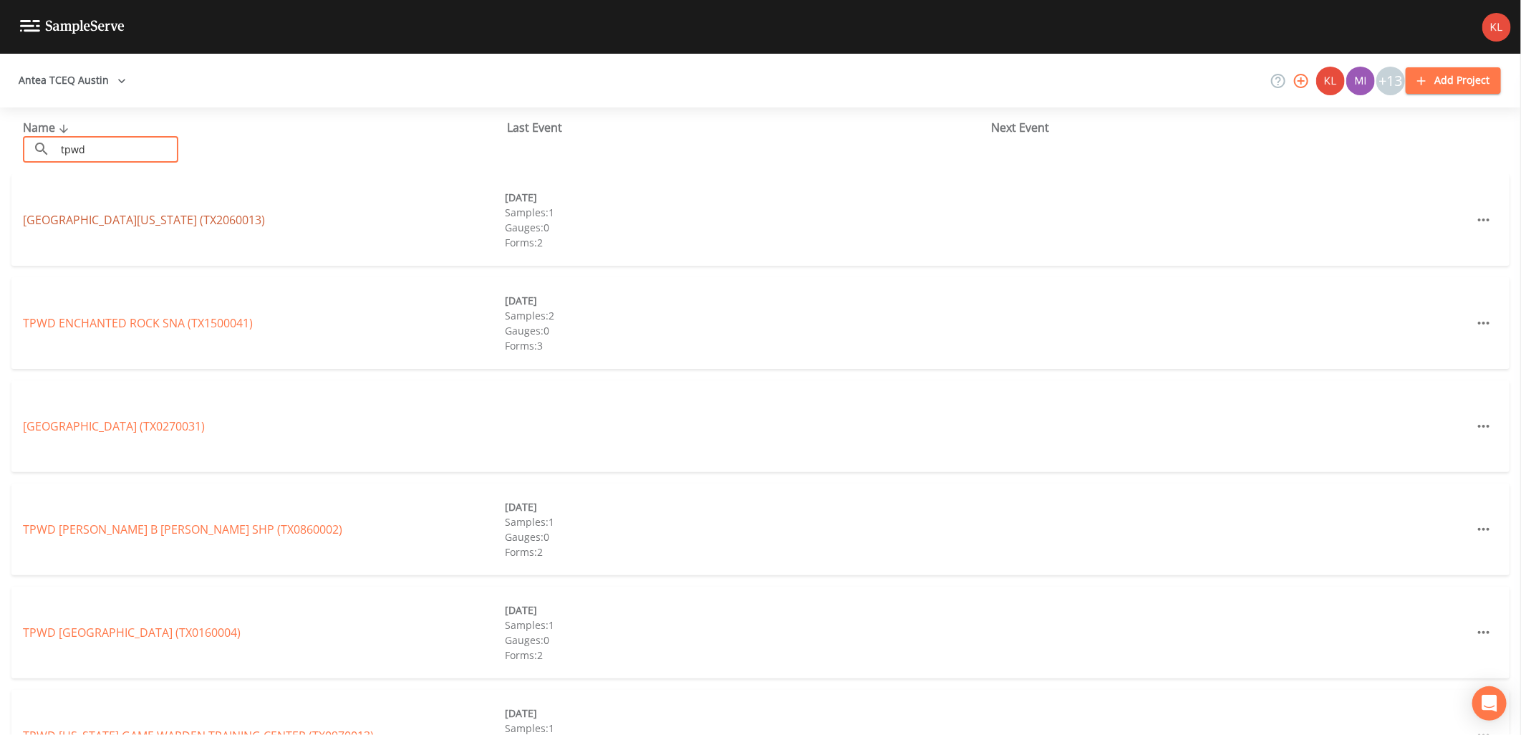
type input "tpwd"
click at [152, 223] on link "[GEOGRAPHIC_DATA][US_STATE] (TX2060013)" at bounding box center [144, 220] width 242 height 16
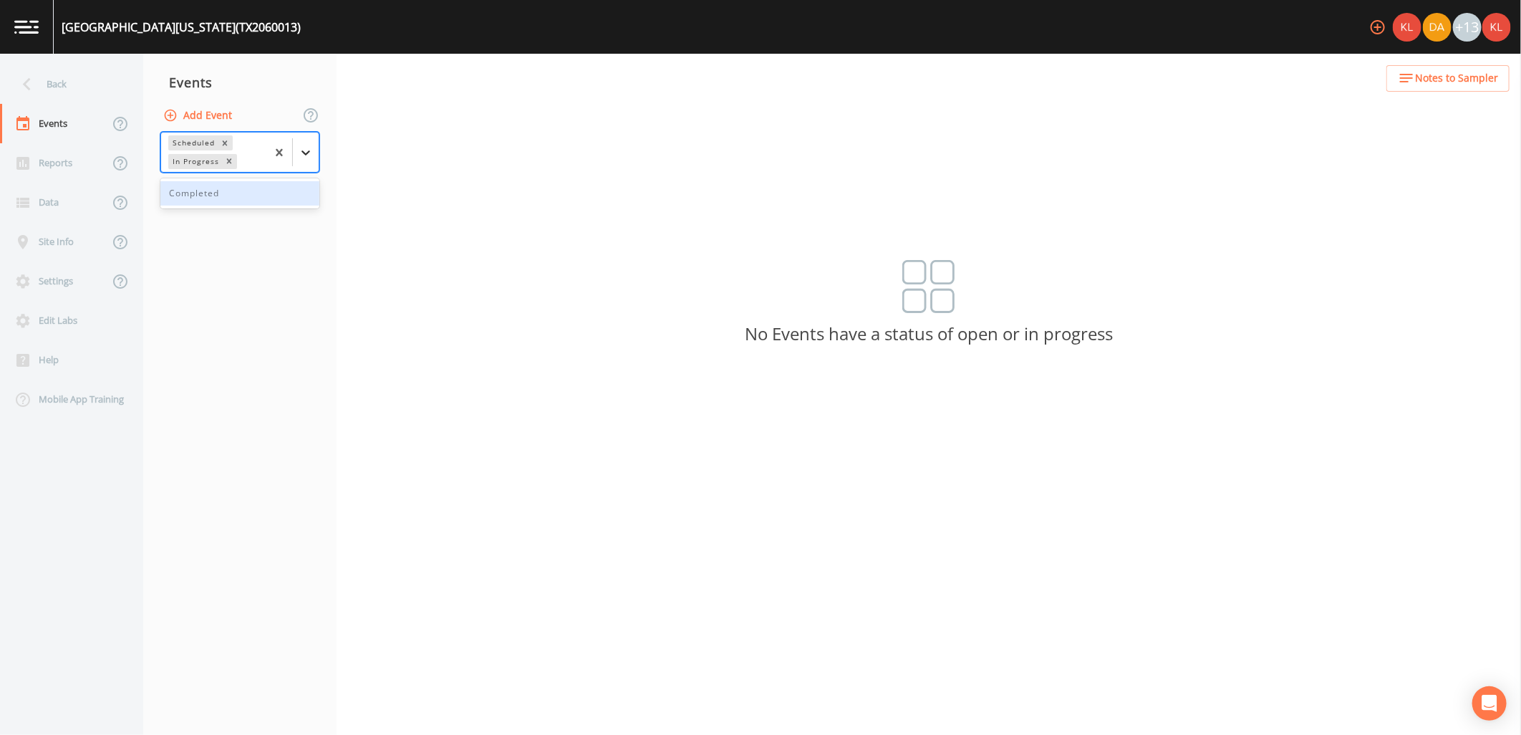
click at [305, 151] on icon at bounding box center [306, 152] width 14 height 14
click at [200, 116] on button "Add Event" at bounding box center [198, 115] width 77 height 26
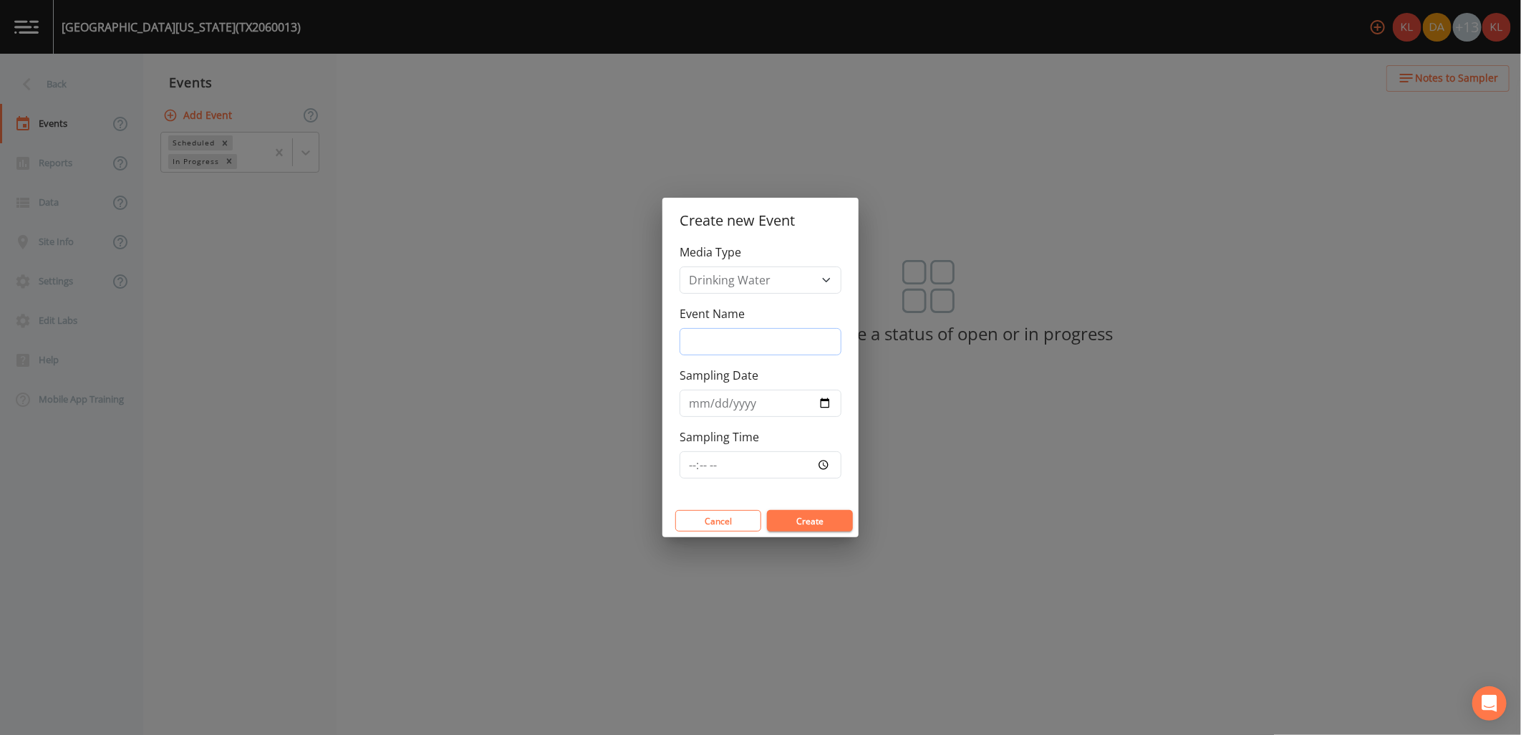
click at [728, 348] on input "Event Name" at bounding box center [760, 341] width 162 height 27
type input "[DATE]"
click at [712, 338] on input "[DATE]" at bounding box center [760, 341] width 162 height 27
type input "[DATE]"
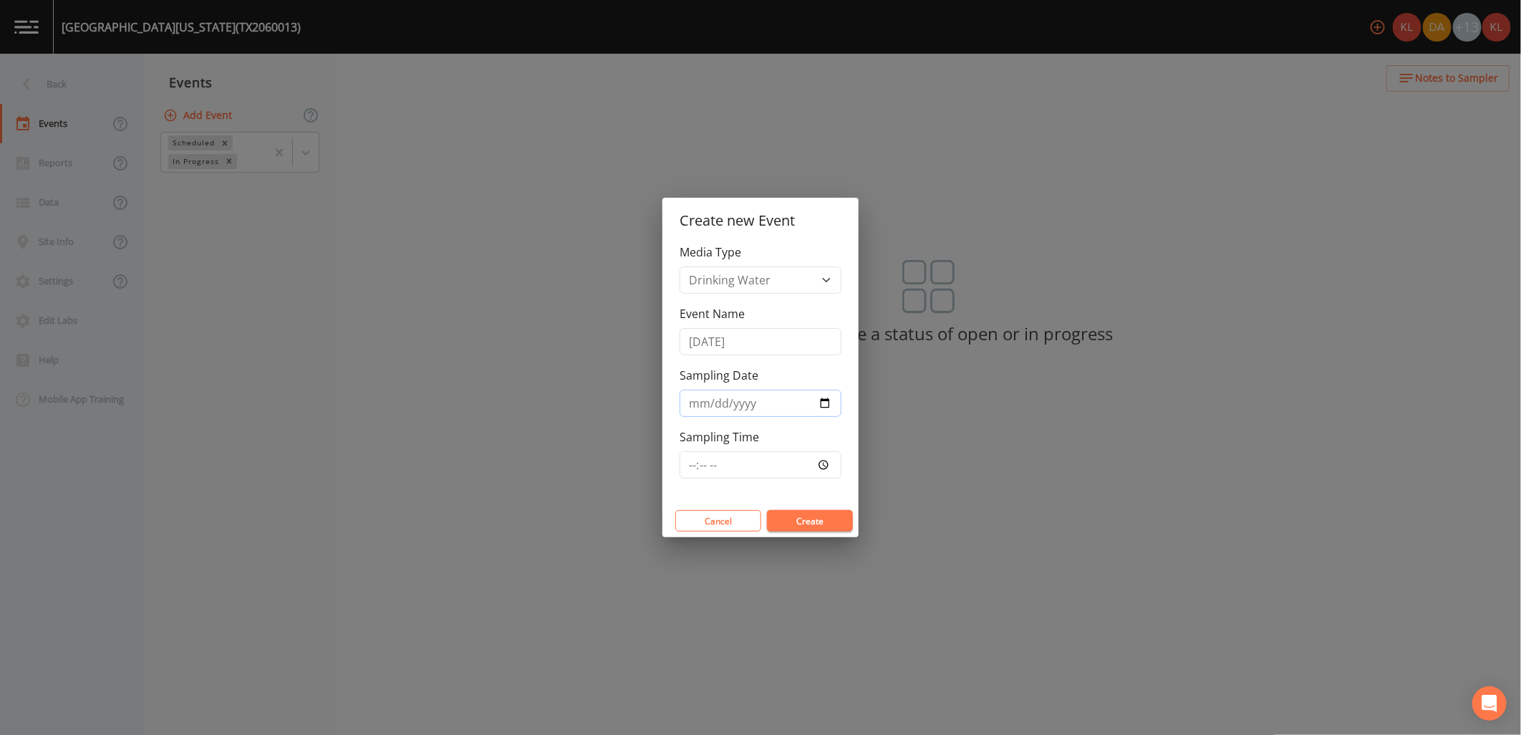
click at [831, 405] on input "[DATE]" at bounding box center [760, 402] width 162 height 27
type input "[DATE]"
click at [821, 520] on button "Create" at bounding box center [810, 520] width 86 height 21
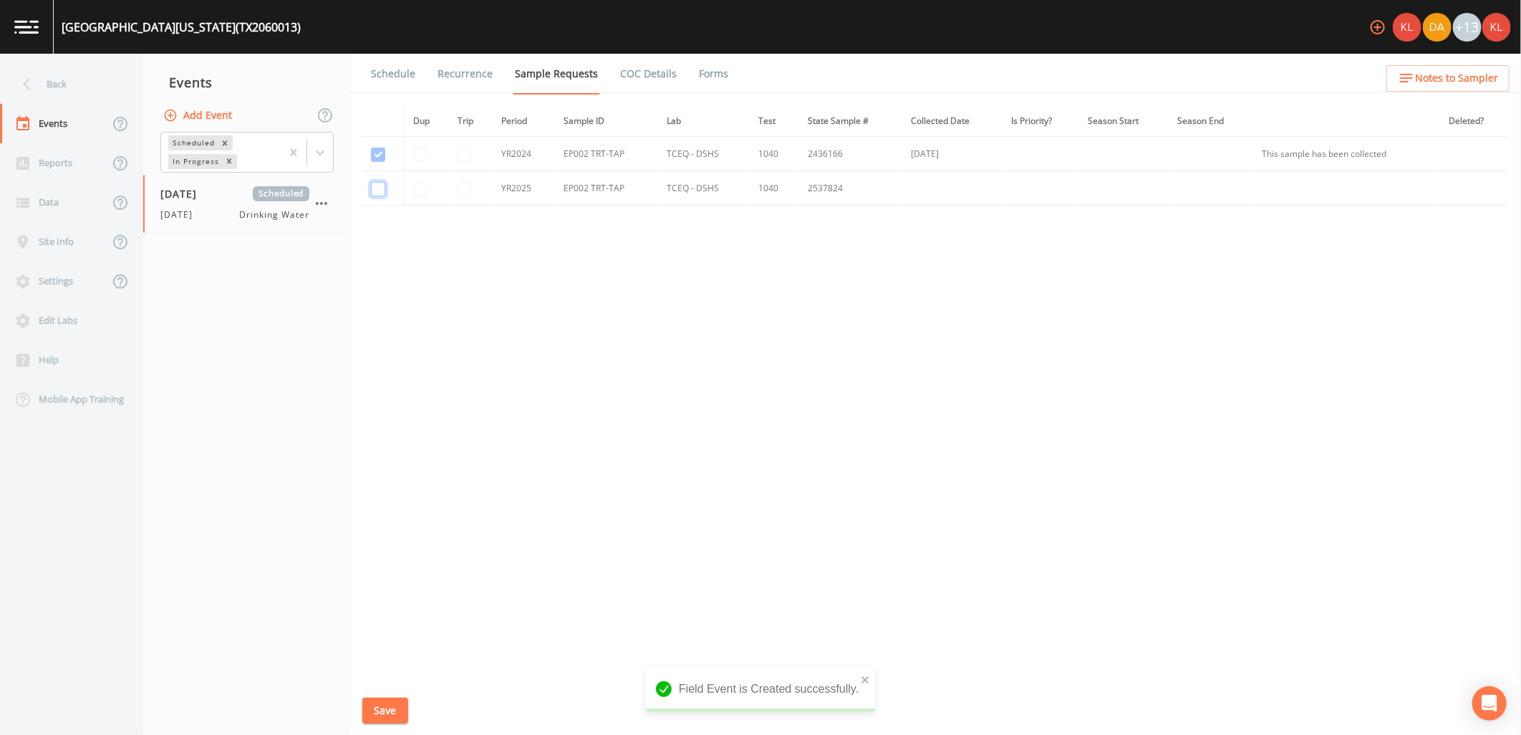
click at [371, 162] on input "checkbox" at bounding box center [378, 154] width 14 height 14
checkbox input "true"
click at [387, 703] on button "Save" at bounding box center [385, 710] width 46 height 26
click at [382, 97] on div "Schedule Recurrence Sample Requests COC Details Forms Dup Trip Period Sample ID…" at bounding box center [936, 394] width 1170 height 681
click at [388, 82] on link "Schedule" at bounding box center [393, 74] width 49 height 40
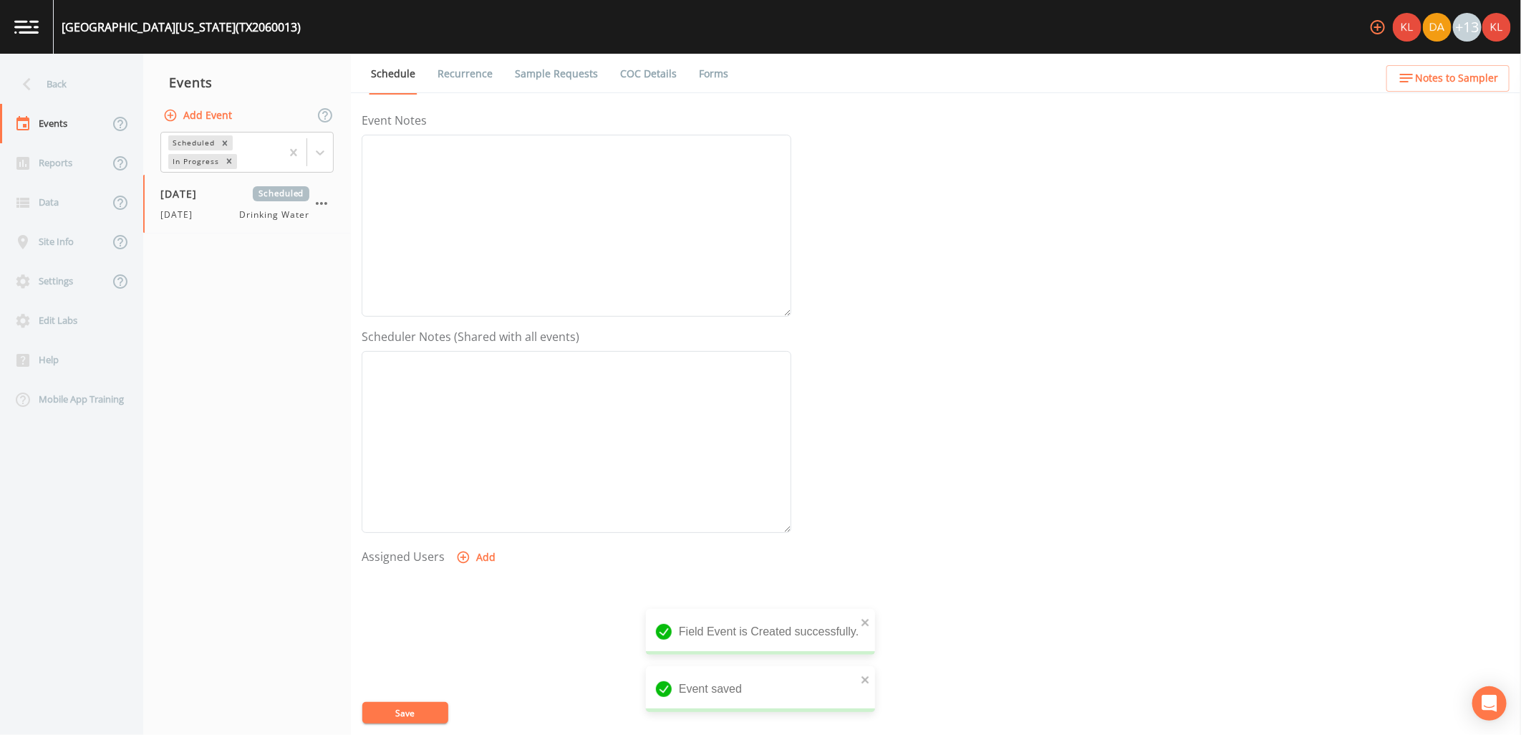
scroll to position [275, 0]
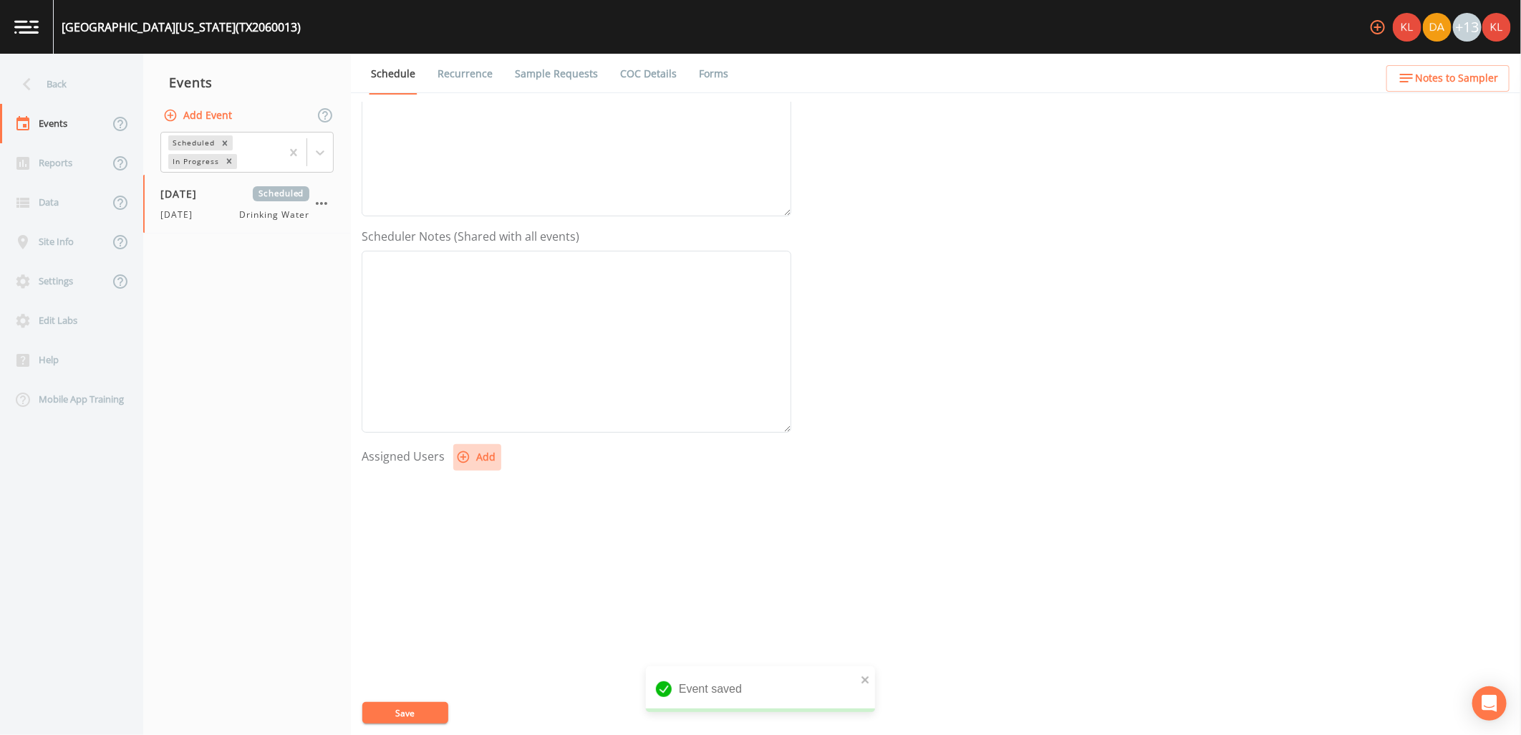
click at [468, 460] on button "Add" at bounding box center [477, 457] width 48 height 26
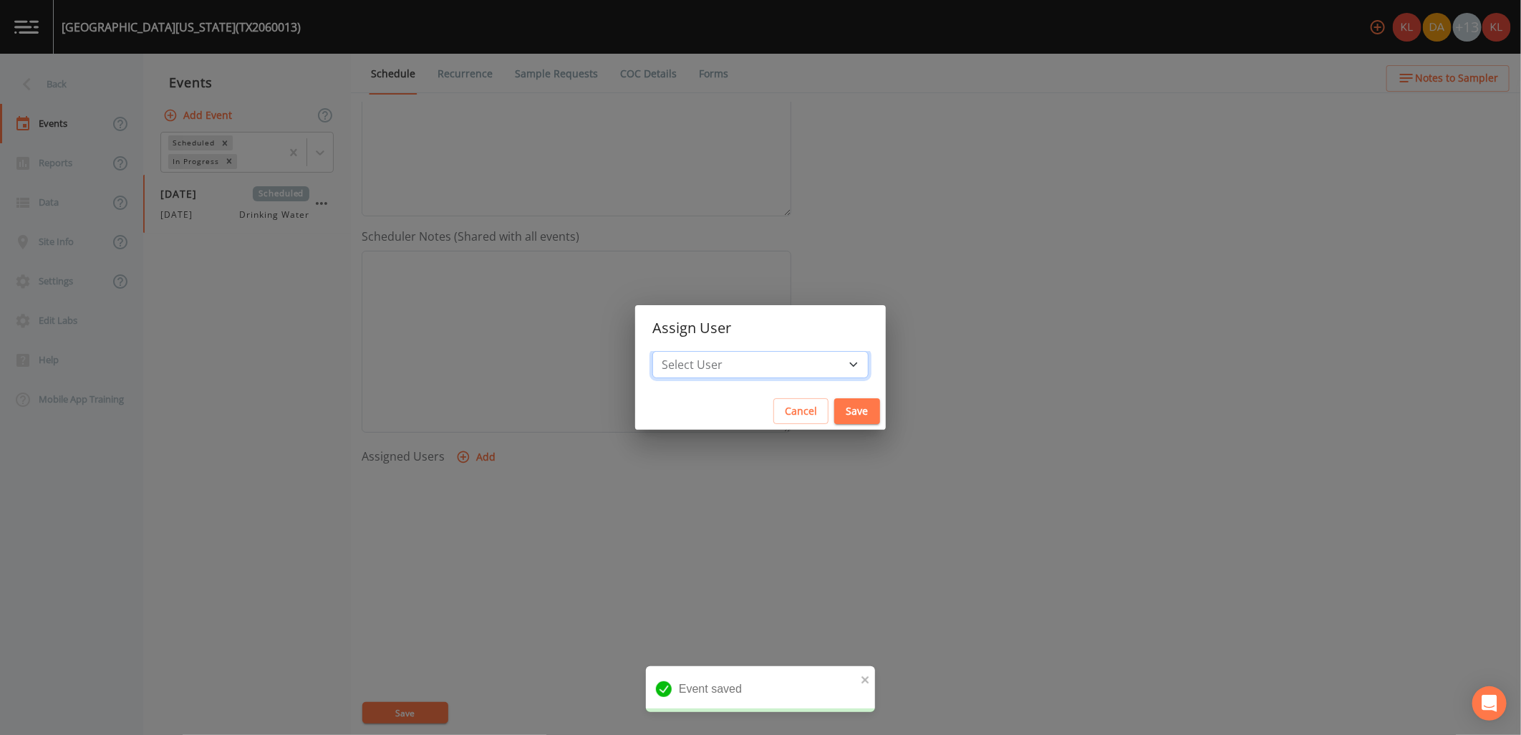
drag, startPoint x: 807, startPoint y: 376, endPoint x: 802, endPoint y: 369, distance: 8.7
click at [804, 372] on select "Select User [PERSON_NAME] [PERSON_NAME] [PERSON_NAME] [PERSON_NAME] [PERSON_NAM…" at bounding box center [760, 364] width 216 height 27
select select "cc3a99b6-42a3-44aa-bed9-88599eb009c7"
click at [697, 351] on select "Select User [PERSON_NAME] [PERSON_NAME] [PERSON_NAME] [PERSON_NAME] [PERSON_NAM…" at bounding box center [760, 364] width 216 height 27
click at [834, 410] on button "Save" at bounding box center [857, 411] width 46 height 26
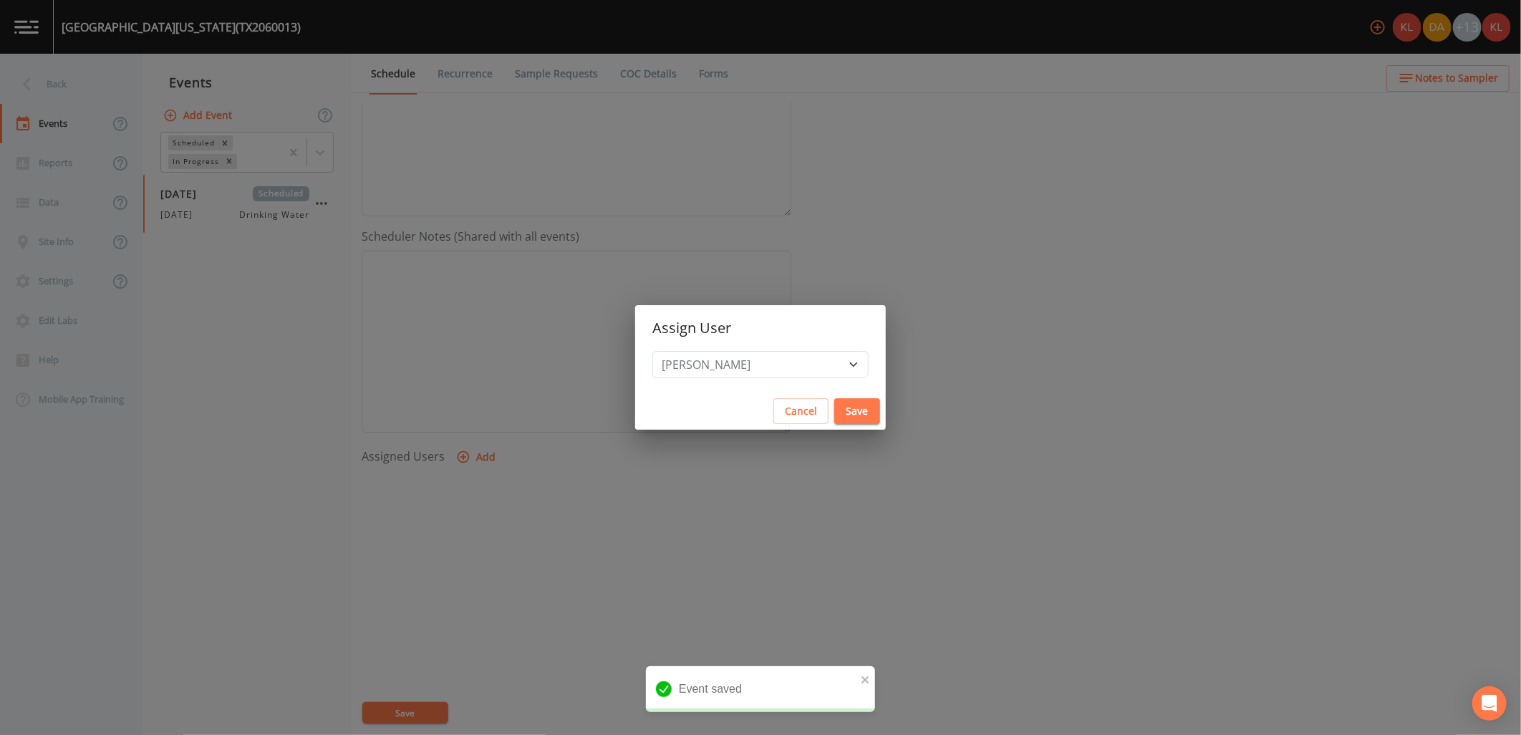
select select
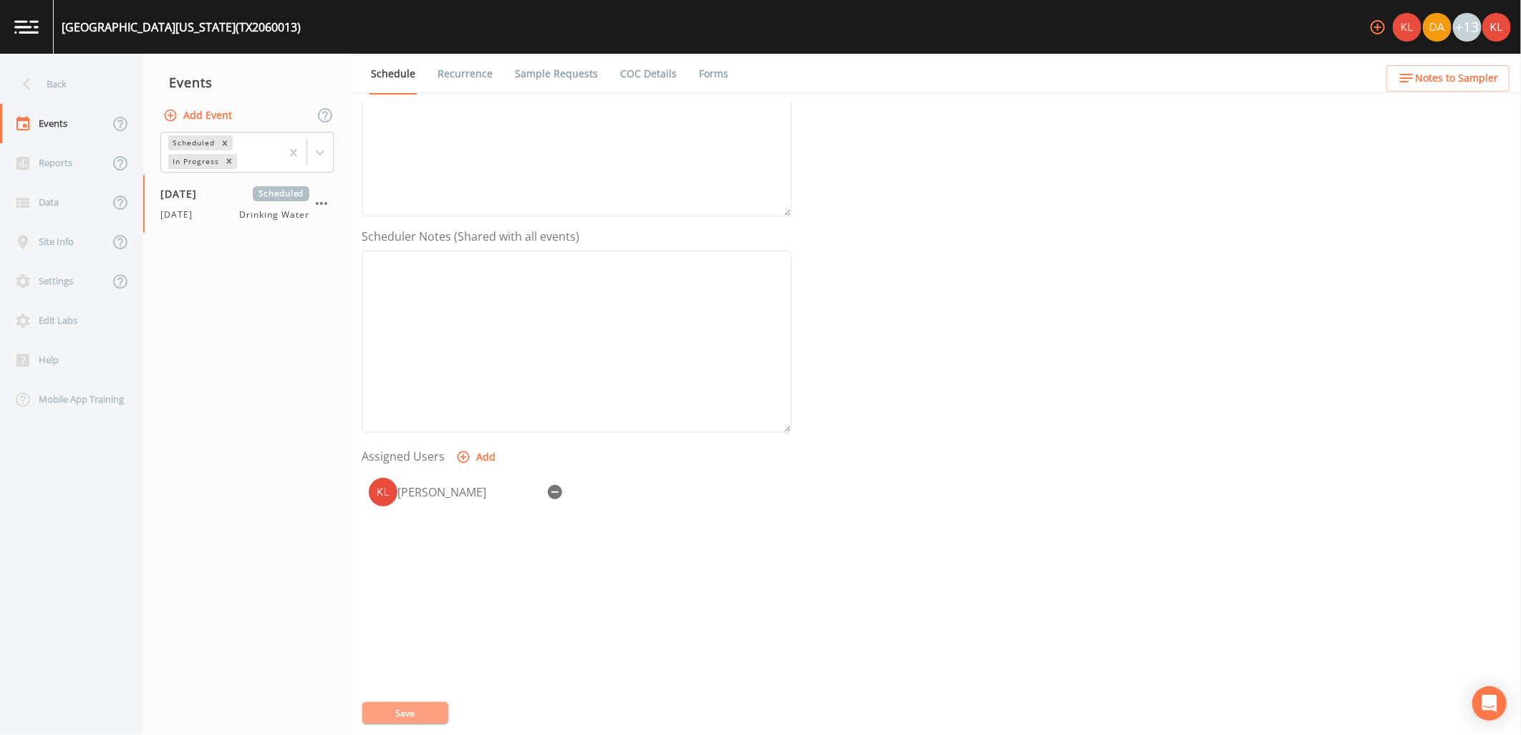
click at [431, 711] on button "Save" at bounding box center [405, 712] width 86 height 21
